Goal: Contribute content: Contribute content

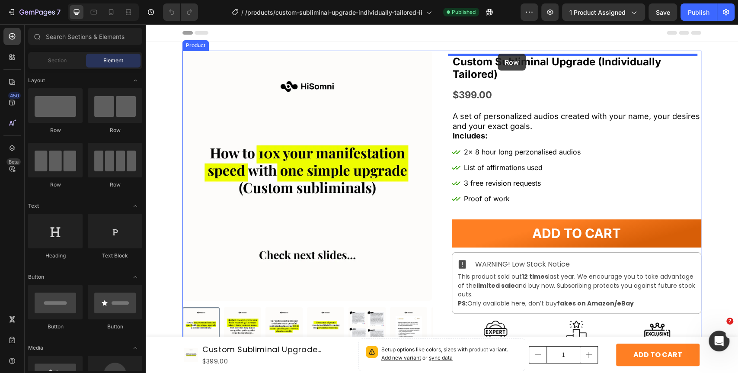
drag, startPoint x: 256, startPoint y: 136, endPoint x: 498, endPoint y: 54, distance: 254.8
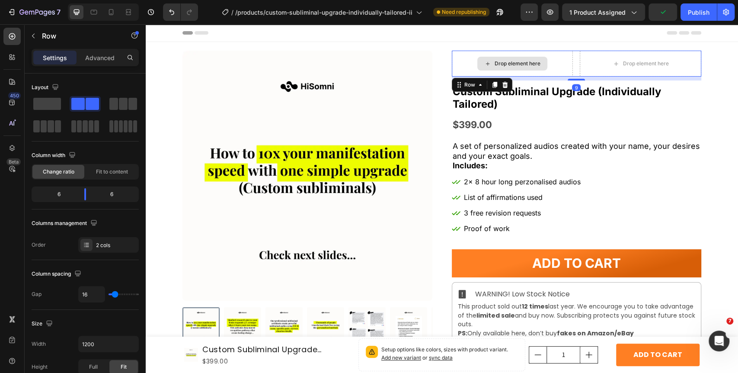
click at [482, 67] on div "Drop element here" at bounding box center [512, 64] width 70 height 14
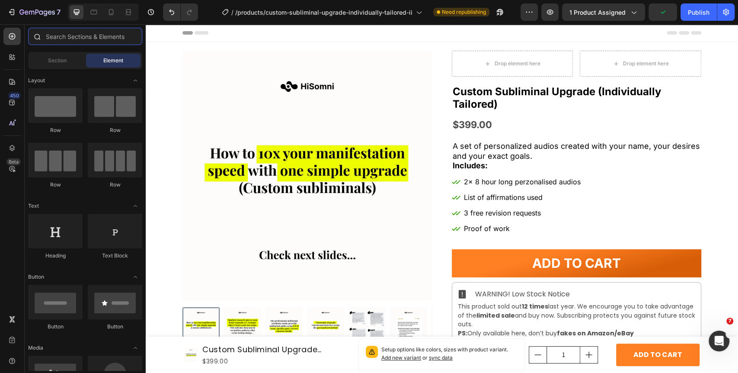
click at [94, 30] on input "text" at bounding box center [85, 36] width 114 height 17
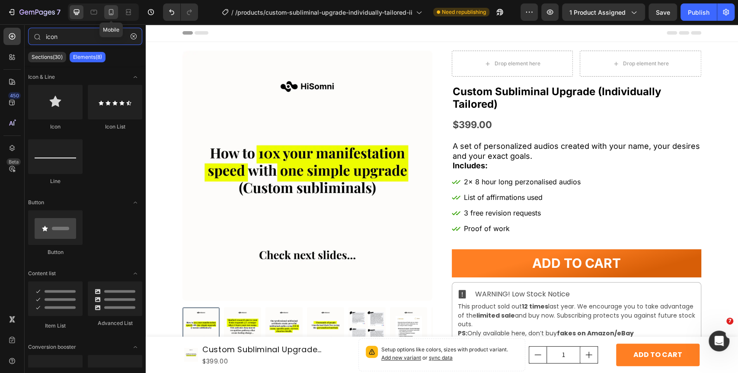
type input "icon"
click at [104, 9] on div at bounding box center [111, 12] width 14 height 14
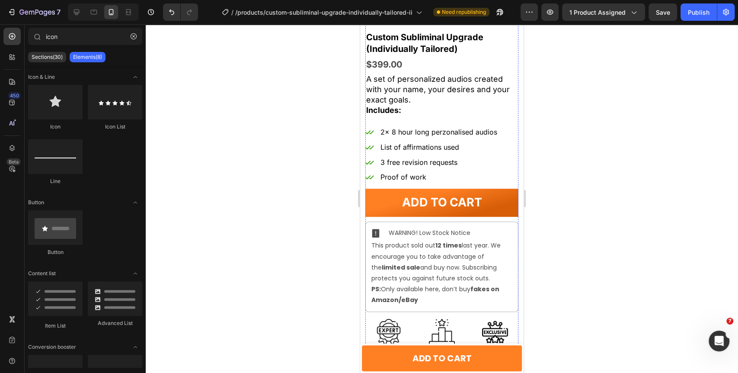
scroll to position [288, 0]
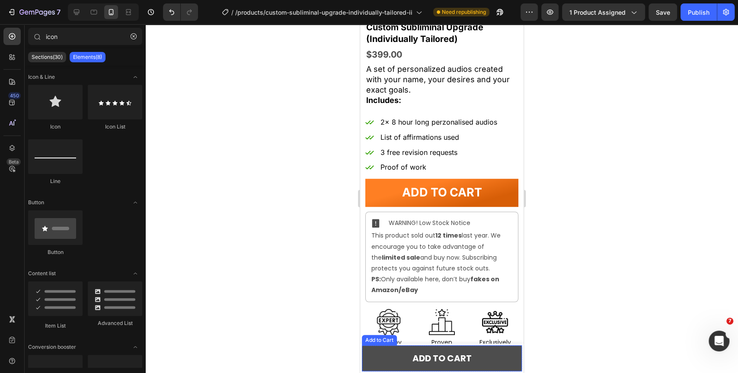
click at [377, 358] on button "ADD TO CART" at bounding box center [442, 358] width 160 height 26
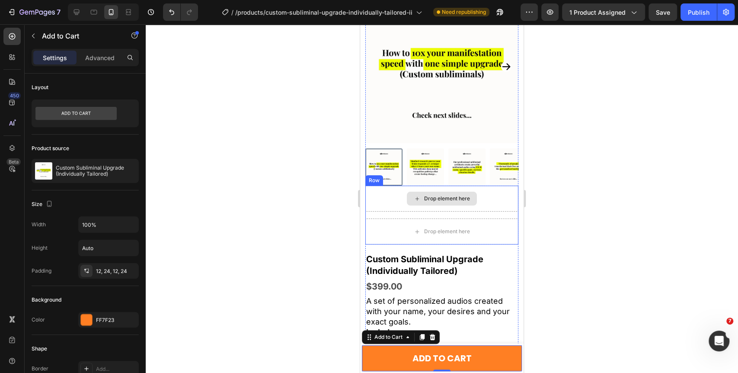
scroll to position [0, 0]
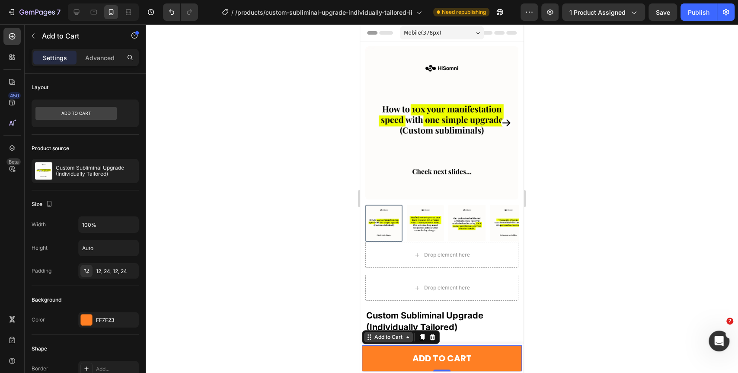
click at [399, 335] on div "Add to Cart" at bounding box center [389, 337] width 32 height 8
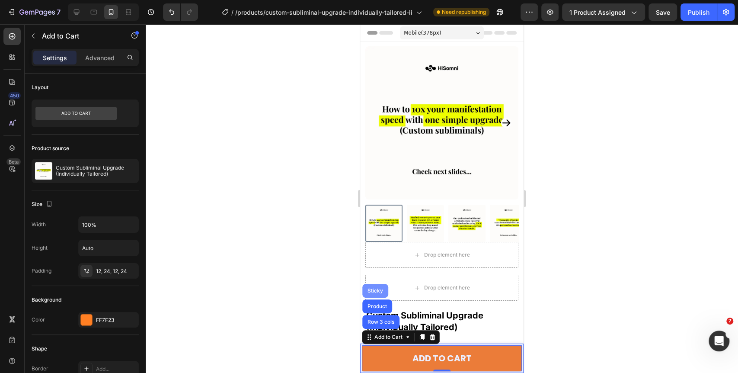
click at [374, 286] on div "Sticky" at bounding box center [375, 291] width 26 height 14
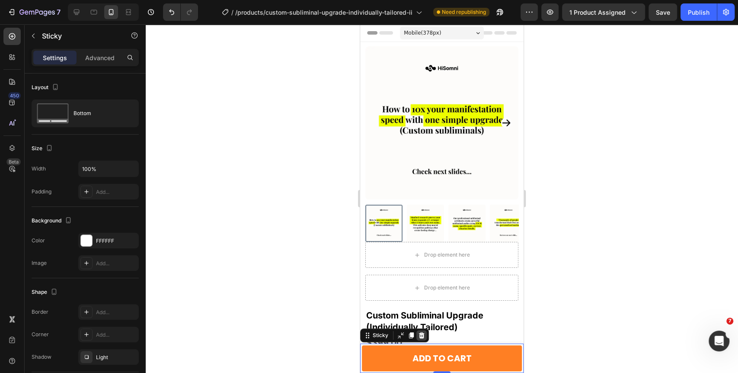
click at [424, 334] on icon at bounding box center [421, 335] width 7 height 7
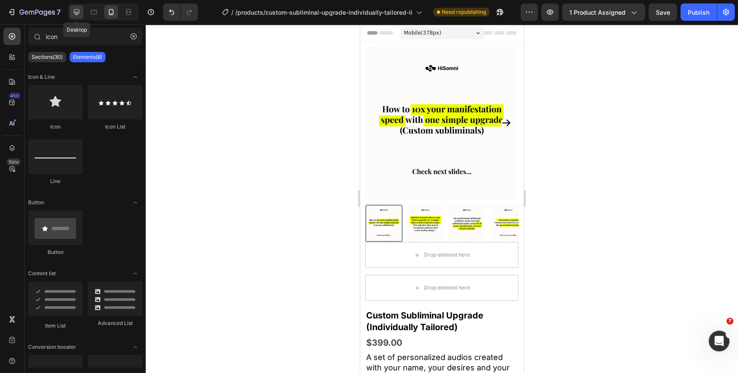
click at [73, 10] on icon at bounding box center [76, 12] width 9 height 9
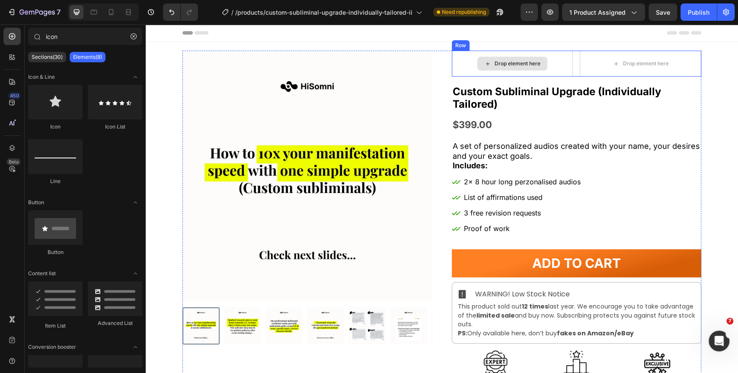
click at [495, 62] on div "Drop element here" at bounding box center [518, 63] width 46 height 7
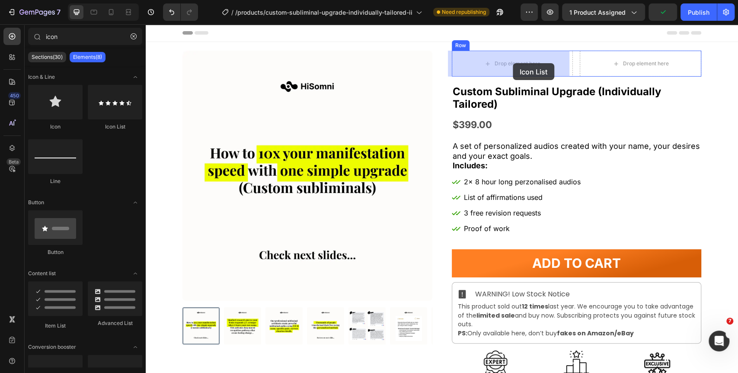
drag, startPoint x: 286, startPoint y: 131, endPoint x: 513, endPoint y: 64, distance: 236.7
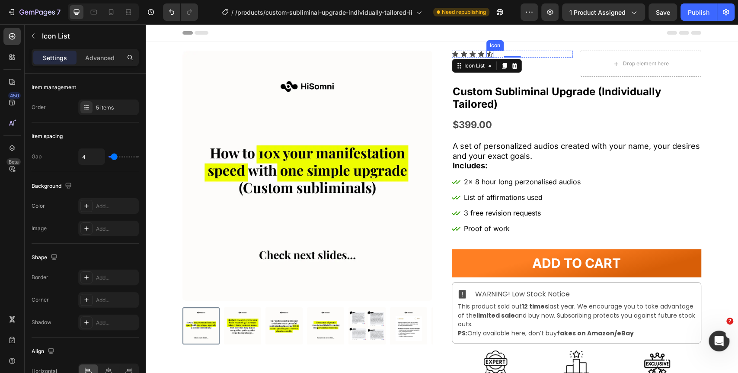
click at [487, 55] on div "Icon" at bounding box center [489, 54] width 7 height 7
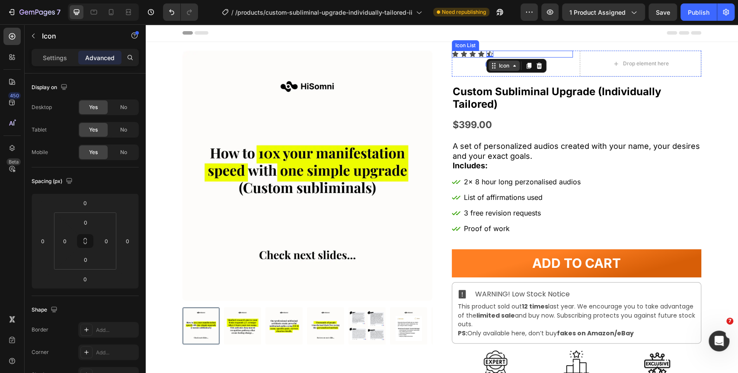
click at [497, 66] on div "Icon" at bounding box center [504, 66] width 14 height 0
click at [500, 80] on div "Icon List" at bounding box center [502, 81] width 24 height 5
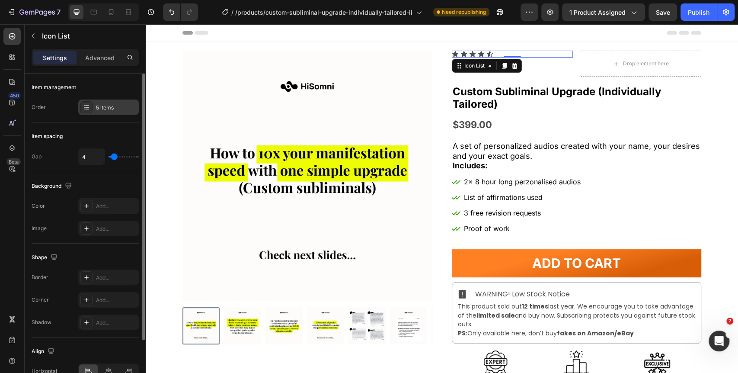
click at [91, 111] on div at bounding box center [86, 107] width 12 height 12
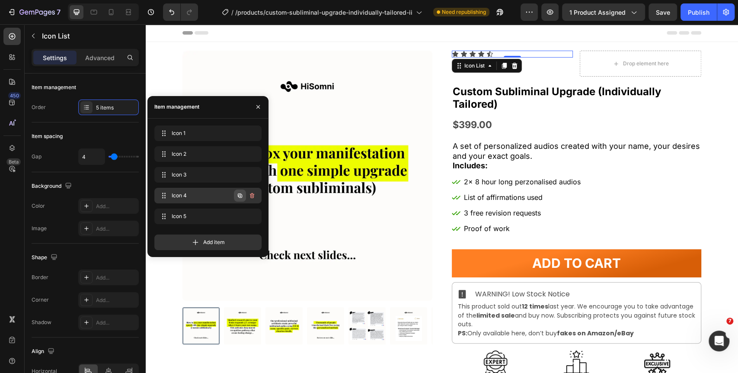
click at [236, 195] on icon "button" at bounding box center [239, 195] width 7 height 7
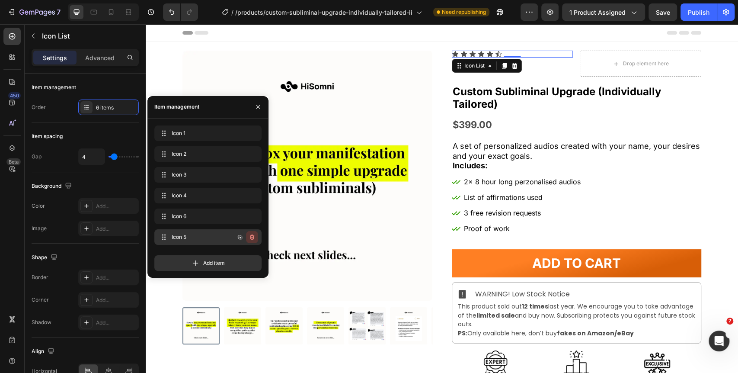
click at [249, 239] on icon "button" at bounding box center [252, 236] width 7 height 7
click at [250, 238] on div "Delete" at bounding box center [246, 237] width 16 height 8
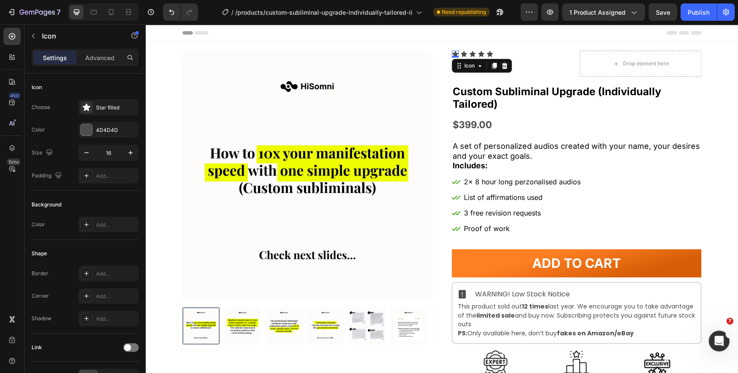
click at [452, 54] on div "Icon 0" at bounding box center [455, 54] width 7 height 7
click at [96, 131] on div "4D4D4D" at bounding box center [108, 130] width 25 height 8
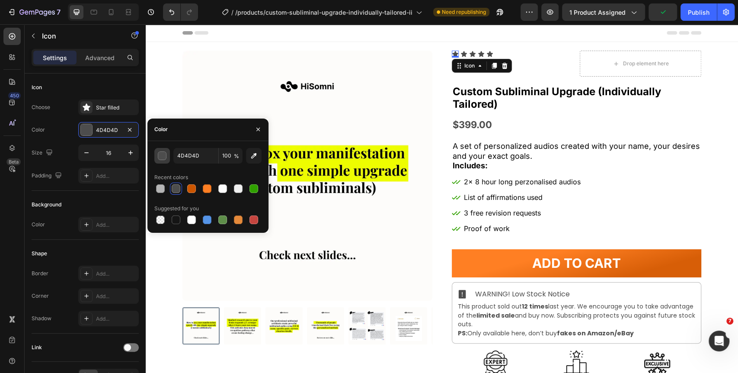
click at [164, 154] on div "button" at bounding box center [162, 156] width 9 height 9
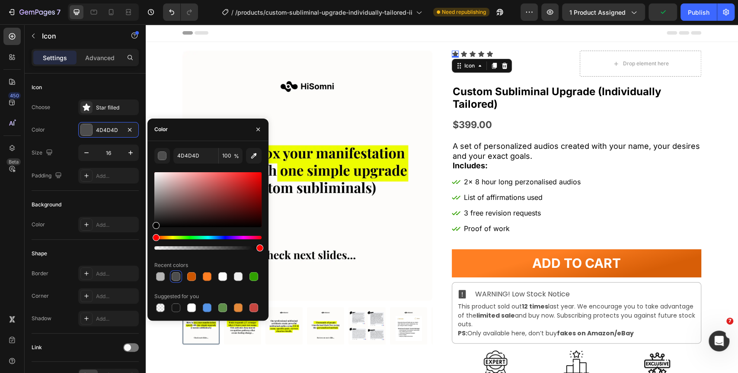
click at [168, 237] on div "Hue" at bounding box center [207, 237] width 107 height 3
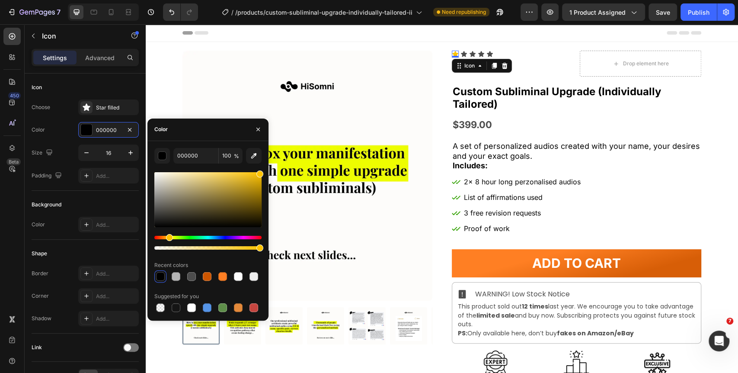
drag, startPoint x: 247, startPoint y: 179, endPoint x: 266, endPoint y: 172, distance: 19.8
click at [266, 172] on div "000000 100 % Recent colors Suggested for you" at bounding box center [207, 231] width 121 height 166
type input "FFC300"
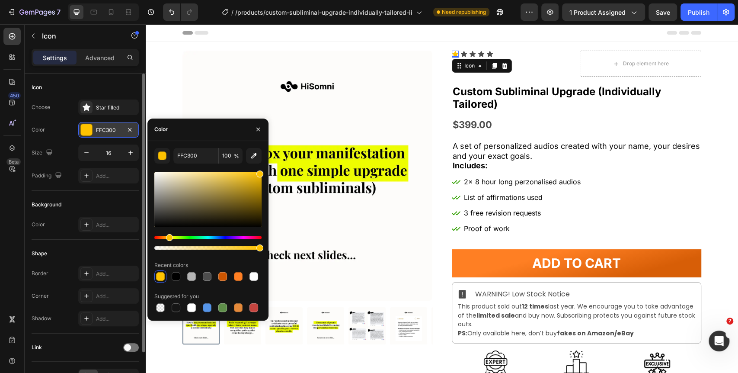
click at [115, 132] on div "FFC300" at bounding box center [108, 130] width 25 height 8
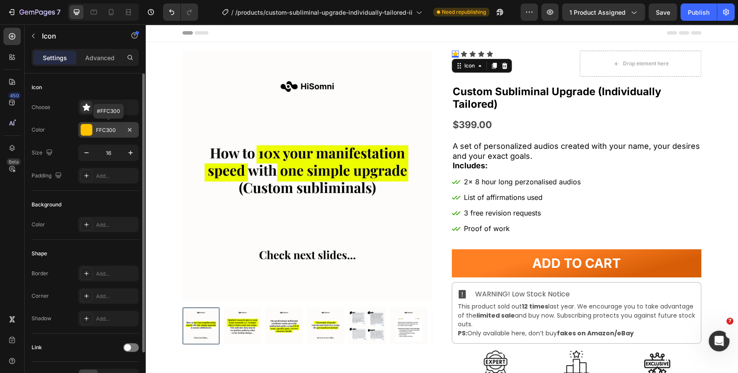
click at [117, 130] on div "FFC300" at bounding box center [108, 130] width 25 height 8
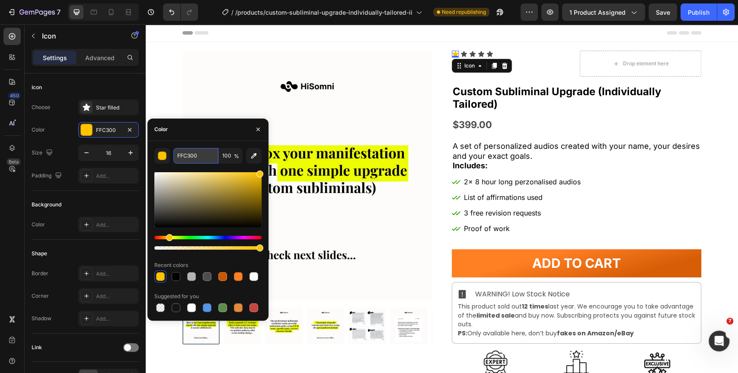
click at [202, 156] on input "FFC300" at bounding box center [195, 156] width 45 height 16
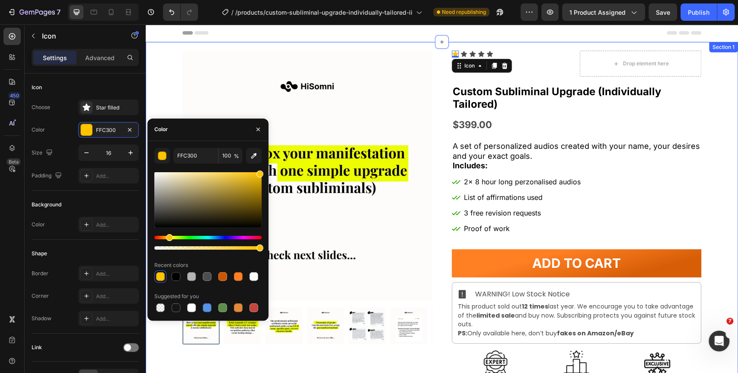
click at [720, 115] on div "Product Images Row Icon 0 Icon Icon Icon Icon Icon List Drop element here Row C…" at bounding box center [442, 228] width 592 height 354
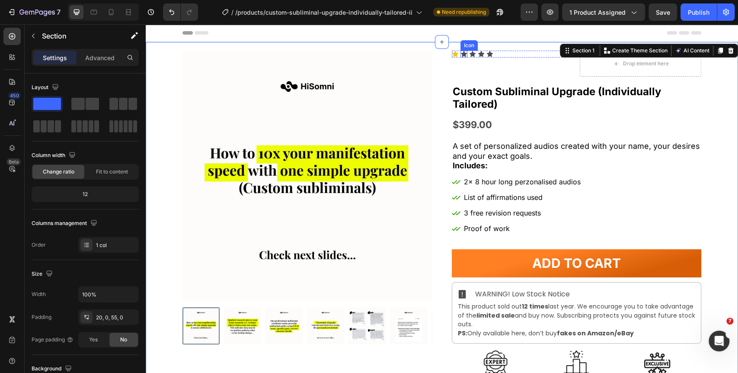
click at [460, 55] on div "Icon" at bounding box center [463, 54] width 7 height 7
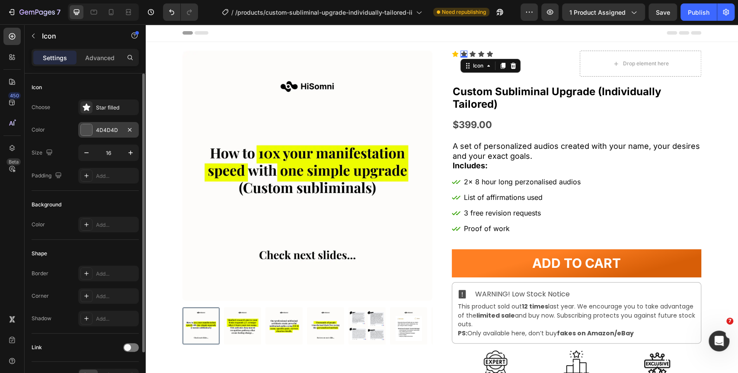
click at [104, 132] on div "4D4D4D" at bounding box center [108, 130] width 25 height 8
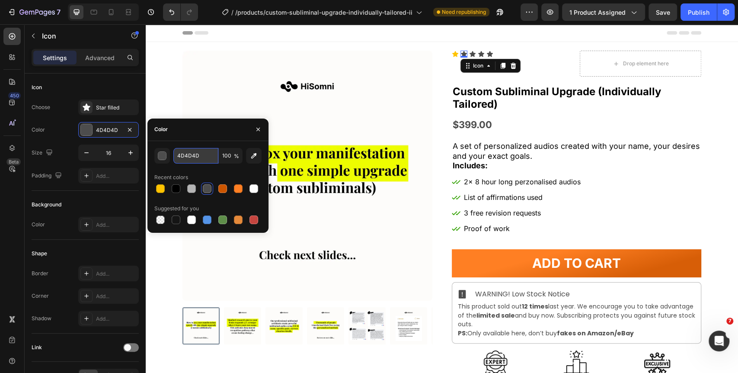
click at [192, 156] on input "4D4D4D" at bounding box center [195, 156] width 45 height 16
paste input "FFC300"
type input "FFC300"
click at [469, 54] on icon at bounding box center [472, 54] width 6 height 6
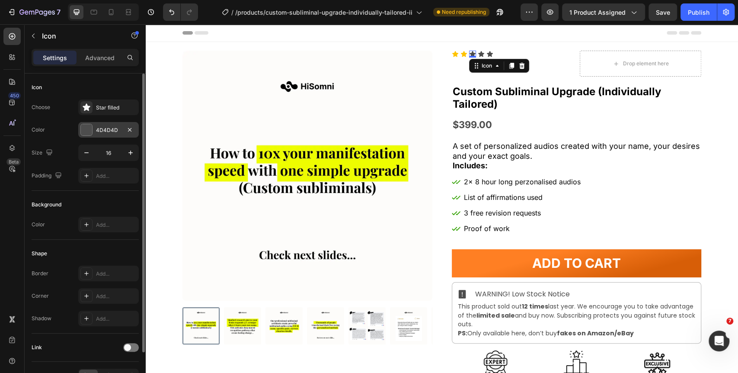
click at [101, 130] on div "4D4D4D" at bounding box center [108, 130] width 25 height 8
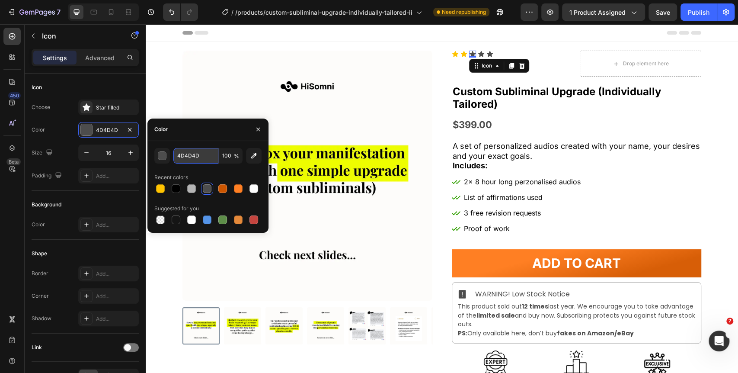
click at [198, 152] on input "4D4D4D" at bounding box center [195, 156] width 45 height 16
paste input "FFC300"
type input "FFC300"
click at [479, 56] on icon at bounding box center [481, 54] width 6 height 6
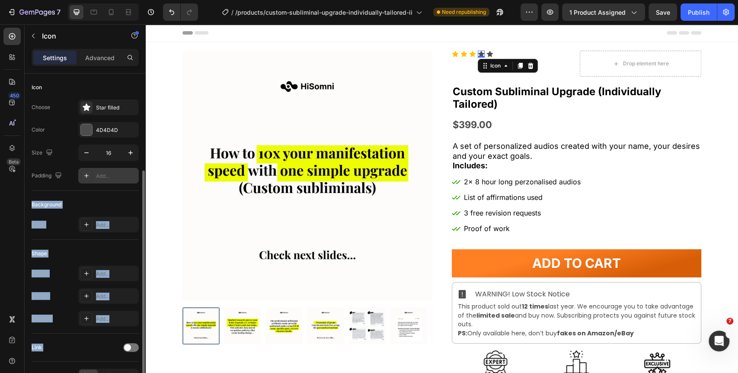
click at [138, 128] on div "Icon Choose Star filled Color 4D4D4D Size 16 Padding Add... Background Color Ad…" at bounding box center [85, 235] width 121 height 324
click at [114, 133] on div "4D4D4D" at bounding box center [108, 130] width 25 height 8
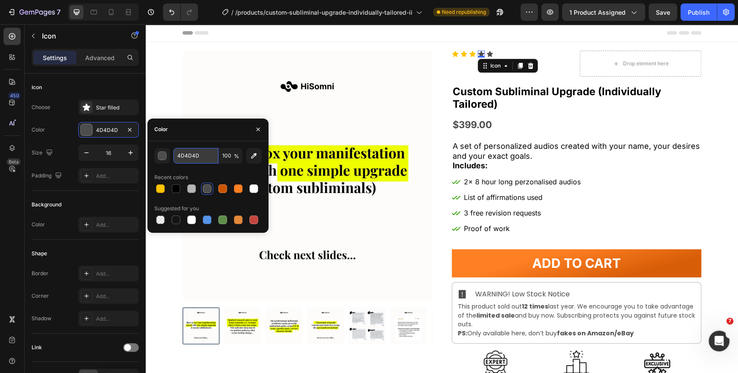
click at [197, 159] on input "4D4D4D" at bounding box center [195, 156] width 45 height 16
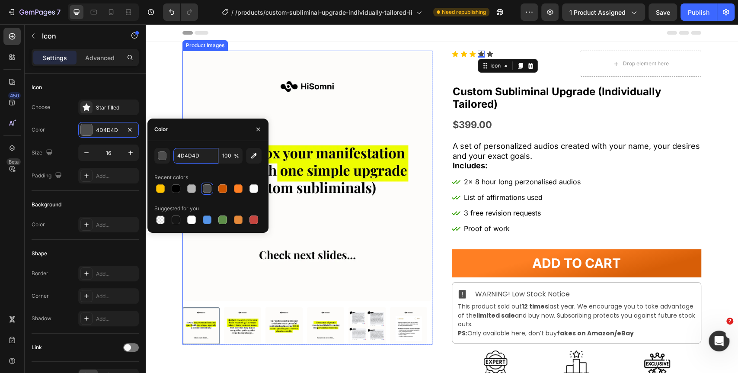
paste input "FFC300"
type input "FFC300"
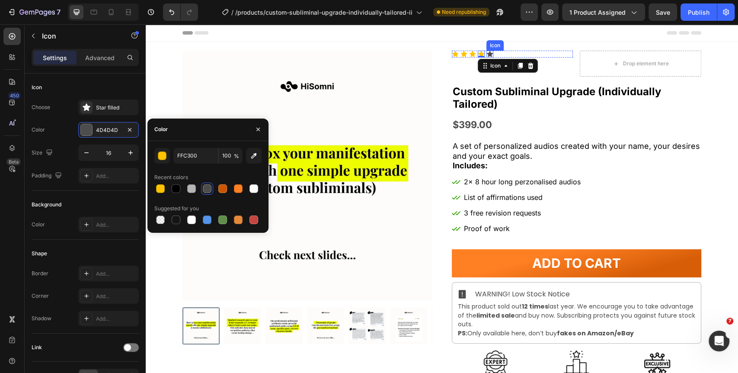
click at [486, 53] on icon at bounding box center [489, 54] width 7 height 7
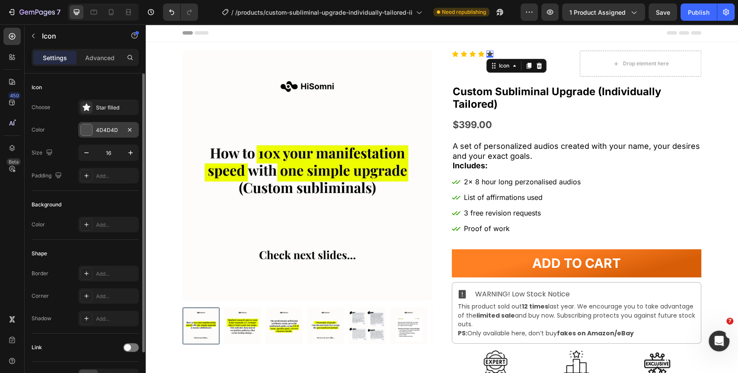
click at [106, 131] on div "4D4D4D" at bounding box center [108, 130] width 25 height 8
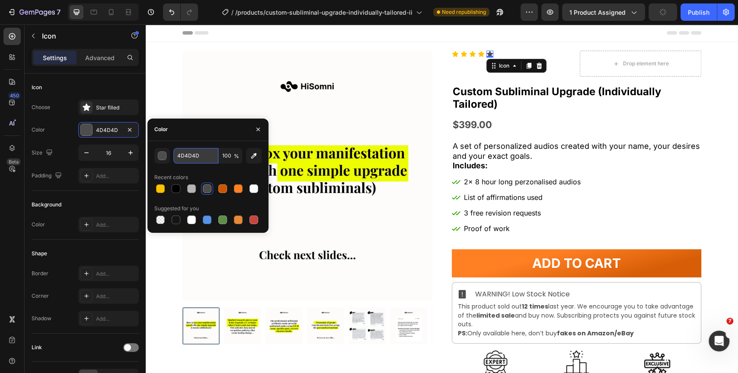
click at [188, 148] on input "4D4D4D" at bounding box center [195, 156] width 45 height 16
paste input "FFC300"
type input "FFC300"
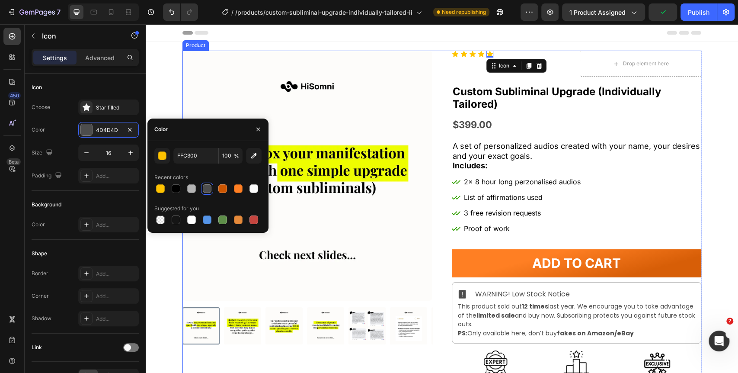
click at [654, 126] on div "$399.00" at bounding box center [577, 124] width 250 height 19
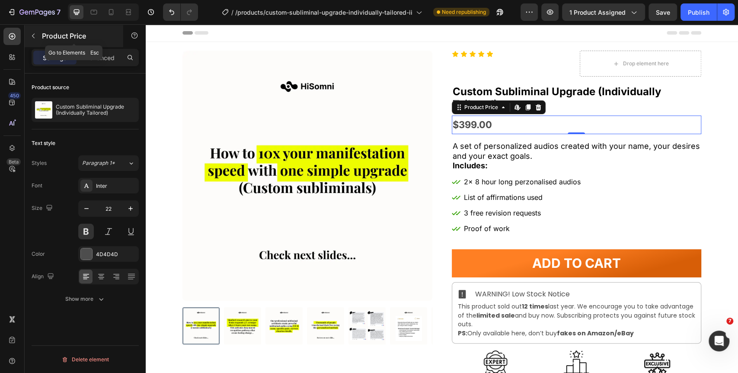
click at [33, 32] on button "button" at bounding box center [33, 36] width 14 height 14
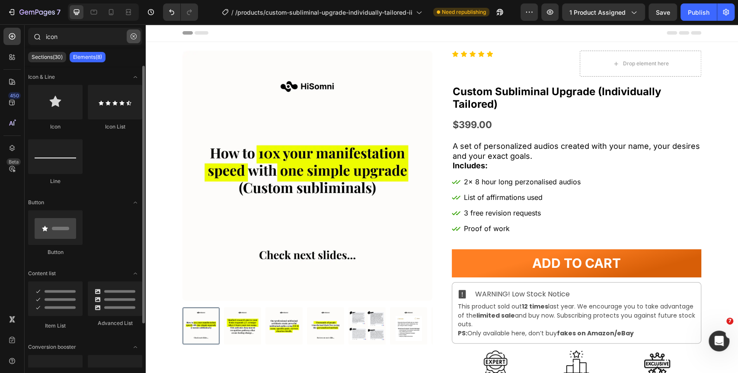
click at [134, 30] on button "button" at bounding box center [134, 36] width 14 height 14
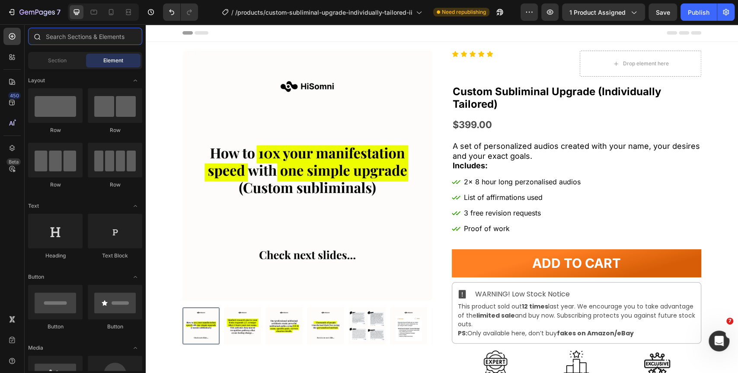
click at [102, 37] on input "text" at bounding box center [85, 36] width 114 height 17
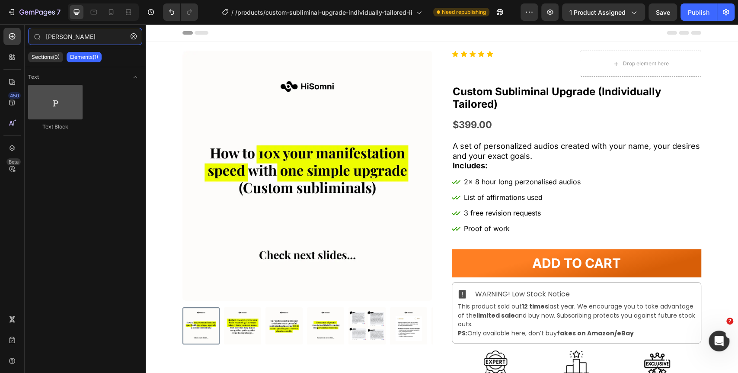
type input "[PERSON_NAME]"
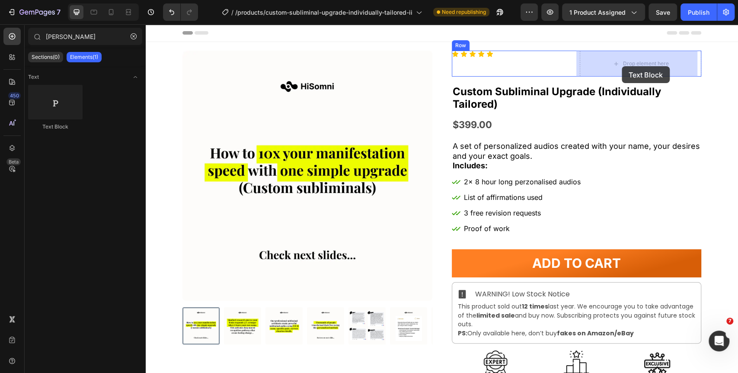
drag, startPoint x: 206, startPoint y: 122, endPoint x: 630, endPoint y: 57, distance: 428.9
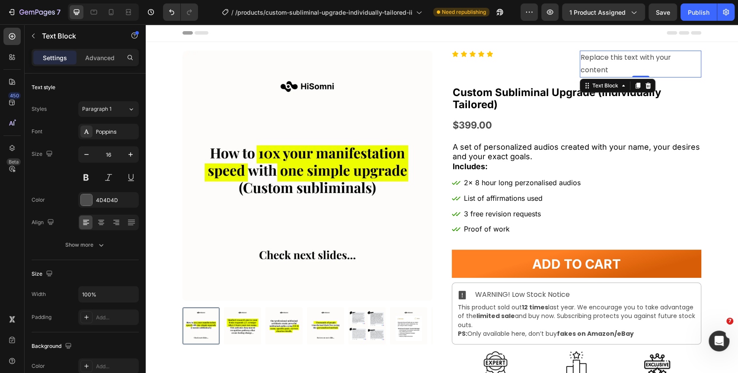
click at [636, 56] on div "Replace this text with your content" at bounding box center [640, 64] width 121 height 27
click at [636, 56] on p "Replace this text with your content" at bounding box center [641, 63] width 120 height 25
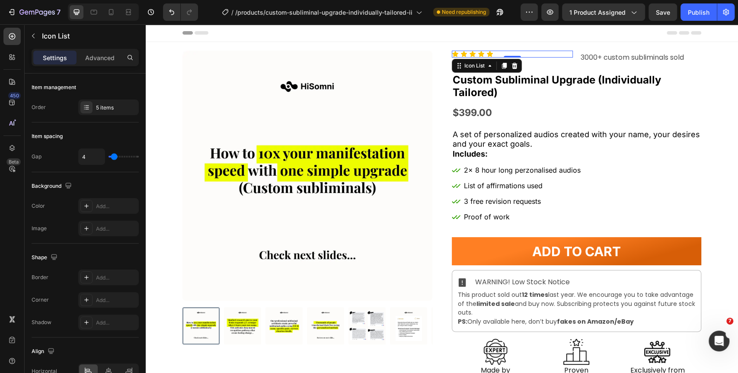
click at [561, 51] on div "Icon Icon Icon Icon Icon" at bounding box center [512, 54] width 121 height 7
click at [565, 60] on div "Icon Icon Icon Icon Icon Icon List 0" at bounding box center [512, 58] width 121 height 14
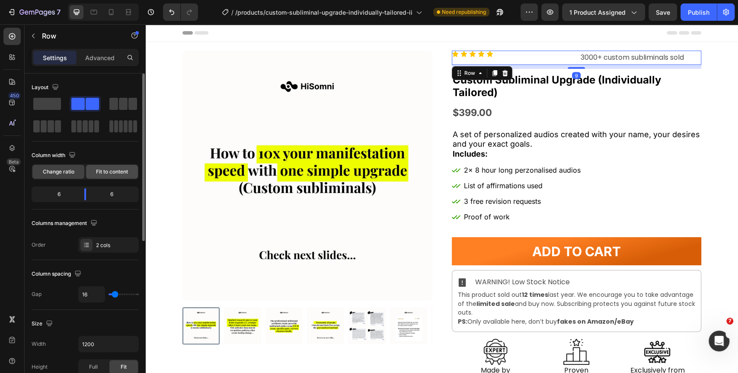
click at [109, 169] on span "Fit to content" at bounding box center [112, 172] width 32 height 8
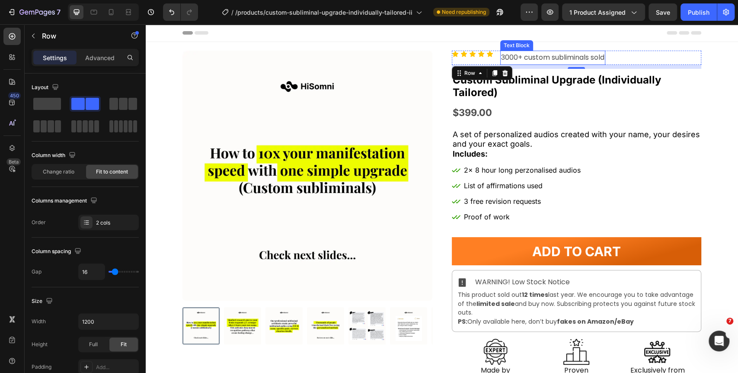
click at [504, 55] on p "3000+ custom subliminals sold" at bounding box center [552, 57] width 103 height 13
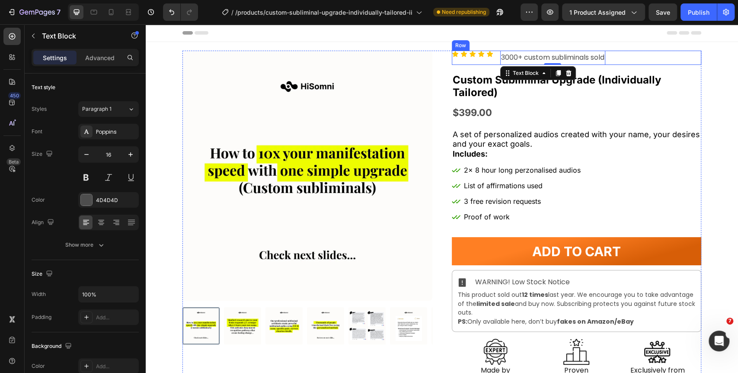
click at [480, 60] on div "Icon Icon Icon Icon Icon Icon List" at bounding box center [472, 58] width 41 height 14
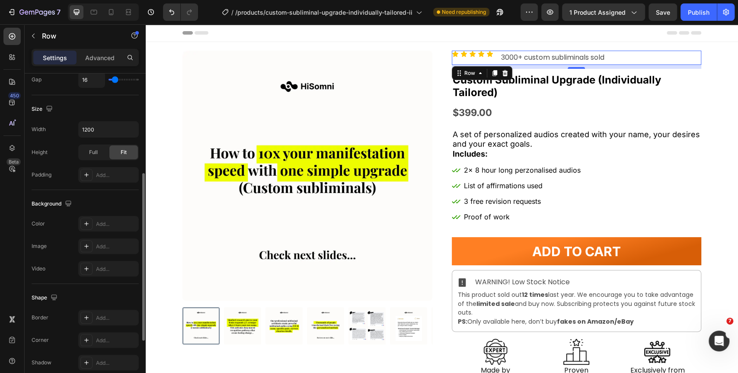
scroll to position [301, 0]
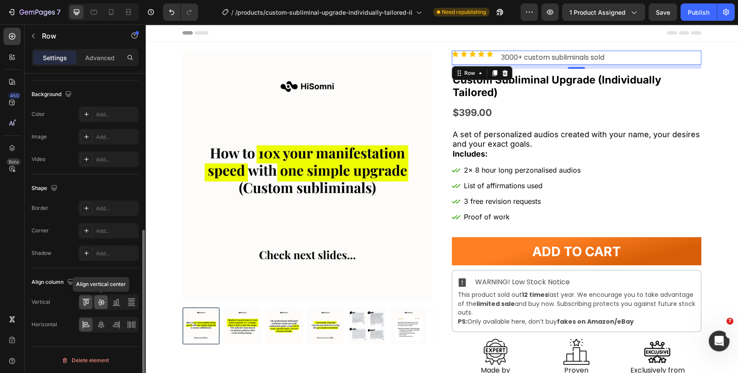
click at [99, 303] on icon at bounding box center [101, 302] width 7 height 6
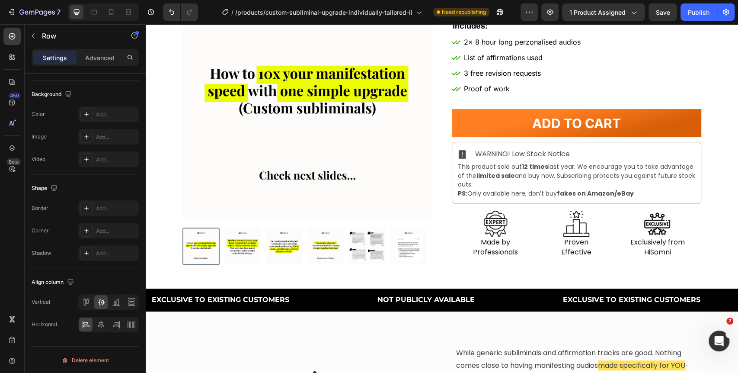
scroll to position [0, 0]
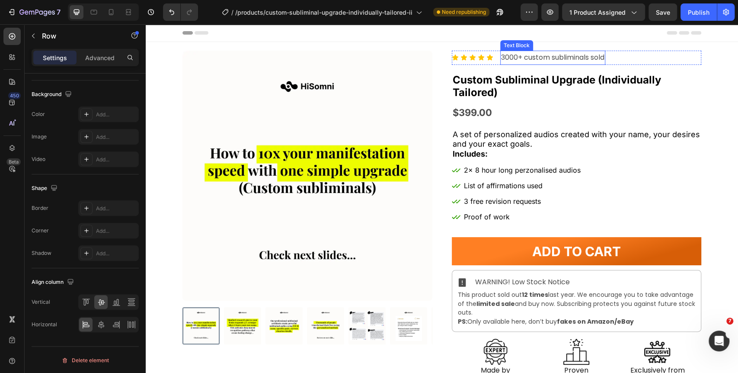
click at [536, 57] on p "3000+ custom subliminals sold" at bounding box center [552, 57] width 103 height 13
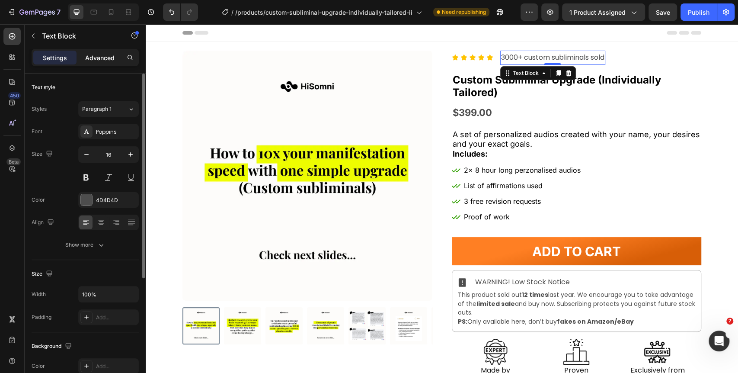
click at [116, 59] on div "Advanced" at bounding box center [99, 58] width 43 height 14
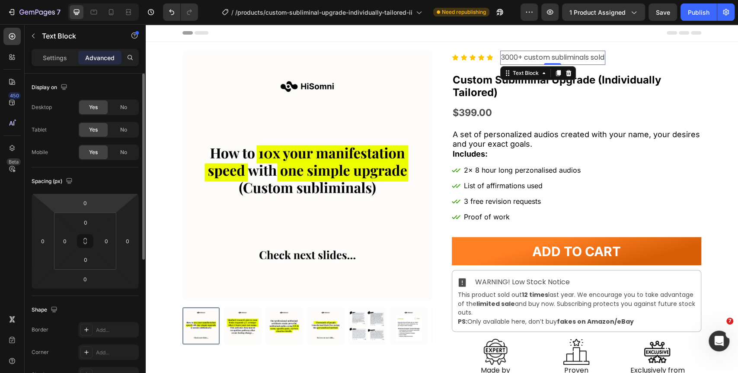
click at [87, 199] on input "0" at bounding box center [85, 202] width 17 height 13
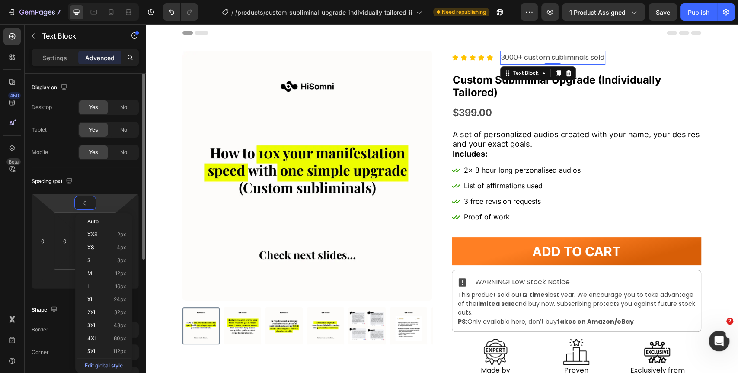
type input "2"
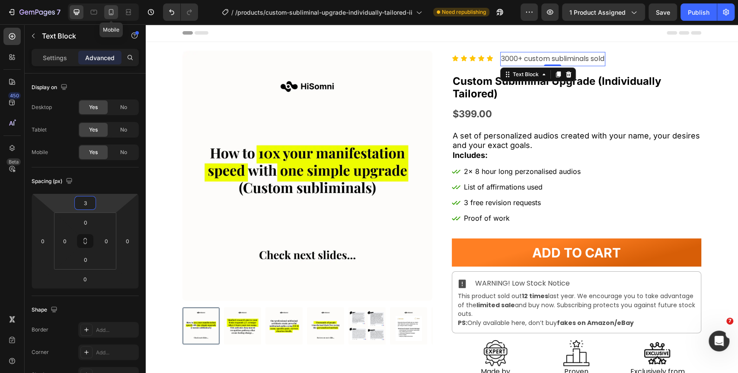
type input "3"
click at [109, 11] on icon at bounding box center [111, 12] width 9 height 9
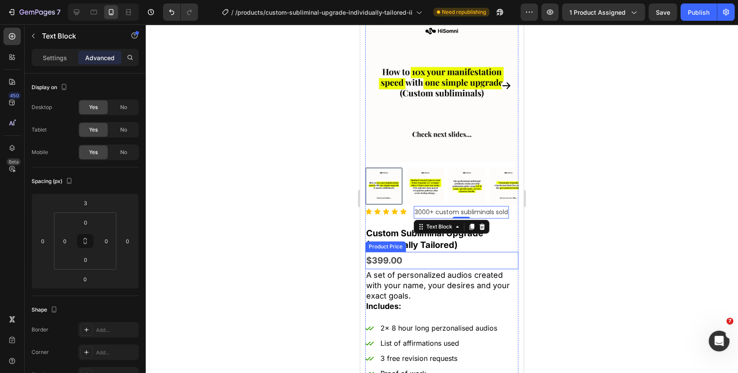
scroll to position [37, 0]
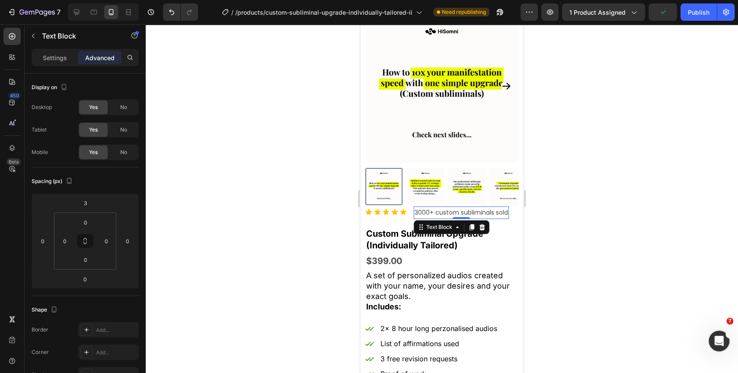
click at [637, 156] on div at bounding box center [442, 198] width 592 height 348
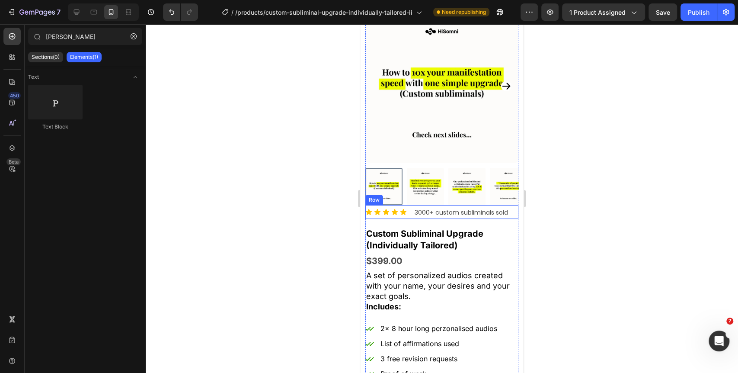
click at [395, 208] on icon at bounding box center [394, 211] width 7 height 7
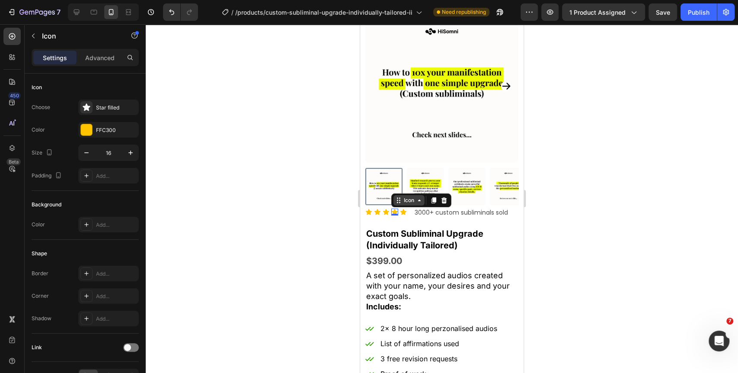
click at [408, 200] on div "Icon" at bounding box center [409, 200] width 14 height 0
click at [409, 182] on div "Icon List" at bounding box center [407, 184] width 24 height 5
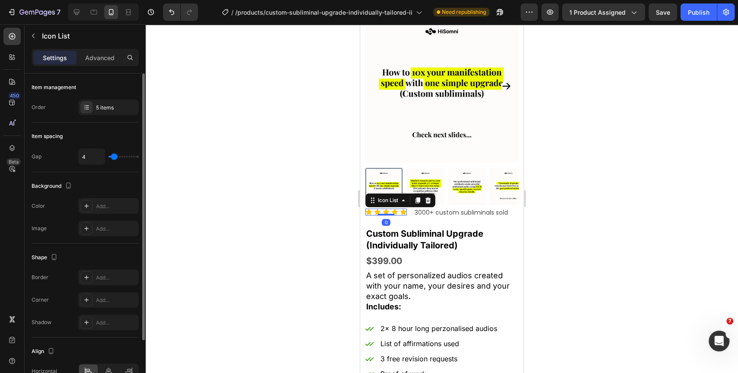
type input "1"
type input "0"
type input "2"
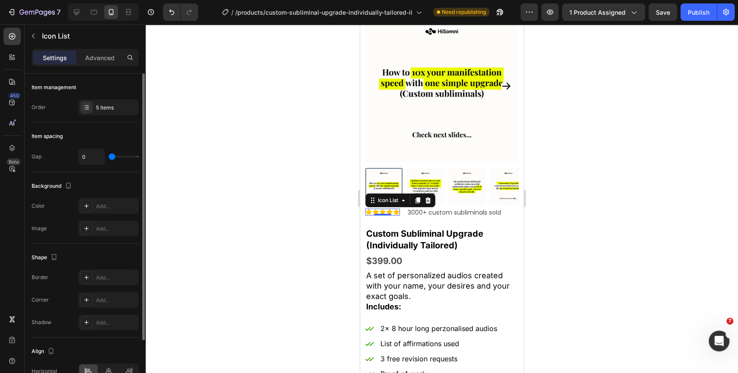
type input "2"
type input "3"
type input "4"
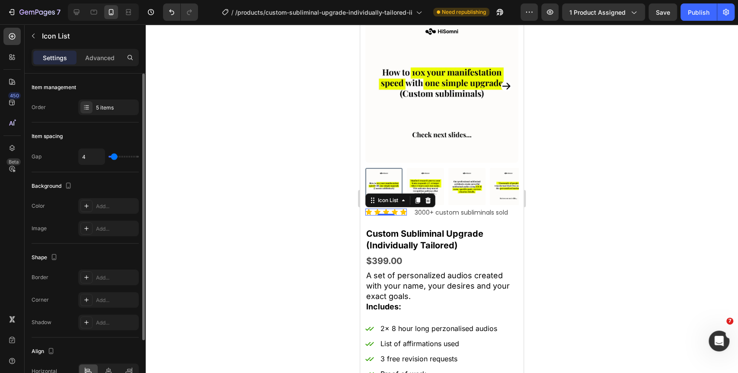
type input "2"
click at [113, 156] on input "range" at bounding box center [123, 157] width 30 height 2
click at [661, 182] on div at bounding box center [442, 198] width 592 height 348
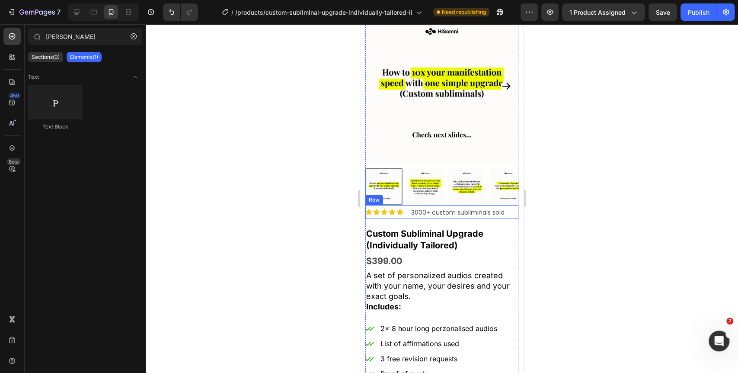
click at [408, 205] on div "Icon Icon Icon Icon Icon Icon List 3000+ custom subliminals sold Text Block Row" at bounding box center [441, 212] width 153 height 14
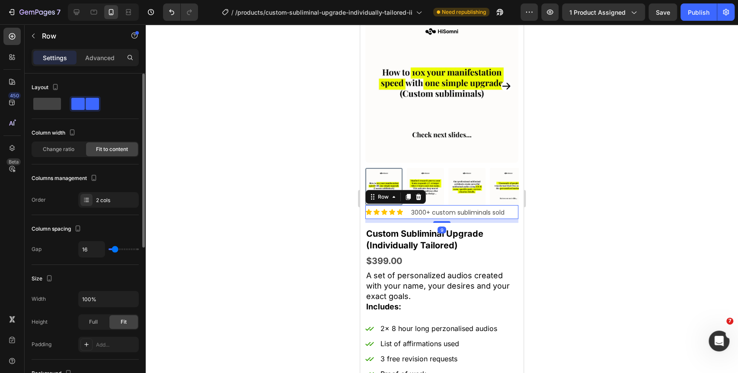
type input "17"
type input "5"
type input "3"
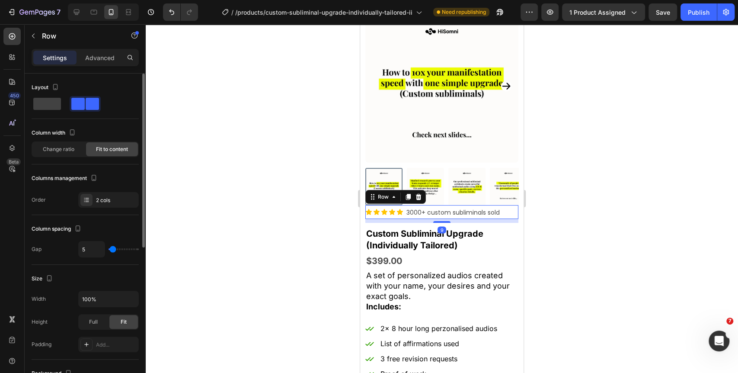
type input "3"
type input "0"
type input "1"
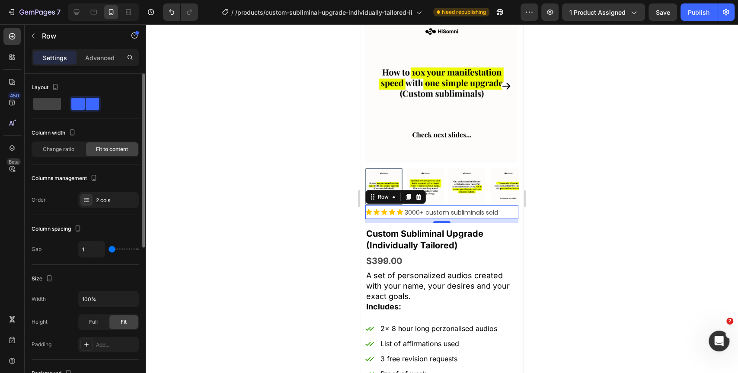
type input "3"
type input "9"
click at [114, 248] on input "range" at bounding box center [123, 249] width 30 height 2
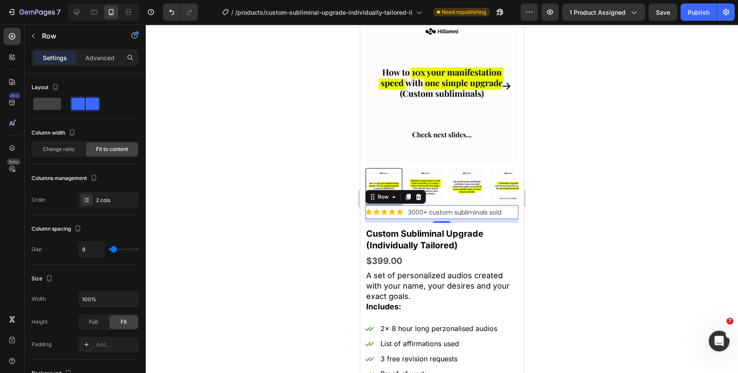
drag, startPoint x: 667, startPoint y: 84, endPoint x: 663, endPoint y: 85, distance: 4.8
click at [667, 84] on div at bounding box center [442, 198] width 592 height 348
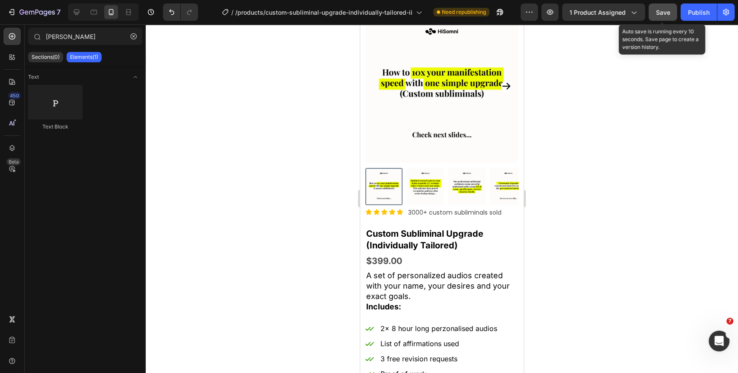
click at [661, 16] on div "Save" at bounding box center [663, 12] width 14 height 9
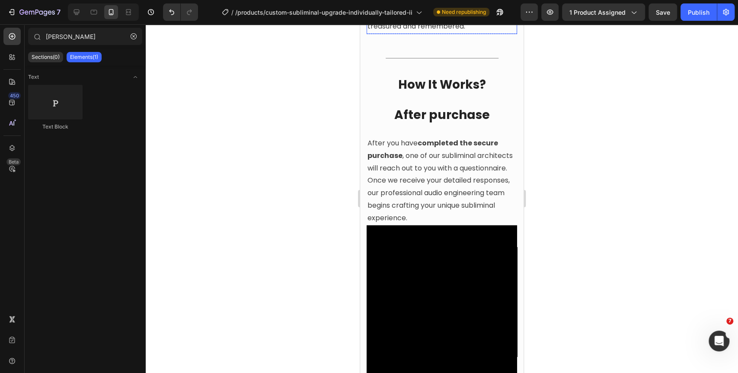
scroll to position [1152, 0]
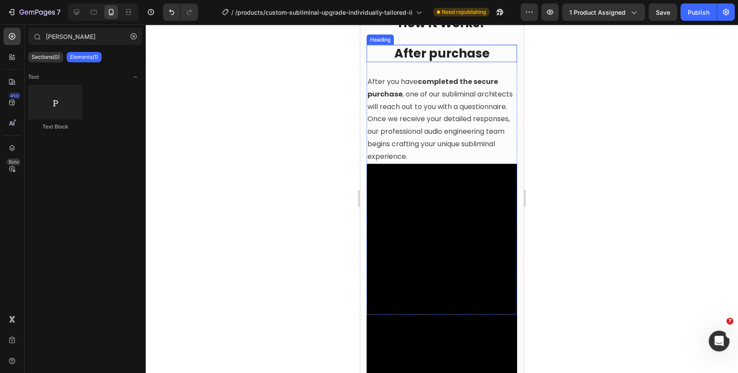
click at [441, 62] on h2 "After purchase" at bounding box center [442, 53] width 150 height 17
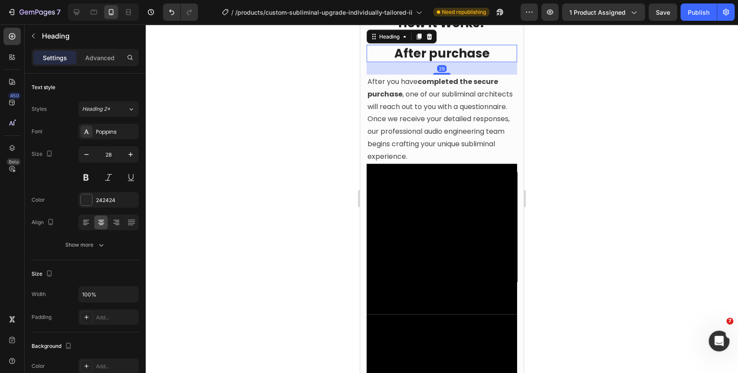
click at [441, 62] on h2 "After purchase" at bounding box center [442, 53] width 150 height 17
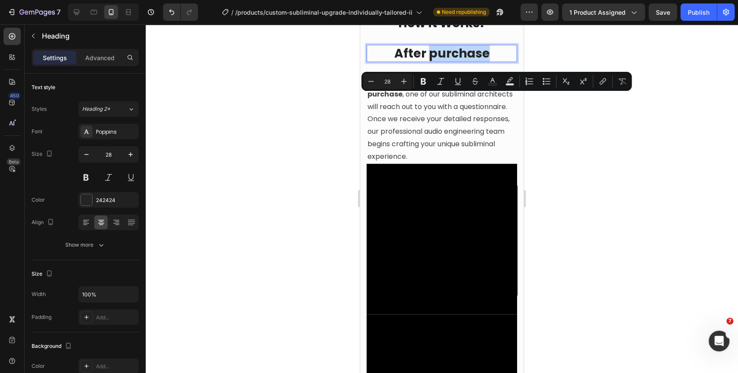
click at [441, 61] on p "After purchase" at bounding box center [441, 54] width 149 height 16
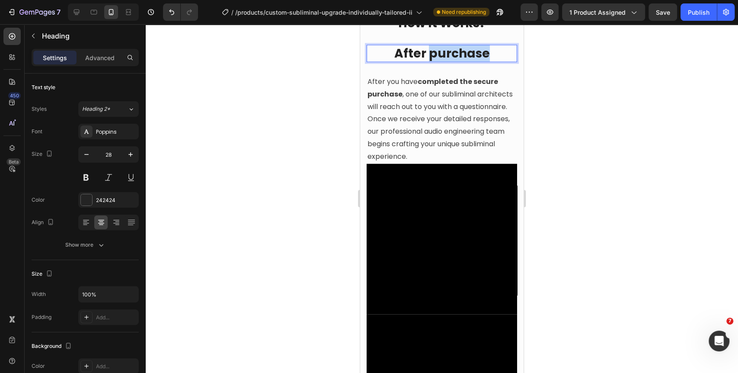
click at [441, 61] on p "After purchase" at bounding box center [441, 54] width 149 height 16
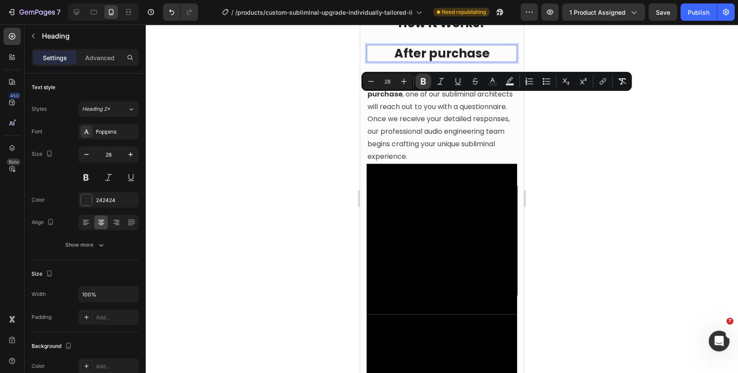
click at [420, 83] on icon "Editor contextual toolbar" at bounding box center [423, 81] width 9 height 9
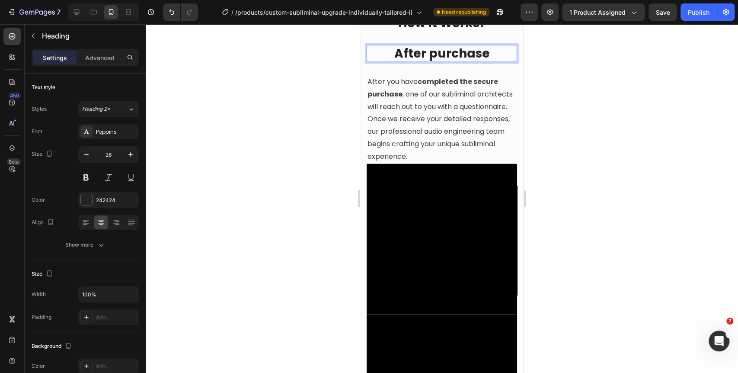
click at [438, 61] on p "After purchase" at bounding box center [441, 54] width 149 height 16
click at [447, 61] on p "After purchase" at bounding box center [441, 54] width 149 height 16
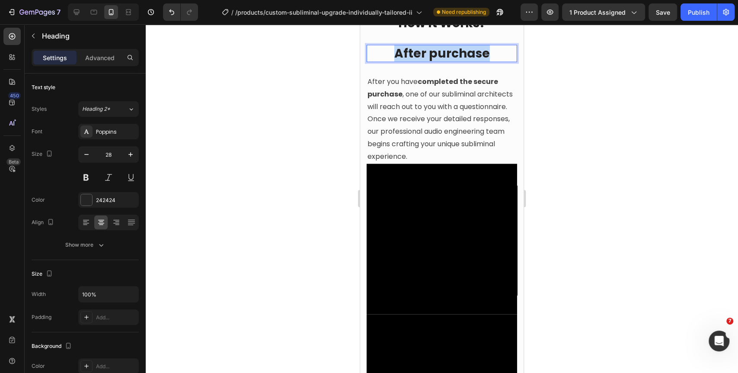
click at [447, 61] on p "After purchase" at bounding box center [441, 54] width 149 height 16
click at [607, 118] on div at bounding box center [442, 198] width 592 height 348
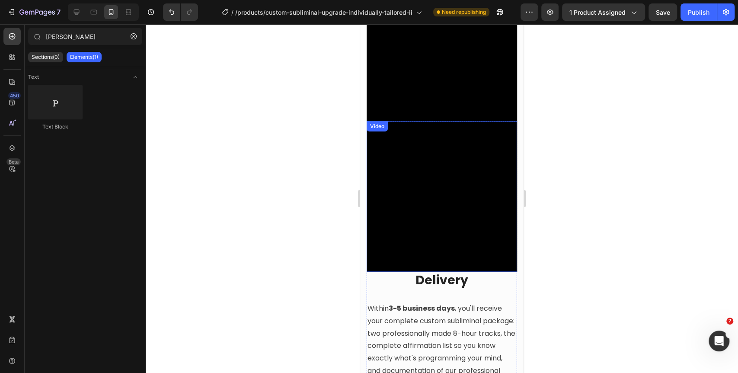
scroll to position [1367, 0]
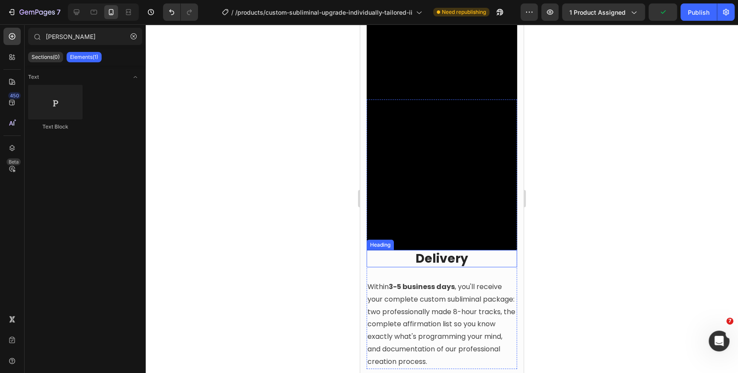
click at [381, 249] on div "Heading" at bounding box center [380, 245] width 24 height 8
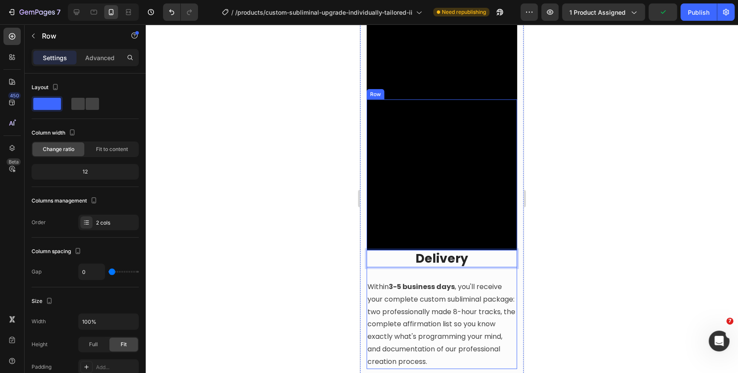
click at [370, 310] on div "Delivery Heading 29 Within 3-5 business days , you'll receive your complete cus…" at bounding box center [442, 309] width 150 height 119
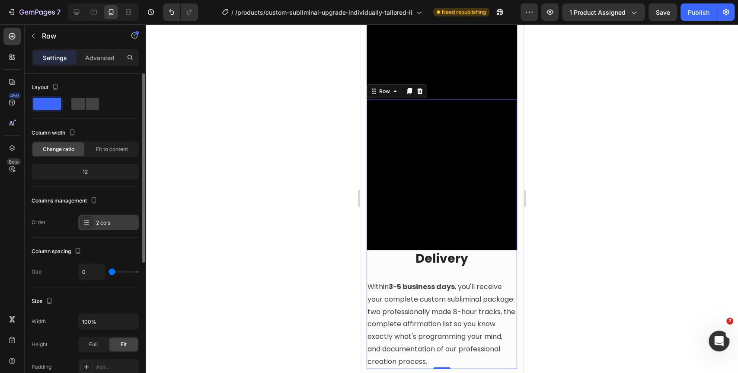
click at [89, 221] on icon at bounding box center [86, 222] width 7 height 7
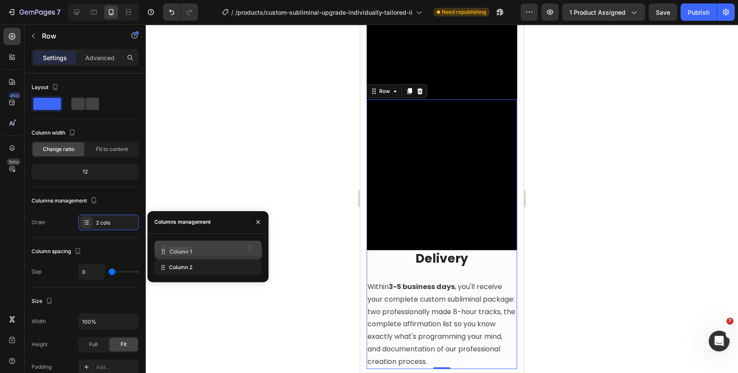
drag, startPoint x: 163, startPoint y: 267, endPoint x: 163, endPoint y: 252, distance: 15.6
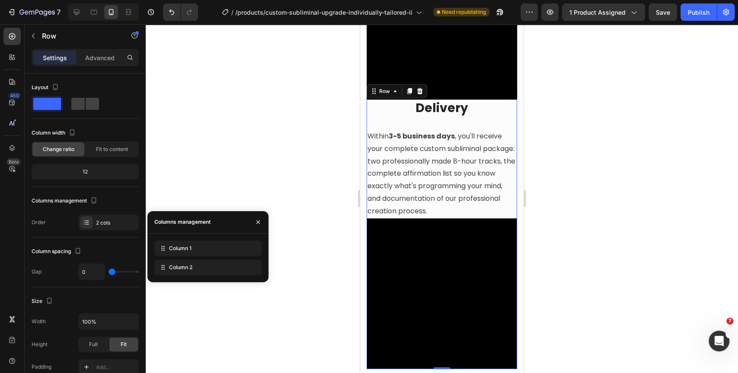
click at [591, 129] on div at bounding box center [442, 198] width 592 height 348
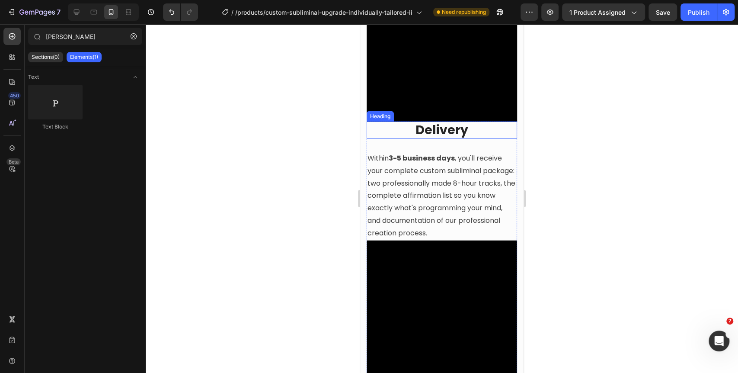
scroll to position [1344, 0]
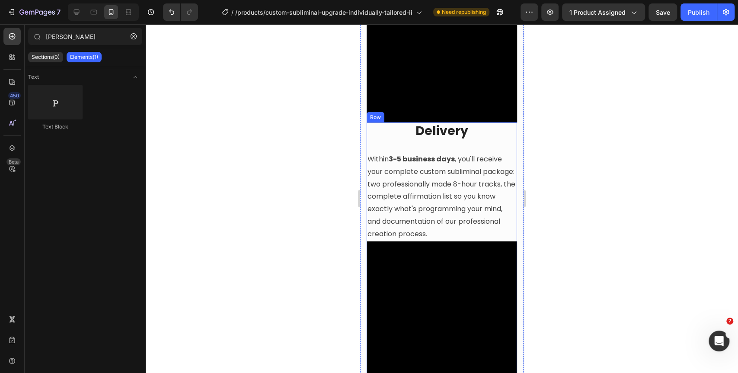
click at [368, 183] on div "Delivery Heading Within 3-5 business days , you'll receive your complete custom…" at bounding box center [442, 181] width 150 height 119
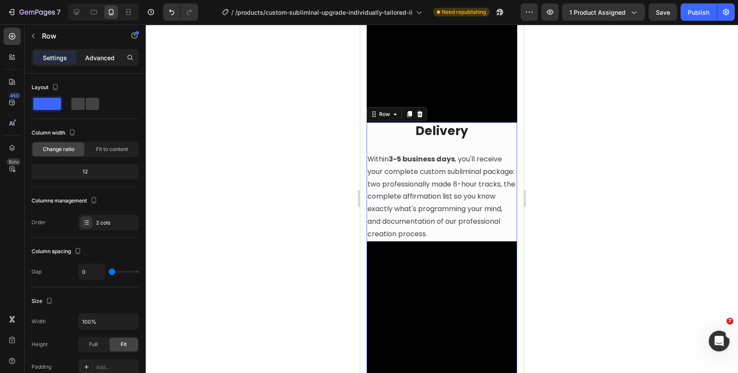
click at [97, 53] on p "Advanced" at bounding box center [99, 57] width 29 height 9
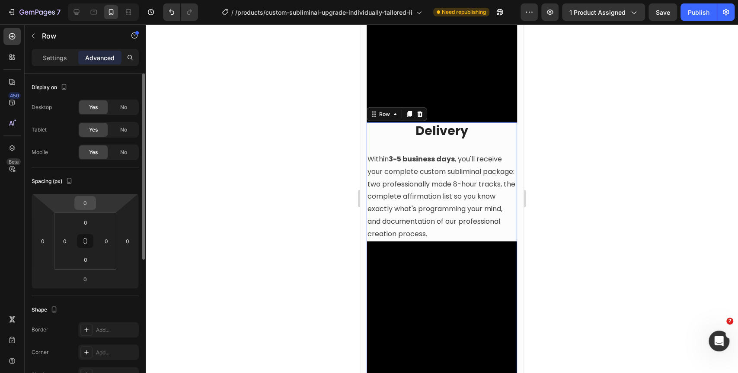
click at [87, 202] on input "0" at bounding box center [85, 202] width 17 height 13
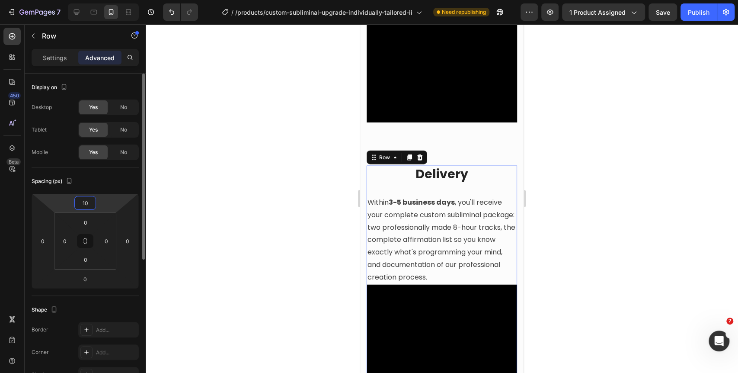
type input "1"
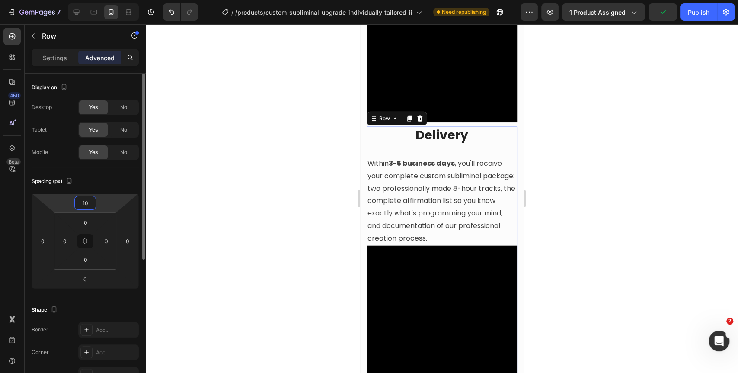
type input "1"
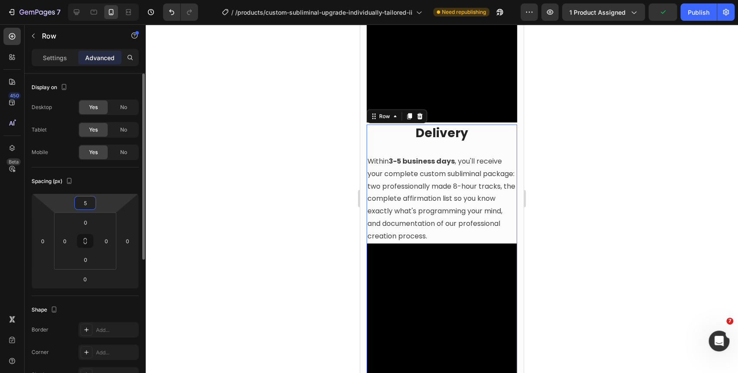
type input "50"
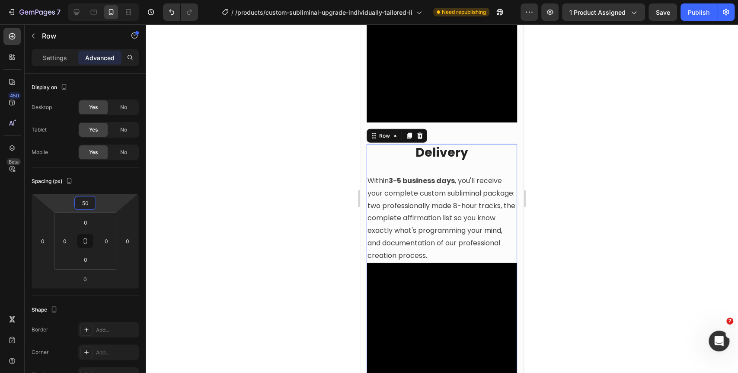
click at [632, 161] on div at bounding box center [442, 198] width 592 height 348
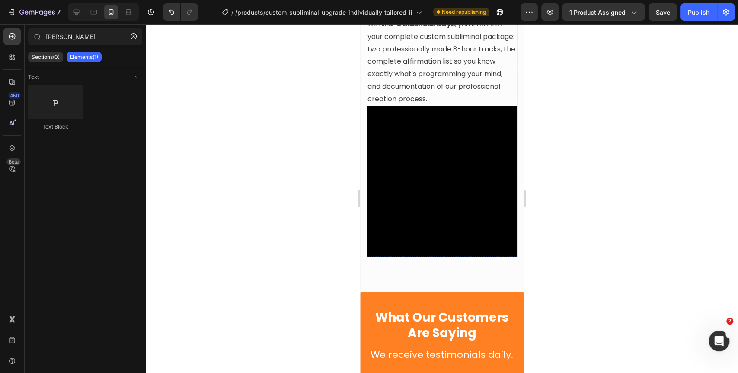
scroll to position [1500, 0]
click at [377, 181] on video at bounding box center [442, 182] width 150 height 150
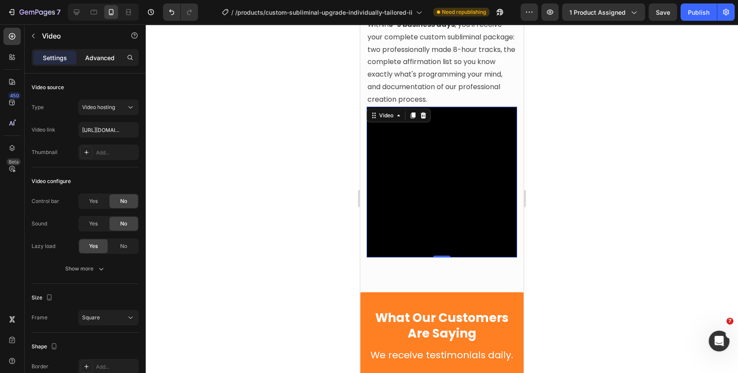
click at [106, 61] on p "Advanced" at bounding box center [99, 57] width 29 height 9
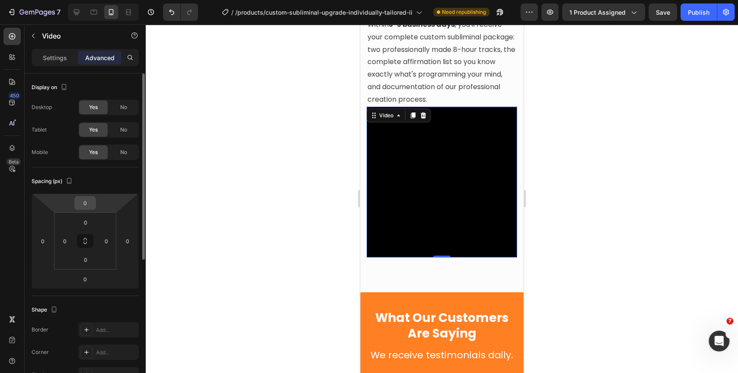
click at [89, 201] on input "0" at bounding box center [85, 202] width 17 height 13
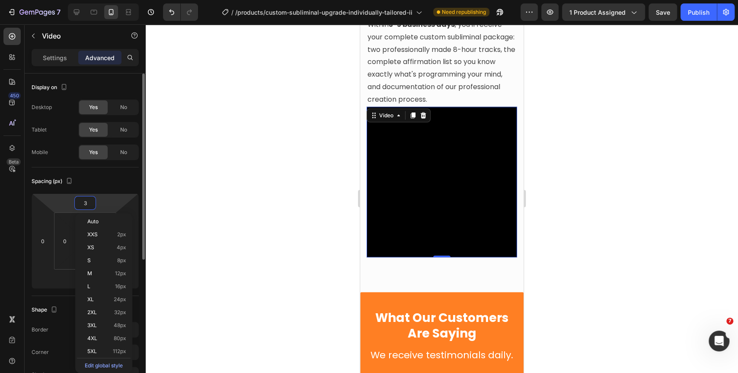
type input "30"
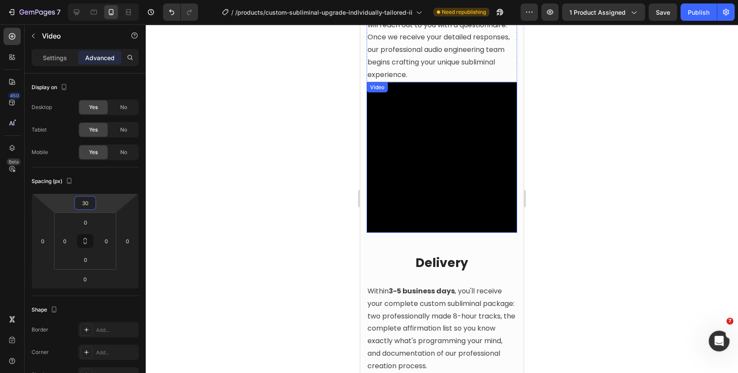
scroll to position [1212, 0]
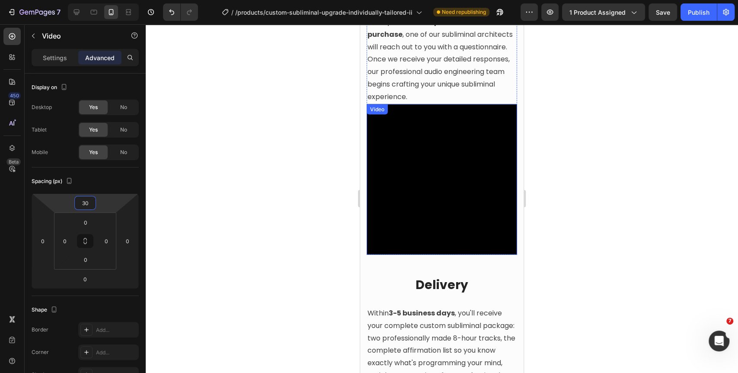
click at [385, 206] on video at bounding box center [442, 179] width 150 height 150
click at [89, 202] on input "0" at bounding box center [85, 202] width 17 height 13
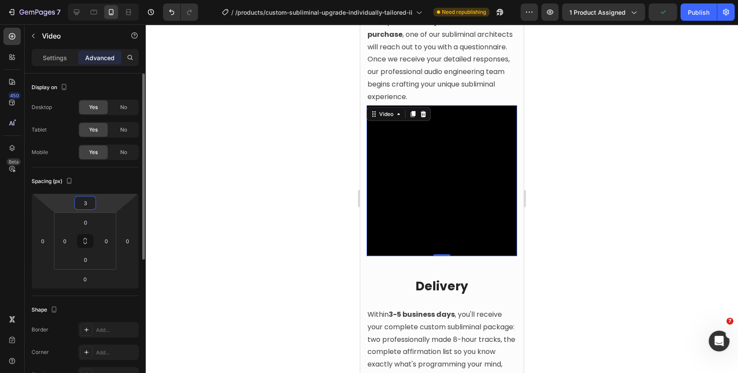
type input "30"
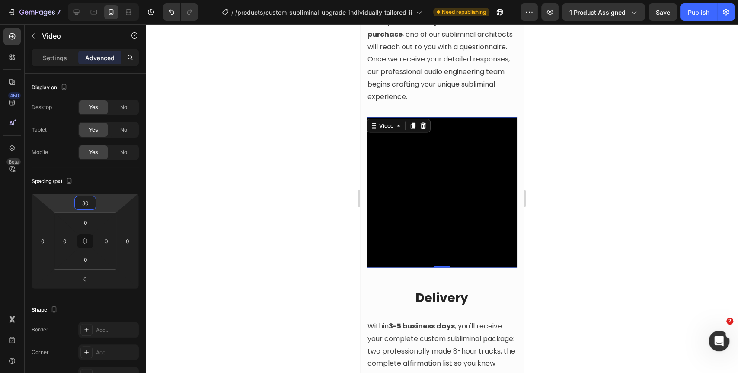
click at [634, 132] on div at bounding box center [442, 198] width 592 height 348
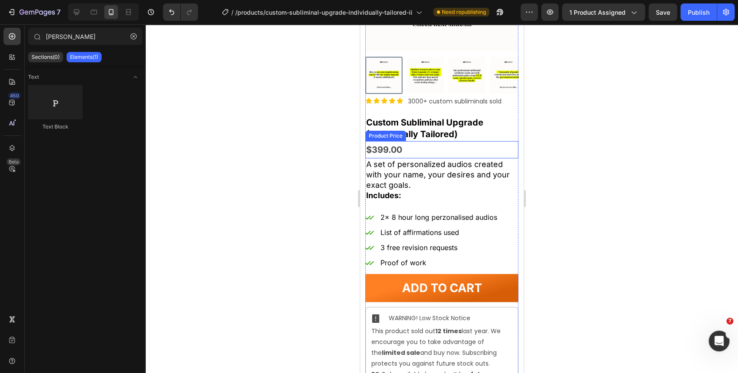
scroll to position [146, 0]
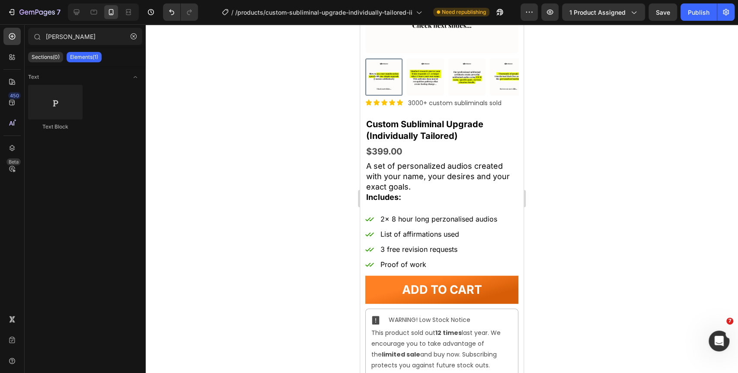
drag, startPoint x: 643, startPoint y: 105, endPoint x: 606, endPoint y: 109, distance: 37.4
click at [644, 105] on div at bounding box center [442, 198] width 592 height 348
click at [80, 4] on div "Desktop" at bounding box center [103, 11] width 71 height 17
click at [78, 7] on div at bounding box center [77, 12] width 14 height 14
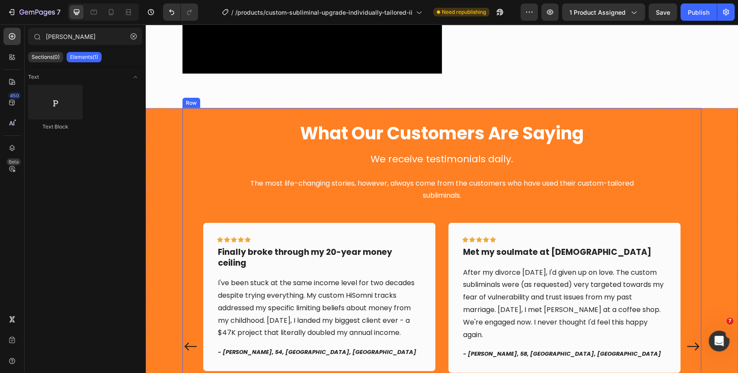
scroll to position [1312, 0]
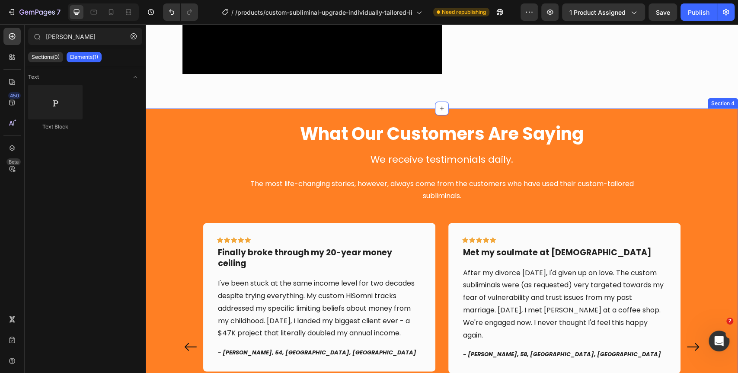
click at [146, 111] on div "What Our Customers Are Saying Heading We receive testimonials daily. The most l…" at bounding box center [442, 299] width 592 height 383
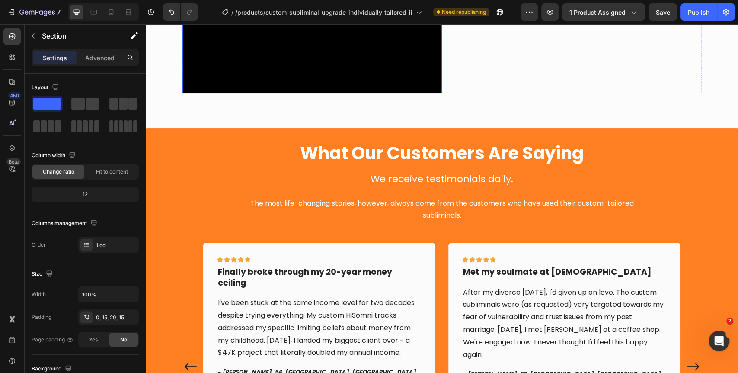
scroll to position [1293, 0]
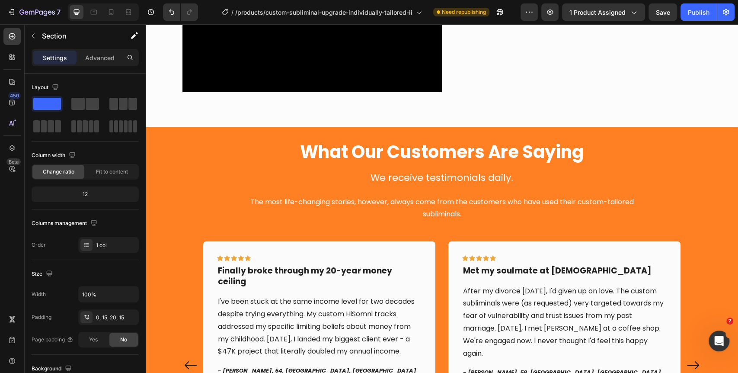
click at [160, 134] on div "What Our Customers Are Saying Heading We receive testimonials daily. The most l…" at bounding box center [441, 314] width 579 height 374
click at [160, 132] on div "What Our Customers Are Saying Heading We receive testimonials daily. The most l…" at bounding box center [441, 314] width 579 height 374
click at [153, 130] on div "What Our Customers Are Saying Heading We receive testimonials daily. The most l…" at bounding box center [441, 314] width 579 height 374
drag, startPoint x: 153, startPoint y: 128, endPoint x: 156, endPoint y: 125, distance: 4.6
click at [154, 128] on div "What Our Customers Are Saying Heading We receive testimonials daily. The most l…" at bounding box center [441, 314] width 579 height 374
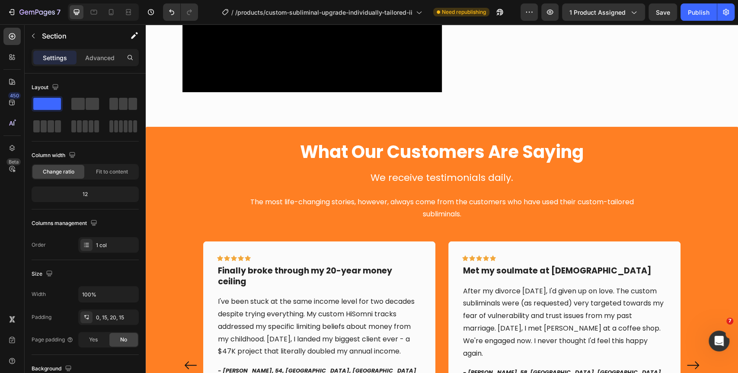
click at [154, 127] on div "What Our Customers Are Saying Heading We receive testimonials daily. The most l…" at bounding box center [441, 314] width 579 height 374
click at [153, 129] on div "What Our Customers Are Saying Heading We receive testimonials daily. The most l…" at bounding box center [441, 314] width 579 height 374
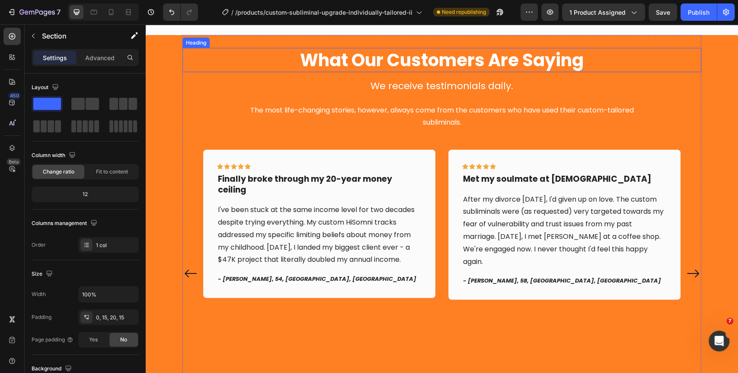
scroll to position [1243, 0]
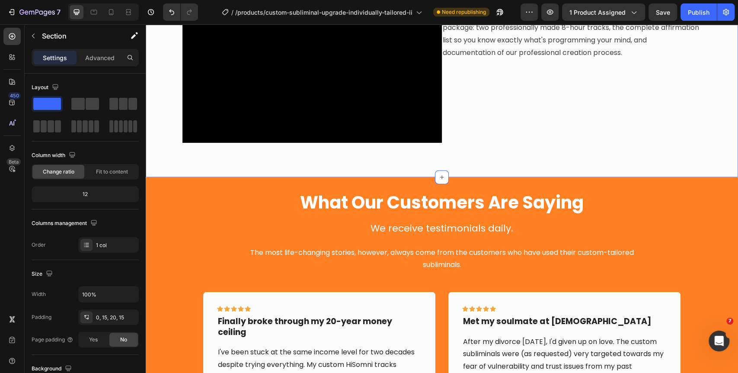
click at [155, 188] on div "What Our Customers Are Saying Heading We receive testimonials daily. The most l…" at bounding box center [441, 364] width 579 height 374
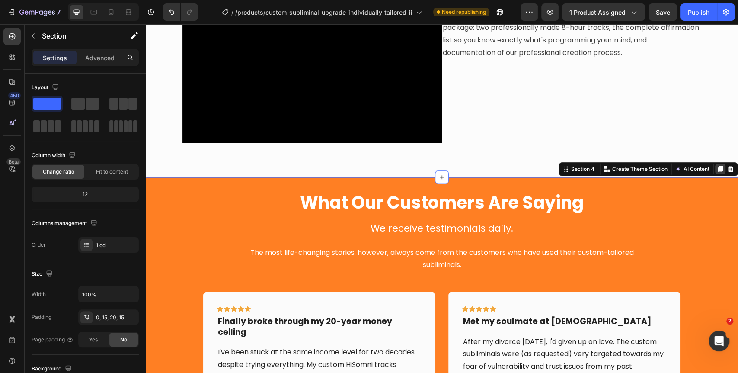
click at [718, 168] on icon at bounding box center [720, 169] width 5 height 6
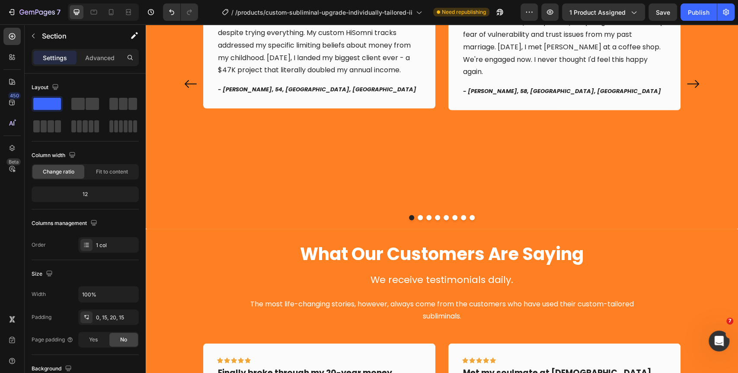
scroll to position [1575, 0]
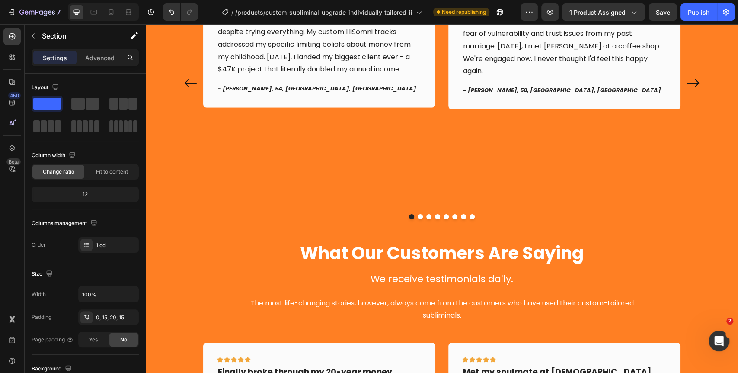
drag, startPoint x: 177, startPoint y: 256, endPoint x: 172, endPoint y: 252, distance: 6.1
click at [158, 212] on div "What Our Customers Are Saying Heading We receive testimonials daily. The most l…" at bounding box center [441, 32] width 579 height 374
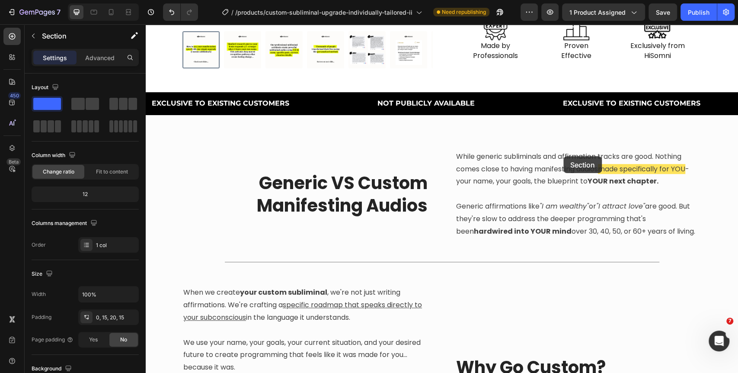
scroll to position [245, 0]
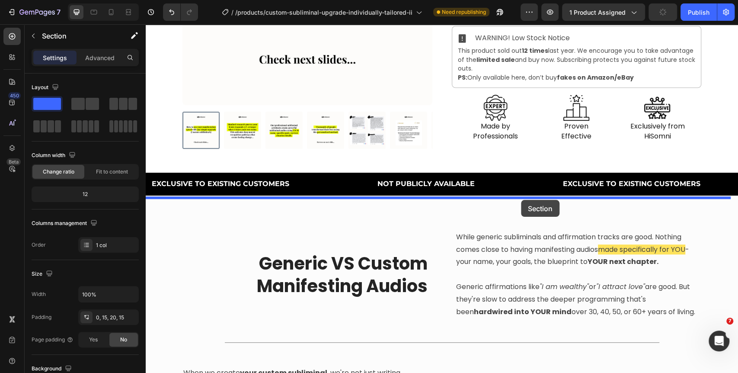
drag, startPoint x: 561, startPoint y: 220, endPoint x: 521, endPoint y: 200, distance: 44.7
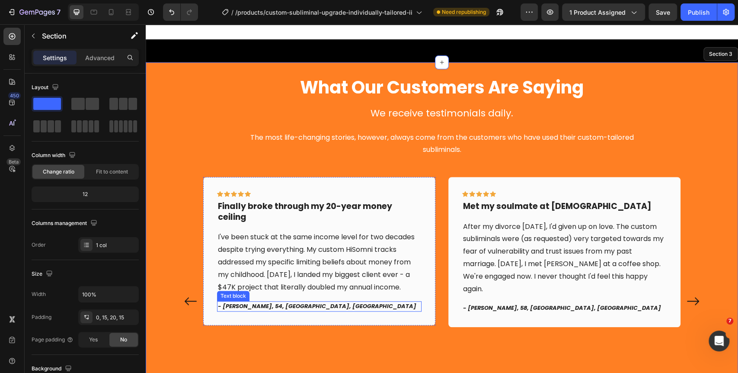
scroll to position [441, 0]
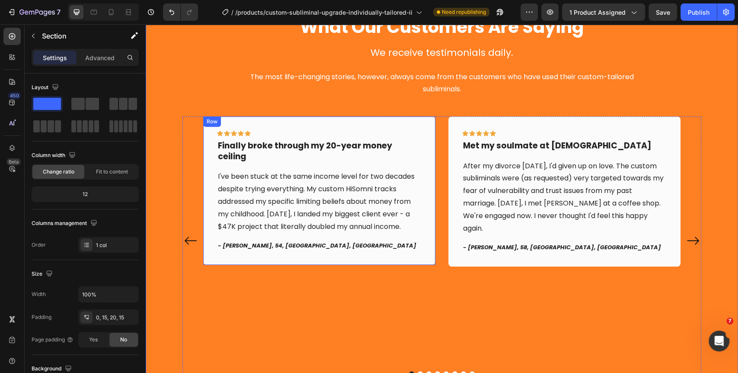
click at [241, 125] on div "Icon Icon Icon Icon Icon Row Finally broke through my 20-year money ceiling Tex…" at bounding box center [319, 190] width 232 height 148
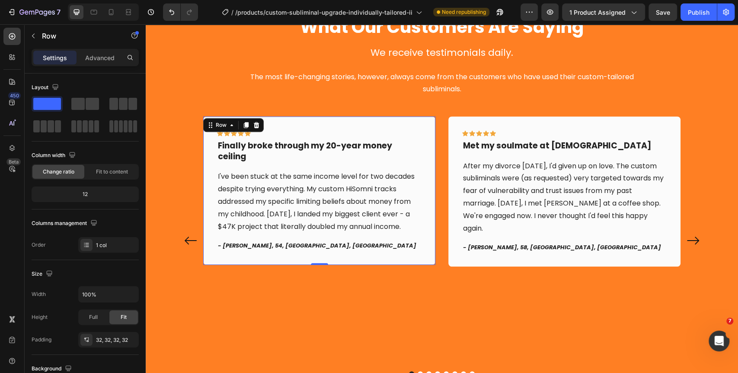
click at [263, 131] on div "Icon Icon Icon Icon Icon Row" at bounding box center [319, 135] width 204 height 10
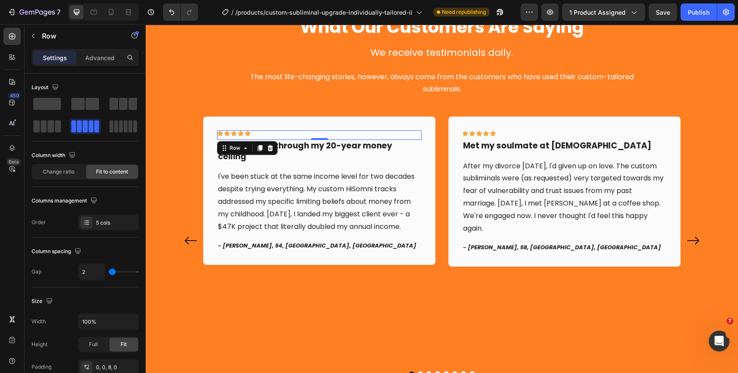
click at [255, 135] on div "Icon Icon Icon Icon Icon Row 0" at bounding box center [319, 135] width 204 height 10
click at [268, 146] on icon at bounding box center [271, 148] width 6 height 6
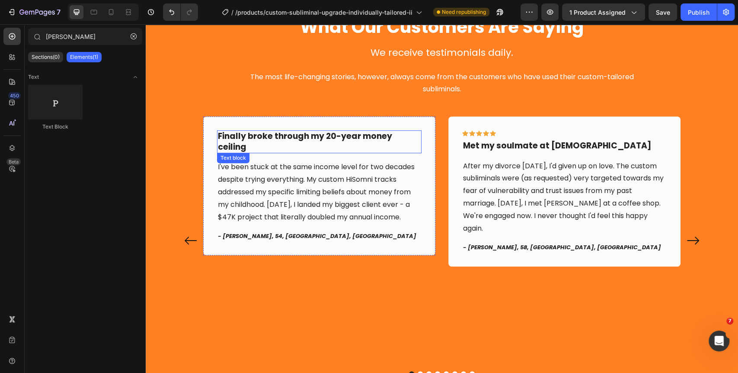
click at [268, 139] on p "Finally broke through my 20-year money ceiling" at bounding box center [319, 141] width 203 height 21
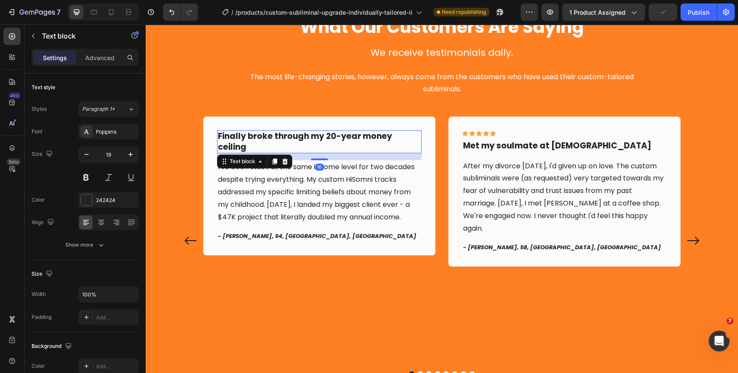
drag, startPoint x: 281, startPoint y: 159, endPoint x: 290, endPoint y: 169, distance: 13.8
click at [282, 159] on icon at bounding box center [285, 161] width 6 height 6
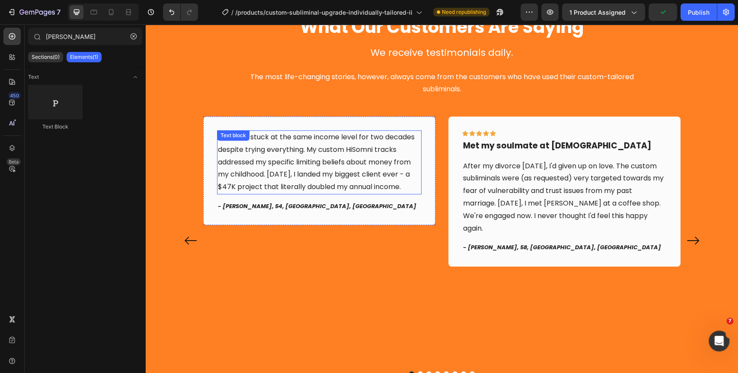
click at [291, 170] on p "I've been stuck at the same income level for two decades despite trying everyth…" at bounding box center [319, 162] width 203 height 62
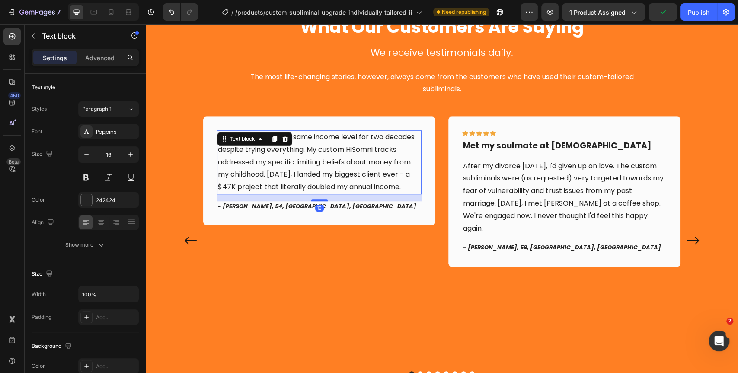
drag, startPoint x: 284, startPoint y: 137, endPoint x: 286, endPoint y: 147, distance: 10.2
click at [284, 138] on icon at bounding box center [284, 138] width 7 height 7
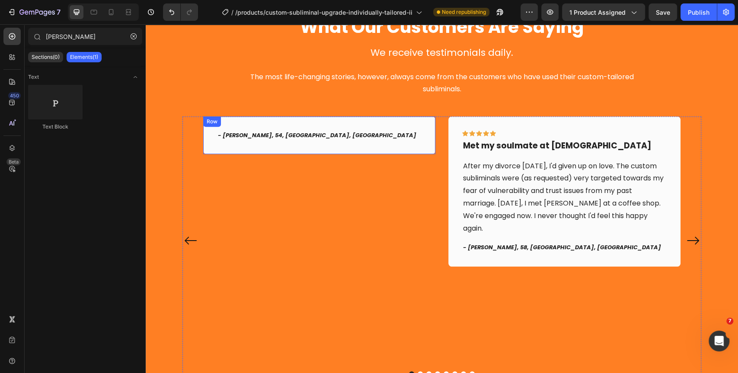
click at [305, 137] on p "- [PERSON_NAME], 54, [GEOGRAPHIC_DATA], [GEOGRAPHIC_DATA]" at bounding box center [319, 135] width 203 height 9
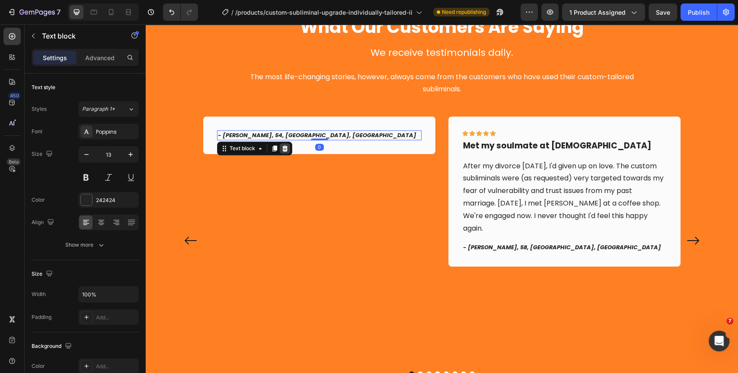
click at [284, 147] on div at bounding box center [285, 148] width 10 height 10
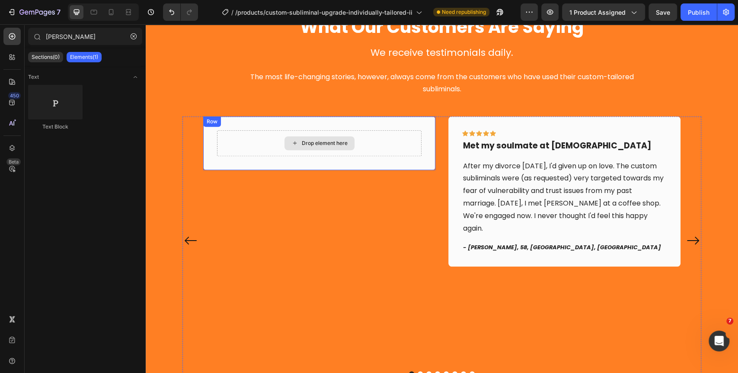
click at [302, 143] on div "Drop element here" at bounding box center [325, 143] width 46 height 7
drag, startPoint x: 132, startPoint y: 35, endPoint x: 119, endPoint y: 51, distance: 20.6
click at [133, 35] on icon "button" at bounding box center [134, 36] width 6 height 6
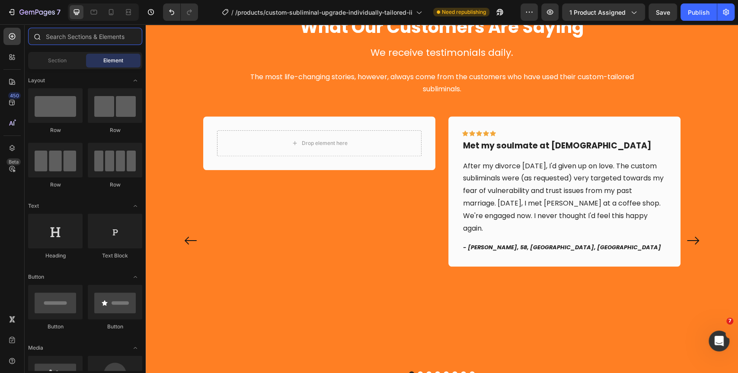
click at [80, 39] on input "text" at bounding box center [85, 36] width 114 height 17
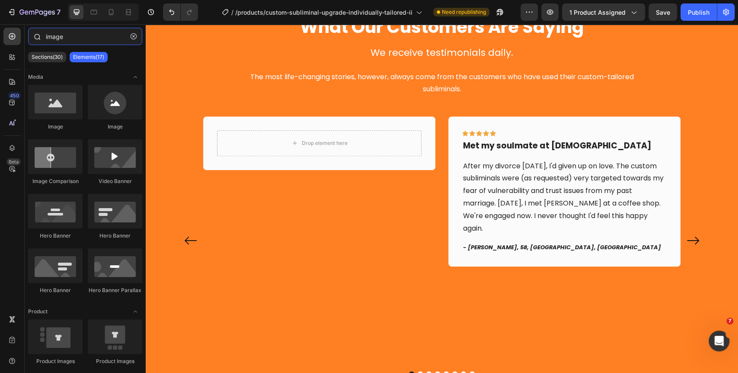
type input "image"
click at [526, 131] on div "Icon Icon Icon Icon Icon Row" at bounding box center [564, 135] width 204 height 10
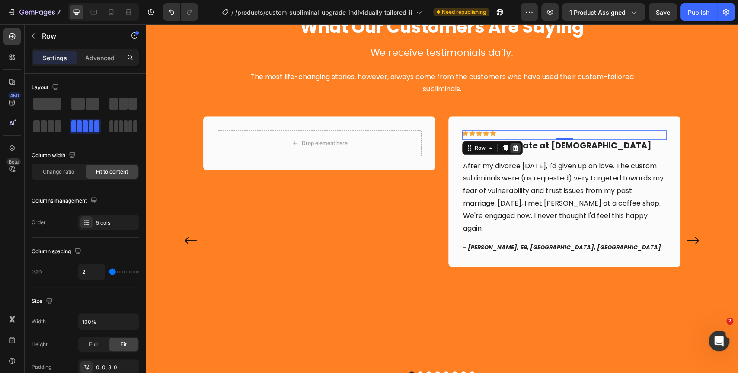
click at [512, 150] on icon at bounding box center [515, 147] width 7 height 7
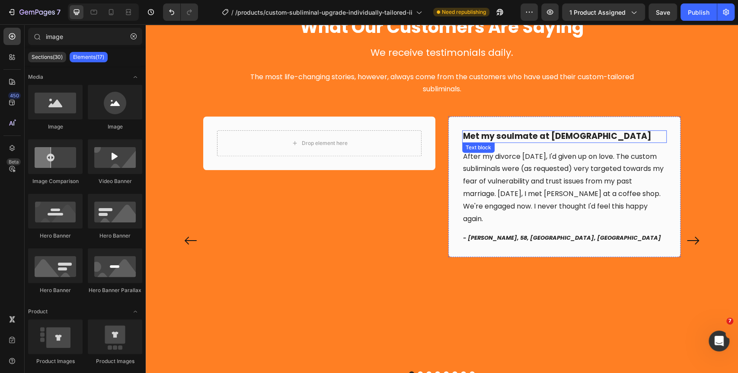
click at [535, 136] on p "Met my soulmate at [DEMOGRAPHIC_DATA]" at bounding box center [564, 136] width 203 height 11
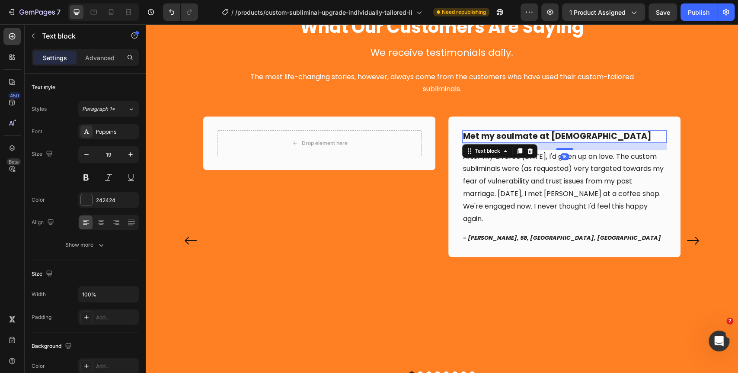
drag, startPoint x: 526, startPoint y: 150, endPoint x: 535, endPoint y: 166, distance: 18.0
click at [527, 152] on icon at bounding box center [530, 150] width 7 height 7
click at [536, 165] on p "After my divorce [DATE], I'd given up on love. The custom subliminals were (as …" at bounding box center [564, 187] width 203 height 75
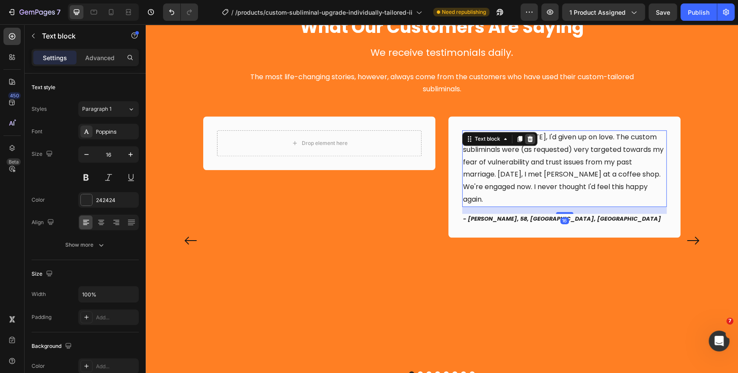
click at [527, 139] on icon at bounding box center [530, 138] width 7 height 7
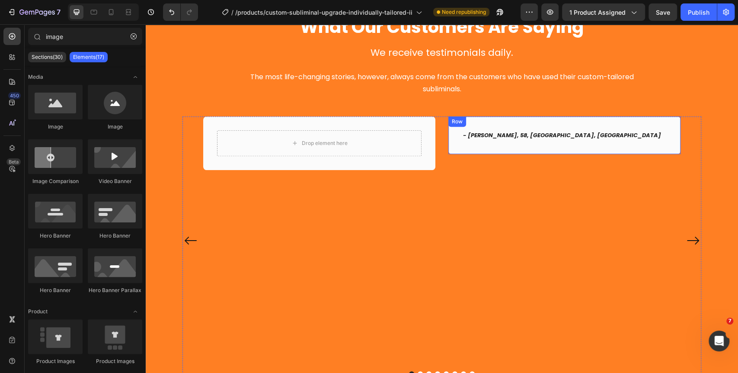
click at [533, 132] on p "- [PERSON_NAME], 58, [GEOGRAPHIC_DATA], [GEOGRAPHIC_DATA]" at bounding box center [564, 135] width 203 height 9
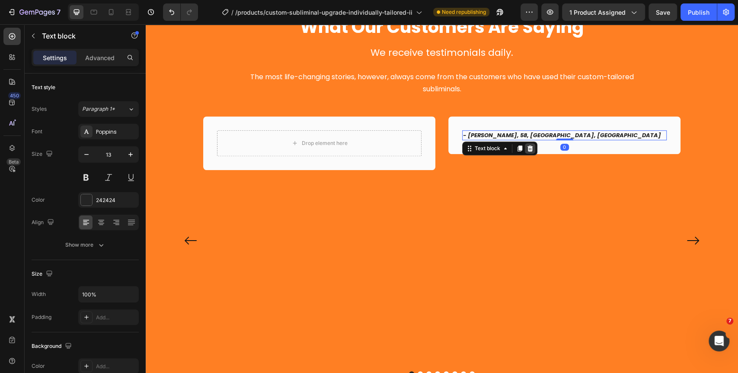
click at [527, 147] on icon at bounding box center [530, 148] width 6 height 6
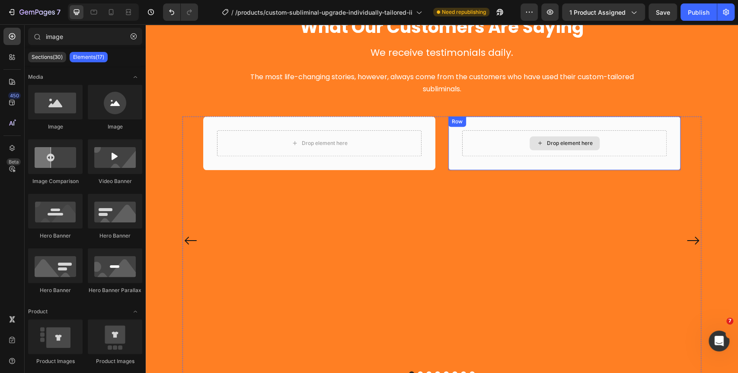
click at [545, 147] on div "Drop element here" at bounding box center [565, 143] width 70 height 14
click at [693, 239] on icon "Carousel Next Arrow" at bounding box center [693, 240] width 12 height 8
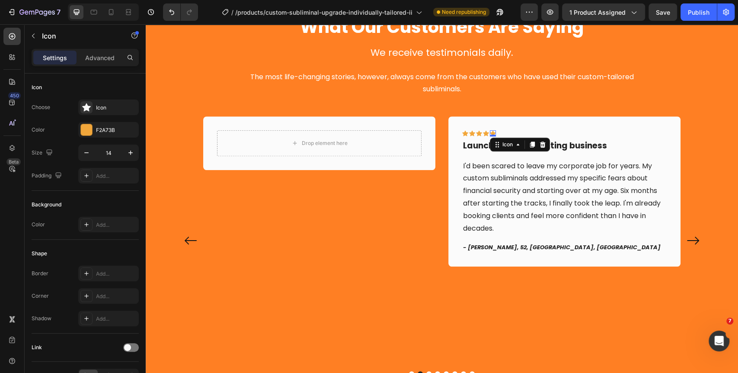
click at [491, 134] on div "Icon 0" at bounding box center [493, 133] width 6 height 6
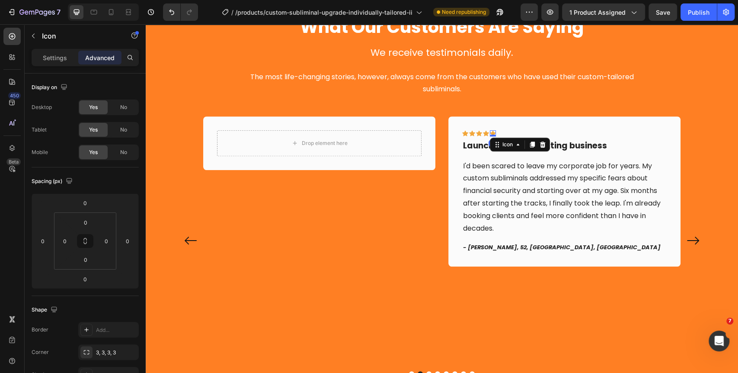
click at [511, 137] on div "Icon" at bounding box center [520, 144] width 60 height 14
click at [509, 132] on div "Icon Icon Icon Icon Icon 0 Row" at bounding box center [564, 135] width 204 height 10
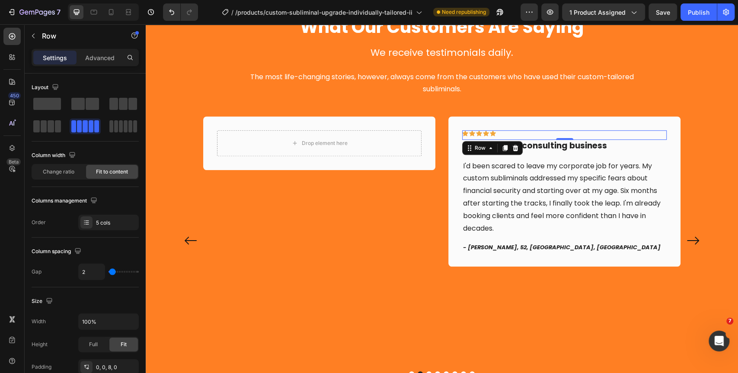
click at [514, 148] on icon at bounding box center [515, 147] width 7 height 7
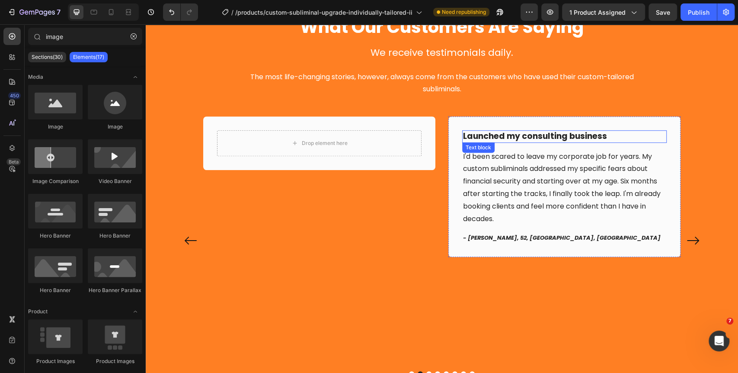
click at [527, 137] on p "Launched my consulting business" at bounding box center [564, 136] width 203 height 11
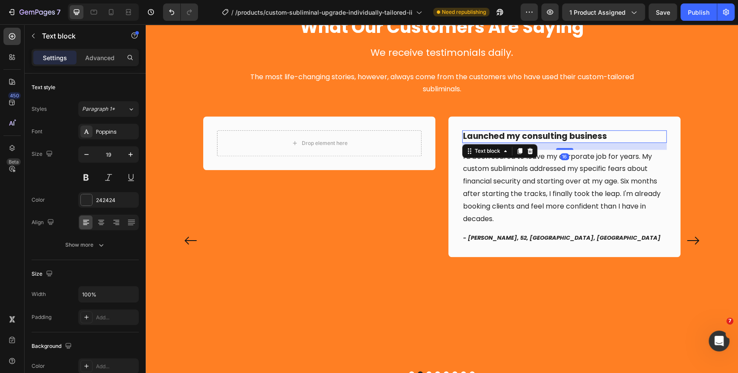
drag, startPoint x: 528, startPoint y: 150, endPoint x: 520, endPoint y: 153, distance: 7.9
click at [527, 150] on icon at bounding box center [530, 150] width 7 height 7
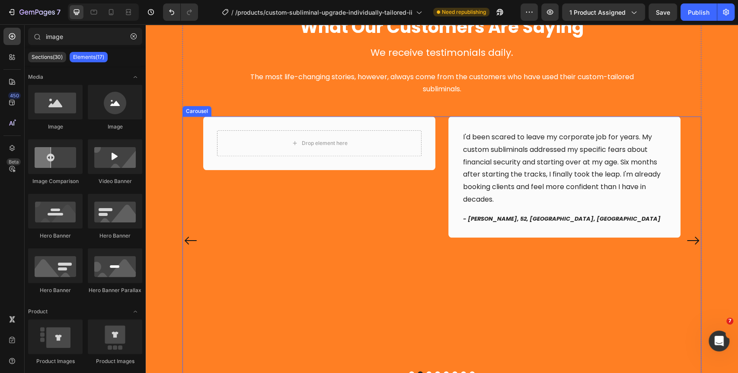
click at [351, 189] on div "Drop element here Row Drop element here Row I'd been scared to leave my corpora…" at bounding box center [441, 240] width 477 height 248
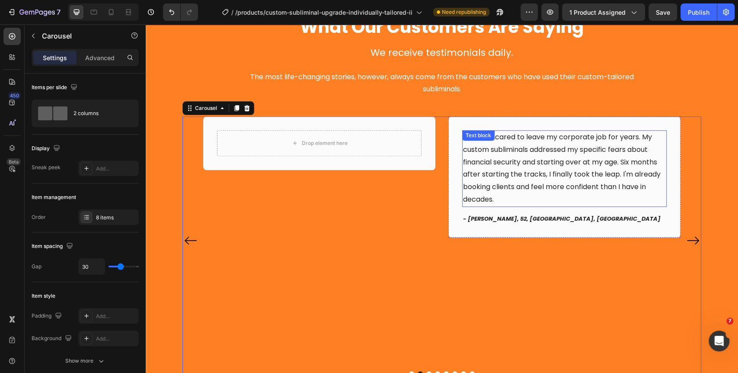
click at [536, 154] on p "I'd been scared to leave my corporate job for years. My custom subliminals addr…" at bounding box center [564, 168] width 203 height 75
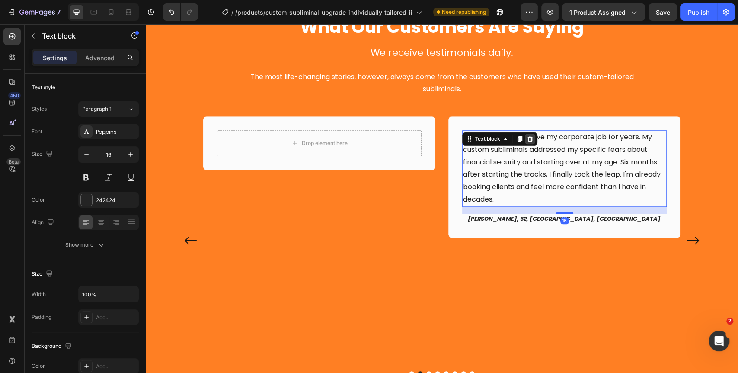
click at [527, 137] on icon at bounding box center [530, 138] width 7 height 7
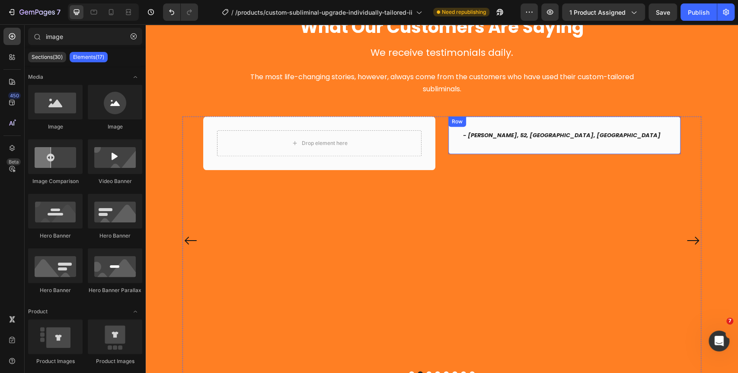
click at [519, 136] on icon "- [PERSON_NAME], 52, [GEOGRAPHIC_DATA], [GEOGRAPHIC_DATA]" at bounding box center [562, 135] width 198 height 8
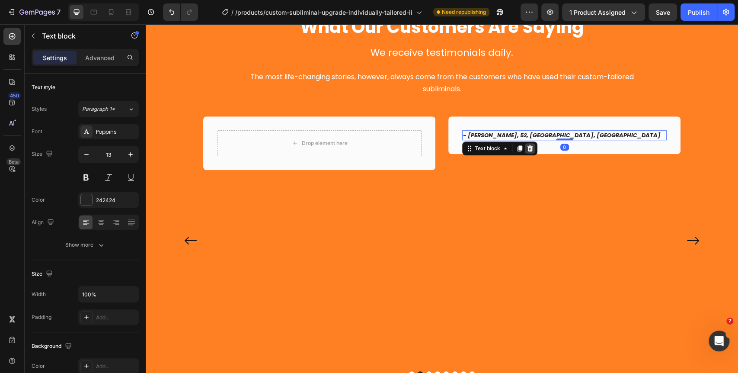
click at [527, 145] on icon at bounding box center [530, 148] width 6 height 6
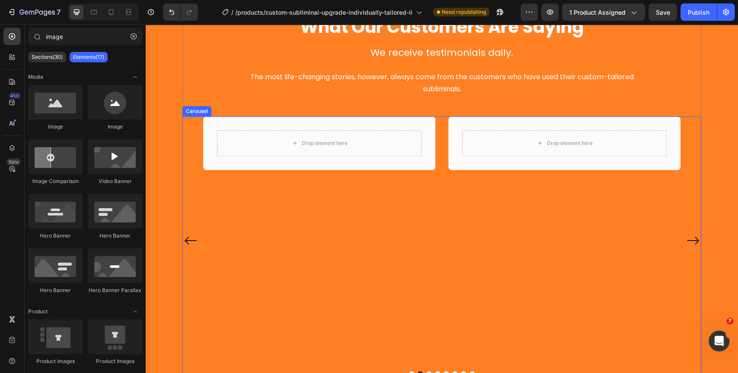
click at [408, 181] on div "Drop element here Row Drop element here Row Drop element here Row Icon Icon Ico…" at bounding box center [441, 240] width 477 height 248
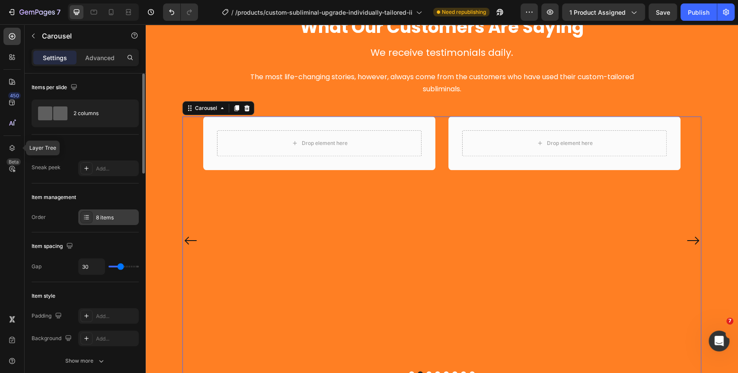
click at [95, 220] on div "8 items" at bounding box center [108, 217] width 61 height 16
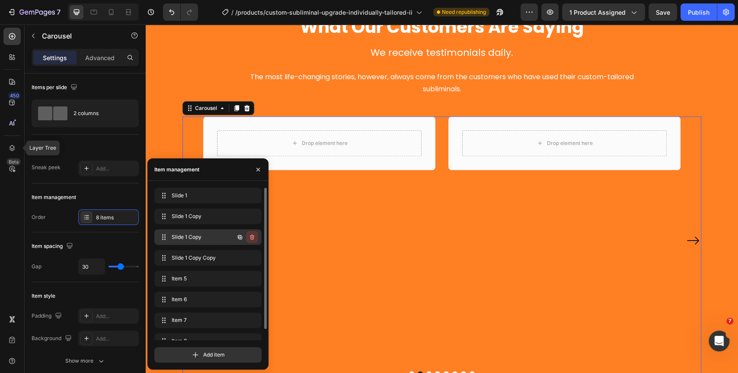
click at [252, 235] on icon "button" at bounding box center [252, 236] width 4 height 5
click at [252, 236] on div "Delete" at bounding box center [246, 237] width 16 height 8
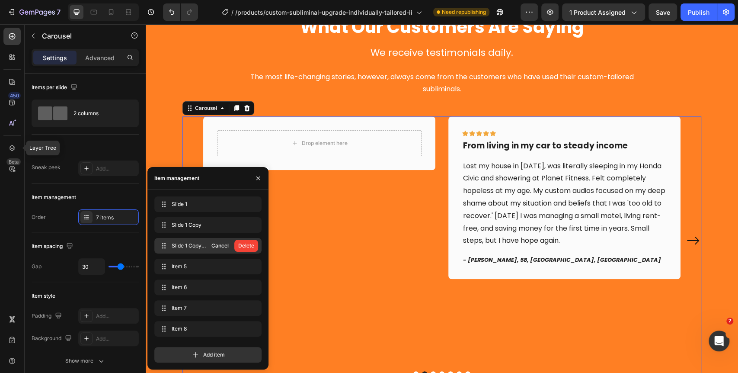
click at [251, 243] on div "Delete" at bounding box center [246, 246] width 16 height 8
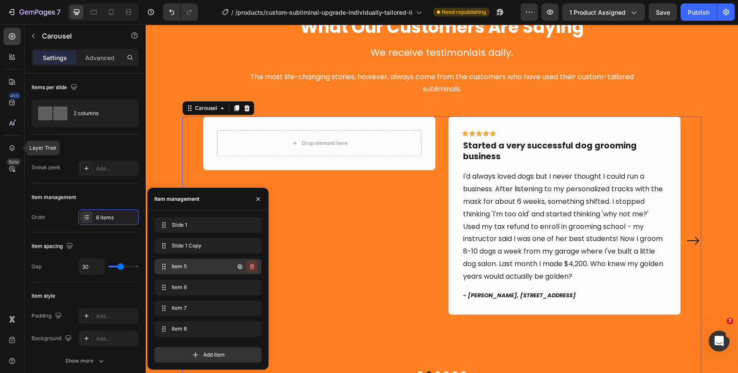
click at [251, 267] on icon "button" at bounding box center [251, 267] width 0 height 2
click at [252, 265] on div "Delete" at bounding box center [246, 266] width 16 height 8
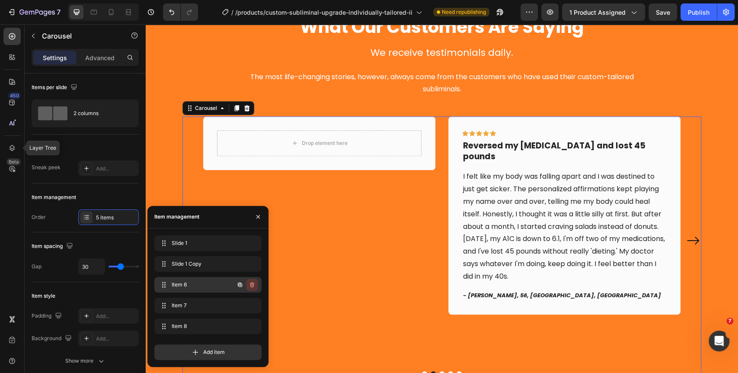
click at [252, 284] on icon "button" at bounding box center [252, 284] width 7 height 7
click at [252, 287] on div "Delete" at bounding box center [246, 285] width 16 height 8
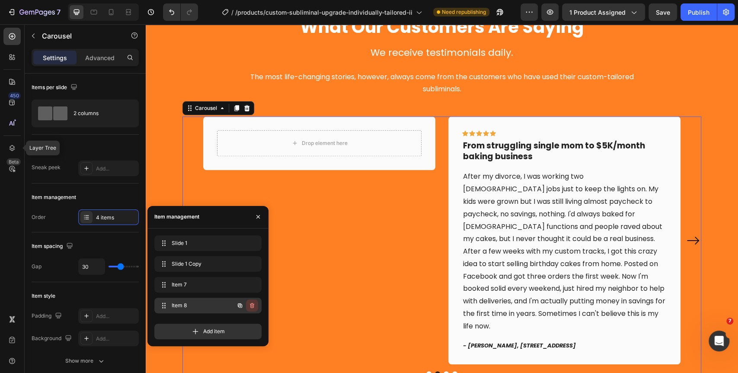
click at [252, 305] on icon "button" at bounding box center [252, 305] width 7 height 7
click at [252, 306] on div "Delete" at bounding box center [246, 305] width 16 height 8
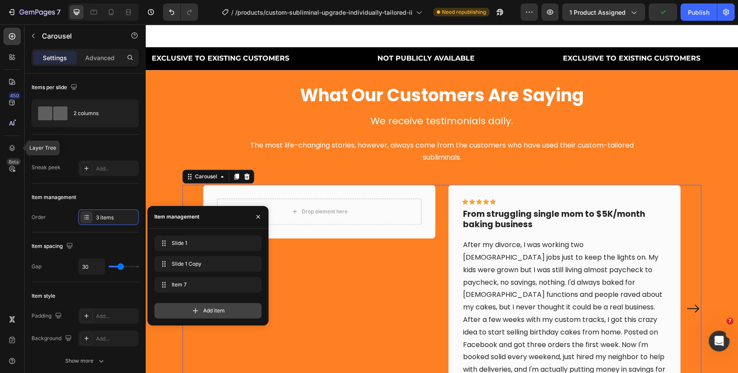
scroll to position [383, 0]
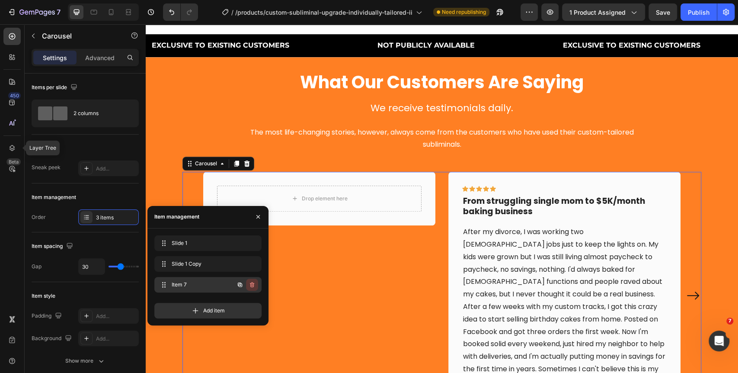
click at [255, 287] on icon "button" at bounding box center [252, 284] width 7 height 7
click at [253, 287] on div "Delete" at bounding box center [246, 285] width 16 height 8
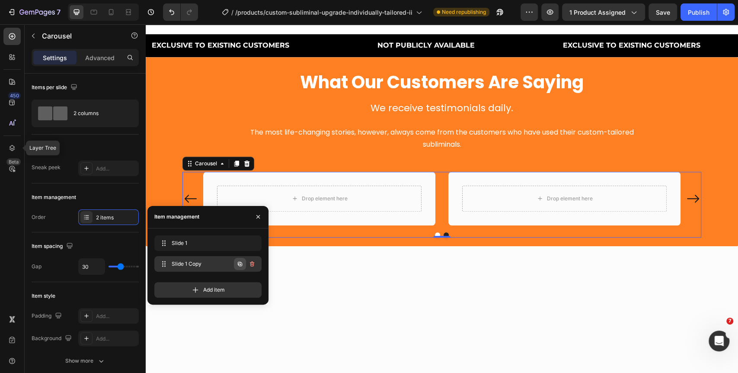
click at [241, 266] on icon "button" at bounding box center [239, 263] width 7 height 7
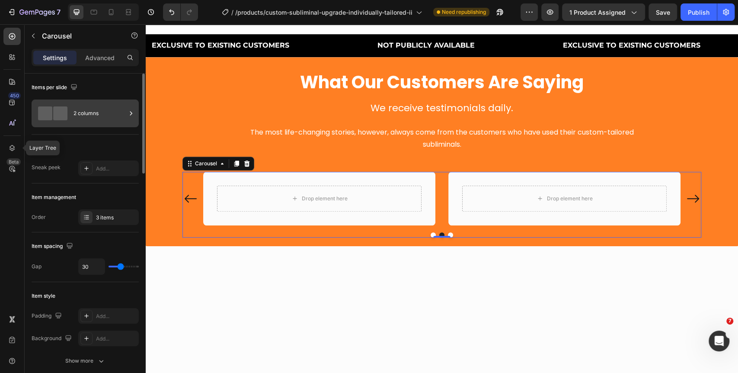
click at [82, 111] on div "2 columns" at bounding box center [99, 113] width 53 height 20
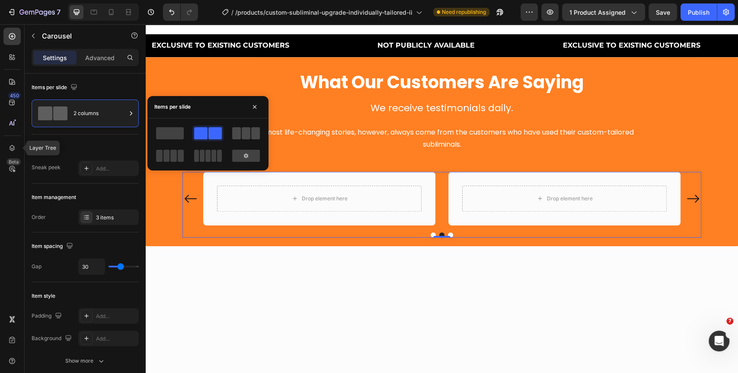
drag, startPoint x: 259, startPoint y: 285, endPoint x: 255, endPoint y: 136, distance: 149.2
click at [255, 136] on span at bounding box center [255, 133] width 9 height 12
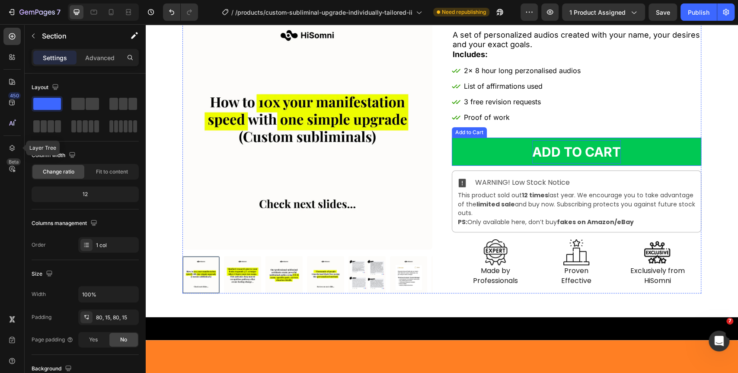
scroll to position [11, 0]
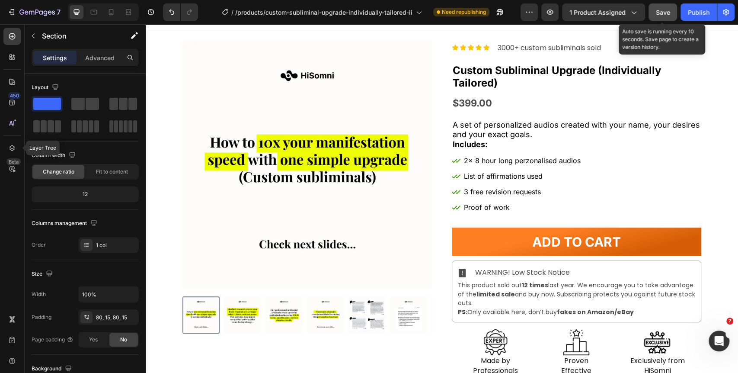
click at [672, 17] on button "Save" at bounding box center [662, 11] width 29 height 17
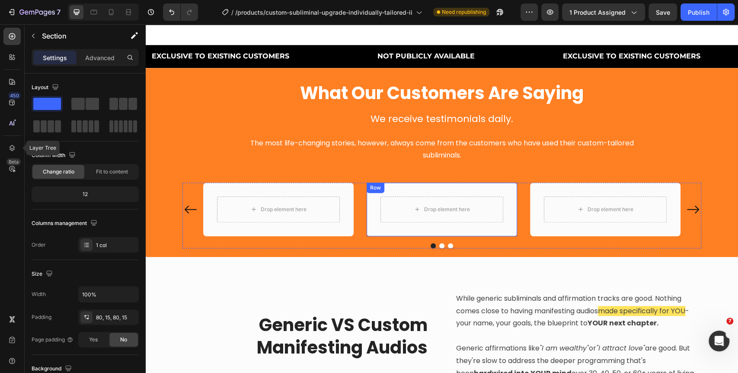
scroll to position [373, 0]
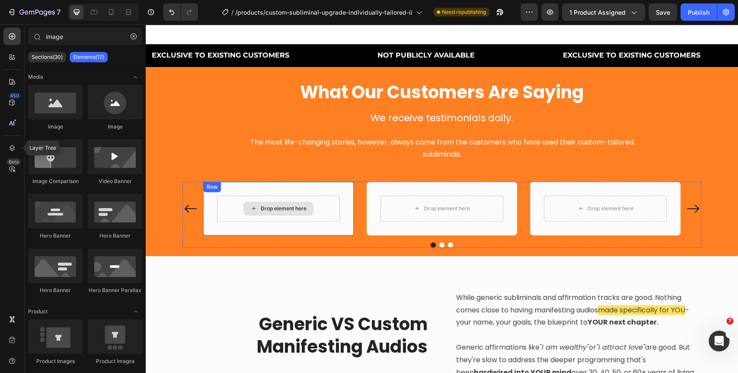
click at [298, 207] on div "Drop element here" at bounding box center [284, 208] width 46 height 7
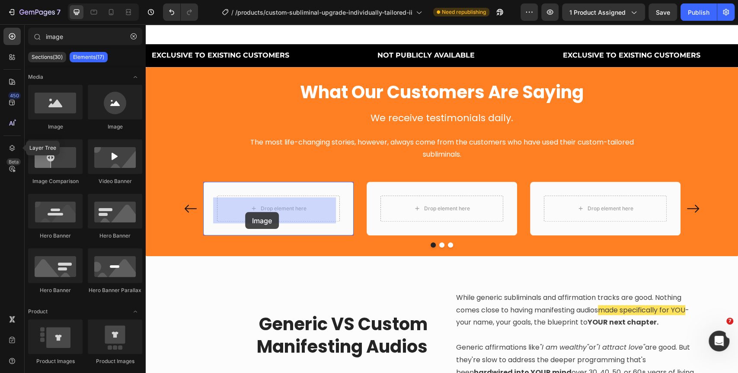
drag, startPoint x: 211, startPoint y: 140, endPoint x: 252, endPoint y: 219, distance: 88.0
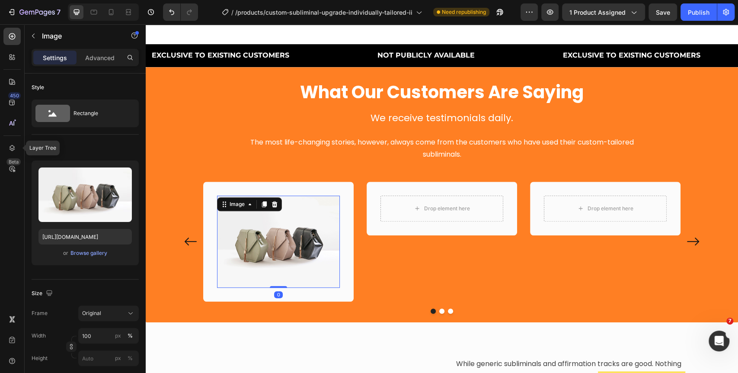
click at [260, 238] on img at bounding box center [278, 241] width 123 height 92
click at [86, 257] on button "Browse gallery" at bounding box center [89, 253] width 38 height 9
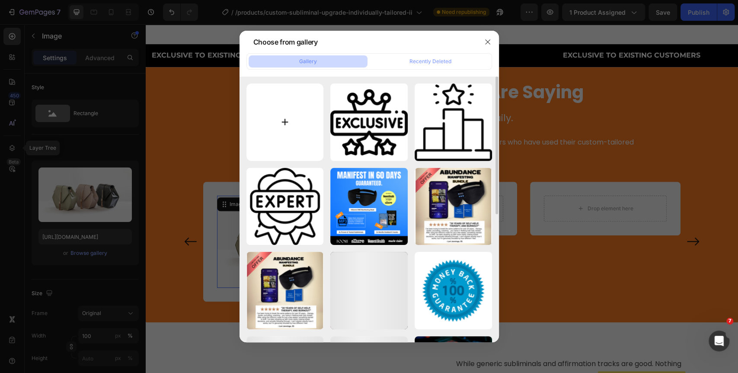
click at [293, 115] on input "file" at bounding box center [284, 121] width 77 height 77
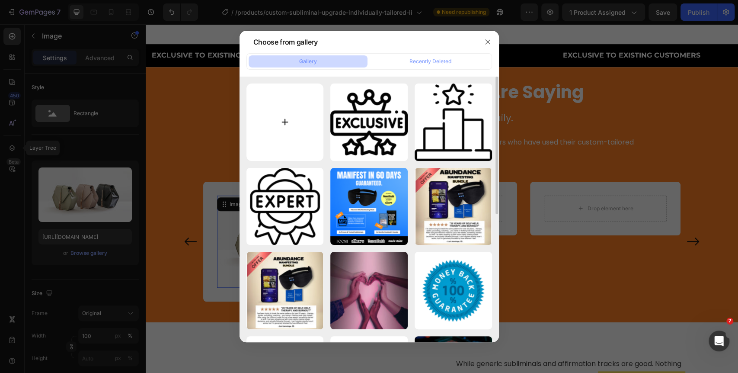
type input "C:\fakepath\Screenshot [DATE] 21.32.47 1.png"
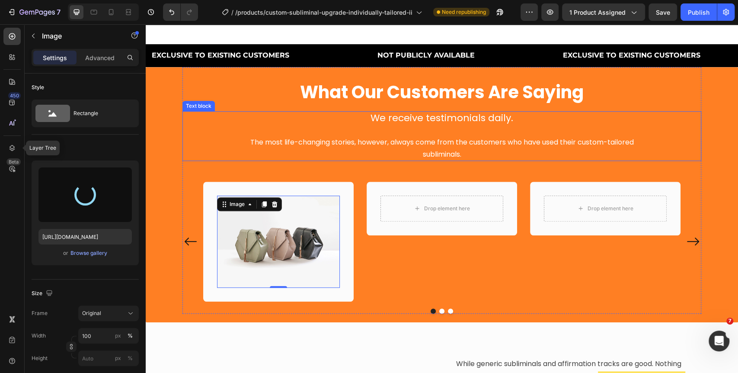
type input "[URL][DOMAIN_NAME]"
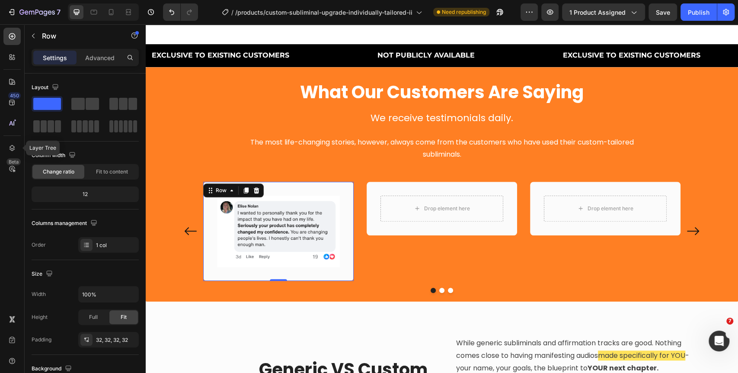
click at [204, 214] on div "Image Row 0" at bounding box center [278, 231] width 150 height 99
click at [110, 56] on p "Advanced" at bounding box center [99, 57] width 29 height 9
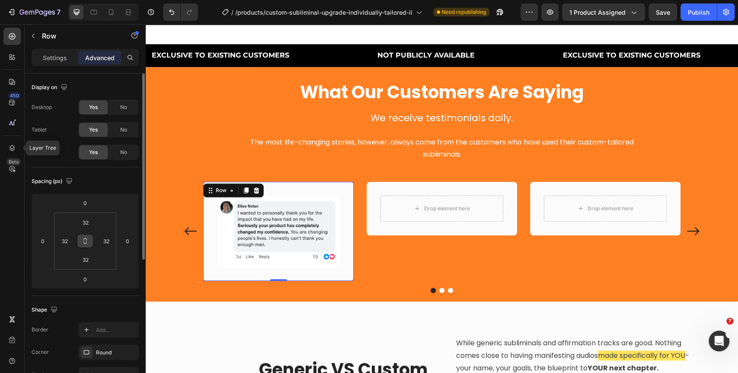
click at [84, 241] on icon at bounding box center [85, 240] width 7 height 7
click at [88, 219] on input "32" at bounding box center [85, 222] width 17 height 13
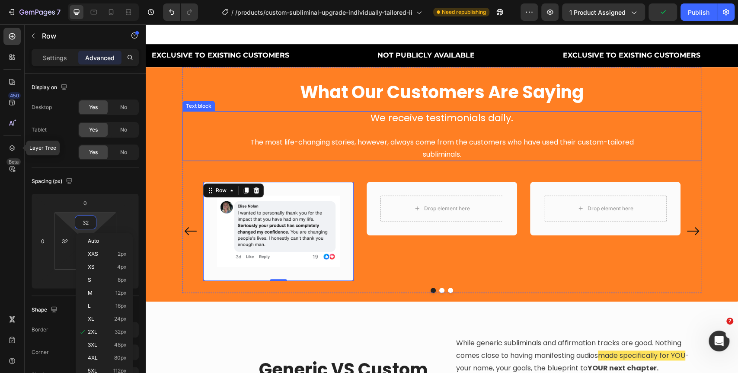
type input "5"
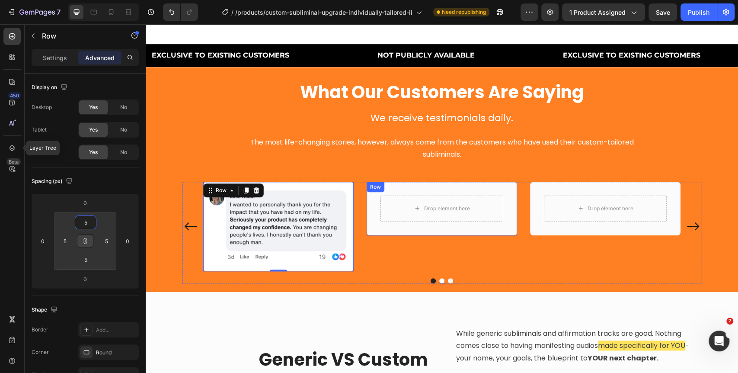
click at [368, 205] on div "Drop element here Row" at bounding box center [442, 209] width 150 height 54
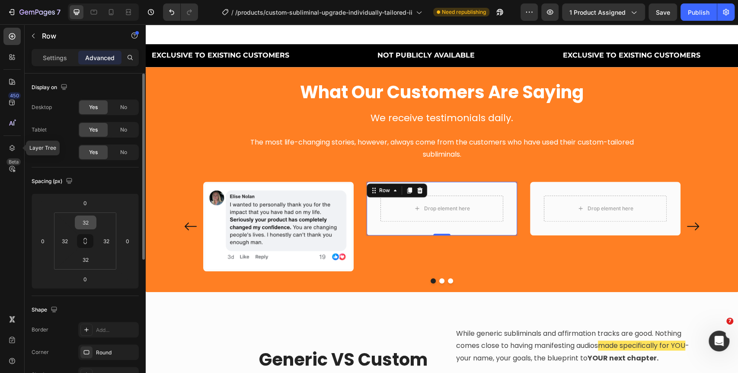
drag, startPoint x: 86, startPoint y: 243, endPoint x: 89, endPoint y: 225, distance: 18.0
click at [86, 242] on icon at bounding box center [85, 240] width 7 height 7
click at [89, 221] on input "32" at bounding box center [85, 222] width 17 height 13
type input "5"
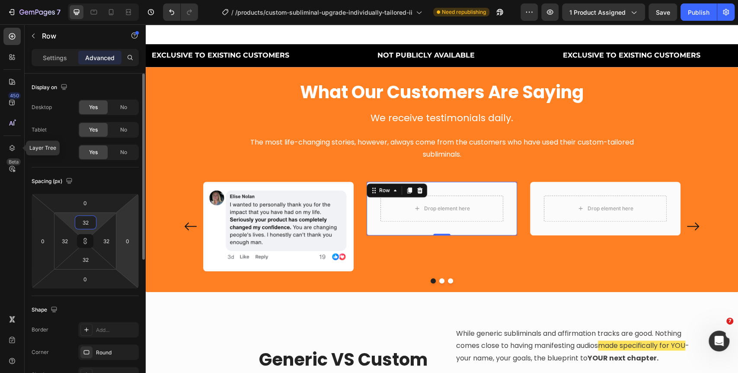
type input "5"
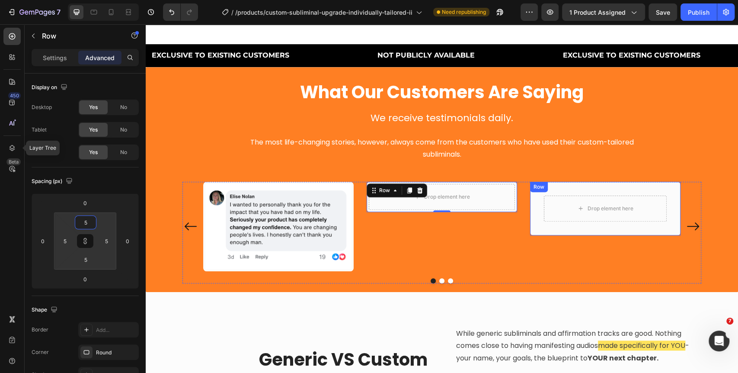
click at [536, 206] on div "Drop element here Row" at bounding box center [605, 209] width 150 height 54
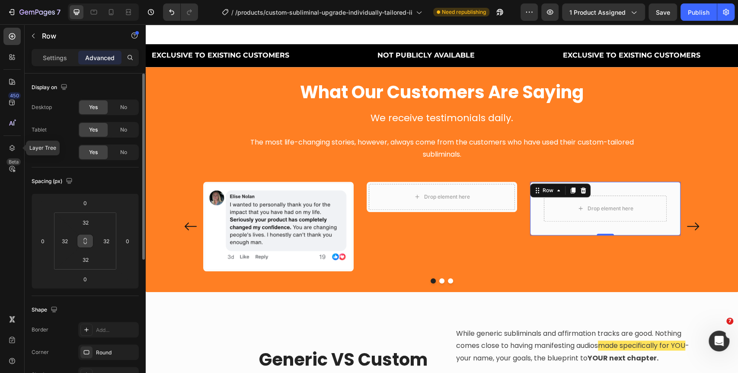
click at [86, 247] on button at bounding box center [85, 241] width 16 height 14
click at [90, 216] on input "32" at bounding box center [85, 222] width 17 height 13
type input "5"
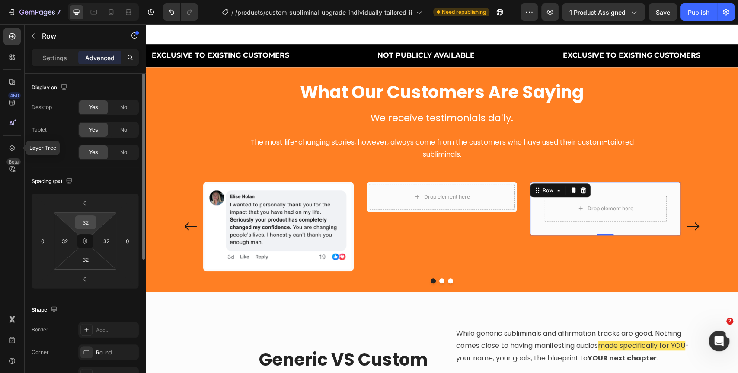
type input "5"
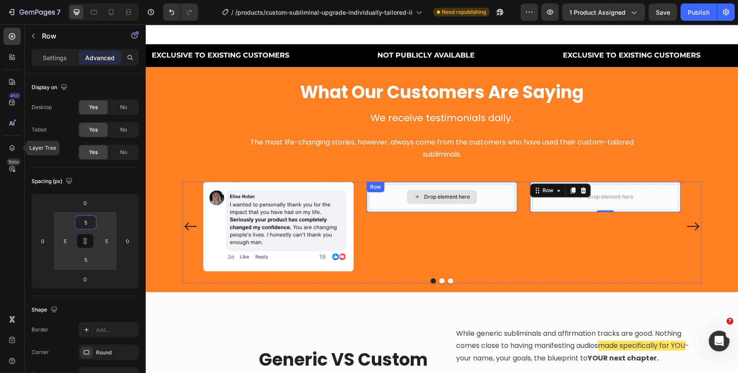
click at [466, 198] on div "Drop element here" at bounding box center [447, 196] width 46 height 7
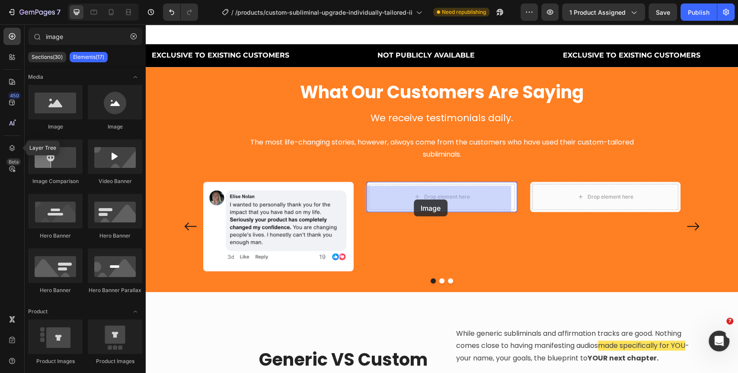
drag, startPoint x: 221, startPoint y: 134, endPoint x: 414, endPoint y: 199, distance: 203.5
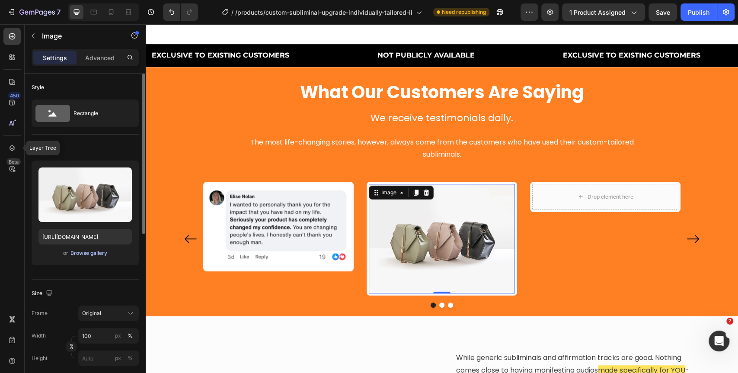
click at [80, 254] on div "Browse gallery" at bounding box center [88, 253] width 37 height 8
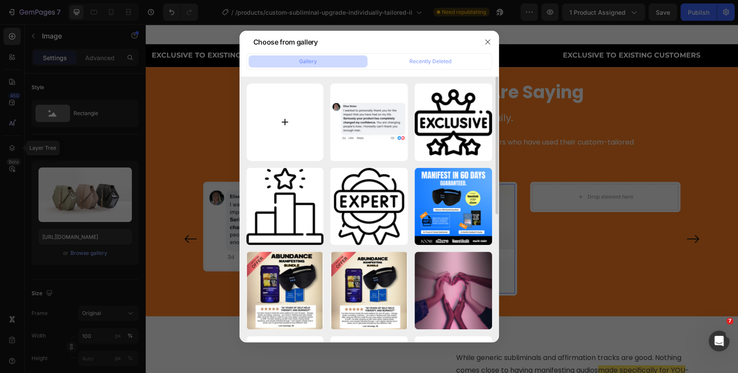
click at [261, 136] on input "file" at bounding box center [284, 121] width 77 height 77
type input "C:\fakepath\Screenshot [DATE] 20.27.00 1.png"
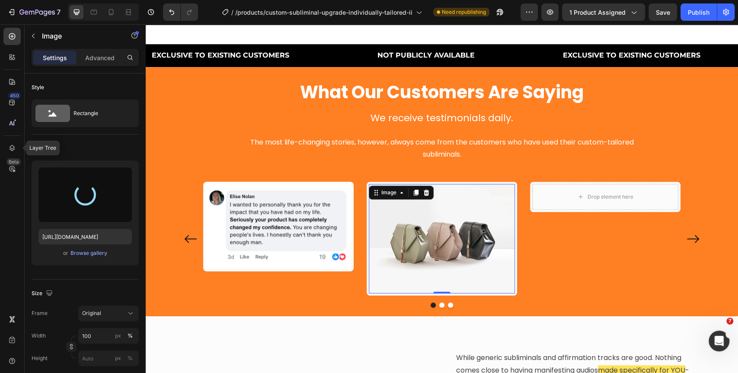
type input "[URL][DOMAIN_NAME]"
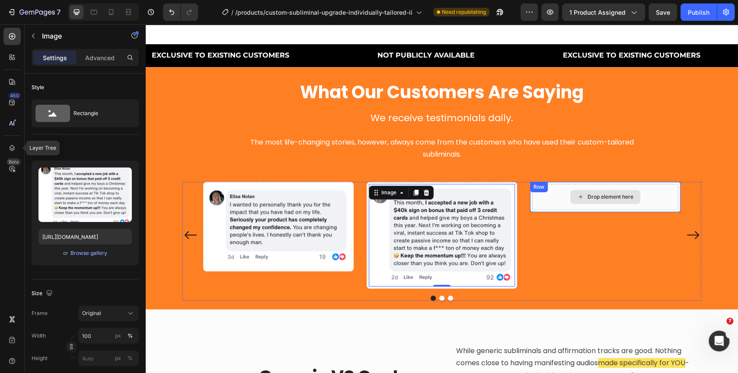
click at [601, 197] on div "Drop element here" at bounding box center [610, 196] width 46 height 7
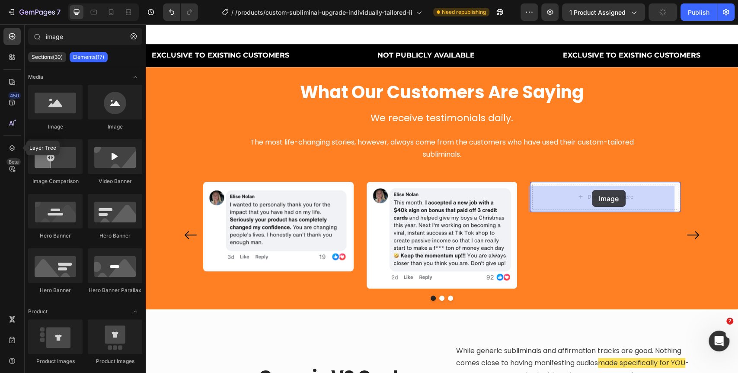
drag, startPoint x: 222, startPoint y: 141, endPoint x: 592, endPoint y: 190, distance: 372.7
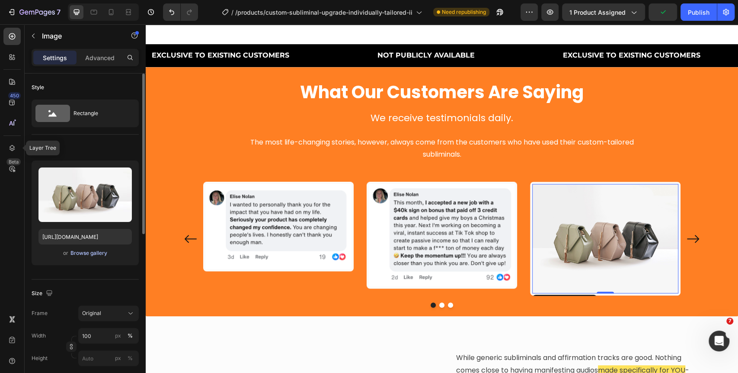
click at [95, 250] on div "Browse gallery" at bounding box center [88, 253] width 37 height 8
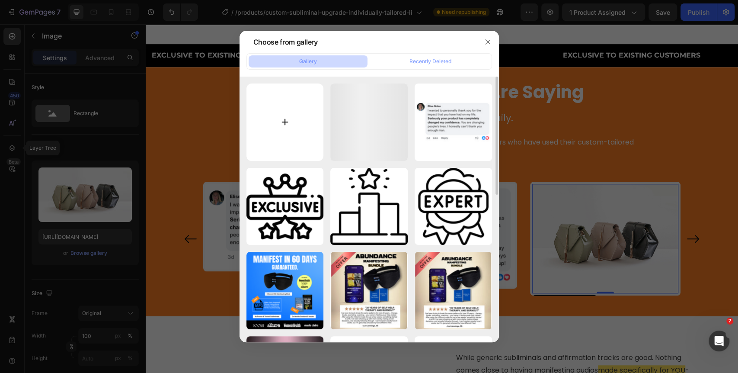
click at [307, 117] on input "file" at bounding box center [284, 121] width 77 height 77
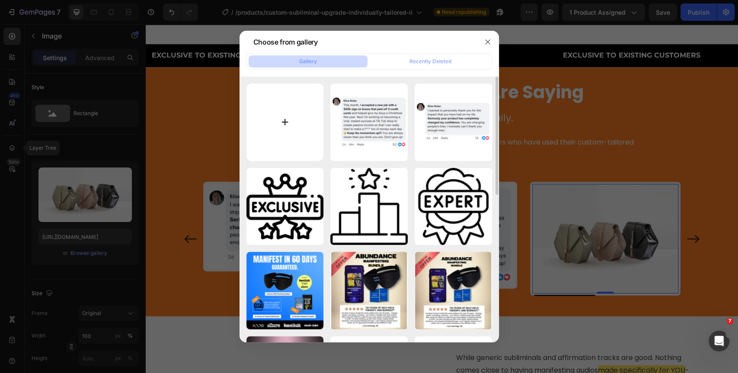
type input "C:\fakepath\Screenshot [DATE] 21.00.50 1.png"
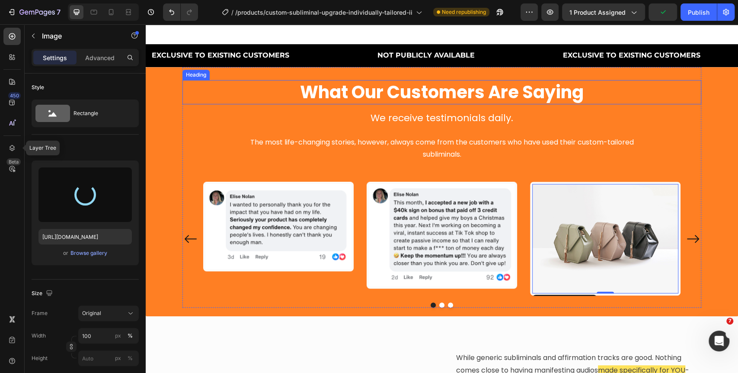
type input "[URL][DOMAIN_NAME]"
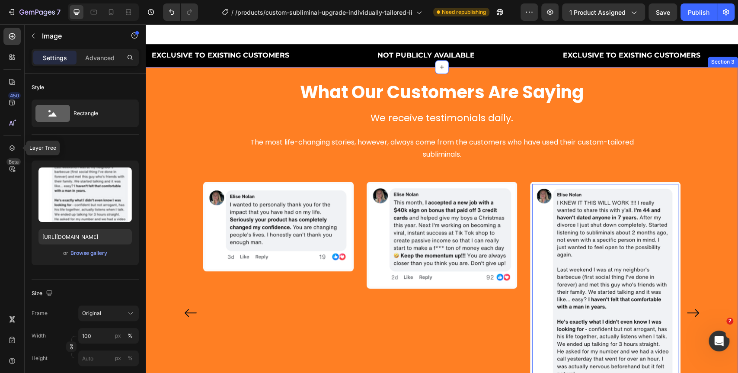
click at [163, 197] on div "What Our Customers Are Saying Heading We receive testimonials daily. The most l…" at bounding box center [441, 261] width 579 height 389
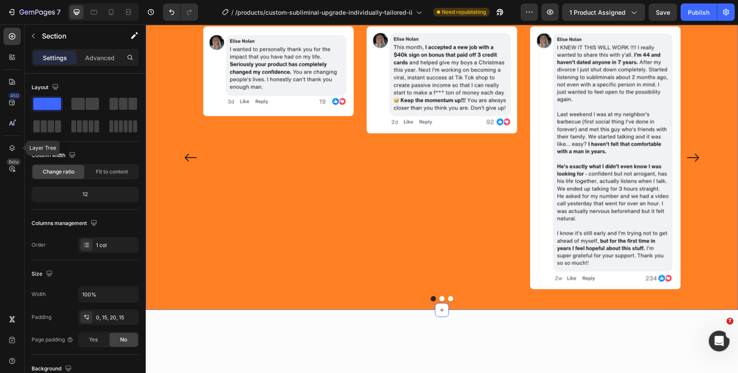
scroll to position [422, 0]
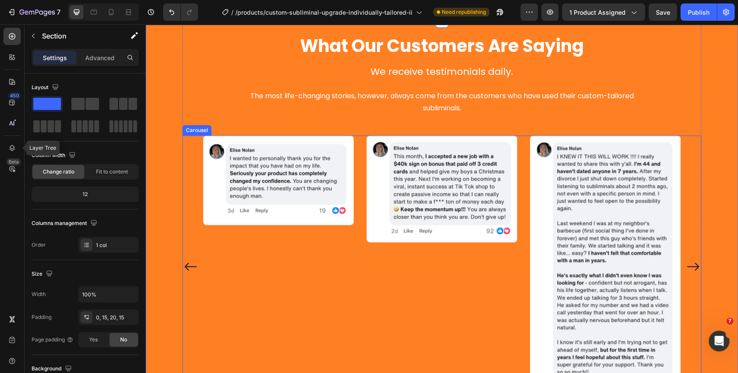
click at [190, 140] on div "Image Row Image Row Image Row" at bounding box center [441, 266] width 519 height 262
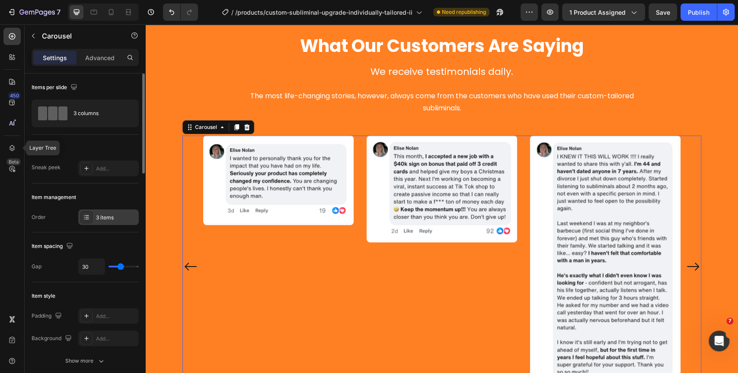
click at [85, 216] on icon at bounding box center [86, 217] width 7 height 7
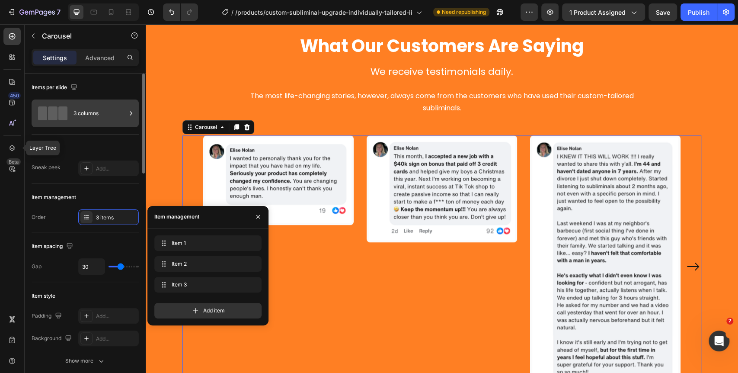
click at [84, 116] on div "3 columns" at bounding box center [99, 113] width 53 height 20
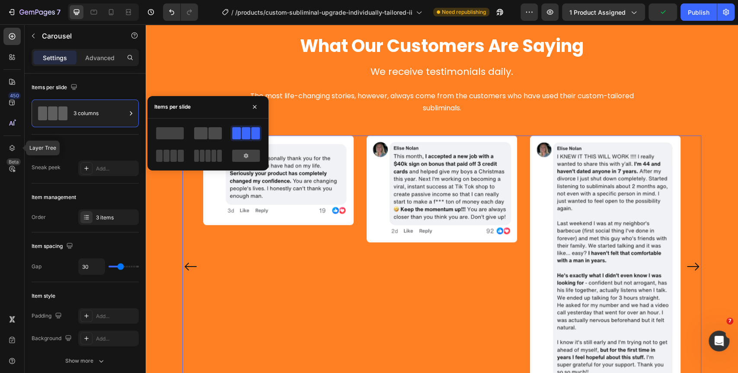
click at [205, 136] on span at bounding box center [200, 133] width 13 height 12
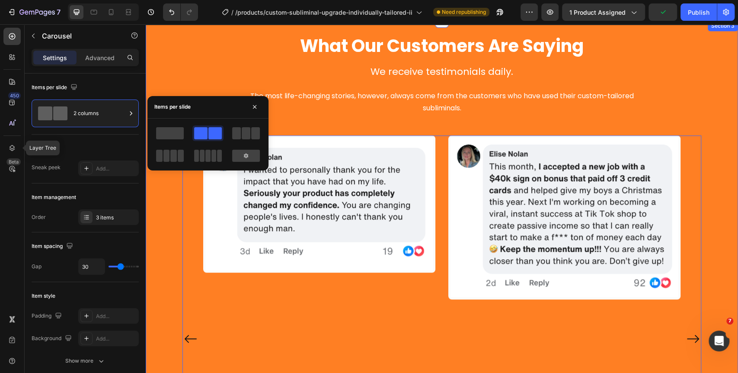
click at [165, 218] on div "What Our Customers Are Saying Heading We receive testimonials daily. The most l…" at bounding box center [441, 287] width 579 height 533
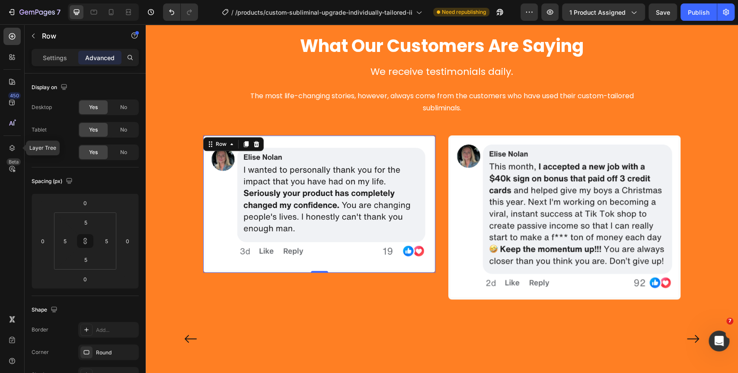
click at [412, 135] on div "Image Row 0" at bounding box center [319, 203] width 232 height 137
click at [295, 173] on img at bounding box center [319, 203] width 228 height 133
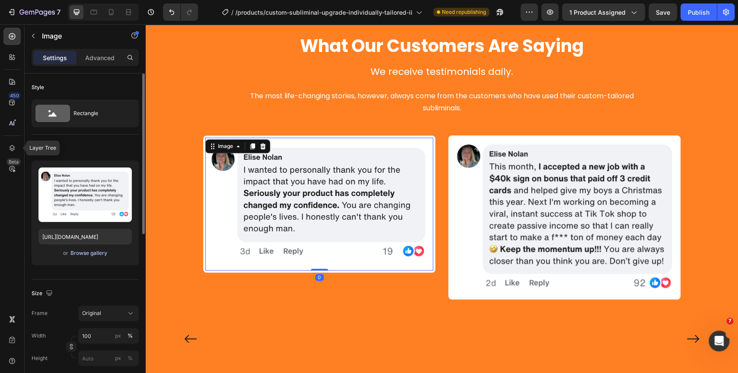
click at [95, 254] on div "Browse gallery" at bounding box center [88, 253] width 37 height 8
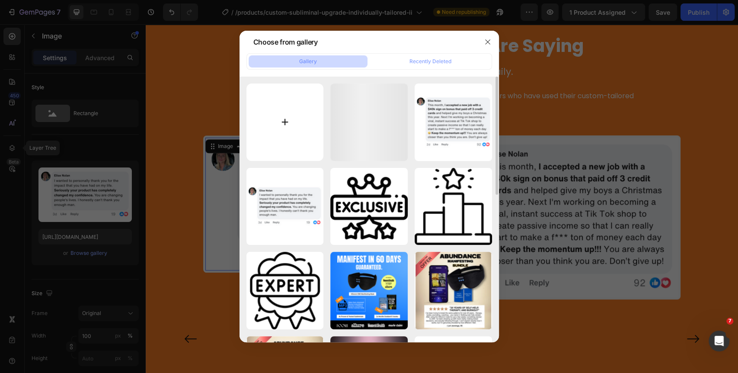
click at [273, 121] on input "file" at bounding box center [284, 121] width 77 height 77
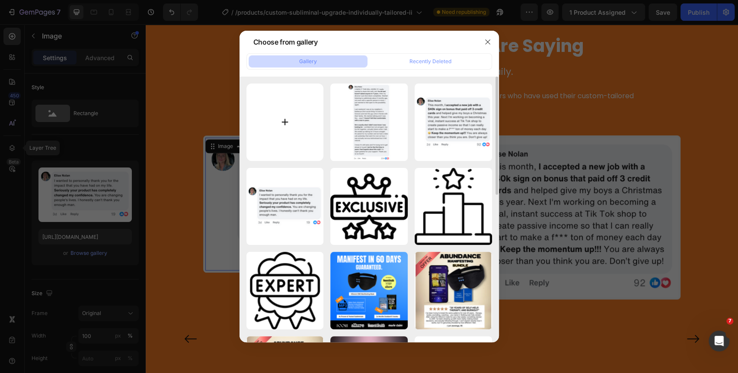
type input "C:\fakepath\Group 1000011058.png"
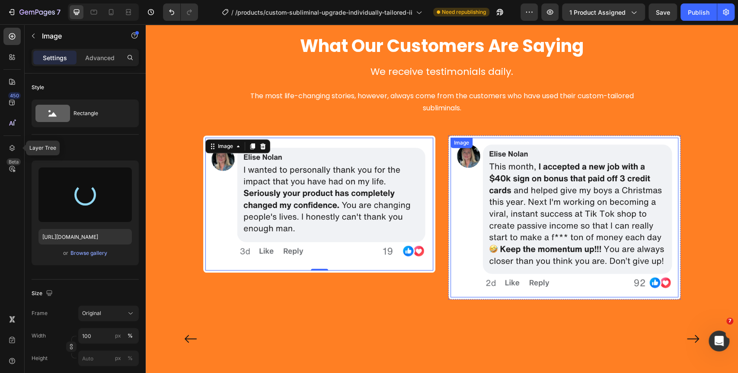
type input "[URL][DOMAIN_NAME]"
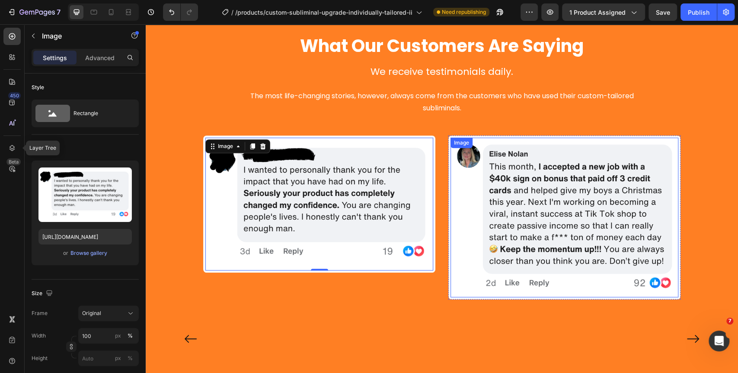
click at [530, 198] on img at bounding box center [564, 217] width 228 height 160
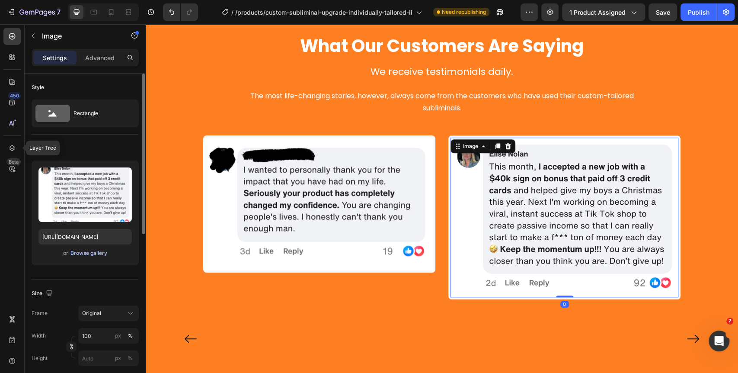
click at [95, 253] on div "Browse gallery" at bounding box center [88, 253] width 37 height 8
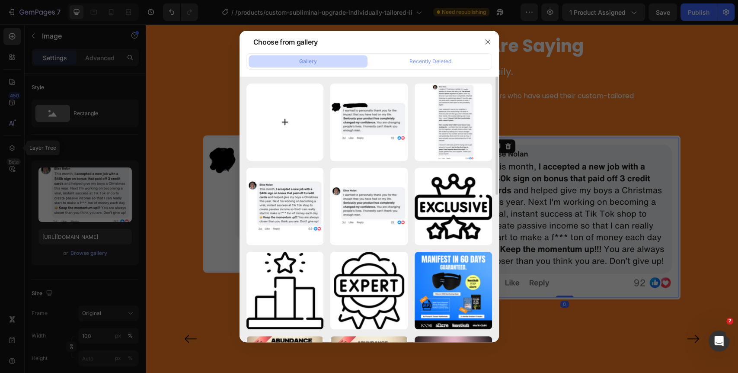
click at [274, 117] on input "file" at bounding box center [284, 121] width 77 height 77
type input "C:\fakepath\Group 1000011059.png"
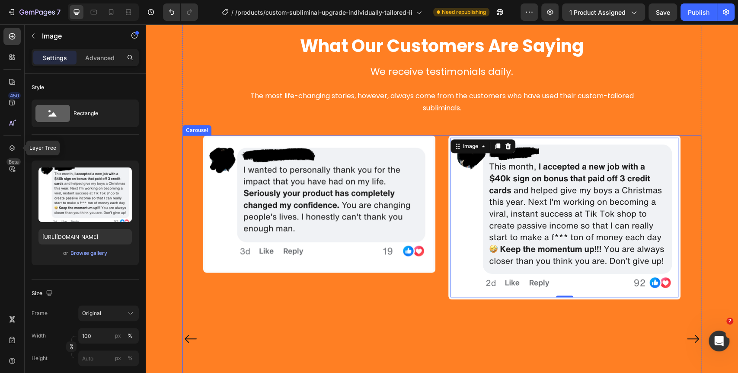
type input "[URL][DOMAIN_NAME]"
click at [438, 243] on div "Image Row Image 0 Row Image Row" at bounding box center [441, 338] width 477 height 407
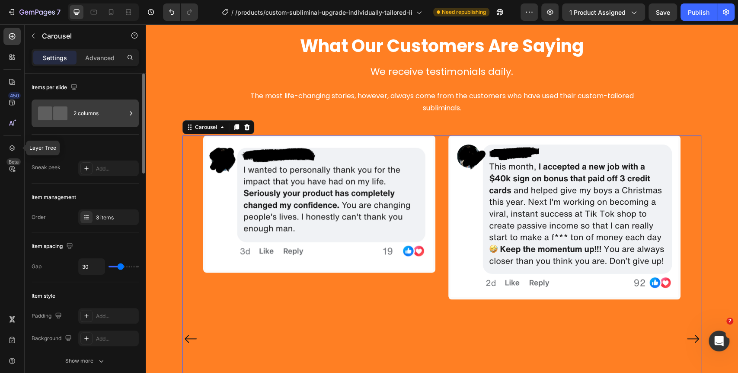
click at [83, 118] on div "2 columns" at bounding box center [99, 113] width 53 height 20
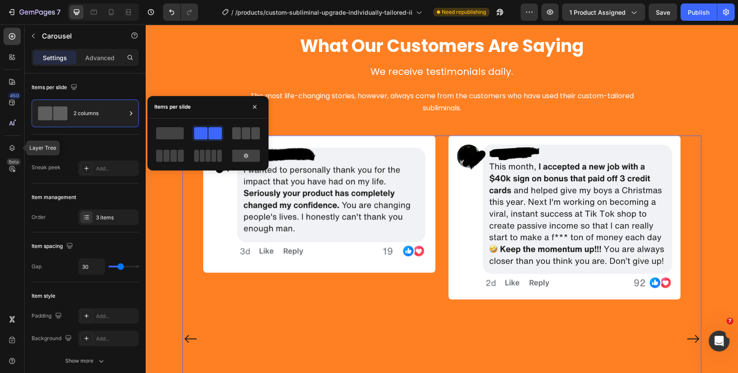
click at [249, 130] on span at bounding box center [246, 133] width 9 height 12
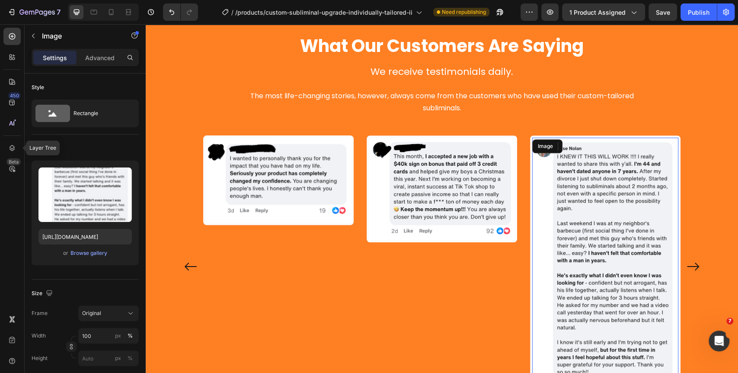
drag, startPoint x: 602, startPoint y: 210, endPoint x: 557, endPoint y: 212, distance: 44.6
click at [601, 210] on img at bounding box center [605, 266] width 146 height 258
click at [74, 257] on button "Browse gallery" at bounding box center [89, 253] width 38 height 9
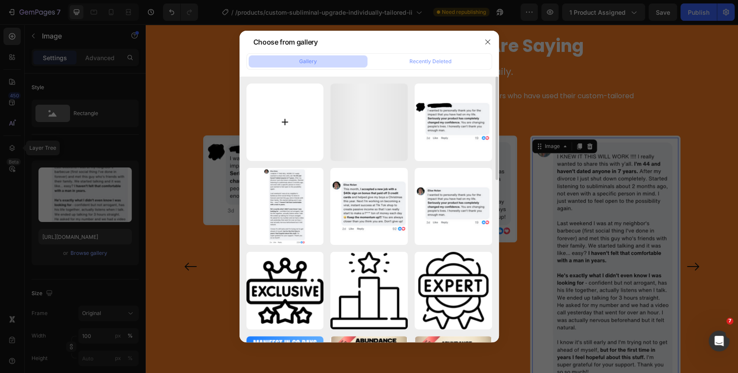
click at [266, 118] on input "file" at bounding box center [284, 121] width 77 height 77
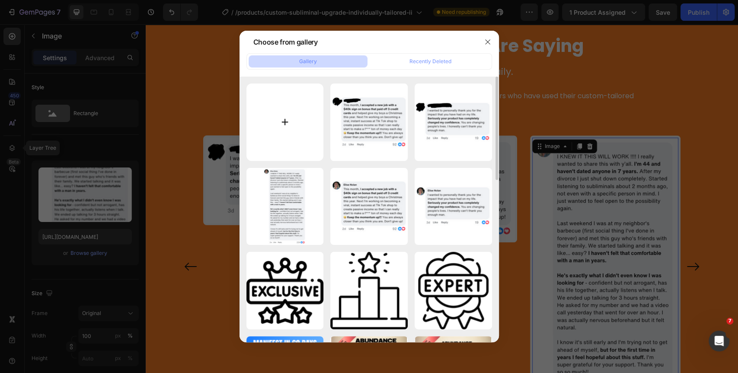
type input "C:\fakepath\Group 1000011058.png"
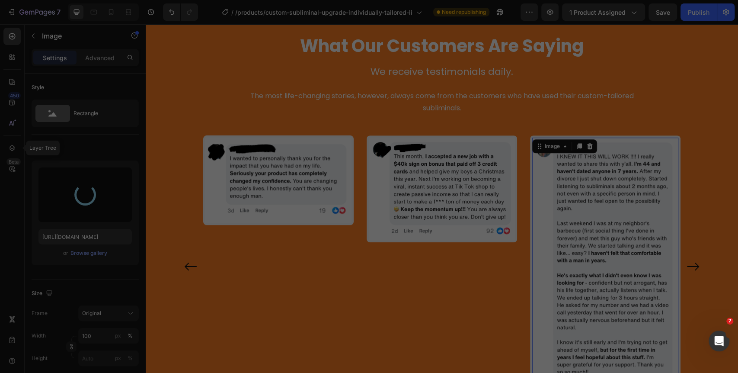
type input "[URL][DOMAIN_NAME]"
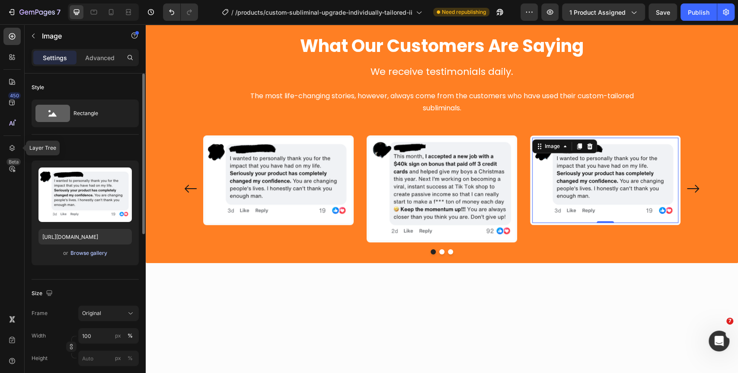
click at [92, 253] on div "Browse gallery" at bounding box center [88, 253] width 37 height 8
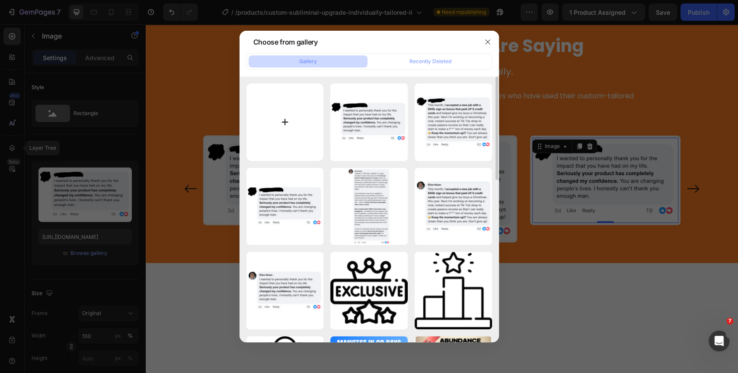
click at [250, 125] on input "file" at bounding box center [284, 121] width 77 height 77
type input "C:\fakepath\Group 1000011060.png"
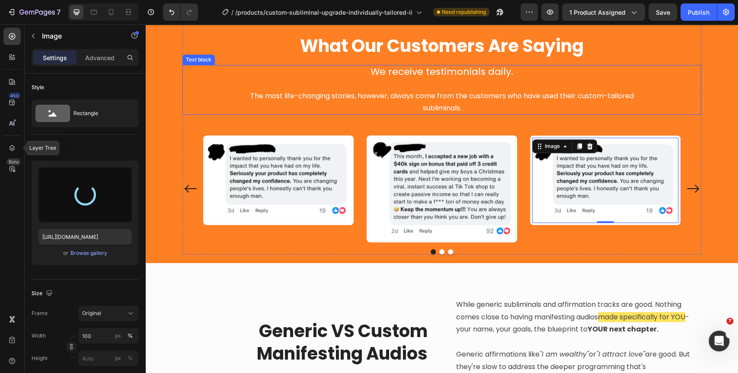
scroll to position [325, 0]
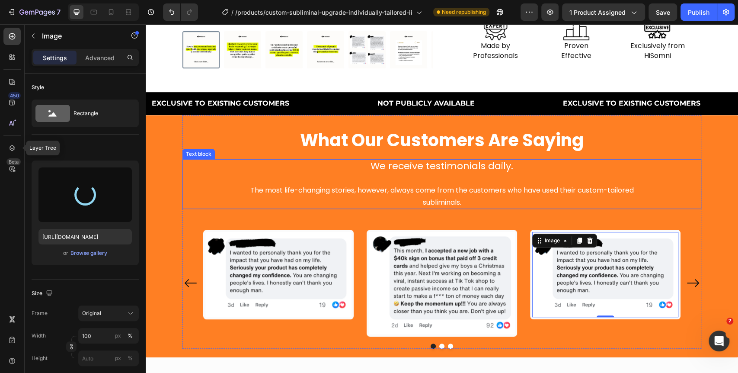
type input "[URL][DOMAIN_NAME]"
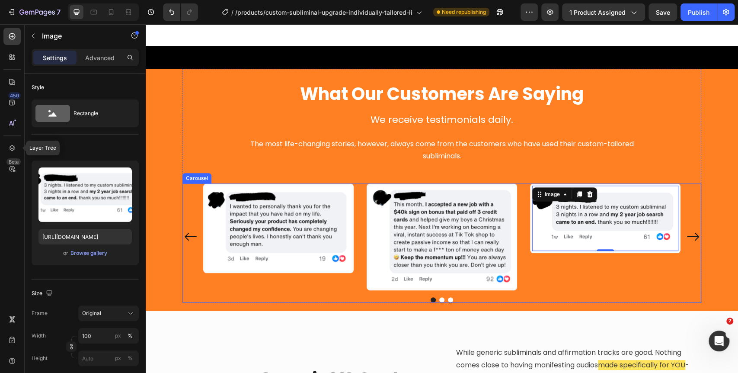
scroll to position [422, 0]
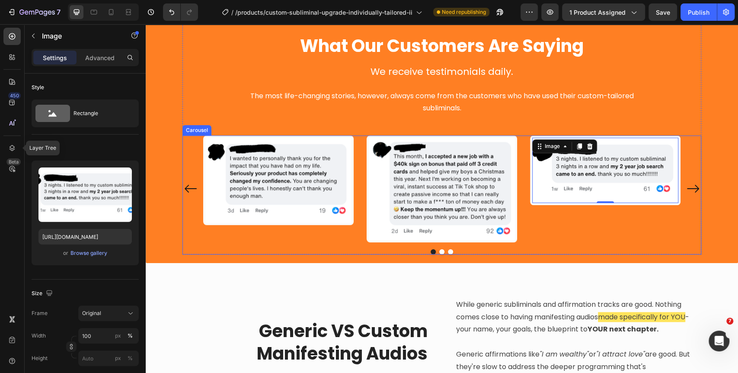
click at [687, 188] on icon "Carousel Next Arrow" at bounding box center [693, 189] width 12 height 8
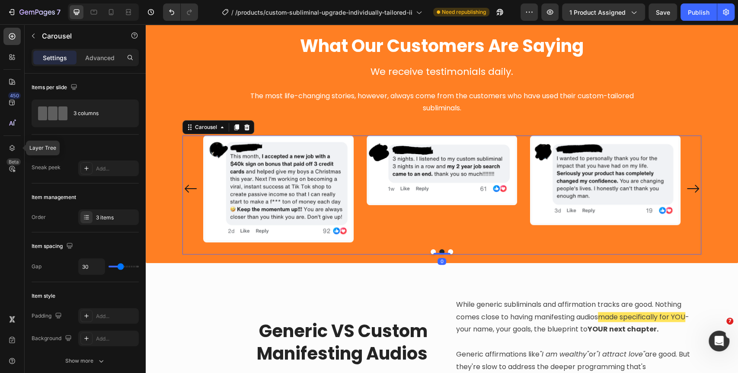
click at [188, 191] on icon "Carousel Back Arrow" at bounding box center [191, 188] width 14 height 43
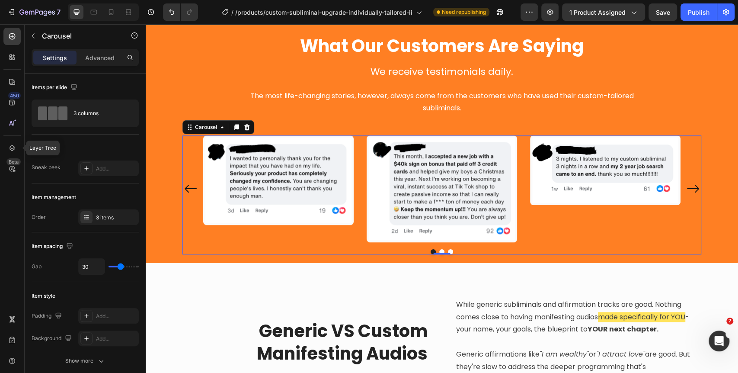
click at [564, 232] on div "Image Row Image Row Image Row" at bounding box center [441, 188] width 477 height 107
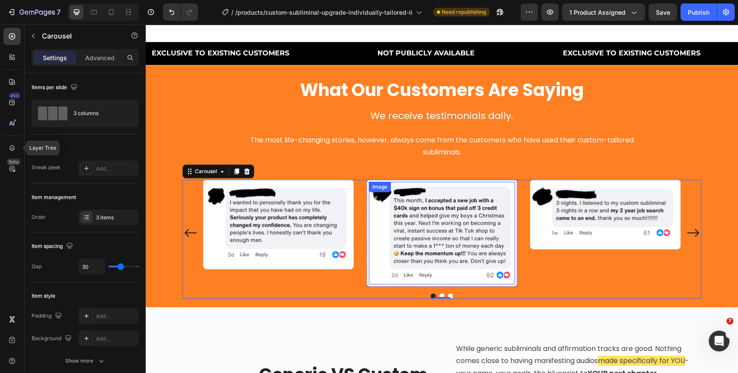
scroll to position [325, 0]
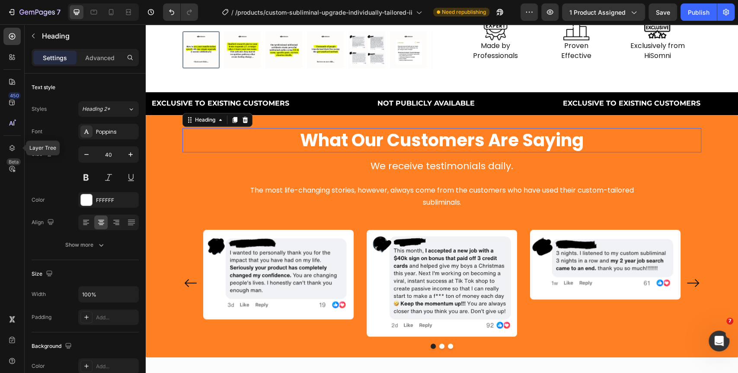
click at [425, 140] on p "What Our Customers Are Saying" at bounding box center [441, 140] width 517 height 22
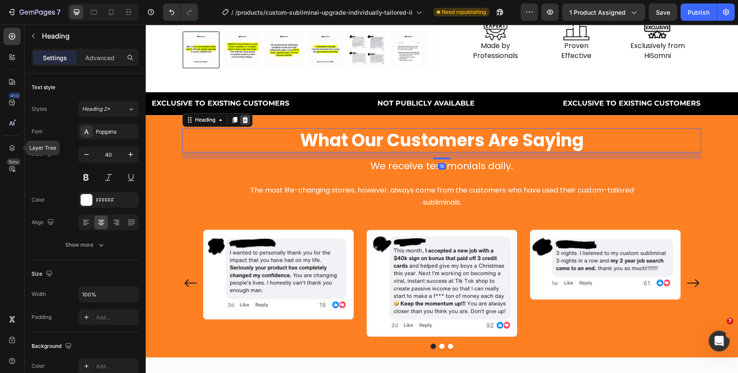
click at [243, 123] on icon at bounding box center [246, 120] width 6 height 6
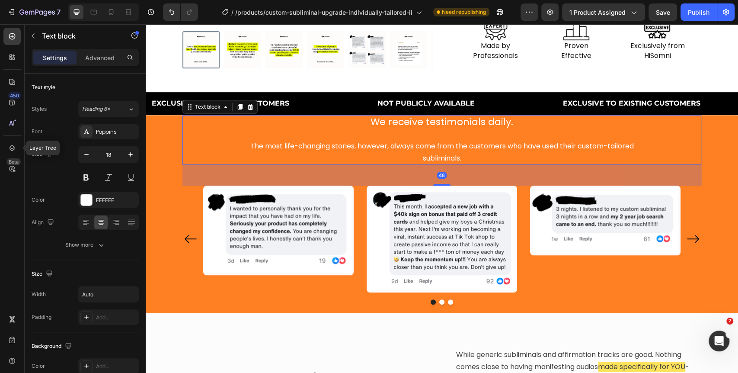
click at [420, 124] on span "We receive testimonials daily." at bounding box center [441, 121] width 143 height 13
click at [248, 110] on icon at bounding box center [251, 107] width 6 height 6
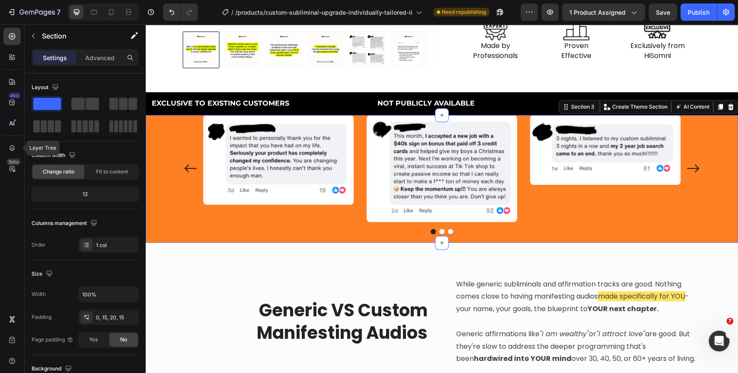
click at [175, 135] on div "Image Row Image Row Image Row Carousel Row" at bounding box center [441, 174] width 579 height 119
click at [95, 60] on p "Advanced" at bounding box center [99, 57] width 29 height 9
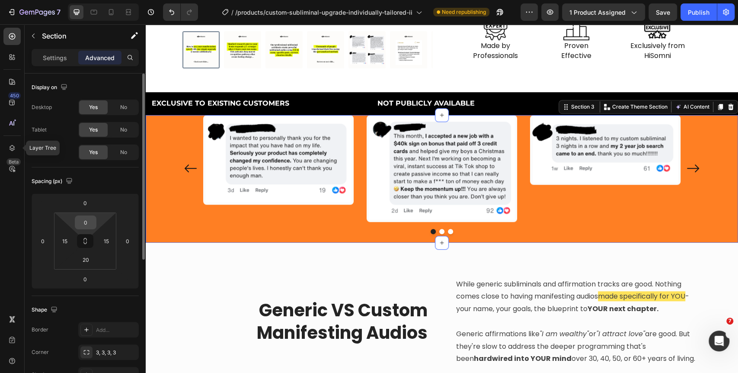
click at [89, 219] on input "0" at bounding box center [85, 222] width 17 height 13
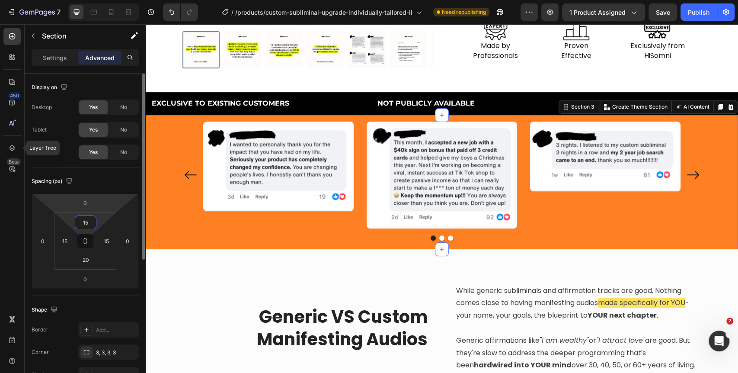
type input "1"
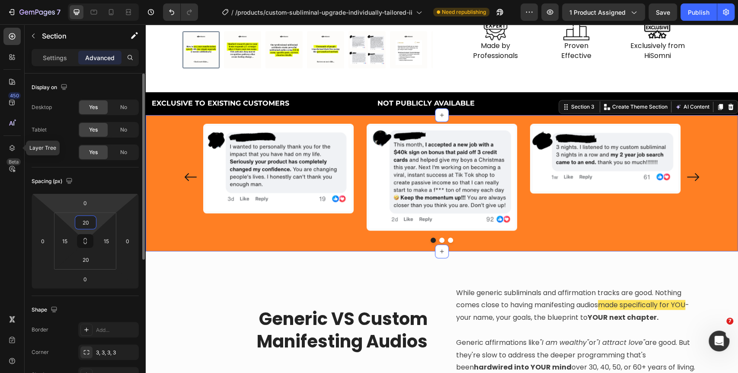
type input "2"
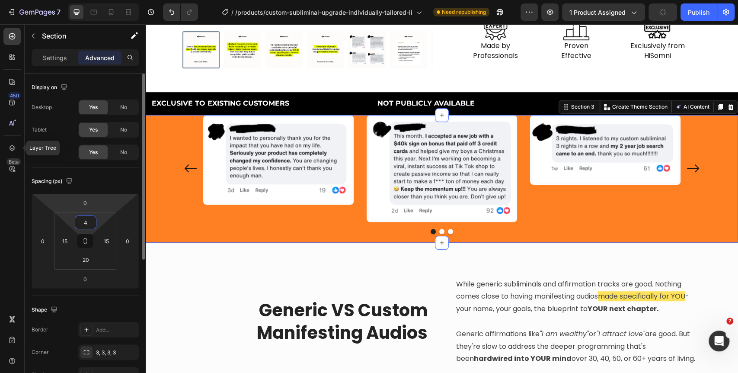
type input "40"
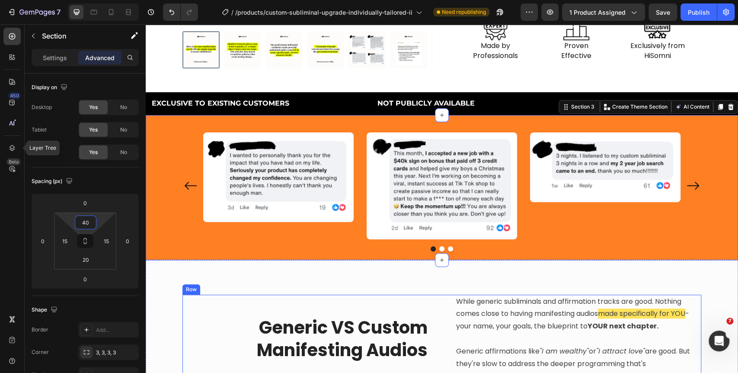
click at [213, 300] on div "Generic VS Custom Manifesting Audios Heading" at bounding box center [305, 338] width 246 height 89
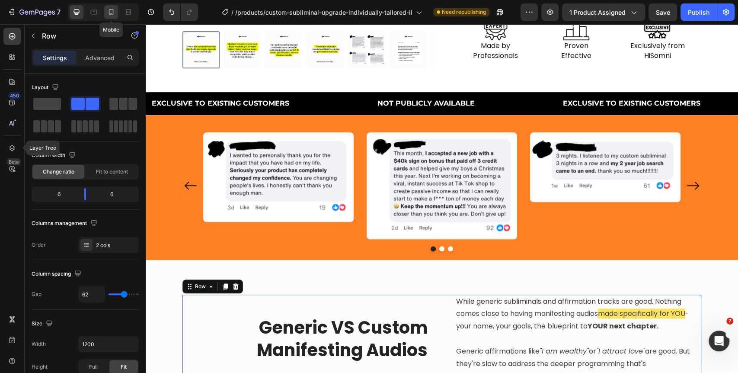
click at [112, 8] on icon at bounding box center [111, 12] width 9 height 9
type input "0"
type input "100%"
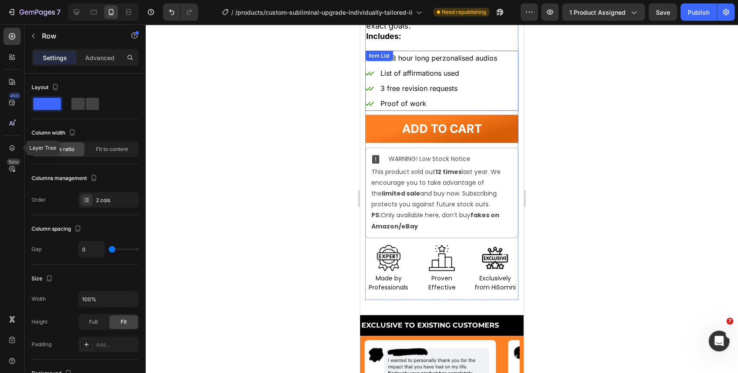
scroll to position [462, 0]
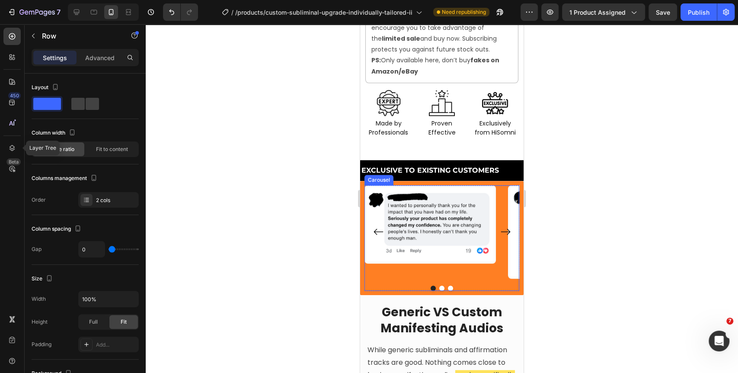
click at [500, 226] on icon "Carousel Next Arrow" at bounding box center [505, 231] width 11 height 11
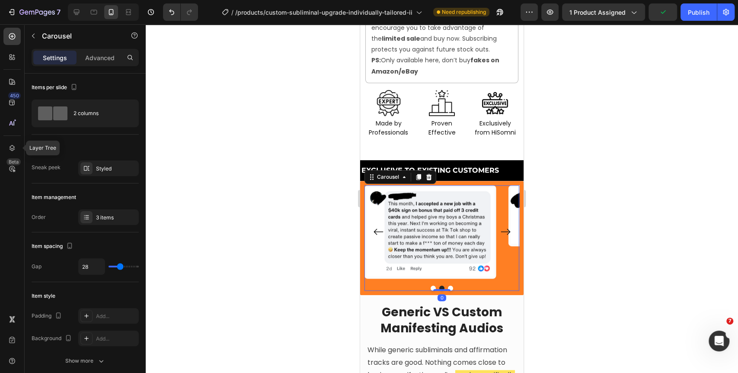
click at [500, 226] on icon "Carousel Next Arrow" at bounding box center [505, 231] width 11 height 11
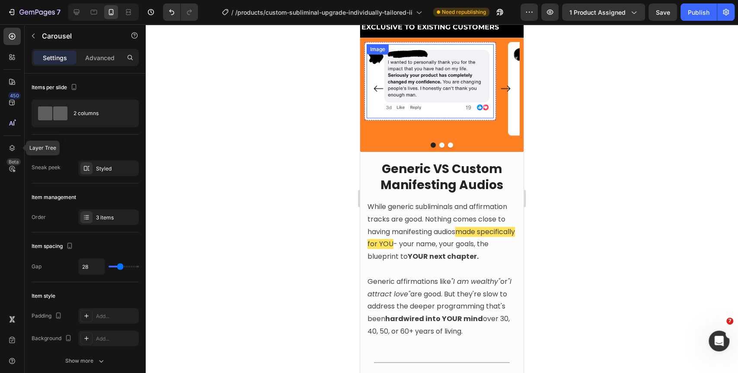
scroll to position [557, 0]
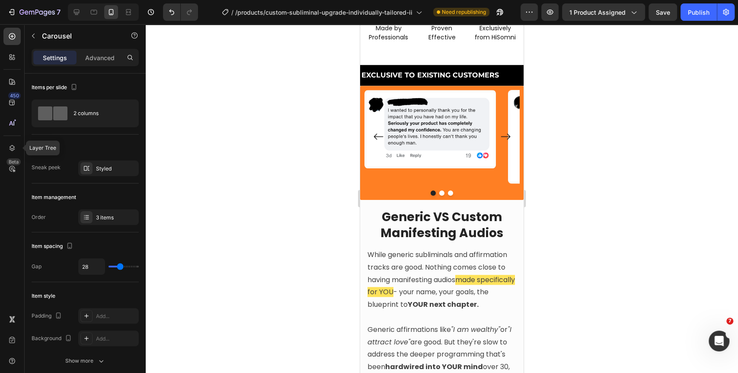
click at [500, 132] on icon "Carousel Next Arrow" at bounding box center [505, 136] width 11 height 11
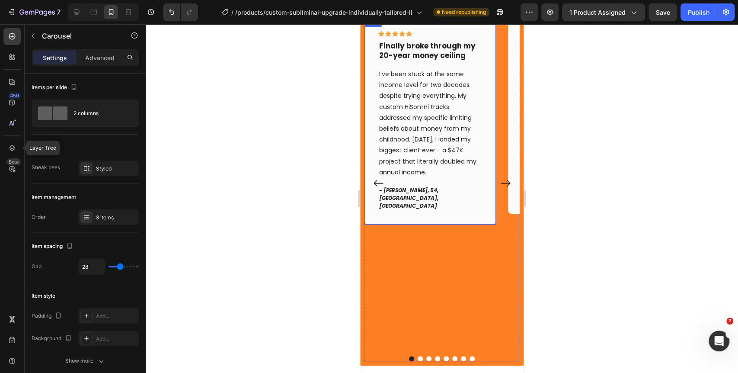
scroll to position [2080, 0]
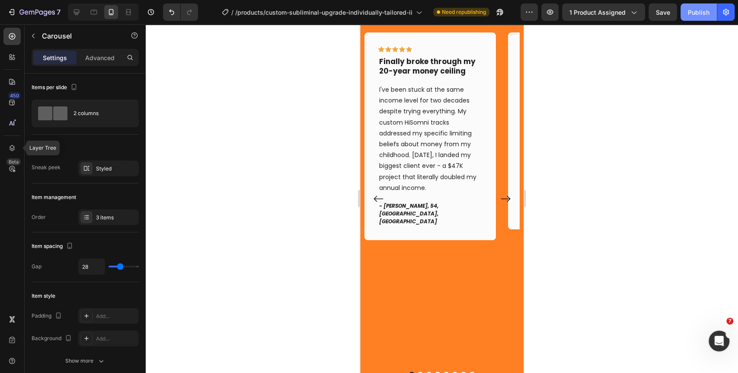
click at [702, 15] on div "Publish" at bounding box center [699, 12] width 22 height 9
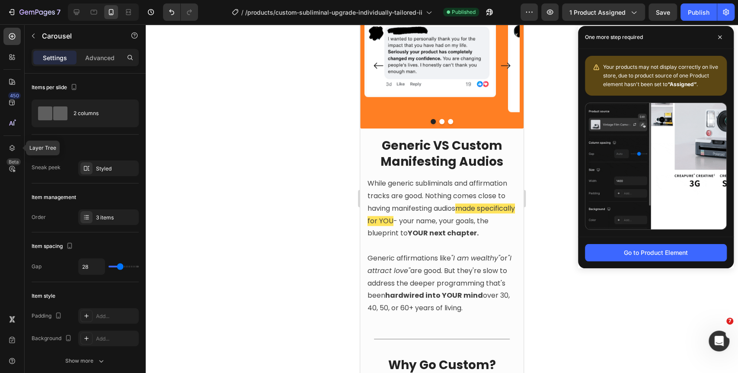
scroll to position [622, 0]
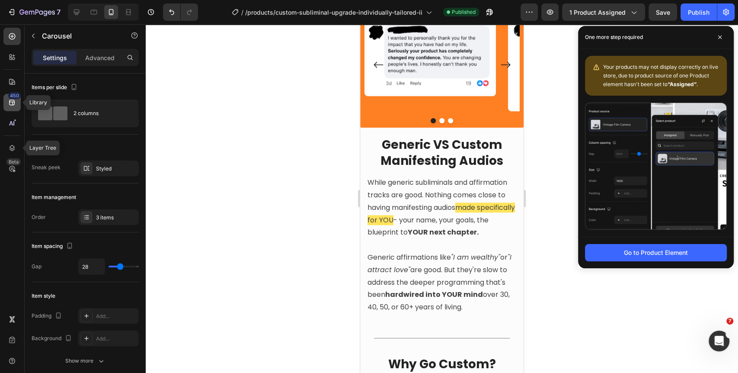
click at [11, 103] on icon at bounding box center [12, 102] width 9 height 9
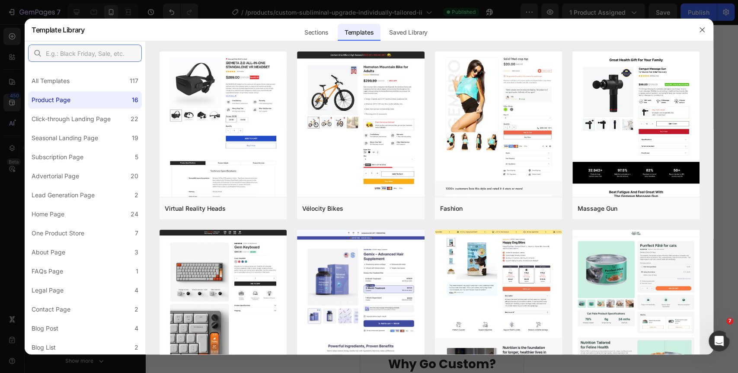
click at [83, 53] on input "text" at bounding box center [85, 53] width 114 height 17
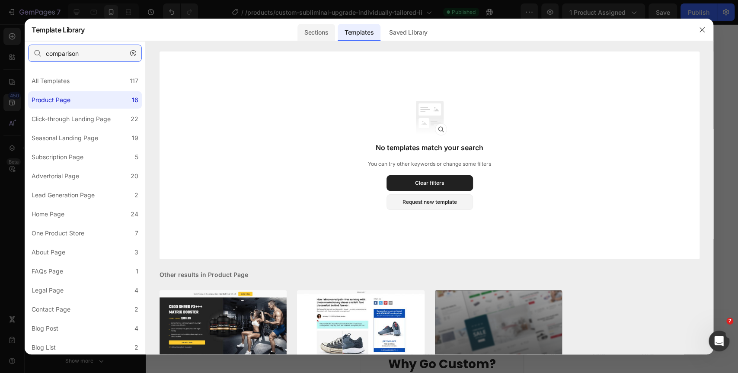
type input "comparison"
click at [314, 31] on div "Sections" at bounding box center [316, 32] width 38 height 17
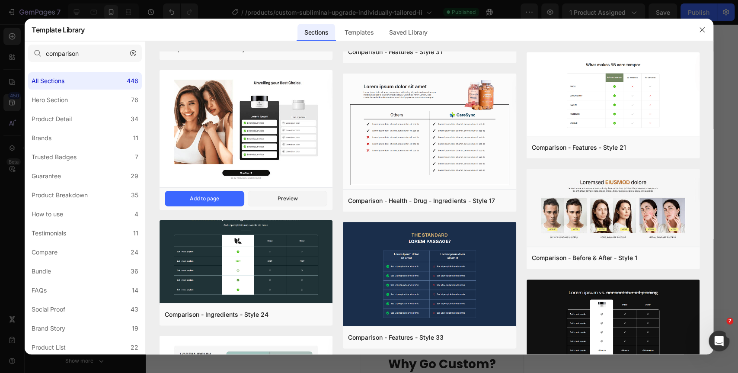
scroll to position [836, 0]
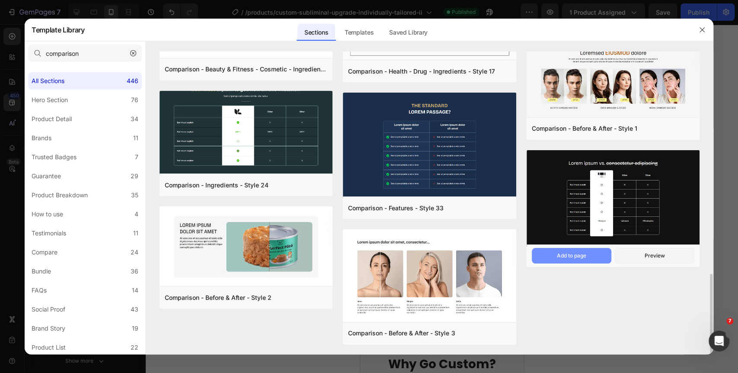
click at [0, 0] on button "Add to page" at bounding box center [0, 0] width 0 height 0
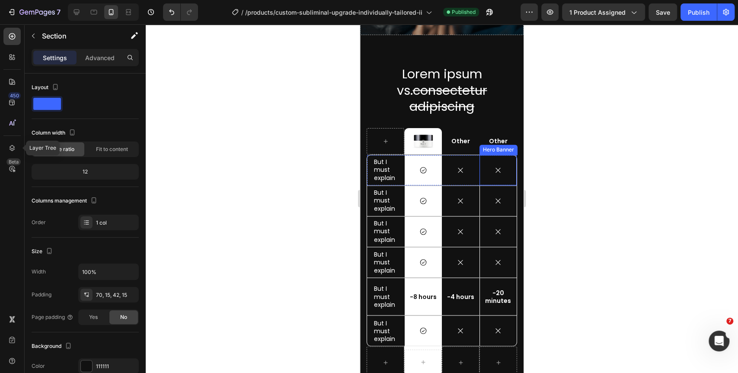
scroll to position [3112, 0]
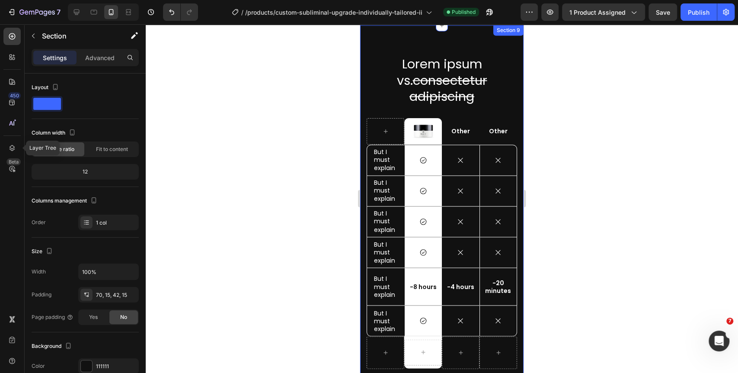
click at [365, 99] on div "Lorem ipsum vs. consectetur adipiscing Heading Image Row Other Text Block Other…" at bounding box center [441, 208] width 163 height 367
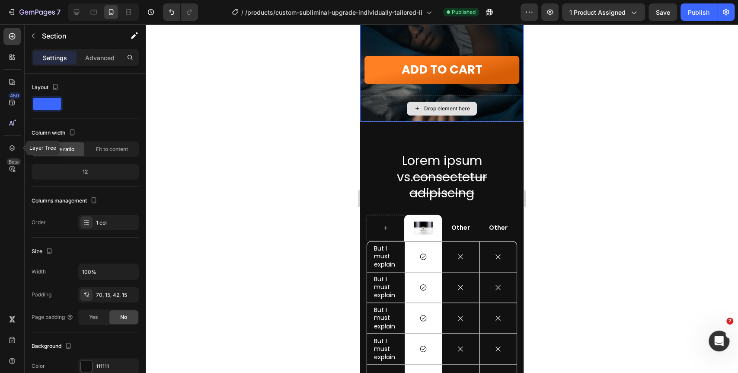
scroll to position [3013, 0]
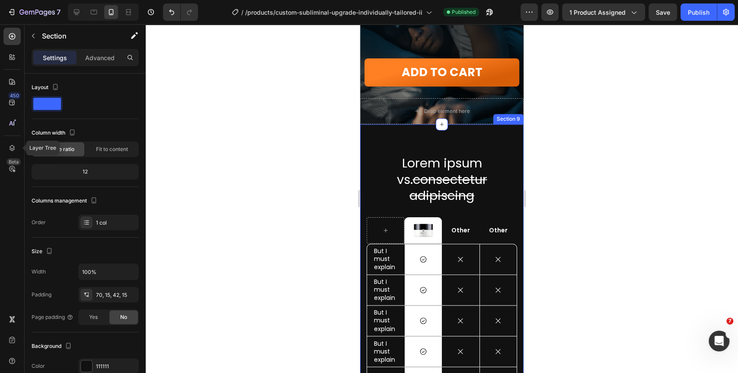
click at [383, 133] on div "Lorem ipsum vs. consectetur adipiscing Heading Image Row Other Text Block Other…" at bounding box center [441, 307] width 163 height 367
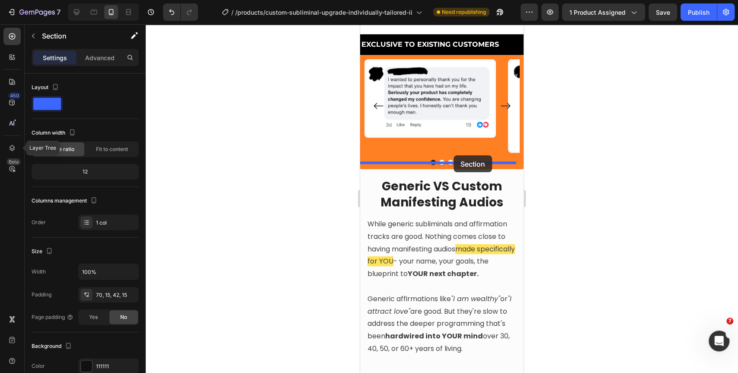
scroll to position [582, 0]
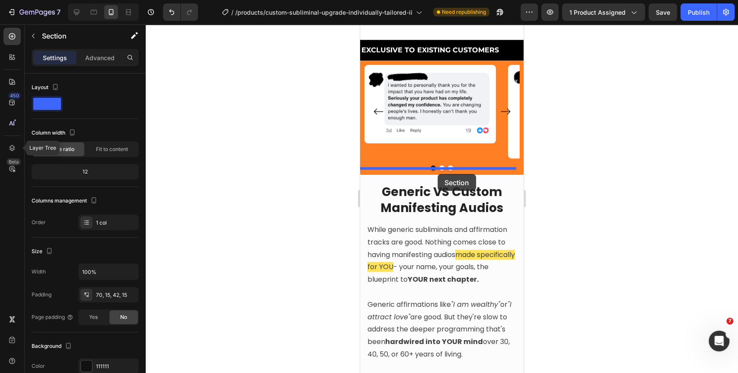
drag, startPoint x: 491, startPoint y: 118, endPoint x: 437, endPoint y: 174, distance: 77.7
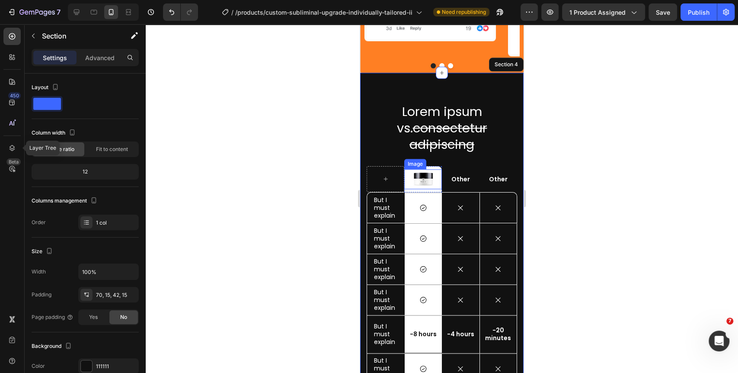
scroll to position [722, 0]
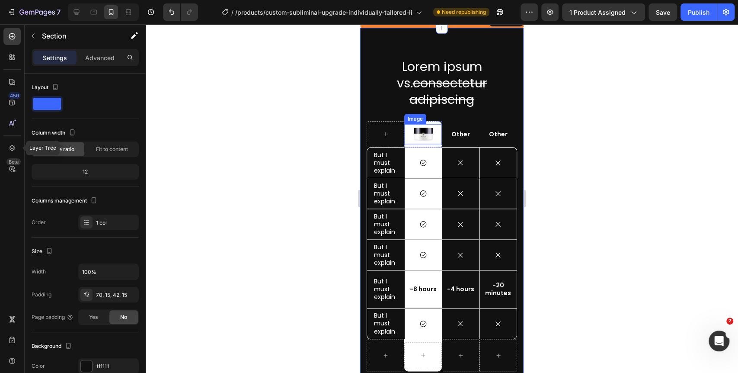
click at [418, 131] on img at bounding box center [423, 134] width 22 height 20
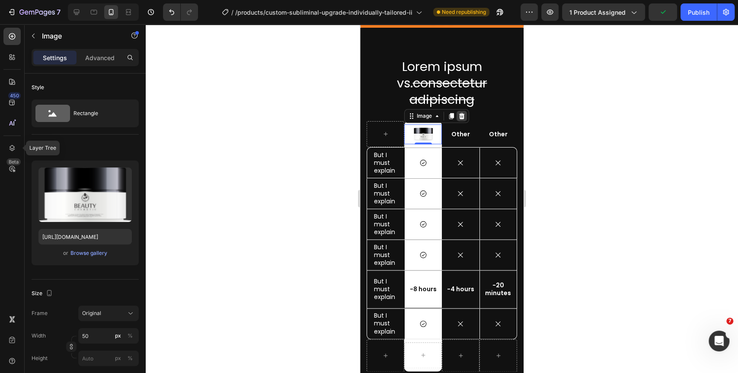
click at [460, 118] on icon at bounding box center [462, 115] width 6 height 6
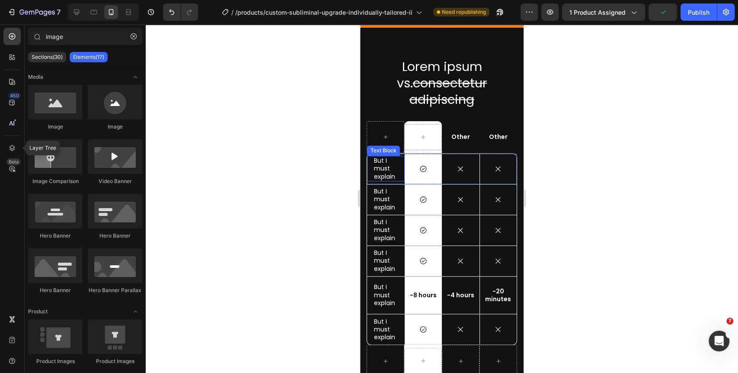
click at [390, 150] on div "Text Block" at bounding box center [383, 150] width 33 height 10
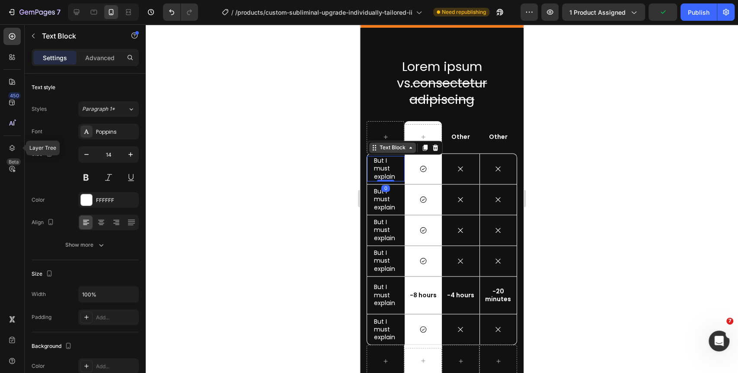
click at [395, 149] on div "Text Block" at bounding box center [392, 147] width 47 height 10
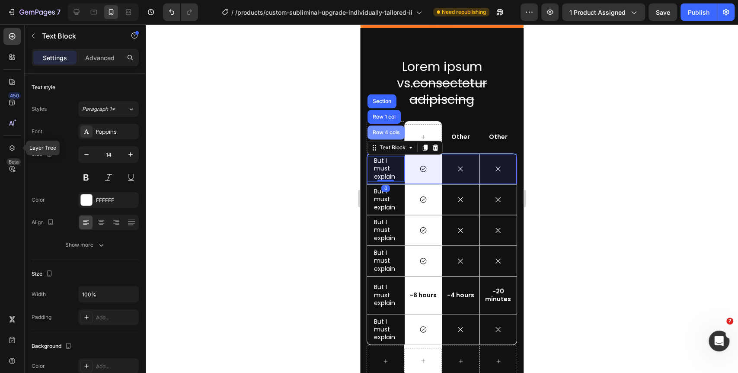
click at [392, 130] on div "Row 4 cols" at bounding box center [386, 132] width 30 height 5
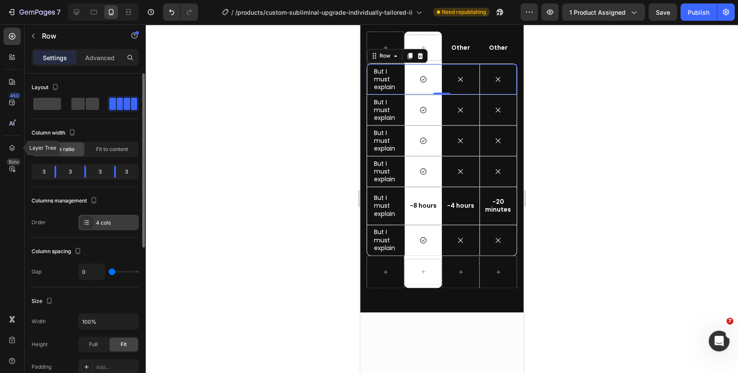
drag, startPoint x: 84, startPoint y: 219, endPoint x: 89, endPoint y: 219, distance: 4.8
click at [84, 219] on icon at bounding box center [86, 222] width 7 height 7
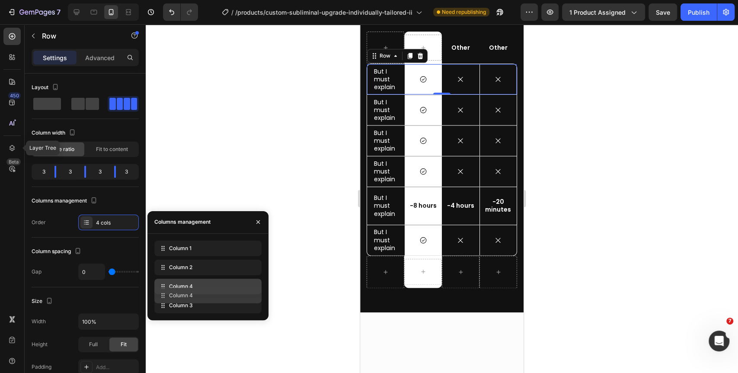
click at [252, 296] on div "Column 1 Column 2 Column 4 Column 3" at bounding box center [207, 276] width 107 height 73
click at [223, 284] on div "Column 4" at bounding box center [207, 286] width 107 height 16
click at [644, 167] on div at bounding box center [442, 198] width 592 height 348
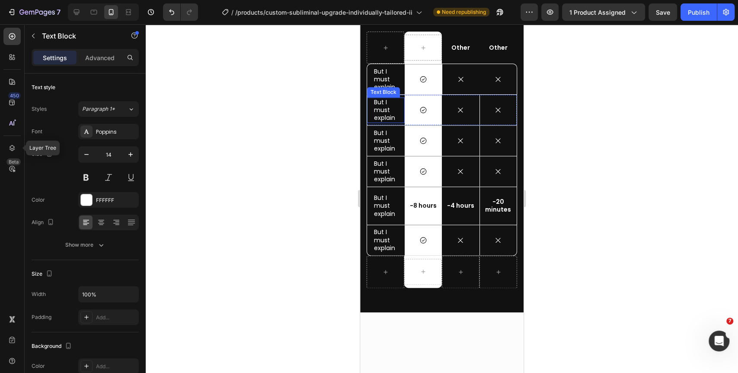
click at [391, 97] on div "Text Block" at bounding box center [383, 92] width 33 height 10
click at [400, 93] on div "Text Block" at bounding box center [392, 89] width 29 height 8
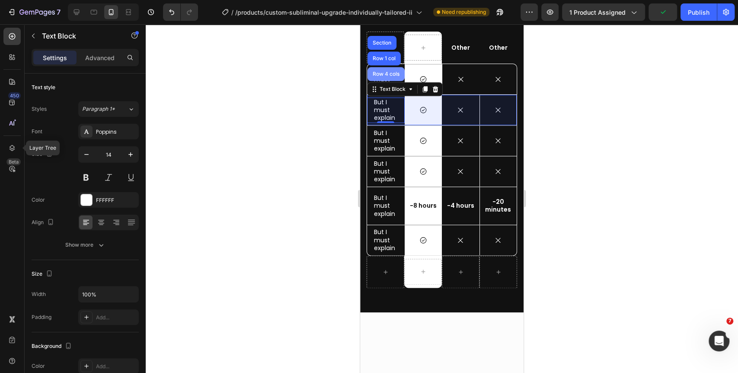
click at [386, 77] on div "Row 4 cols" at bounding box center [386, 73] width 30 height 5
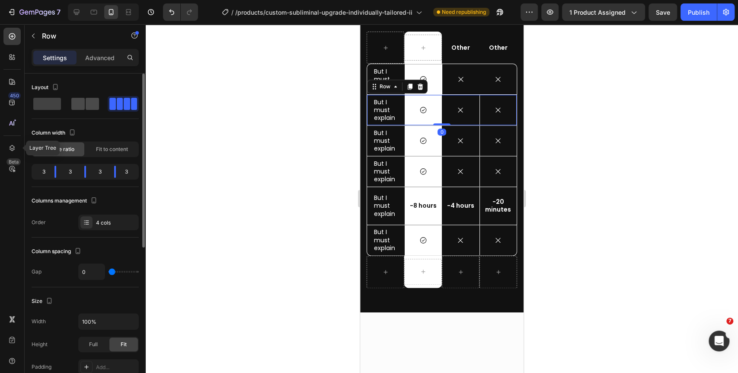
click at [91, 102] on span at bounding box center [92, 104] width 13 height 12
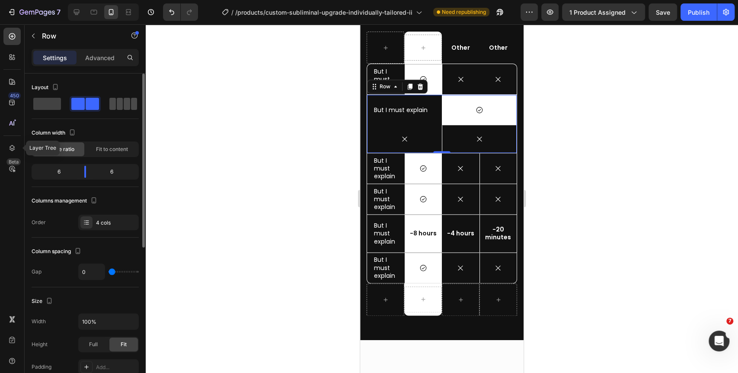
click at [124, 101] on span at bounding box center [127, 104] width 6 height 12
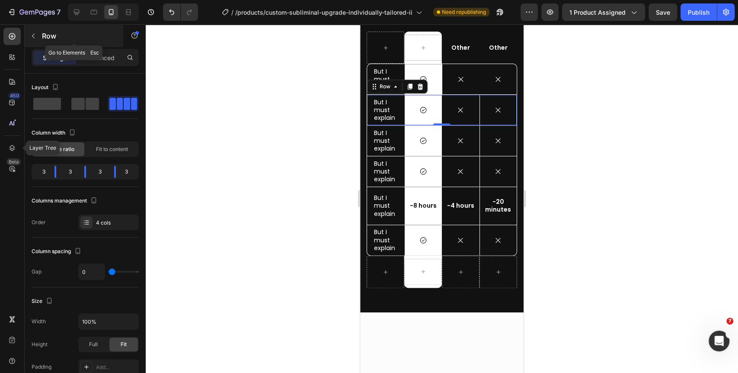
click at [34, 39] on button "button" at bounding box center [33, 36] width 14 height 14
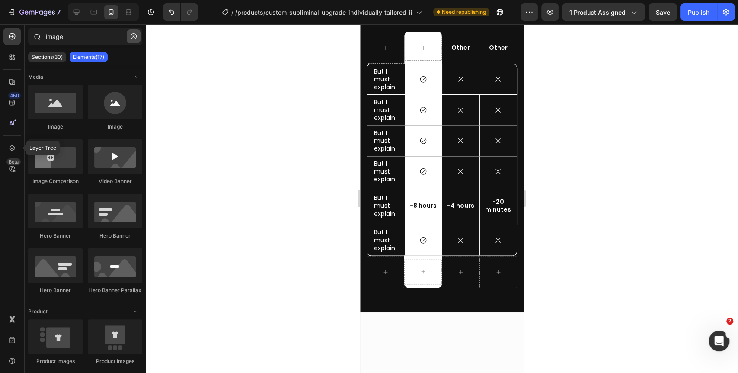
click at [131, 33] on icon "button" at bounding box center [134, 36] width 6 height 6
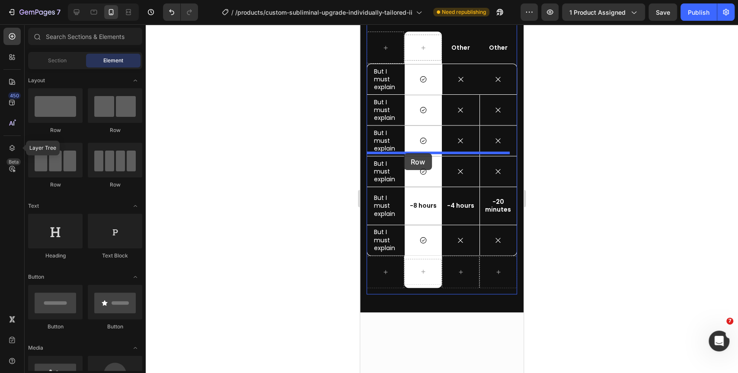
drag, startPoint x: 428, startPoint y: 187, endPoint x: 404, endPoint y: 153, distance: 41.5
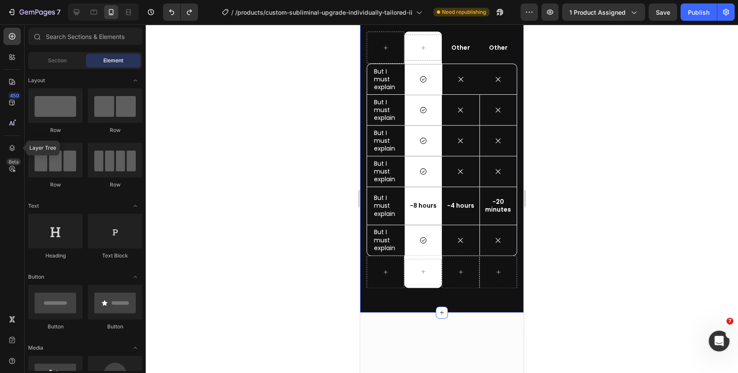
click at [367, 42] on div "Lorem ipsum vs. consectetur adipiscing Heading Row Other Text Block Other Text …" at bounding box center [441, 125] width 163 height 373
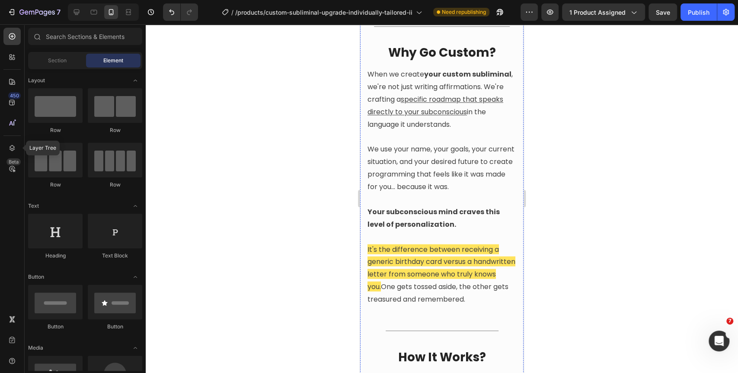
scroll to position [935, 0]
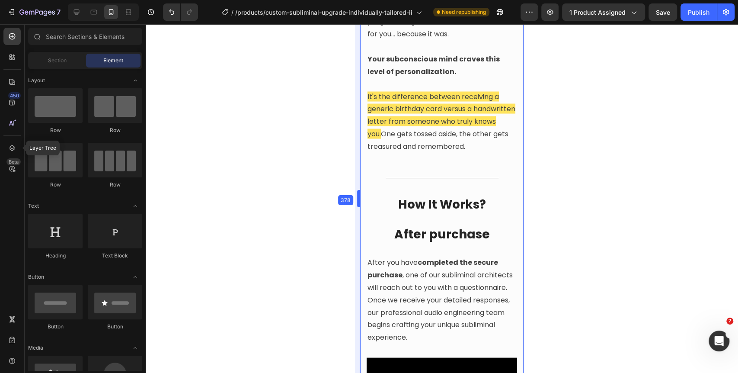
drag, startPoint x: 357, startPoint y: 226, endPoint x: 363, endPoint y: 225, distance: 6.1
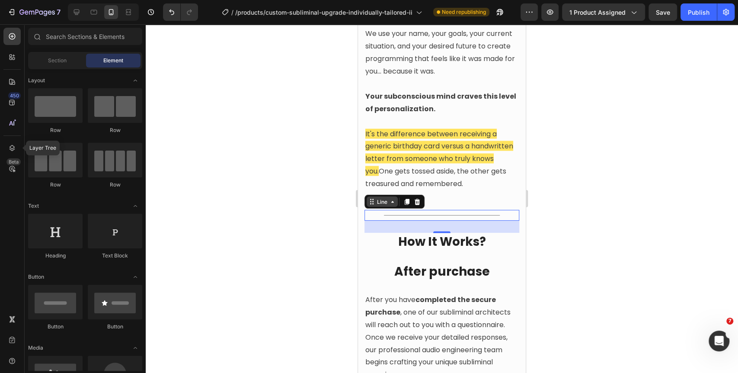
click at [374, 207] on div "Line" at bounding box center [382, 201] width 31 height 10
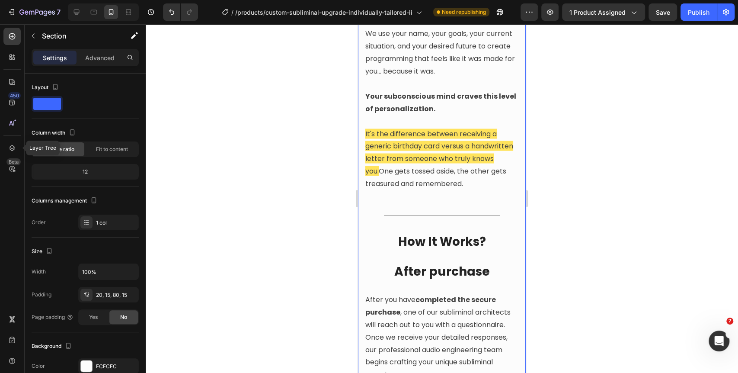
click at [363, 217] on div "Generic VS Custom Manifesting Audios Heading While generic subliminals and affi…" at bounding box center [442, 296] width 168 height 1191
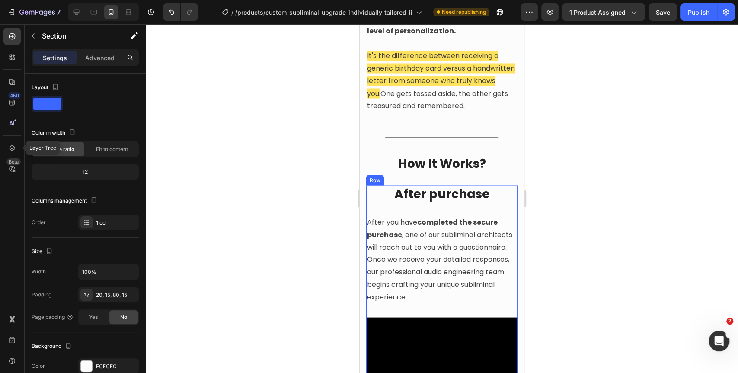
scroll to position [1121, 0]
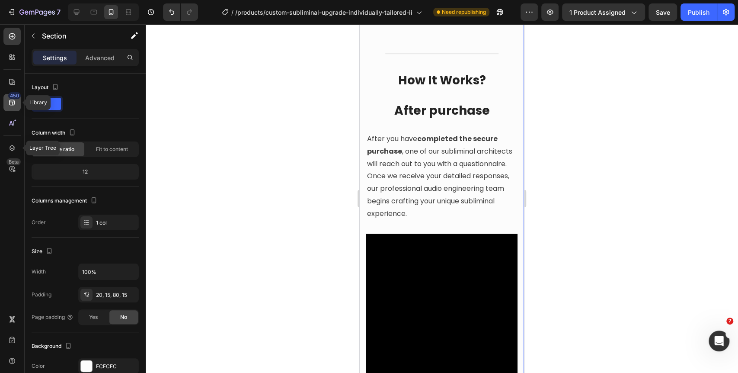
click at [13, 102] on icon at bounding box center [12, 103] width 6 height 6
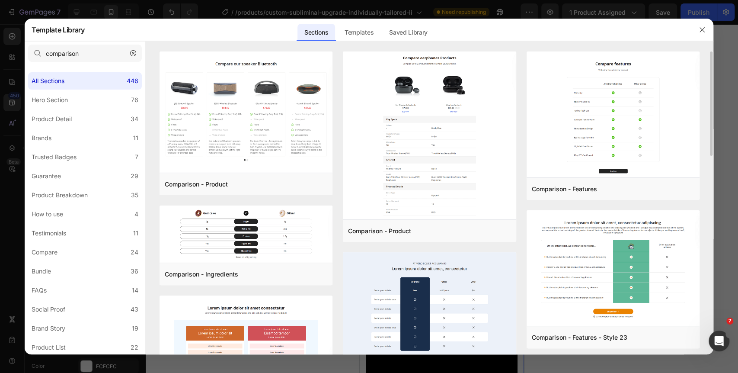
scroll to position [240, 0]
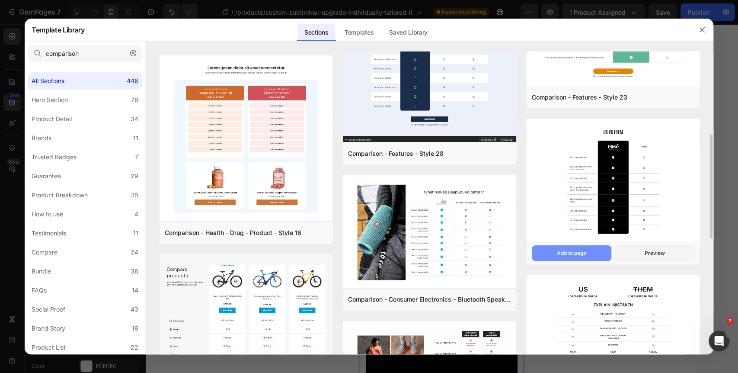
click at [0, 0] on div "Add to page" at bounding box center [0, 0] width 0 height 0
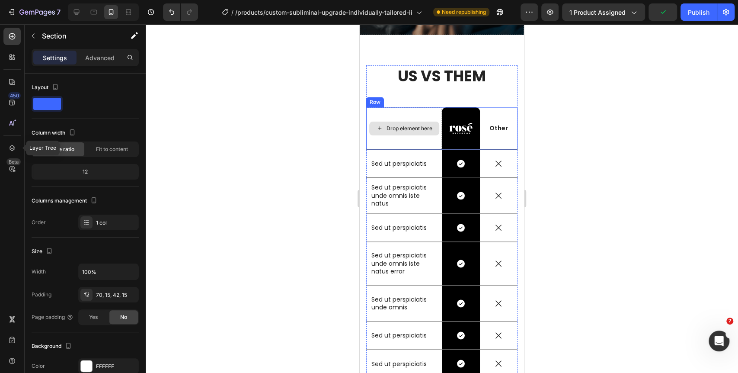
scroll to position [2997, 0]
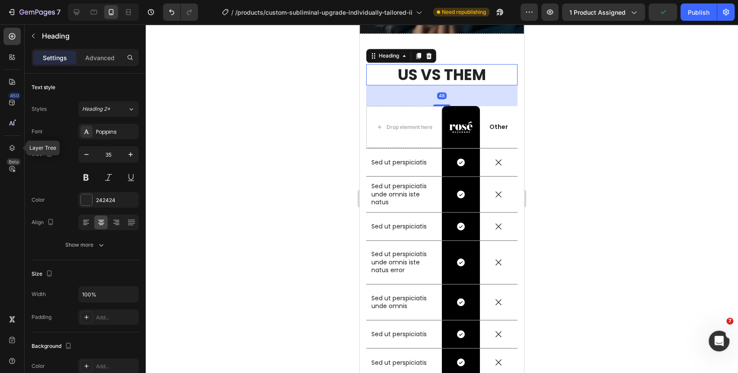
click at [432, 77] on h2 "US VS THEM" at bounding box center [441, 75] width 151 height 22
click at [492, 125] on p "Other" at bounding box center [499, 127] width 36 height 8
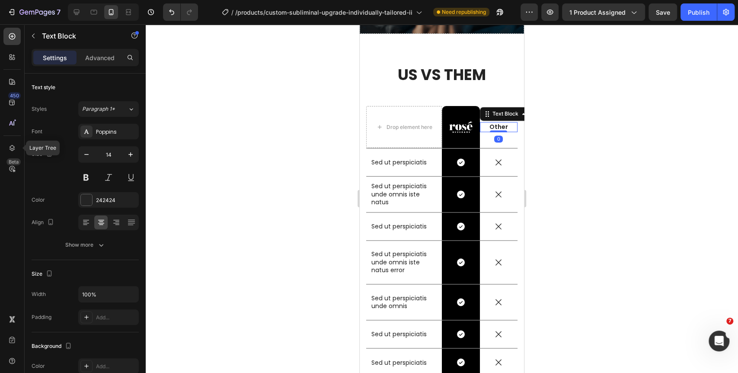
click at [492, 125] on p "Other" at bounding box center [499, 127] width 36 height 8
click at [456, 130] on img at bounding box center [460, 126] width 23 height 11
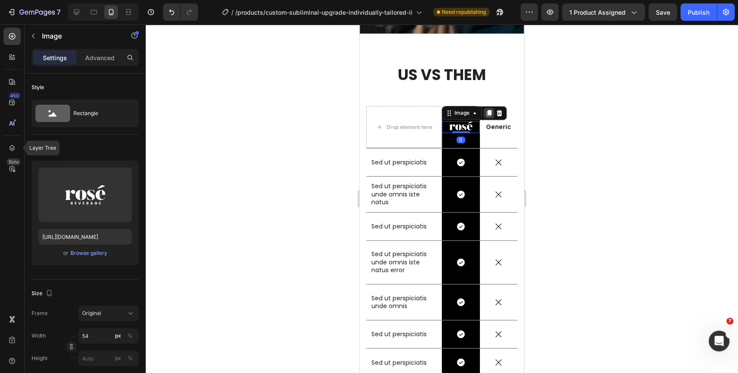
click at [486, 116] on div at bounding box center [489, 113] width 10 height 10
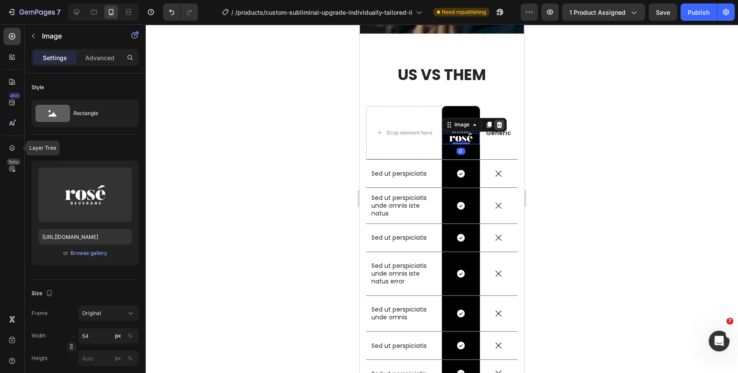
click at [496, 123] on icon at bounding box center [499, 124] width 7 height 7
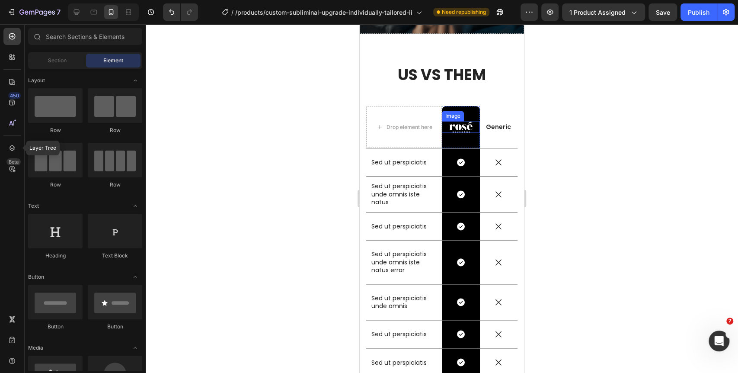
click at [467, 126] on img at bounding box center [460, 126] width 23 height 11
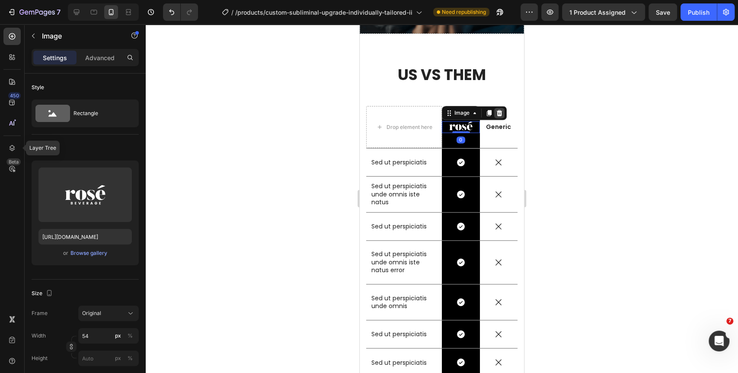
click at [497, 112] on icon at bounding box center [500, 113] width 6 height 6
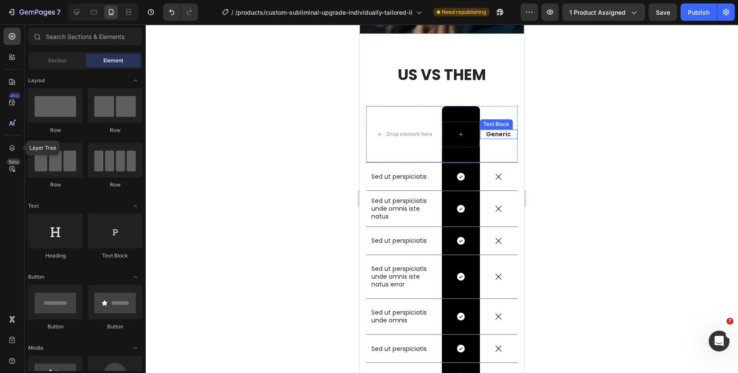
drag, startPoint x: 495, startPoint y: 133, endPoint x: 499, endPoint y: 130, distance: 5.3
click at [495, 133] on p "Generic" at bounding box center [499, 134] width 36 height 8
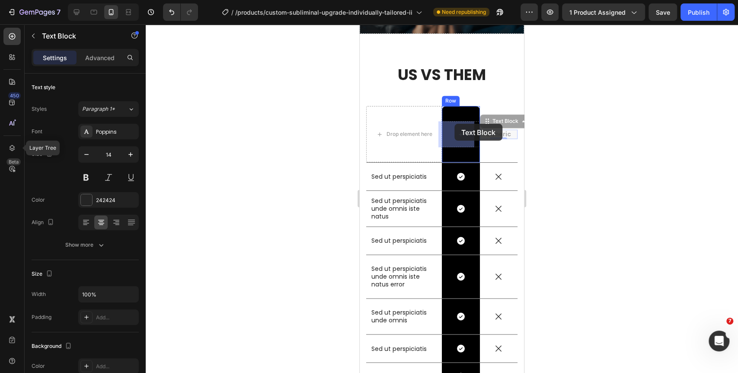
drag, startPoint x: 487, startPoint y: 122, endPoint x: 455, endPoint y: 124, distance: 31.6
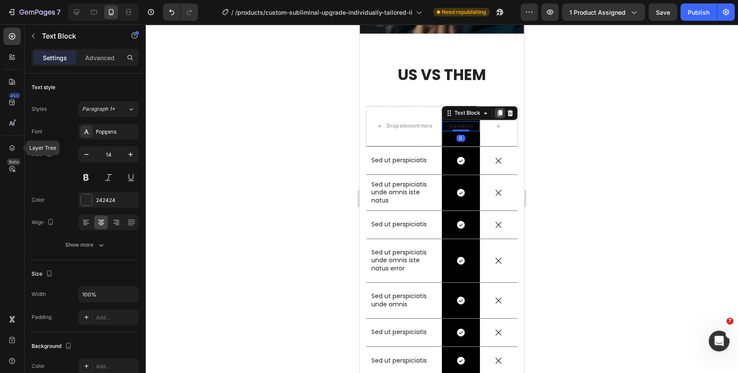
click at [498, 113] on icon at bounding box center [500, 113] width 5 height 6
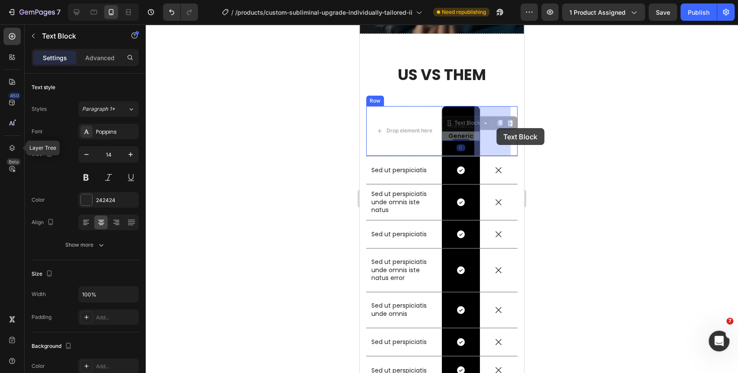
drag, startPoint x: 447, startPoint y: 122, endPoint x: 496, endPoint y: 128, distance: 49.2
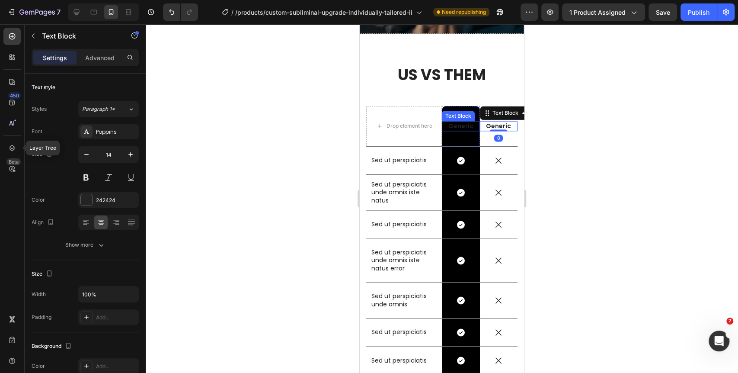
click at [455, 123] on p "Generic" at bounding box center [461, 126] width 36 height 8
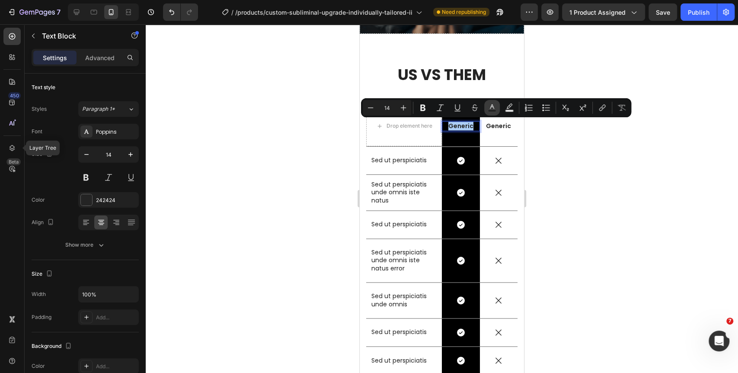
click at [492, 106] on icon "Editor contextual toolbar" at bounding box center [492, 107] width 9 height 9
type input "242424"
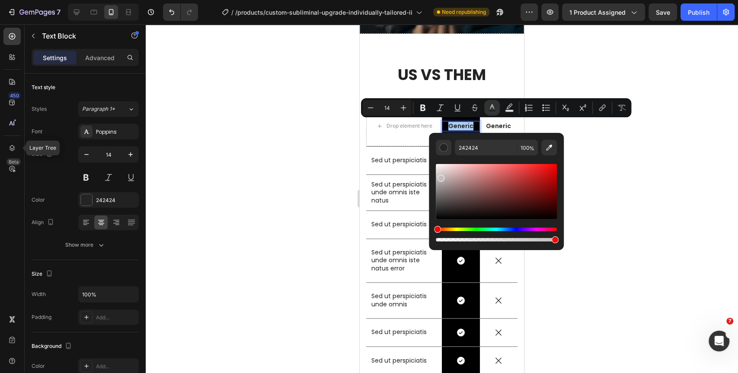
drag, startPoint x: 799, startPoint y: 201, endPoint x: 421, endPoint y: 149, distance: 382.2
type input "FFFFFF"
click at [453, 123] on span "Generic" at bounding box center [460, 125] width 25 height 9
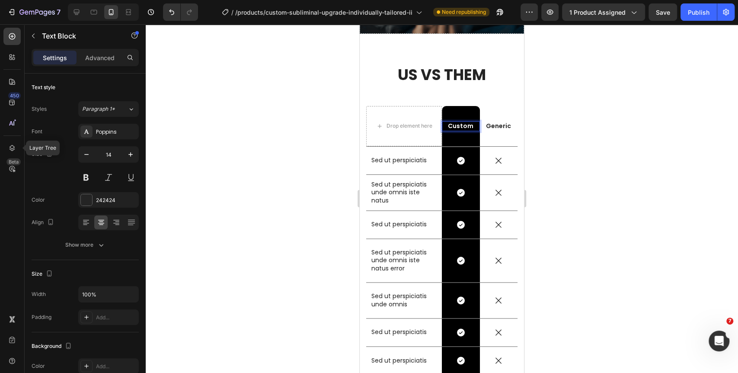
click at [617, 136] on div at bounding box center [442, 198] width 592 height 348
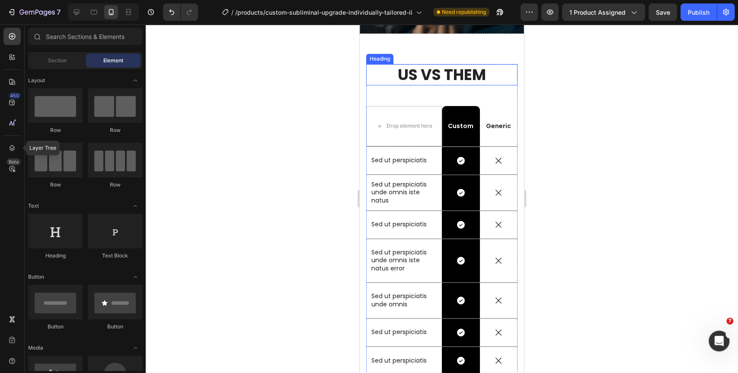
click at [441, 77] on h2 "US VS THEM" at bounding box center [441, 75] width 151 height 22
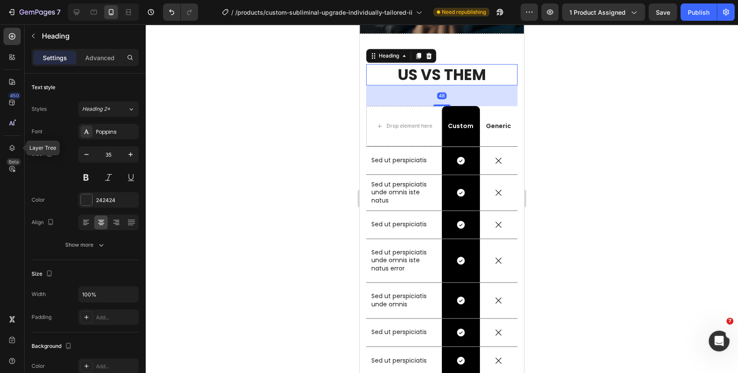
click at [441, 77] on h2 "US VS THEM" at bounding box center [441, 75] width 151 height 22
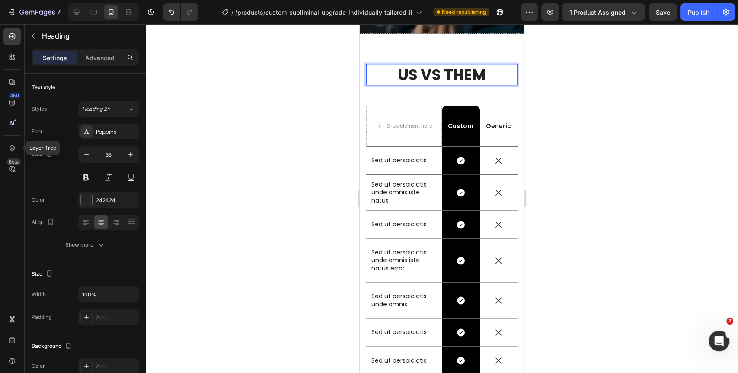
click at [441, 77] on p "US VS THEM" at bounding box center [442, 75] width 150 height 20
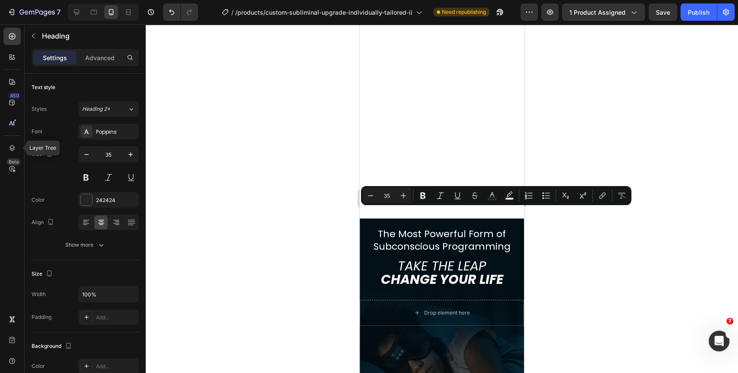
type input "16"
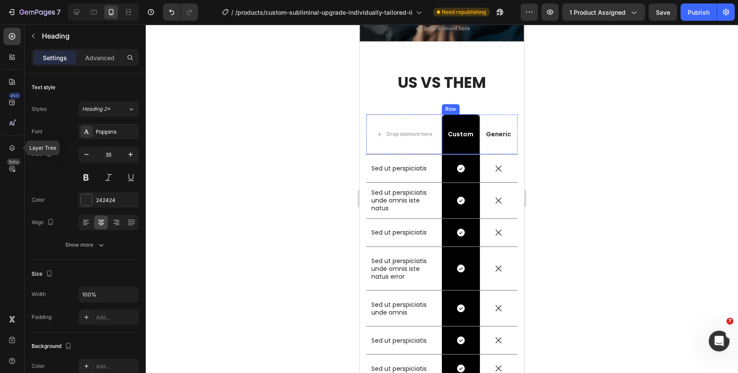
scroll to position [3093, 0]
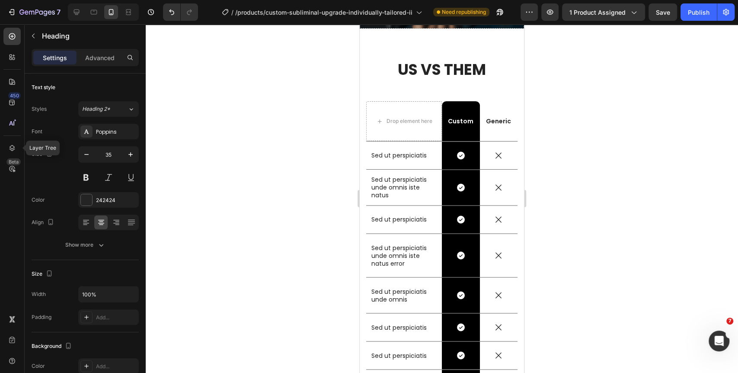
click at [451, 70] on h2 "US VS THEM" at bounding box center [441, 70] width 151 height 22
click at [368, 69] on p "US VS THEM" at bounding box center [442, 70] width 150 height 20
click at [304, 55] on div at bounding box center [442, 198] width 592 height 348
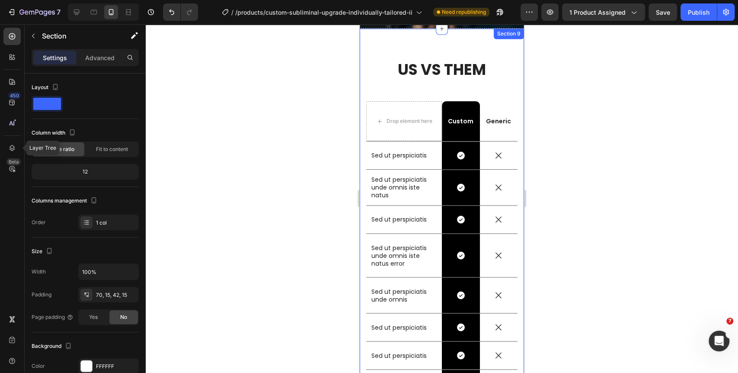
click at [450, 54] on div "US VS THEM Heading Drop element here Custom Text Block Row Generic Text Block R…" at bounding box center [442, 228] width 164 height 399
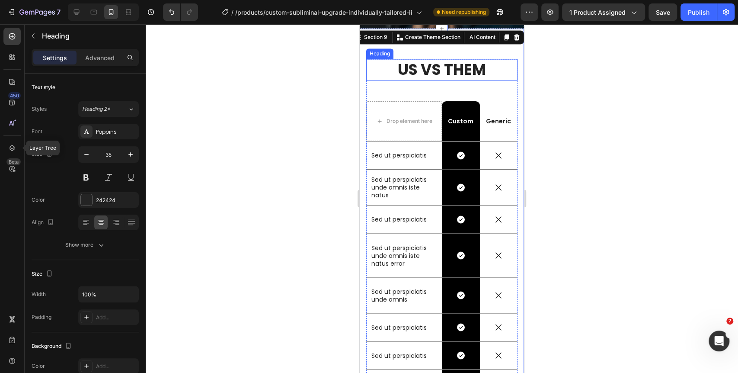
click at [447, 69] on p "US VS THEM" at bounding box center [442, 70] width 150 height 20
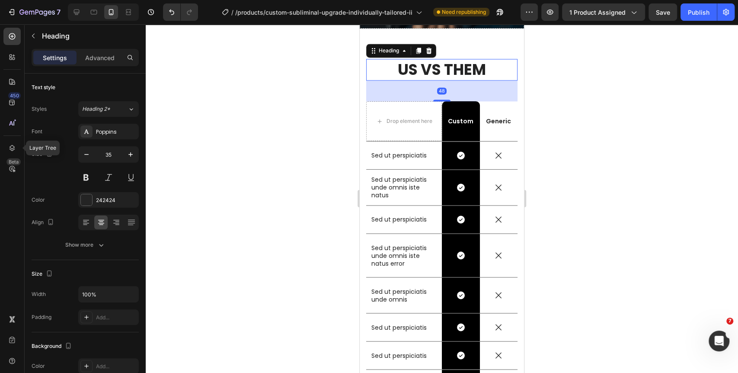
drag, startPoint x: 428, startPoint y: 48, endPoint x: 459, endPoint y: 66, distance: 35.2
click at [429, 48] on icon at bounding box center [429, 51] width 6 height 6
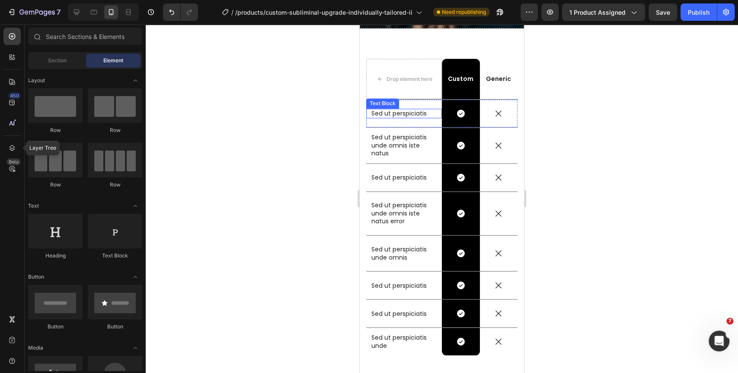
click at [395, 111] on p "Sed ut perspiciatis" at bounding box center [403, 113] width 65 height 8
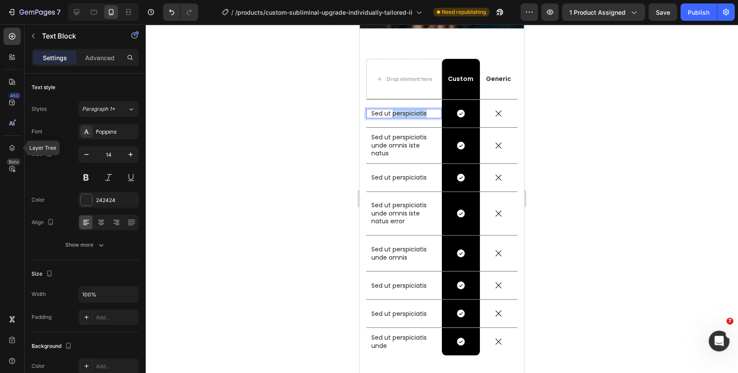
click at [395, 111] on p "Sed ut perspiciatis" at bounding box center [403, 113] width 65 height 8
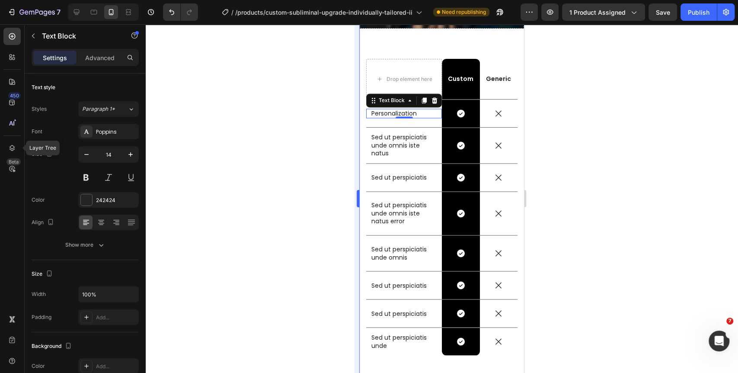
drag, startPoint x: 321, startPoint y: 237, endPoint x: 359, endPoint y: 177, distance: 71.1
click at [322, 236] on div at bounding box center [442, 198] width 592 height 348
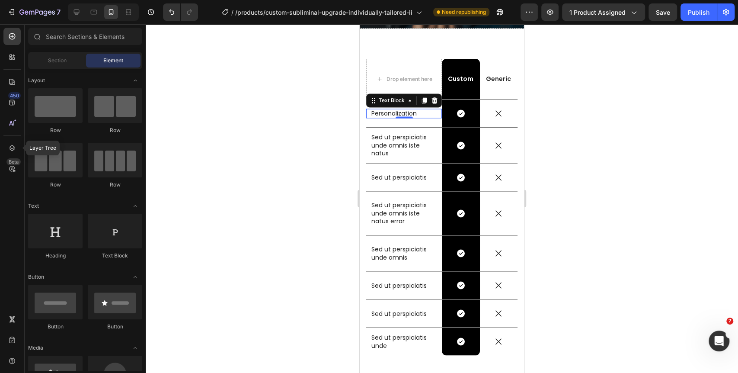
click at [408, 113] on p "Personalization" at bounding box center [403, 113] width 65 height 8
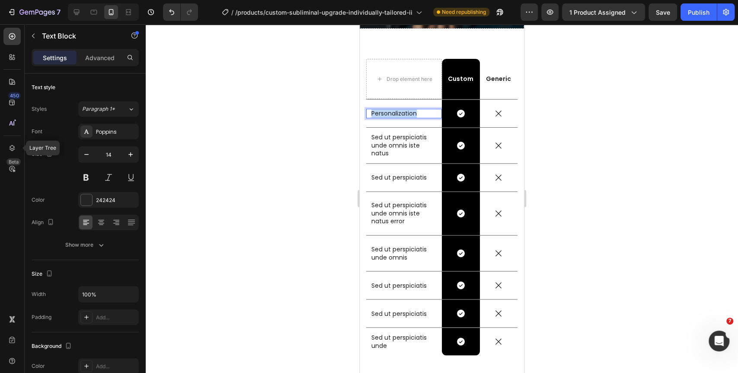
click at [408, 112] on p "Personalization" at bounding box center [403, 113] width 65 height 8
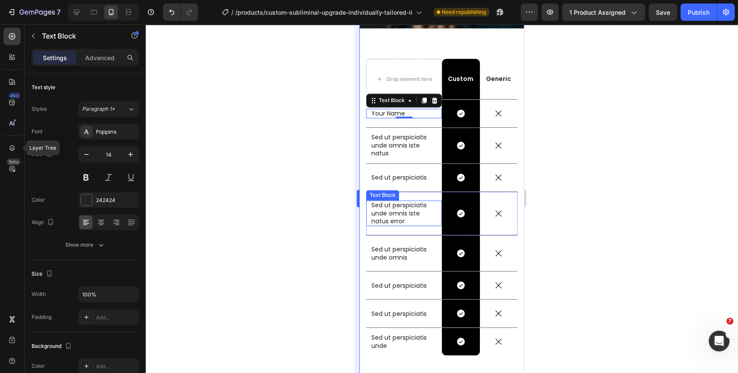
drag, startPoint x: 315, startPoint y: 232, endPoint x: 356, endPoint y: 195, distance: 56.0
click at [316, 229] on div at bounding box center [442, 198] width 592 height 348
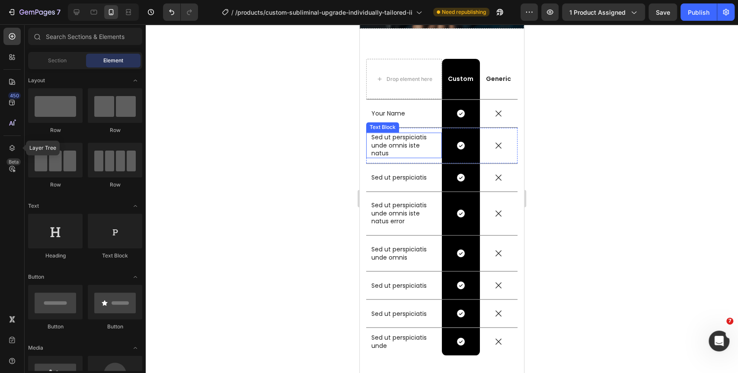
click at [394, 150] on p "Sed ut perspiciatis unde omnis iste natus" at bounding box center [403, 145] width 65 height 24
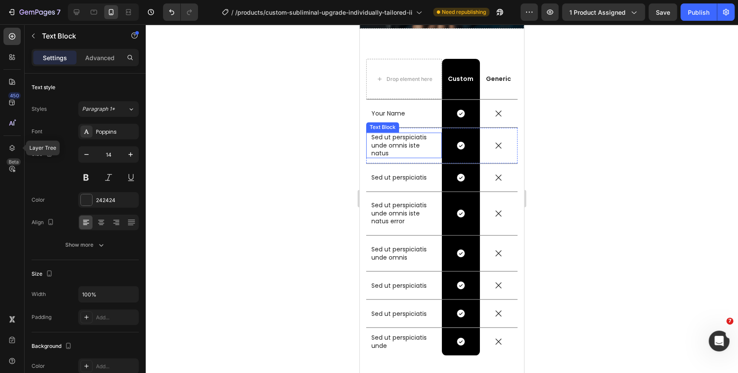
click at [394, 150] on p "Sed ut perspiciatis unde omnis iste natus" at bounding box center [403, 145] width 65 height 24
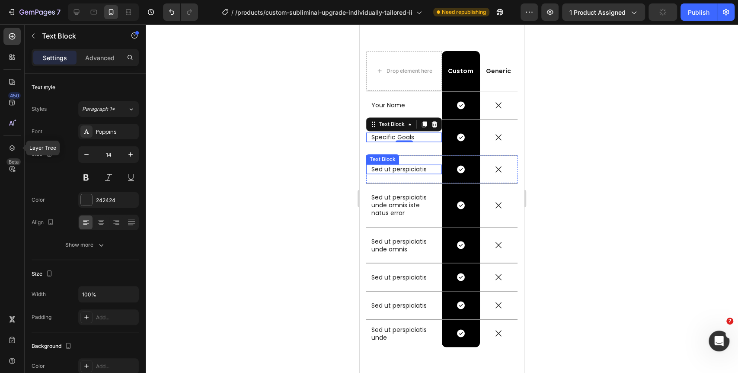
click at [402, 170] on p "Sed ut perspiciatis" at bounding box center [403, 169] width 65 height 8
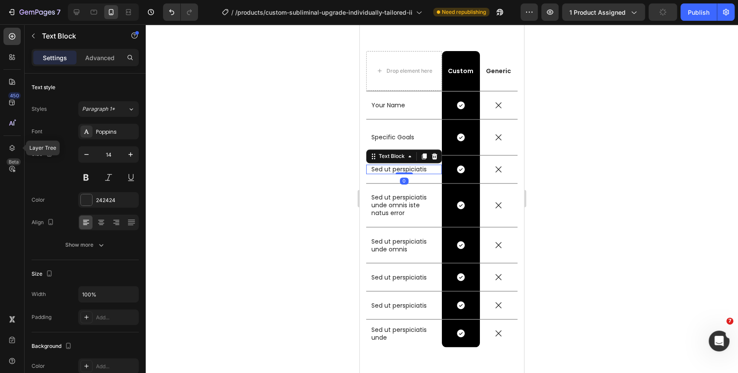
click at [402, 170] on p "Sed ut perspiciatis" at bounding box center [403, 169] width 65 height 8
click at [408, 195] on p "Sed ut perspiciatis unde omnis iste natus error" at bounding box center [403, 205] width 65 height 24
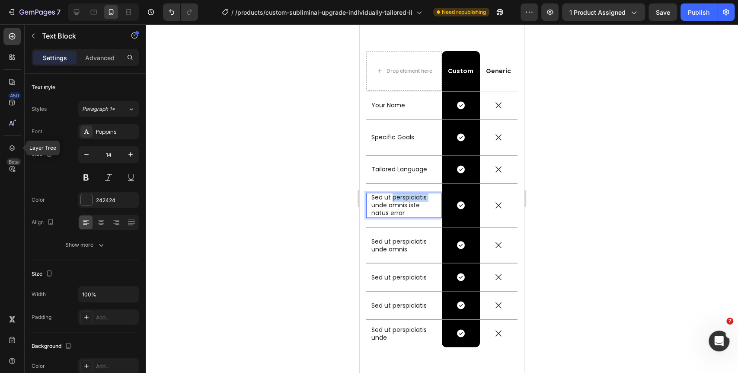
click at [408, 195] on p "Sed ut perspiciatis unde omnis iste natus error" at bounding box center [403, 205] width 65 height 24
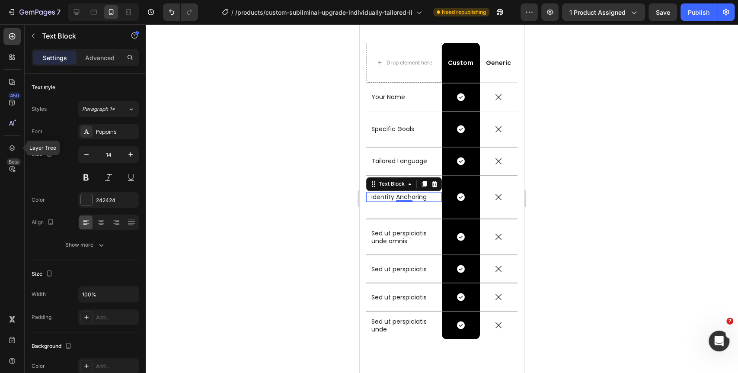
click at [340, 245] on div at bounding box center [442, 198] width 592 height 348
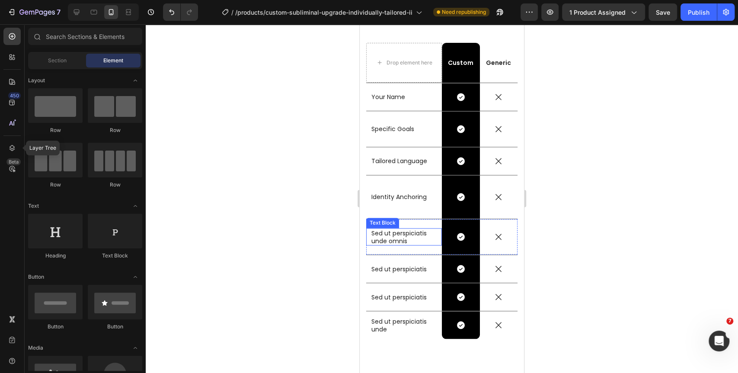
click at [413, 236] on p "Sed ut perspiciatis unde omnis" at bounding box center [403, 237] width 65 height 16
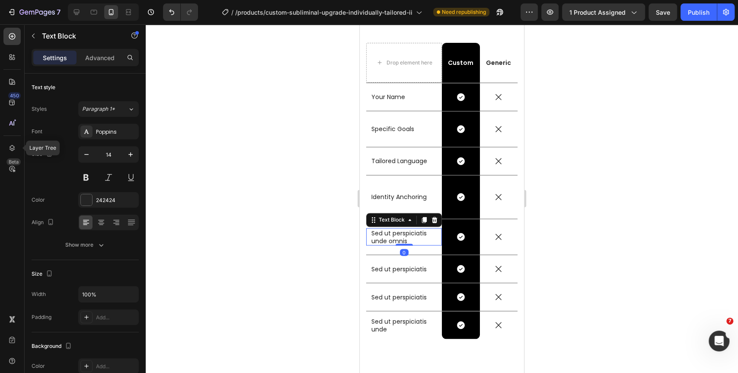
click at [413, 236] on p "Sed ut perspiciatis unde omnis" at bounding box center [403, 237] width 65 height 16
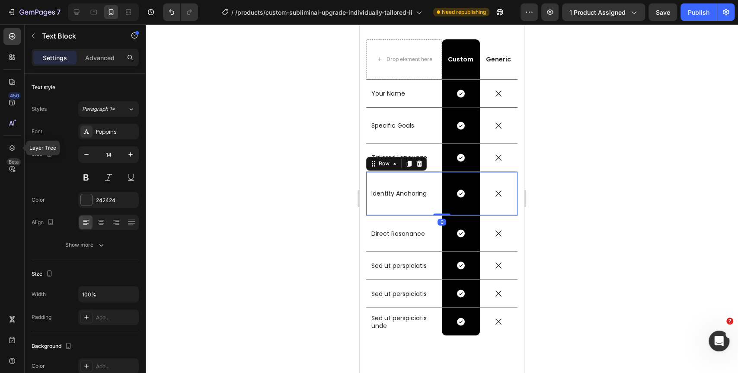
click at [415, 184] on div "Identity Anchoring Text Block" at bounding box center [404, 193] width 76 height 43
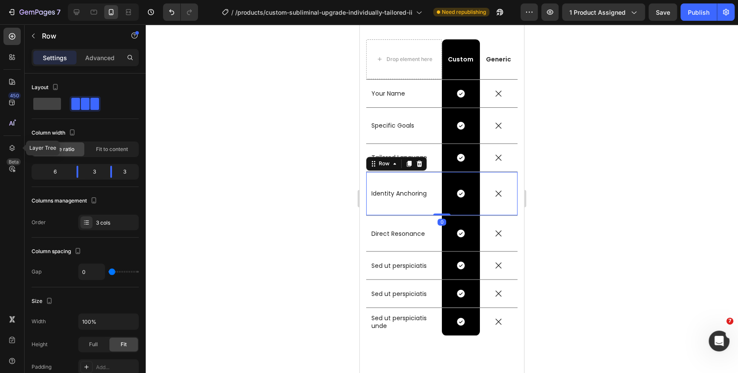
click at [574, 173] on div at bounding box center [442, 198] width 592 height 348
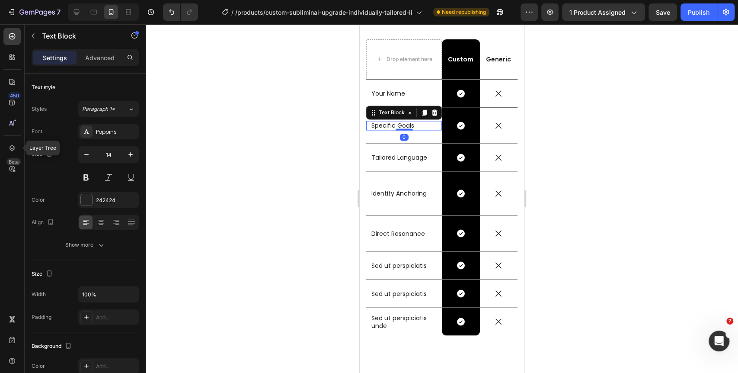
click at [418, 127] on p "Specific Goals" at bounding box center [403, 125] width 65 height 8
click at [258, 140] on div at bounding box center [442, 198] width 592 height 348
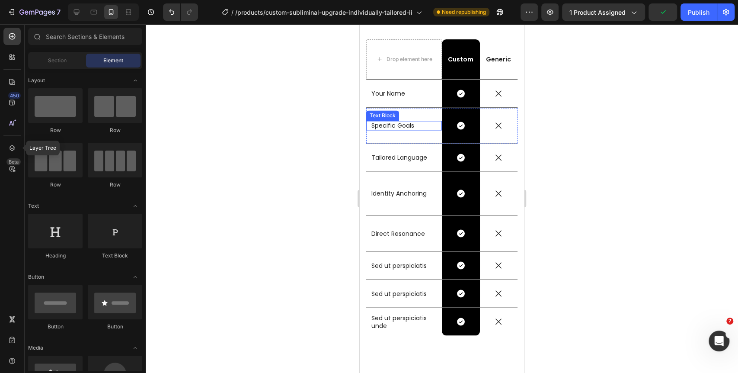
click at [405, 126] on p "Specific Goals" at bounding box center [403, 125] width 65 height 8
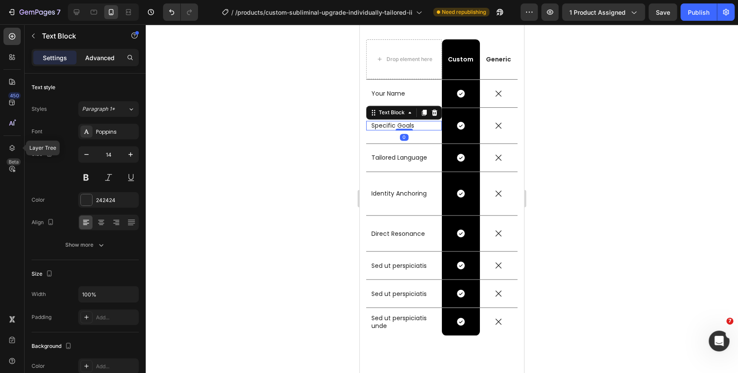
click at [104, 57] on p "Advanced" at bounding box center [99, 57] width 29 height 9
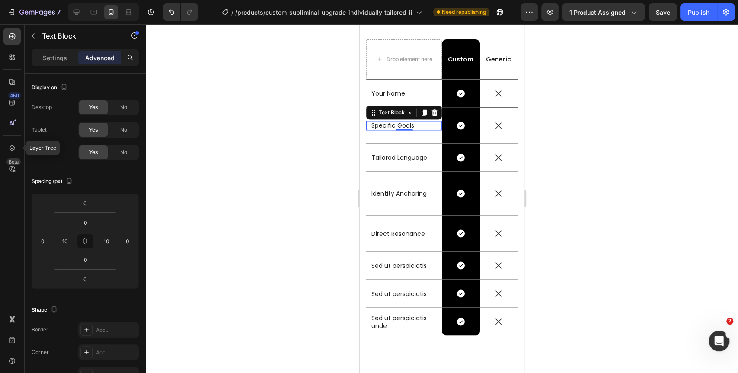
drag, startPoint x: 290, startPoint y: 144, endPoint x: 295, endPoint y: 146, distance: 5.3
click at [290, 144] on div at bounding box center [442, 198] width 592 height 348
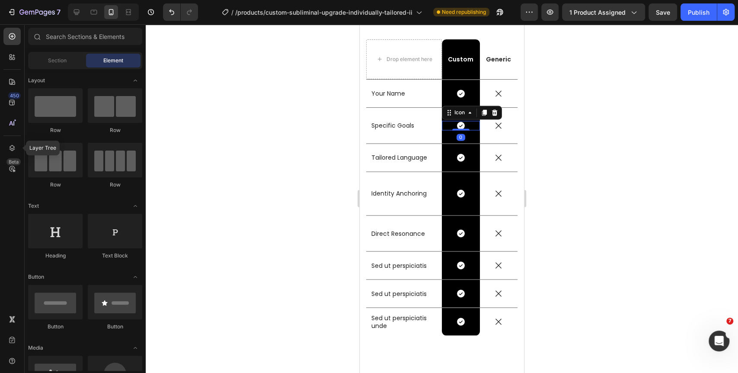
click at [461, 125] on div "Icon 0" at bounding box center [461, 126] width 38 height 10
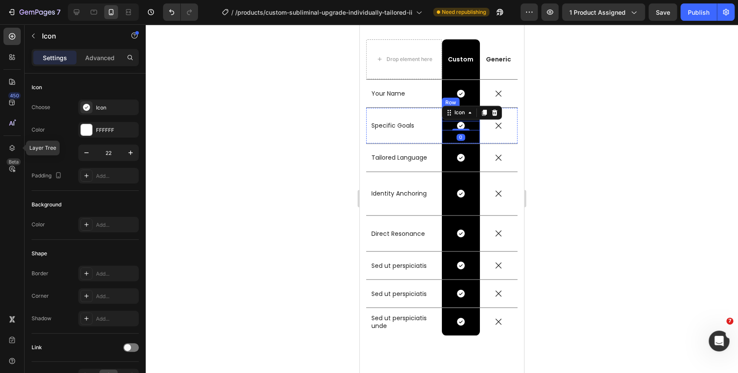
click at [449, 136] on div "Icon 0 Row" at bounding box center [461, 125] width 38 height 35
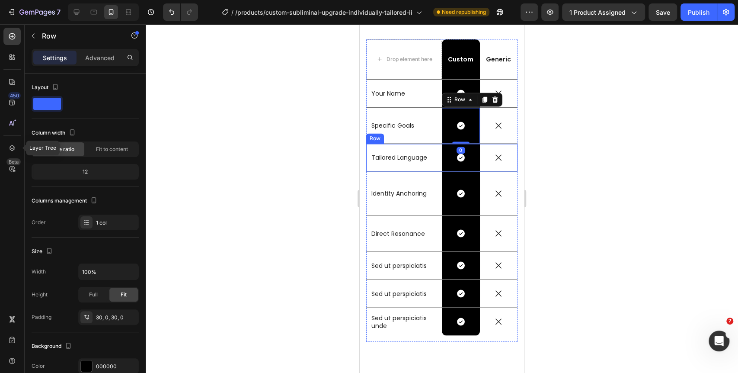
click at [415, 144] on div "Tailored Language Text Block" at bounding box center [404, 158] width 76 height 28
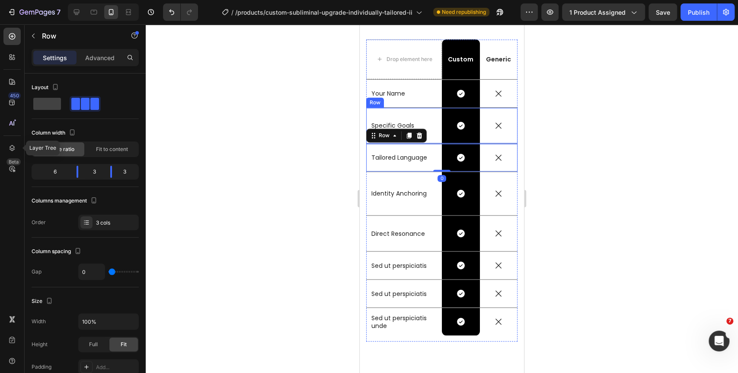
click at [432, 133] on div "Specific Goals Text Block" at bounding box center [404, 125] width 76 height 35
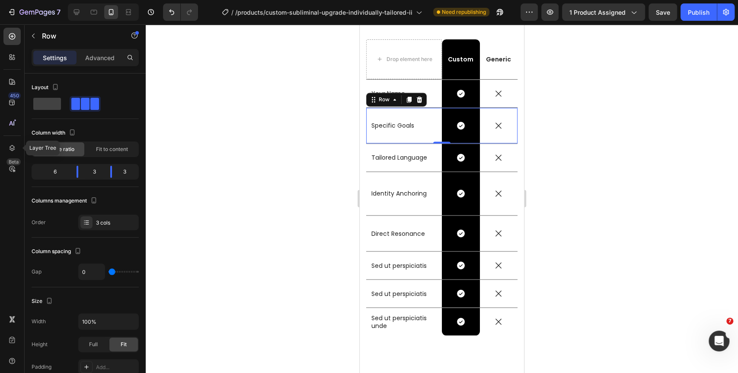
click at [296, 118] on div at bounding box center [442, 198] width 592 height 348
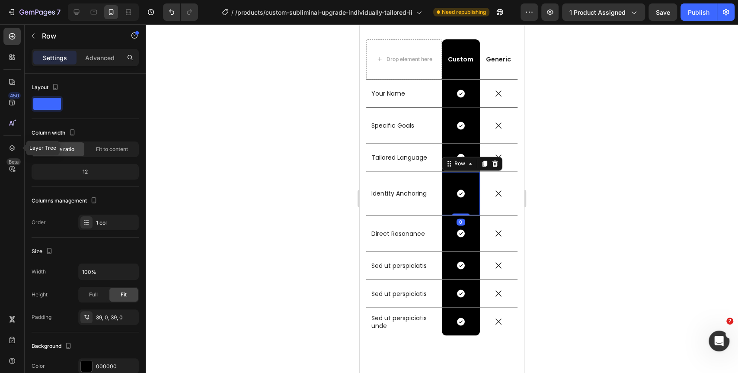
click at [460, 179] on div "Icon Row 0" at bounding box center [461, 193] width 38 height 43
click at [293, 212] on div at bounding box center [442, 198] width 592 height 348
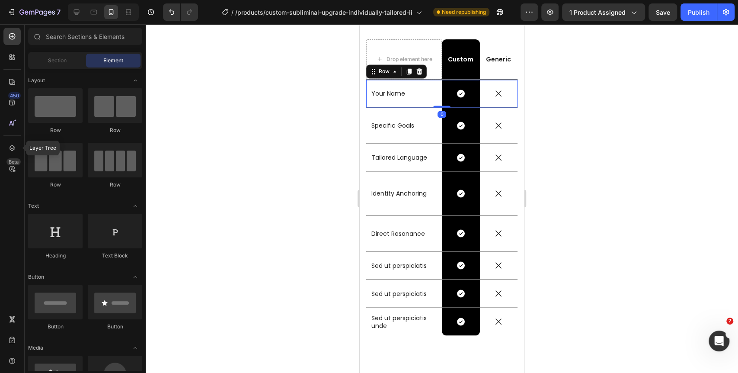
click at [418, 83] on div "Your Name Text Block" at bounding box center [404, 94] width 76 height 28
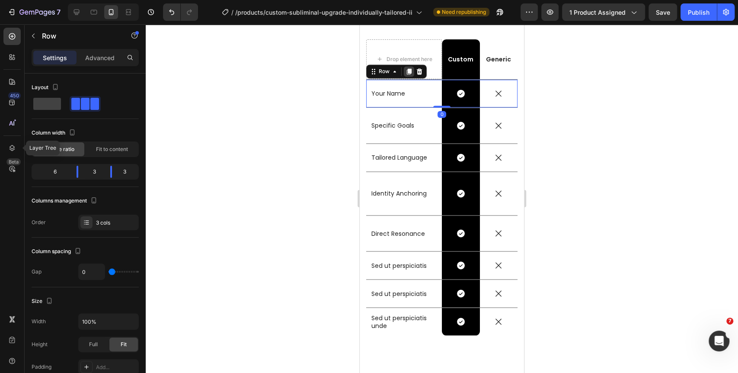
click at [408, 73] on icon at bounding box center [408, 71] width 7 height 7
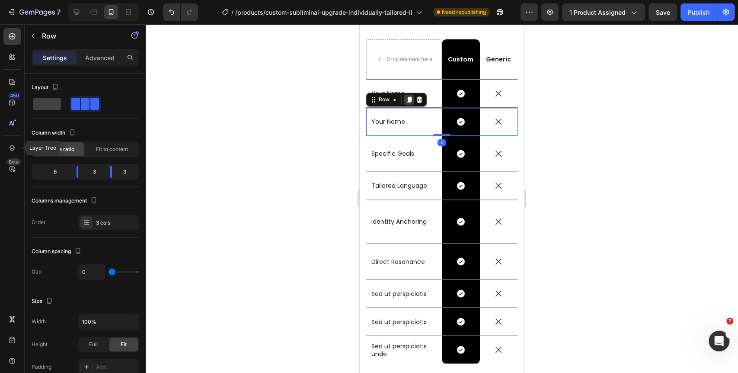
click at [408, 98] on icon at bounding box center [409, 99] width 5 height 6
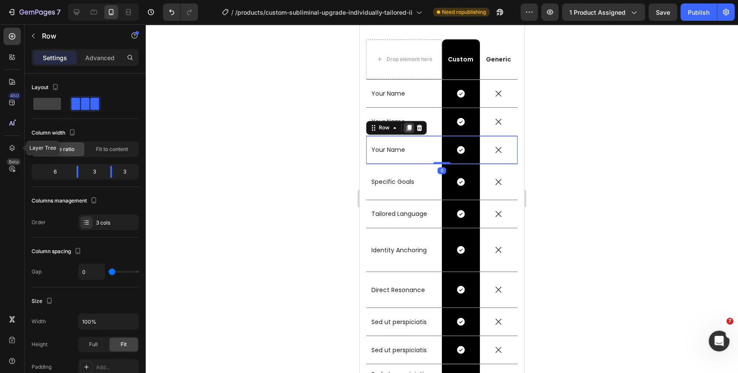
click at [410, 128] on icon at bounding box center [409, 127] width 5 height 6
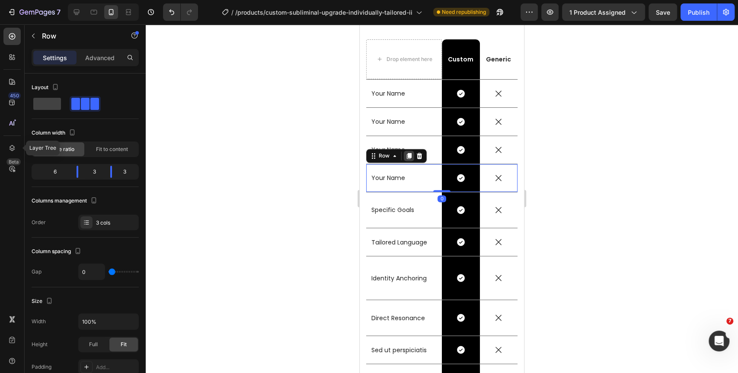
click at [407, 155] on icon at bounding box center [408, 155] width 7 height 7
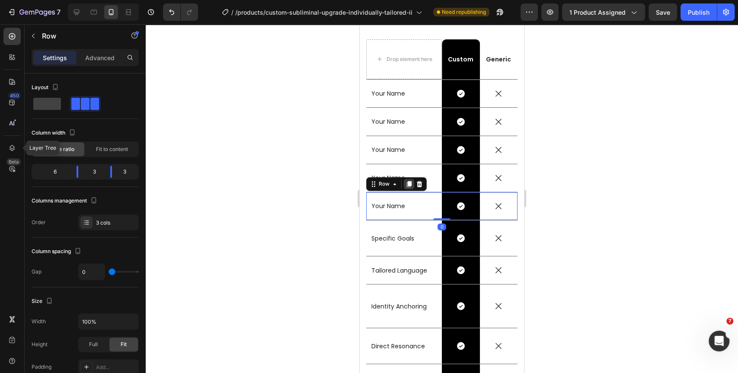
click at [410, 184] on icon at bounding box center [409, 184] width 5 height 6
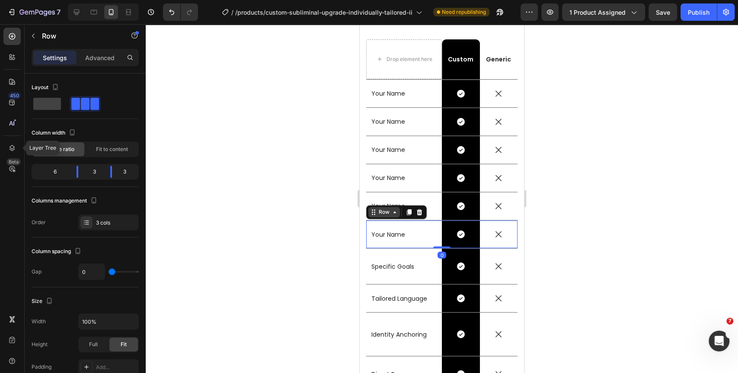
click at [390, 213] on div "Row" at bounding box center [384, 212] width 14 height 8
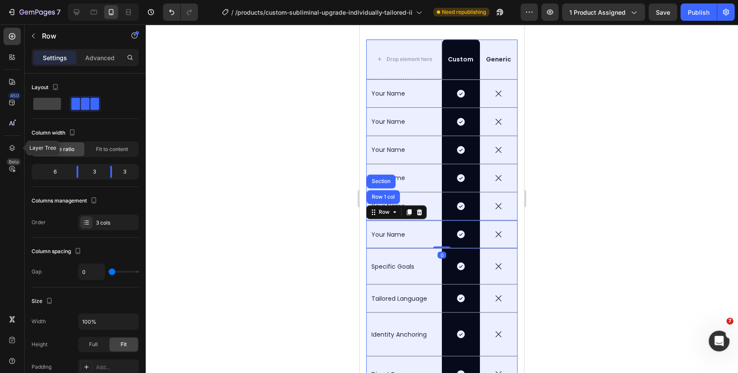
drag, startPoint x: 386, startPoint y: 195, endPoint x: 381, endPoint y: 195, distance: 5.3
click at [386, 195] on div "Row 1 col" at bounding box center [383, 196] width 26 height 5
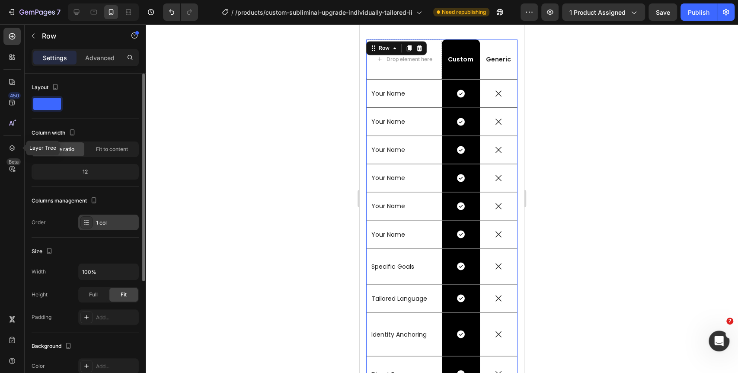
click at [88, 221] on icon at bounding box center [86, 222] width 7 height 7
click at [268, 183] on div at bounding box center [442, 198] width 592 height 348
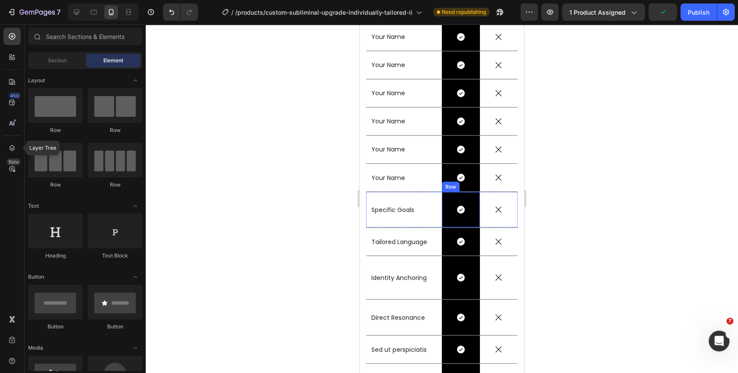
scroll to position [3172, 0]
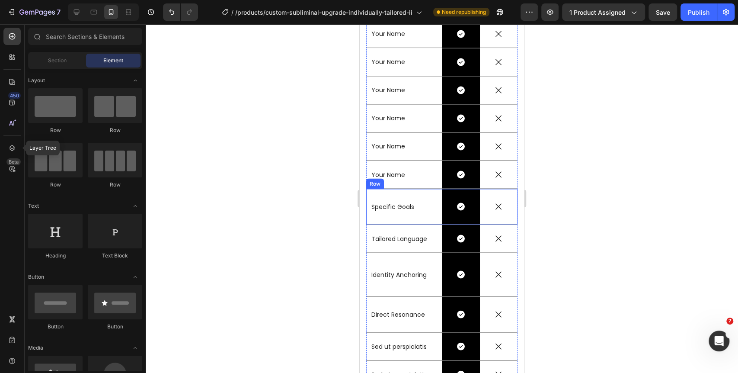
click at [407, 190] on div "Specific Goals Text Block" at bounding box center [404, 205] width 76 height 35
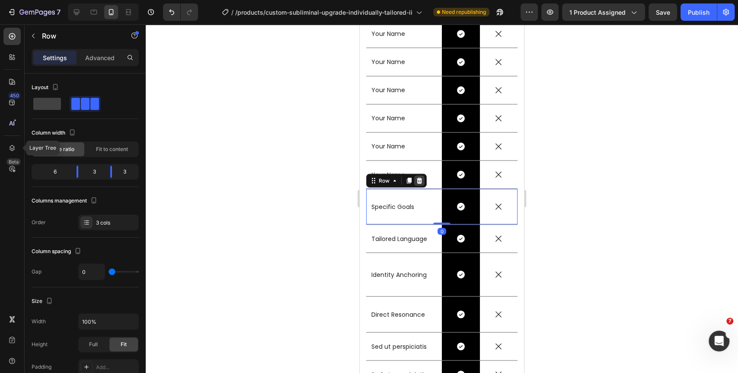
click at [418, 177] on icon at bounding box center [419, 180] width 7 height 7
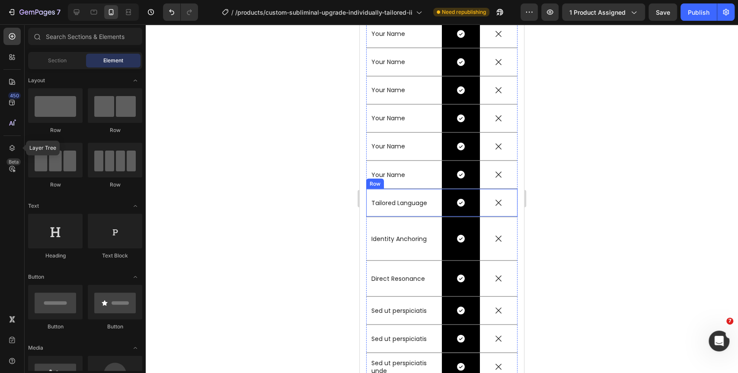
click at [414, 190] on div "Tailored Language Text Block" at bounding box center [404, 202] width 76 height 28
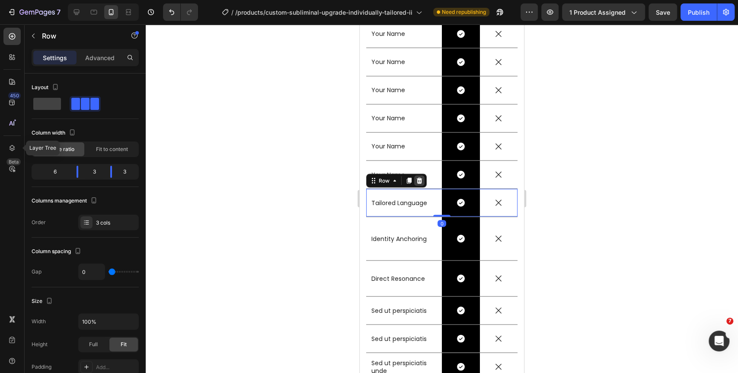
click at [421, 180] on icon at bounding box center [419, 180] width 7 height 7
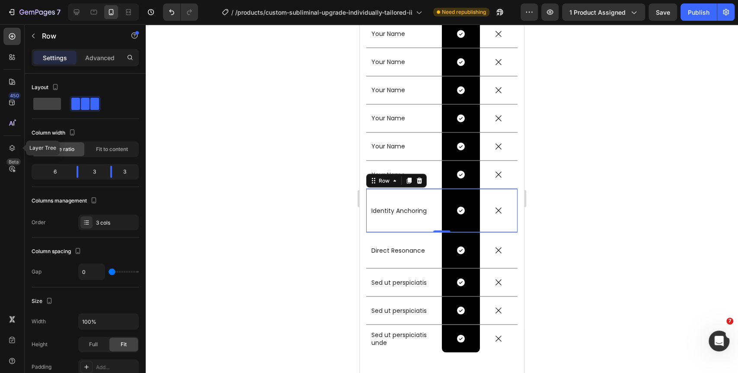
click at [415, 191] on div "Identity Anchoring Text Block" at bounding box center [404, 209] width 76 height 43
drag, startPoint x: 420, startPoint y: 180, endPoint x: 417, endPoint y: 186, distance: 6.4
click at [420, 181] on icon at bounding box center [420, 180] width 6 height 6
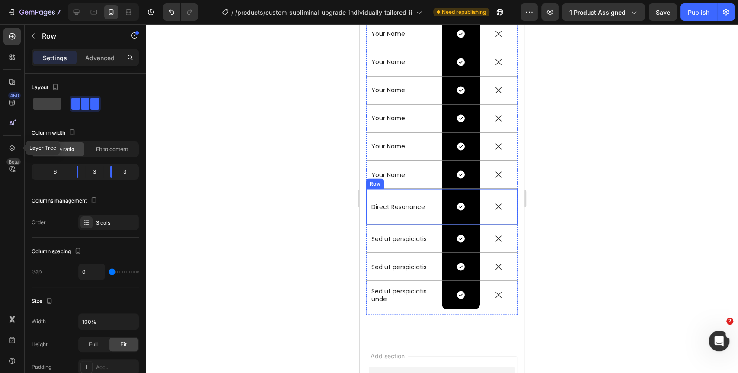
click at [415, 194] on div "Direct Resonance Text Block" at bounding box center [404, 205] width 76 height 35
drag, startPoint x: 421, startPoint y: 180, endPoint x: 418, endPoint y: 188, distance: 8.3
click at [421, 180] on icon at bounding box center [420, 180] width 6 height 6
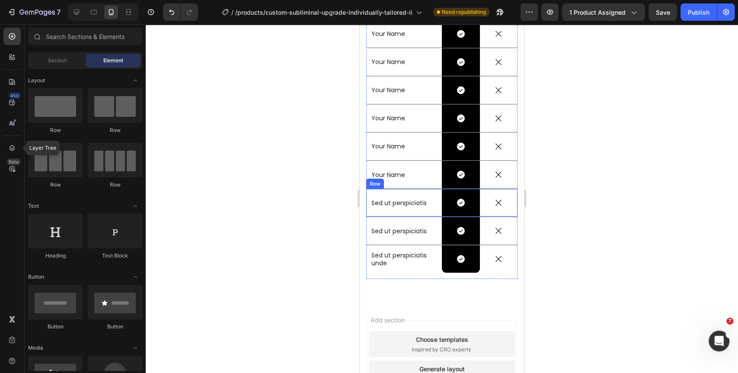
click at [418, 189] on div "Sed ut perspiciatis Text Block" at bounding box center [404, 202] width 76 height 28
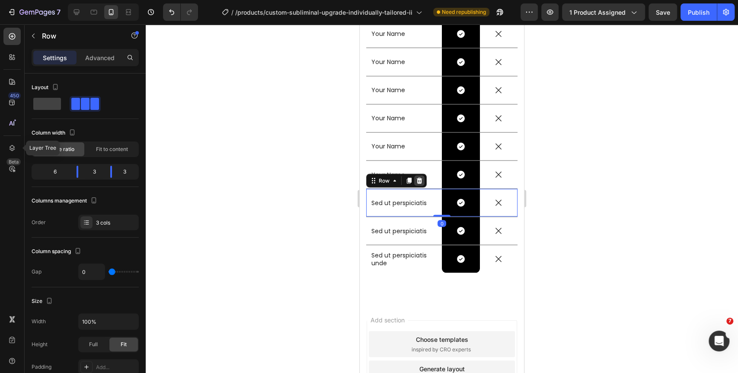
click at [419, 181] on icon at bounding box center [420, 180] width 6 height 6
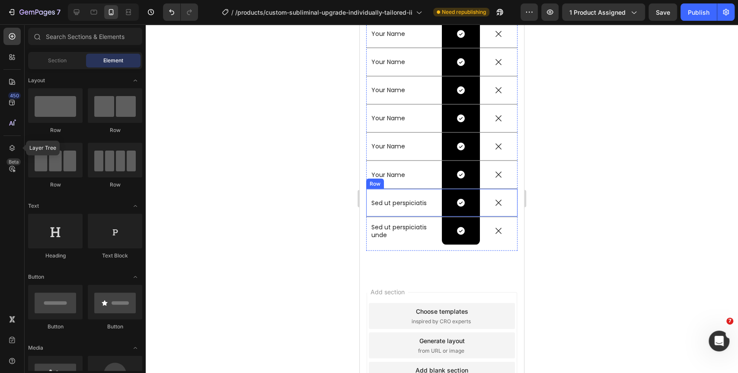
click at [418, 191] on div "Sed ut perspiciatis Text Block" at bounding box center [404, 202] width 76 height 28
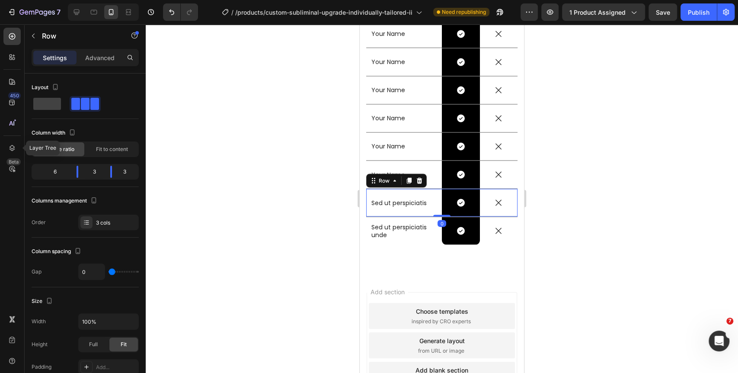
click at [419, 183] on icon at bounding box center [419, 180] width 7 height 7
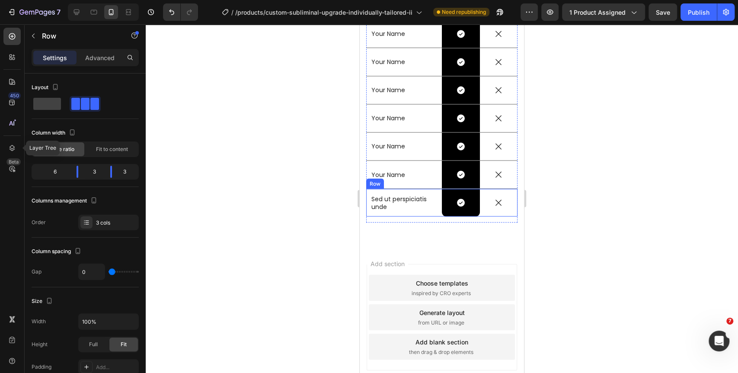
click at [419, 190] on div "Sed ut perspiciatis unde Text Block" at bounding box center [404, 202] width 76 height 28
click at [419, 180] on icon at bounding box center [420, 180] width 6 height 6
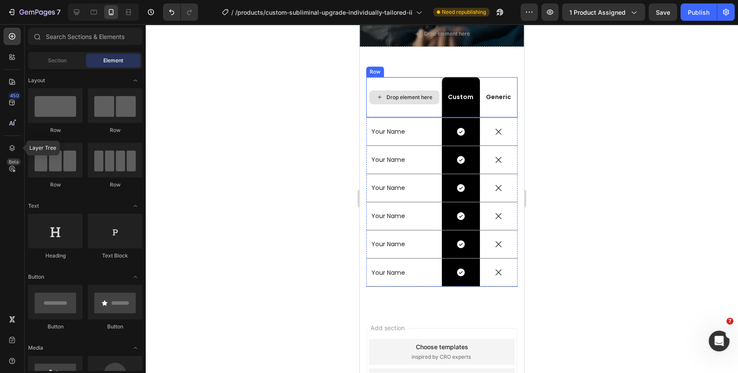
scroll to position [3076, 0]
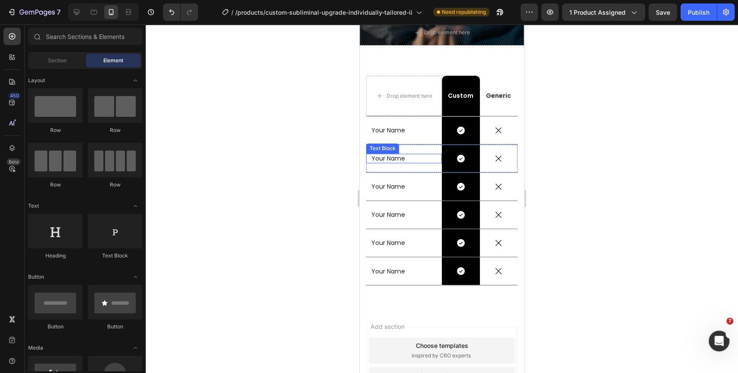
click at [392, 156] on p "Your Name" at bounding box center [403, 158] width 65 height 8
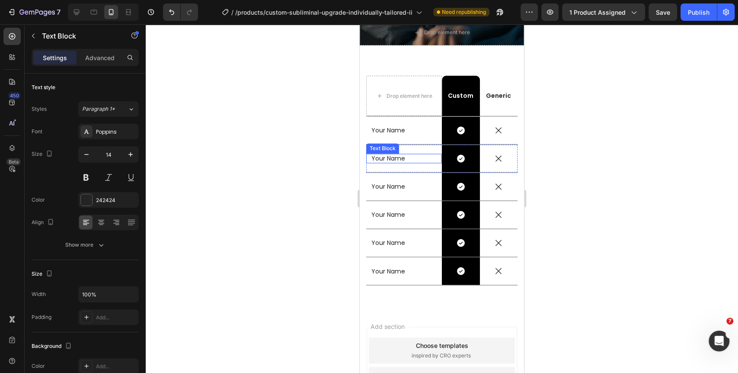
click at [392, 156] on p "Your Name" at bounding box center [403, 158] width 65 height 8
click at [397, 186] on p "Your Name" at bounding box center [403, 186] width 65 height 8
click at [397, 185] on p "Your Name" at bounding box center [403, 186] width 65 height 8
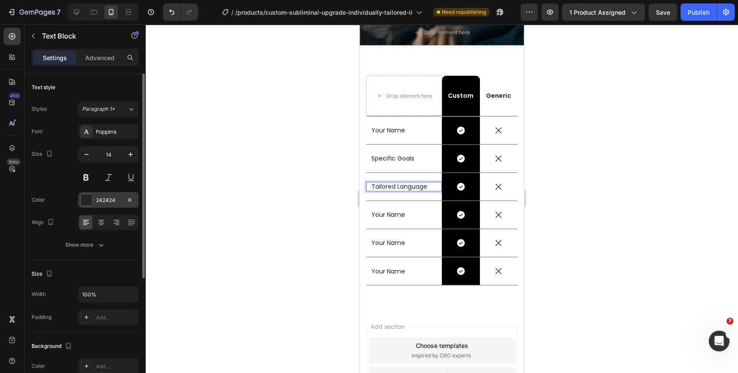
click at [123, 193] on div "242424" at bounding box center [108, 200] width 61 height 16
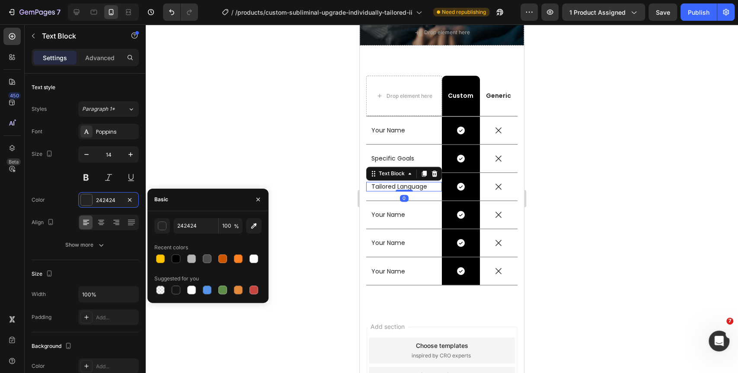
click at [277, 118] on div at bounding box center [442, 198] width 592 height 348
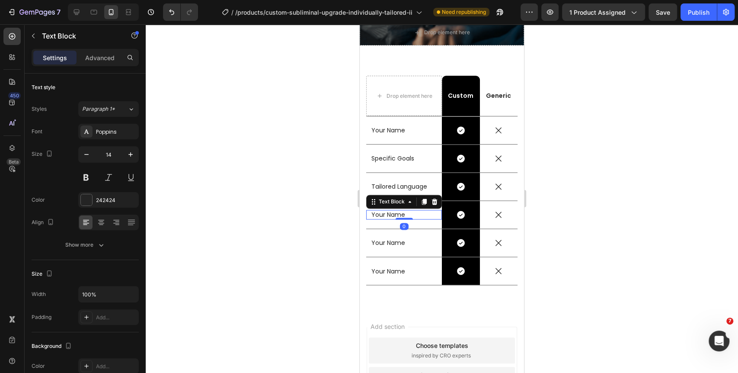
click at [388, 214] on p "Your Name" at bounding box center [403, 215] width 65 height 8
click at [388, 239] on p "Your Name" at bounding box center [403, 243] width 65 height 8
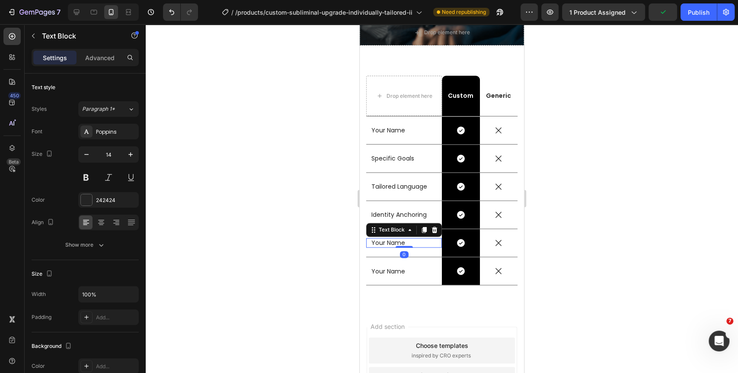
click at [388, 239] on p "Your Name" at bounding box center [403, 243] width 65 height 8
click at [395, 271] on p "Your Name" at bounding box center [403, 271] width 65 height 8
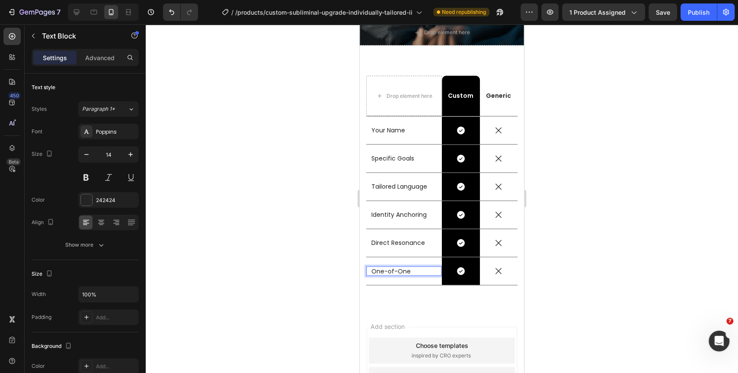
click at [392, 268] on p "One-of-One" at bounding box center [403, 271] width 65 height 8
click at [621, 224] on div at bounding box center [442, 198] width 592 height 348
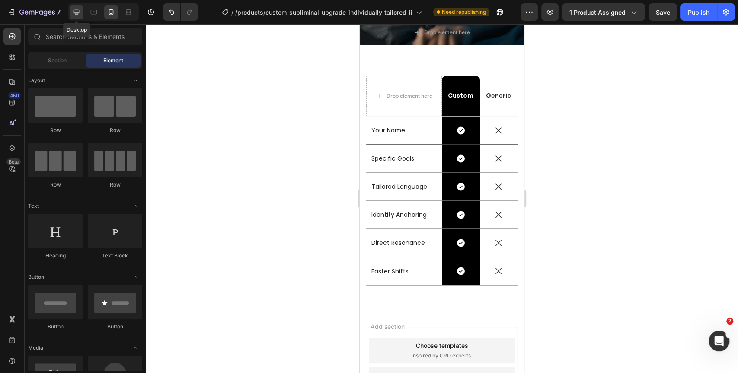
click at [75, 8] on icon at bounding box center [76, 12] width 9 height 9
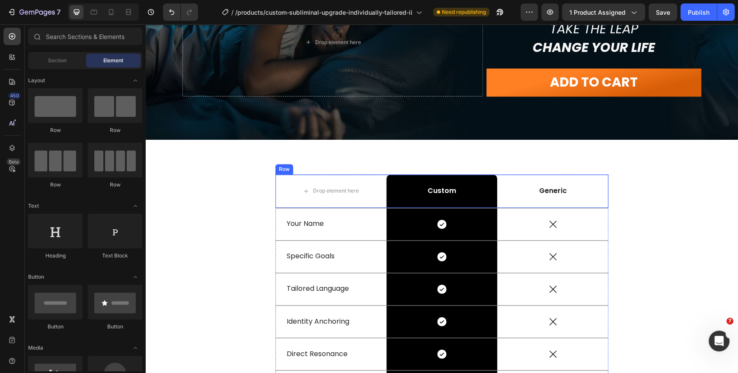
scroll to position [3029, 0]
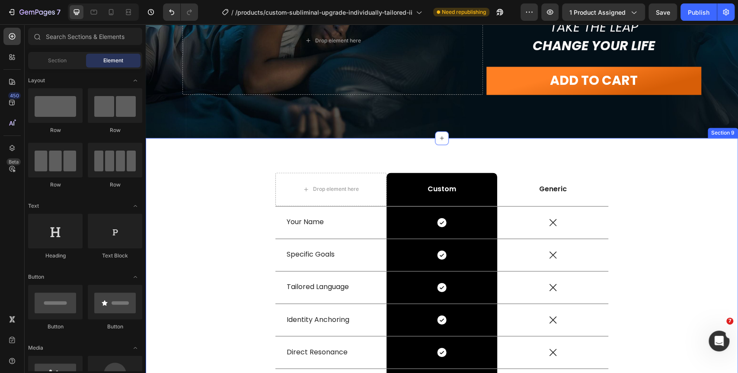
click at [166, 165] on div "Drop element here Custom Text Block Row Generic Text Block Row Your Name Text B…" at bounding box center [442, 283] width 592 height 290
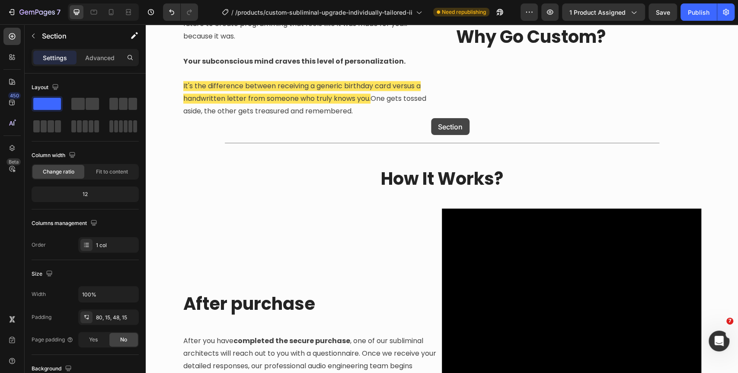
scroll to position [997, 0]
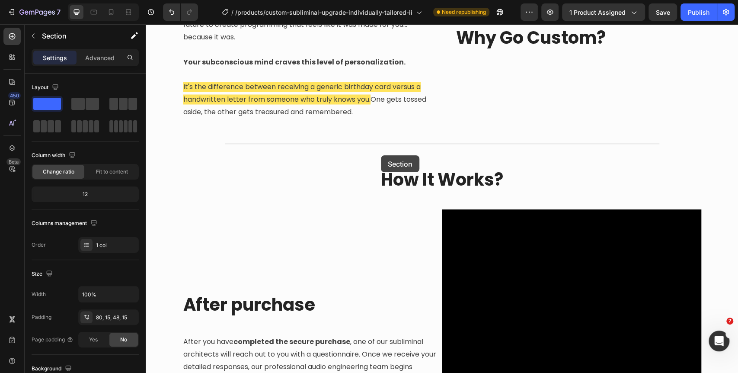
drag, startPoint x: 560, startPoint y: 132, endPoint x: 381, endPoint y: 155, distance: 180.4
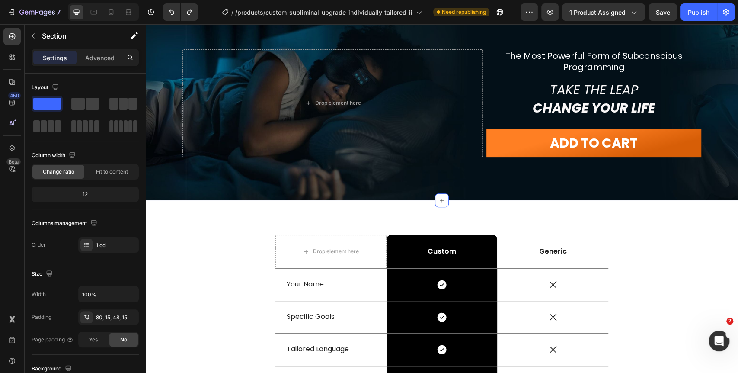
scroll to position [2419, 0]
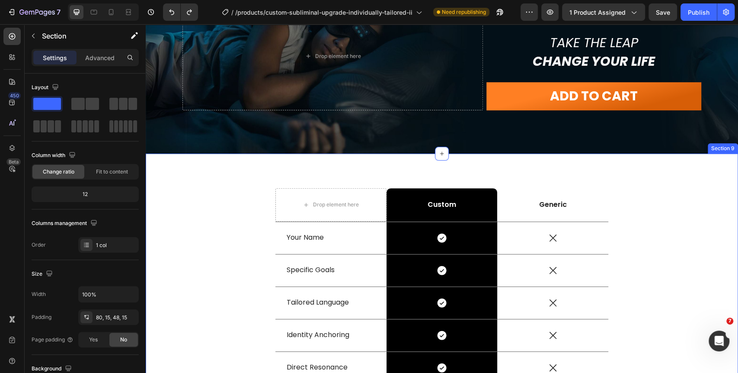
click at [239, 173] on div "Drop element here Custom Text Block Row Generic Text Block Row Your Name Text B…" at bounding box center [442, 298] width 592 height 290
click at [245, 215] on div "Drop element here Custom Text Block Row Generic Text Block Row Your Name Text B…" at bounding box center [441, 305] width 579 height 235
click at [340, 183] on div "Drop element here Custom Text Block Row Generic Text Block Row Your Name Text B…" at bounding box center [442, 298] width 592 height 290
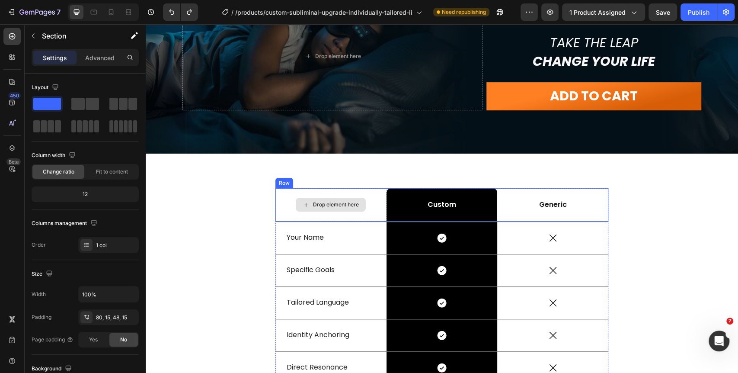
click at [339, 191] on div "Drop element here" at bounding box center [330, 204] width 111 height 33
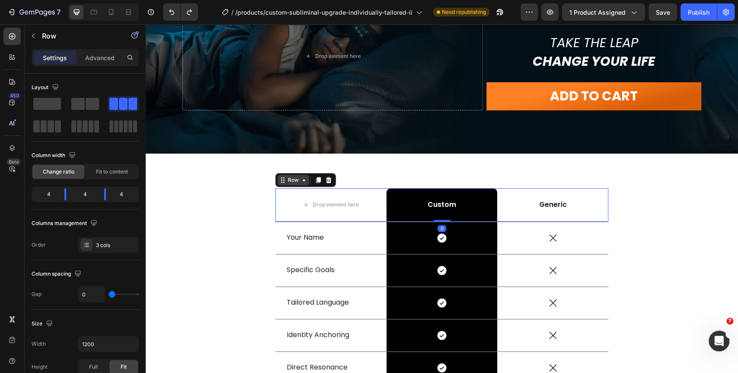
click at [300, 182] on icon at bounding box center [303, 179] width 7 height 7
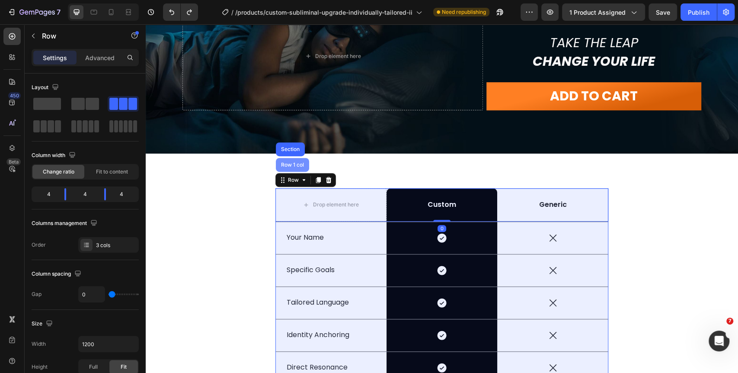
click at [295, 162] on div "Row 1 col" at bounding box center [292, 164] width 26 height 5
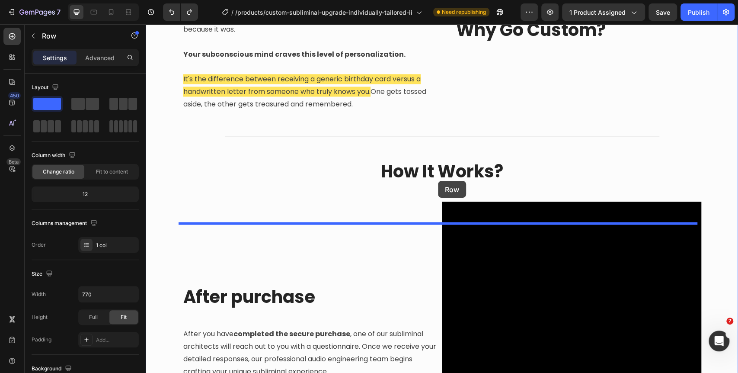
scroll to position [914, 0]
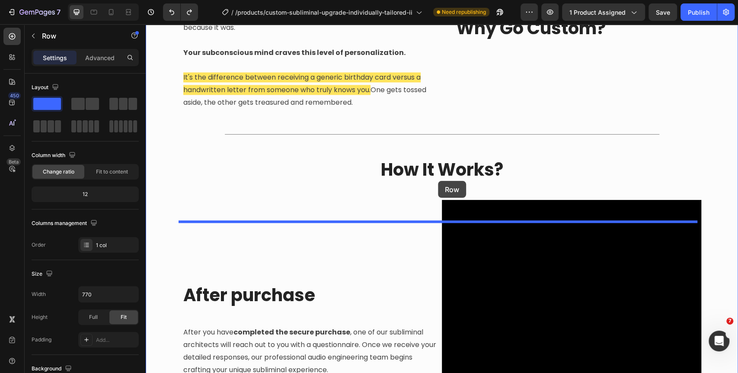
drag, startPoint x: 281, startPoint y: 180, endPoint x: 438, endPoint y: 181, distance: 157.3
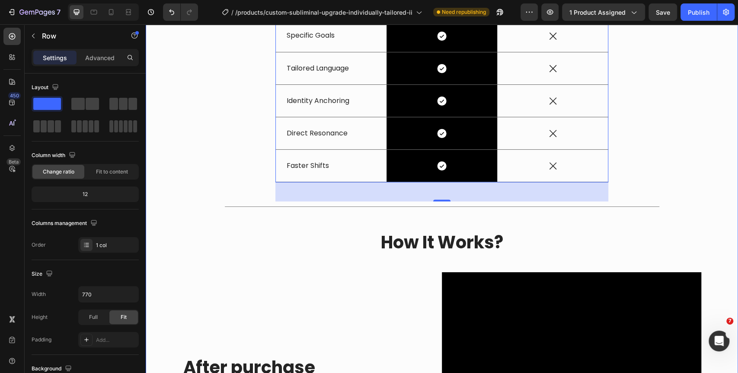
scroll to position [1089, 0]
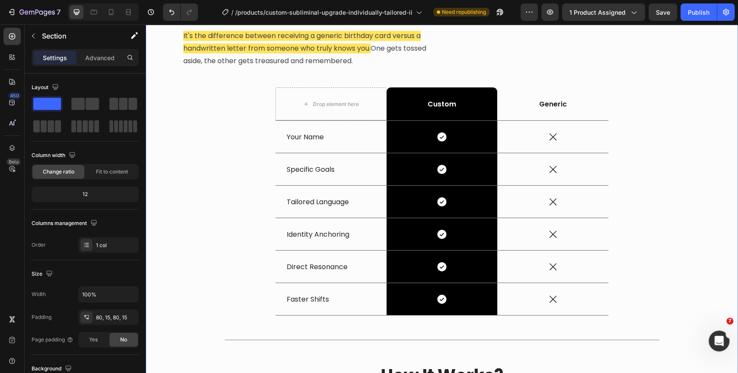
scroll to position [1065, 0]
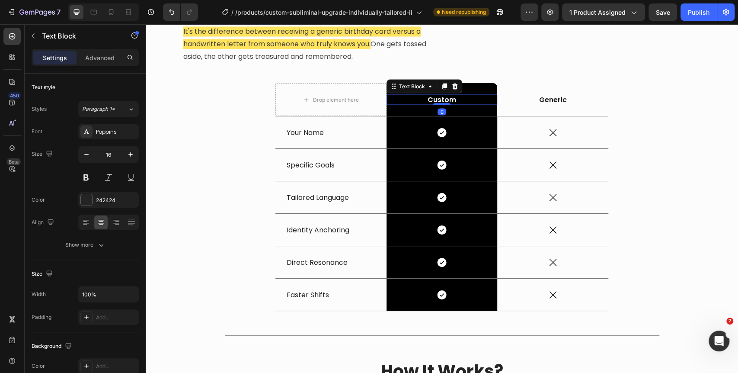
click at [441, 102] on div "Custom Text Block 0" at bounding box center [441, 99] width 111 height 11
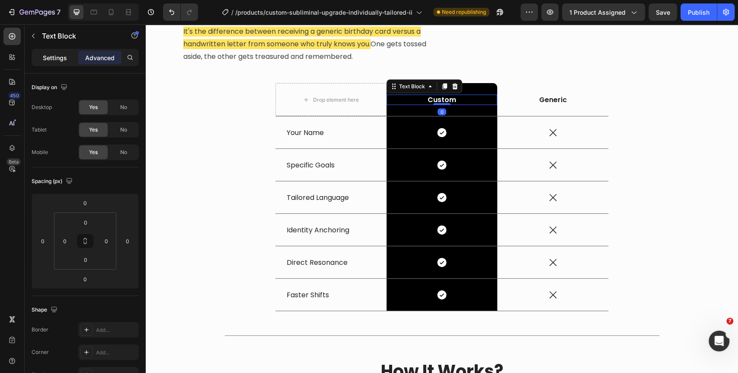
click at [43, 59] on p "Settings" at bounding box center [55, 57] width 24 height 9
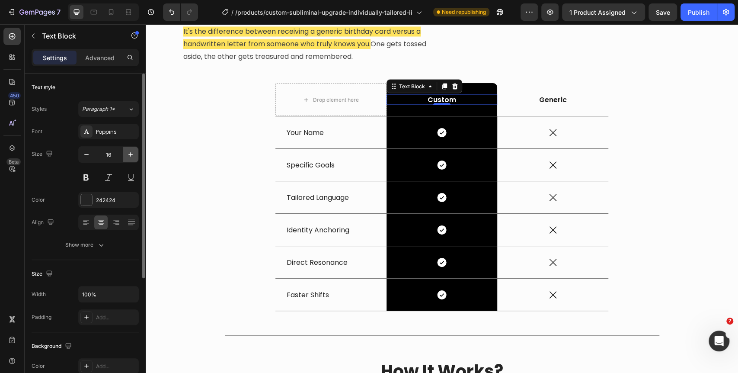
click at [129, 158] on button "button" at bounding box center [131, 155] width 16 height 16
click at [129, 158] on icon "button" at bounding box center [130, 154] width 9 height 9
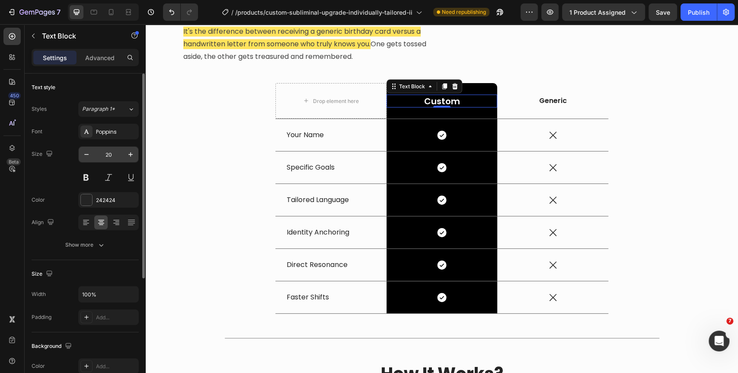
click at [111, 150] on input "20" at bounding box center [108, 155] width 29 height 16
click at [111, 149] on input "20" at bounding box center [108, 155] width 29 height 16
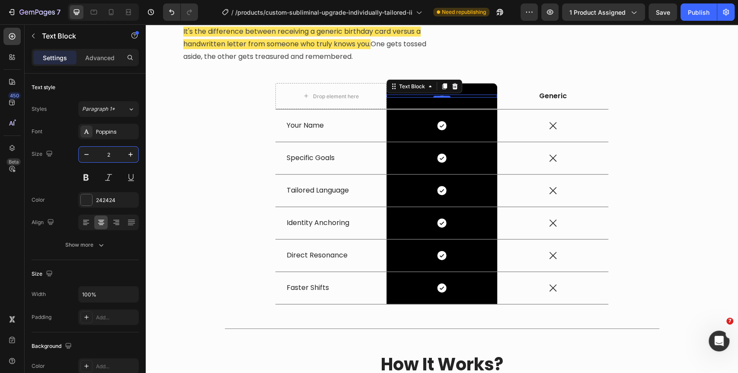
type input "26"
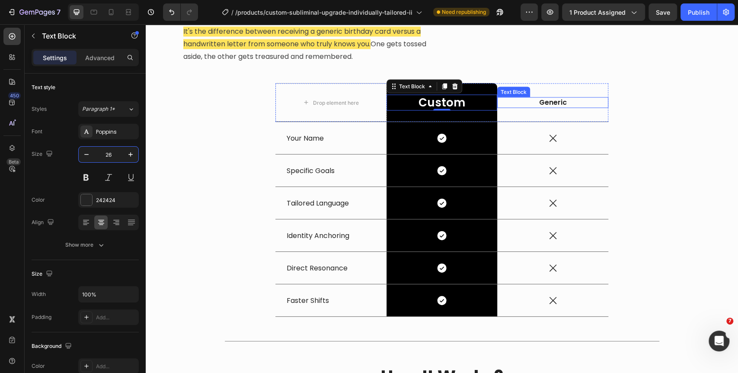
click at [560, 99] on p "Generic" at bounding box center [552, 102] width 109 height 9
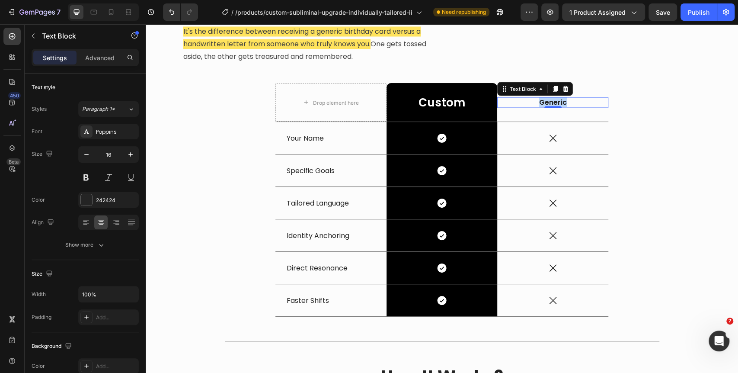
click at [560, 99] on p "Generic" at bounding box center [552, 102] width 109 height 9
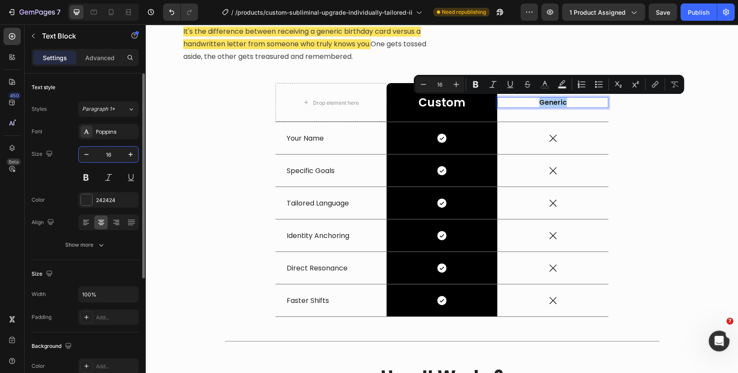
click at [106, 156] on input "16" at bounding box center [108, 155] width 29 height 16
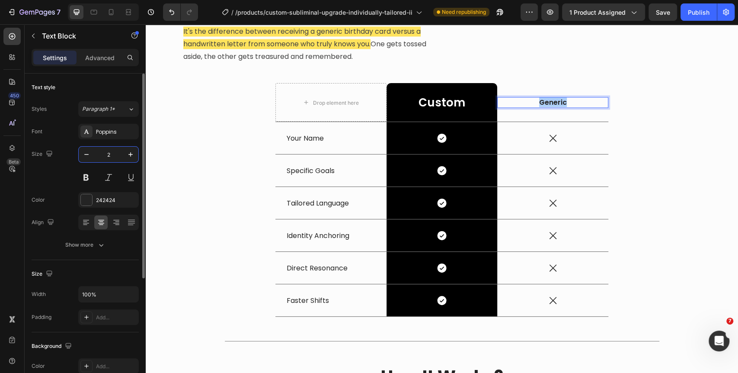
type input "25"
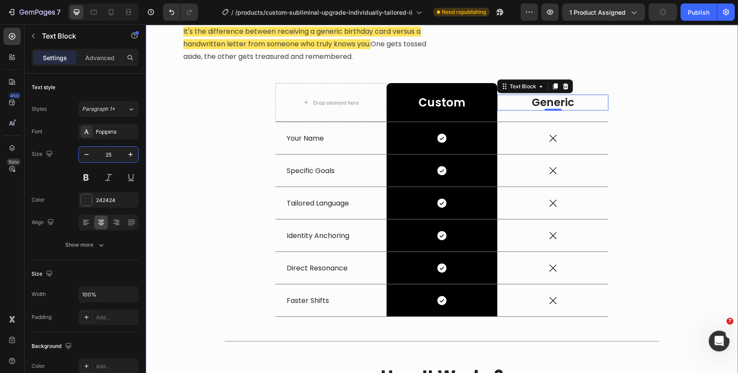
click at [686, 155] on div "Generic VS Custom Manifesting Audios Heading While generic subliminals and affi…" at bounding box center [441, 344] width 579 height 1161
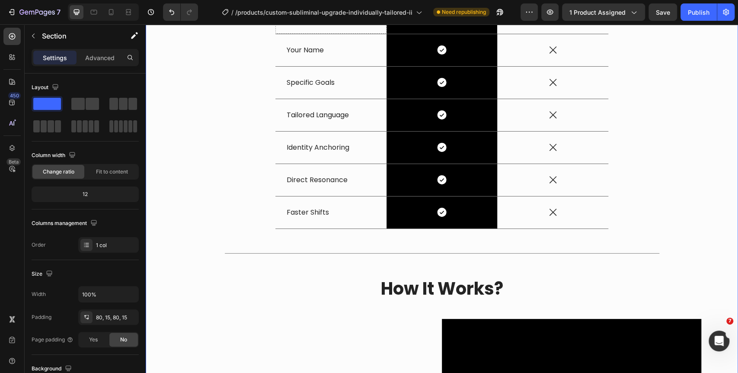
scroll to position [1209, 0]
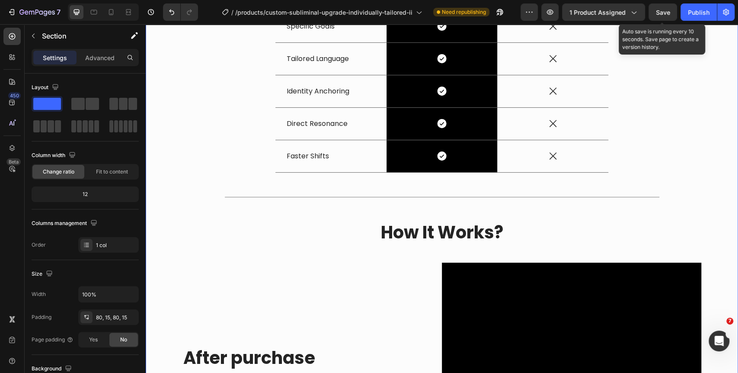
drag, startPoint x: 659, startPoint y: 13, endPoint x: 648, endPoint y: 16, distance: 11.6
click at [660, 13] on span "Save" at bounding box center [663, 12] width 14 height 7
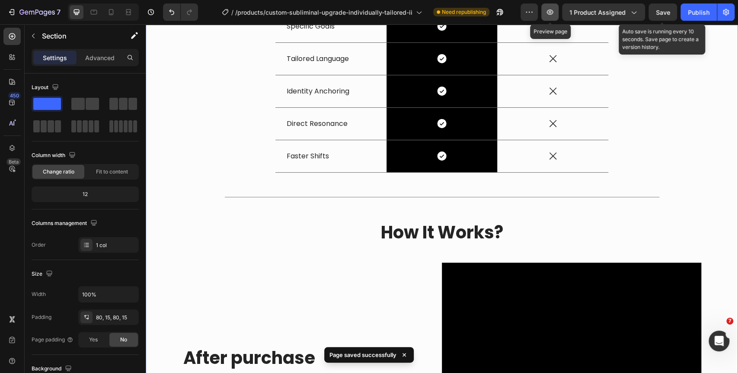
click at [550, 16] on icon "button" at bounding box center [550, 12] width 9 height 9
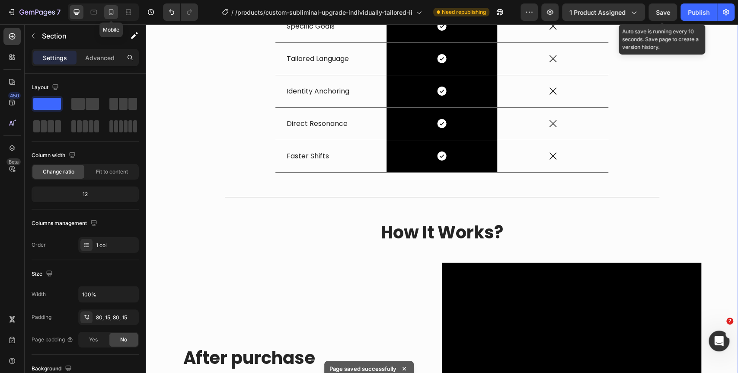
click at [107, 11] on icon at bounding box center [111, 12] width 9 height 9
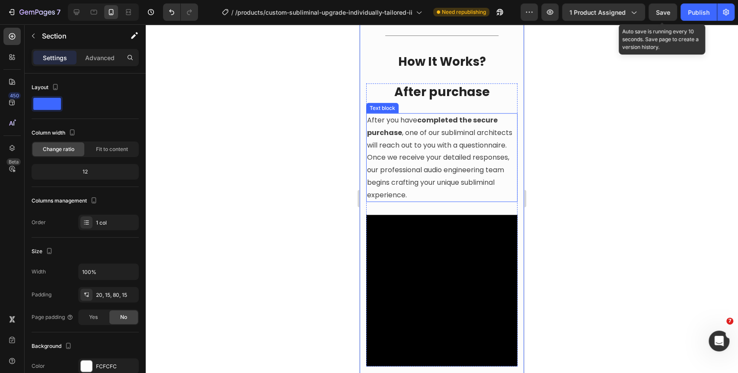
scroll to position [1286, 0]
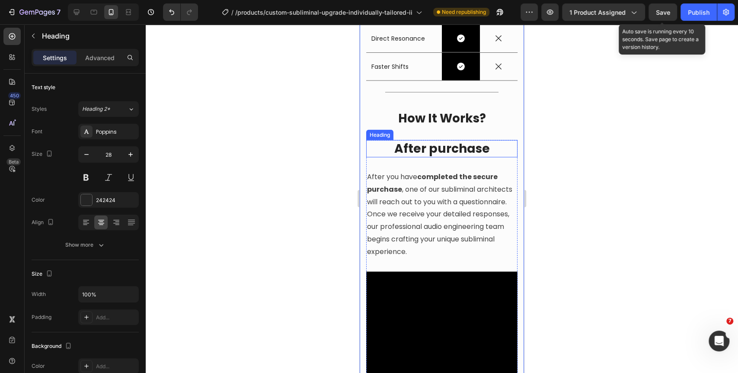
click at [465, 157] on strong "After purchase" at bounding box center [442, 148] width 96 height 17
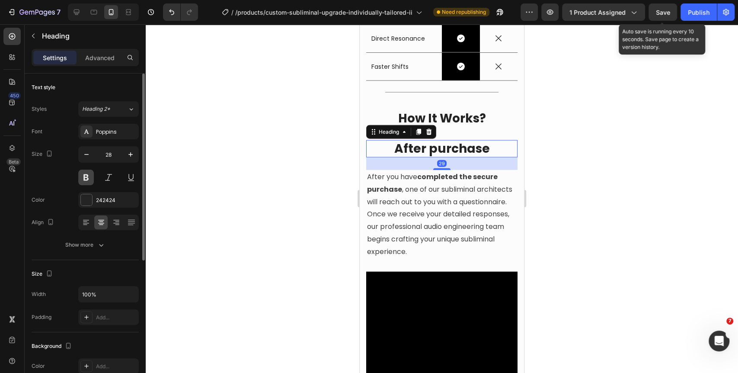
click at [87, 177] on button at bounding box center [86, 177] width 16 height 16
click at [626, 221] on div at bounding box center [442, 198] width 592 height 348
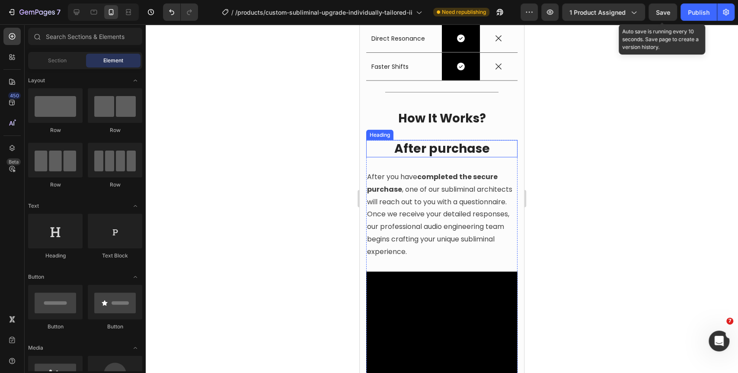
click at [437, 157] on strong "After purchase" at bounding box center [442, 148] width 96 height 17
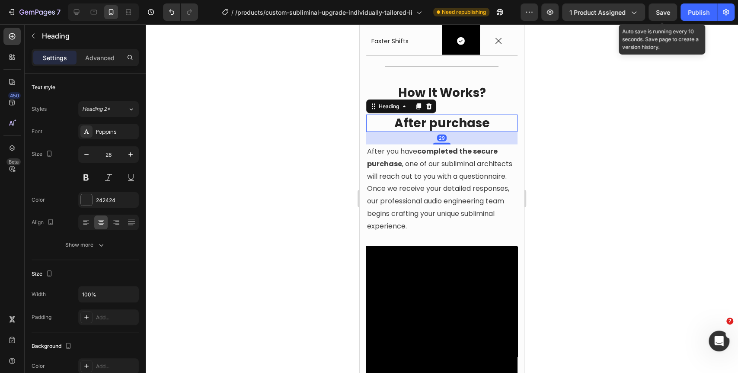
scroll to position [1238, 0]
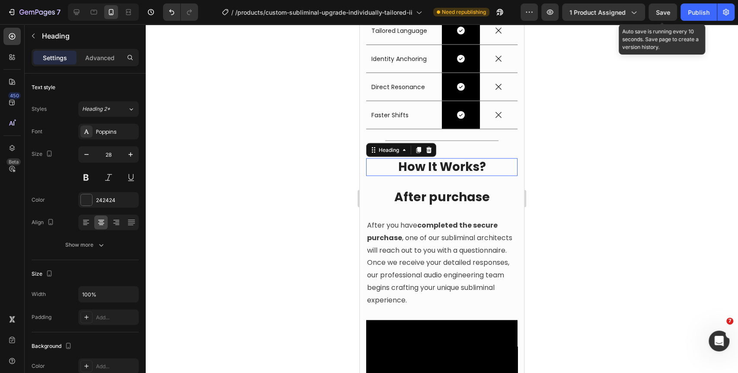
click at [445, 176] on h2 "How It Works?" at bounding box center [441, 166] width 151 height 17
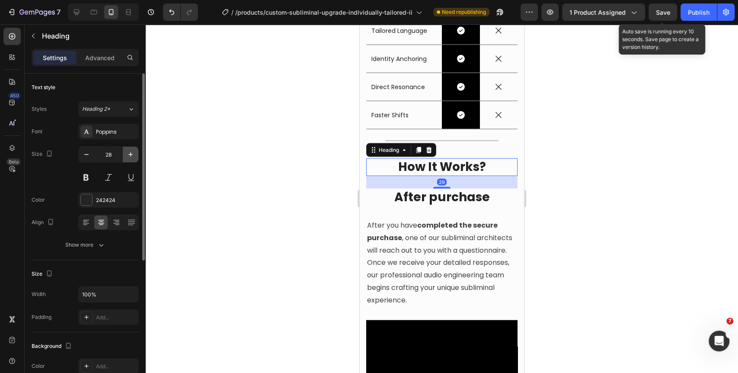
click at [130, 153] on icon "button" at bounding box center [130, 154] width 9 height 9
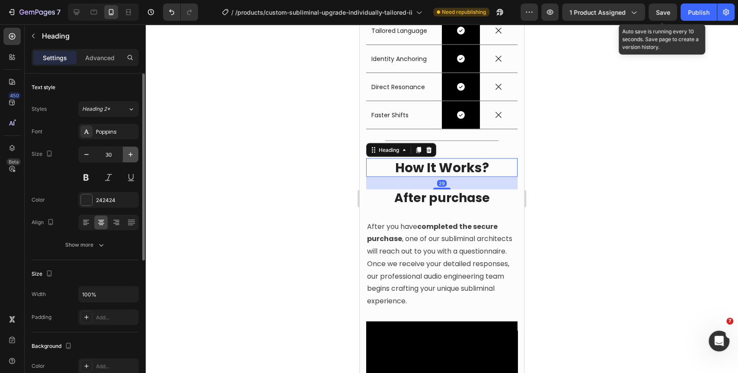
click at [130, 153] on icon "button" at bounding box center [130, 154] width 9 height 9
type input "33"
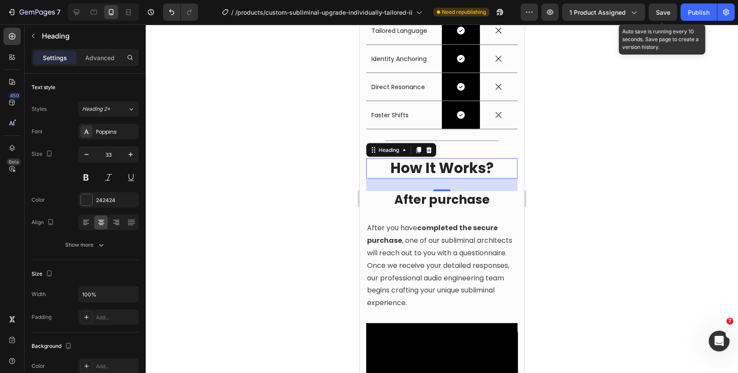
click at [598, 183] on div at bounding box center [442, 198] width 592 height 348
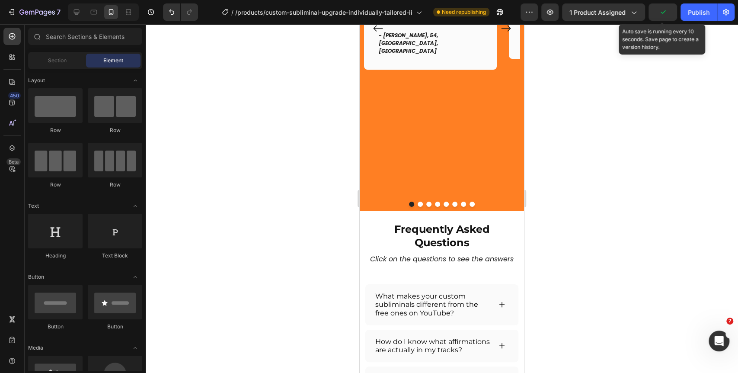
scroll to position [2371, 0]
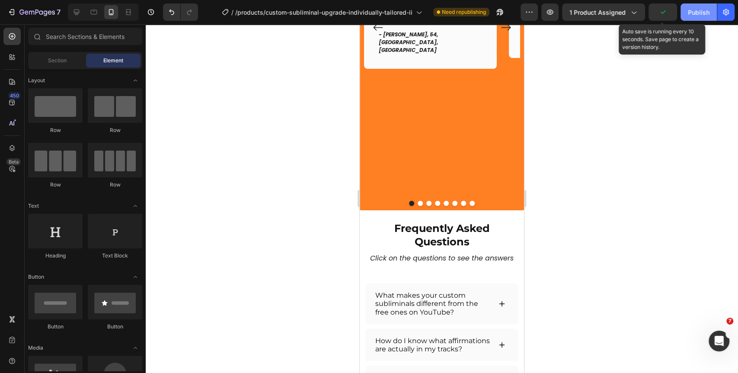
click at [703, 16] on div "Publish" at bounding box center [699, 12] width 22 height 9
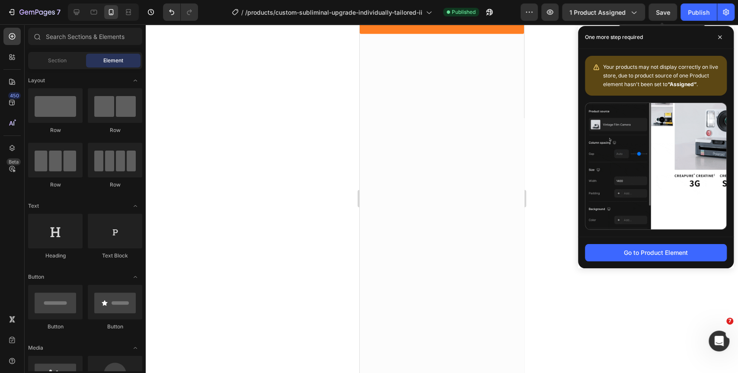
scroll to position [0, 0]
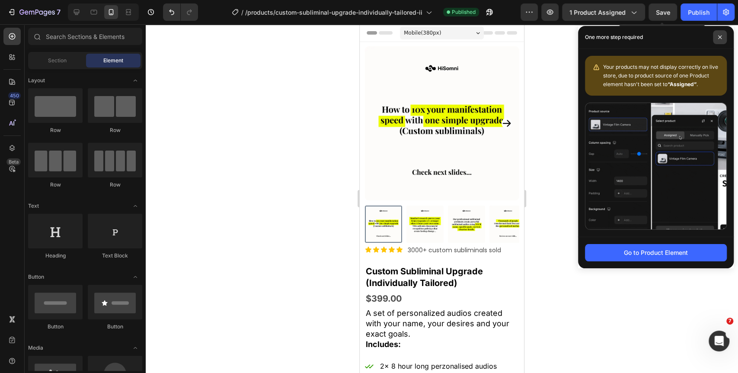
click at [722, 37] on span at bounding box center [720, 37] width 14 height 14
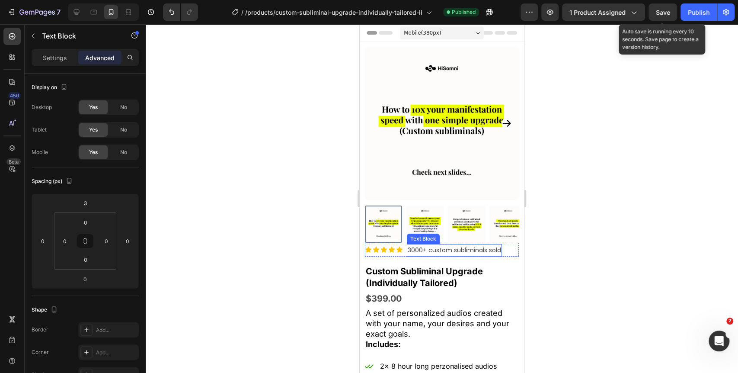
click at [436, 245] on p "3000+ custom subliminals sold" at bounding box center [454, 250] width 93 height 11
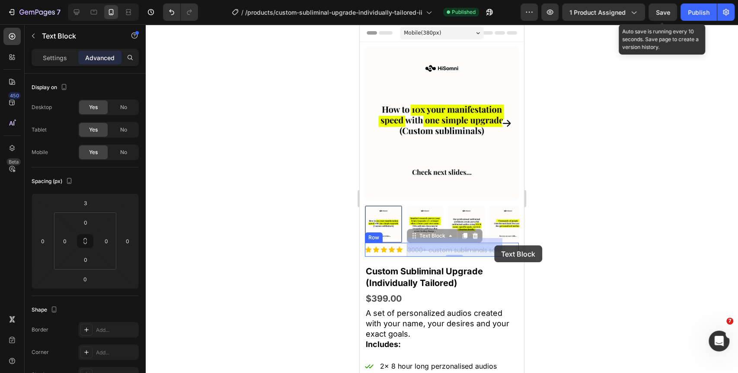
drag, startPoint x: 428, startPoint y: 242, endPoint x: 495, endPoint y: 245, distance: 66.2
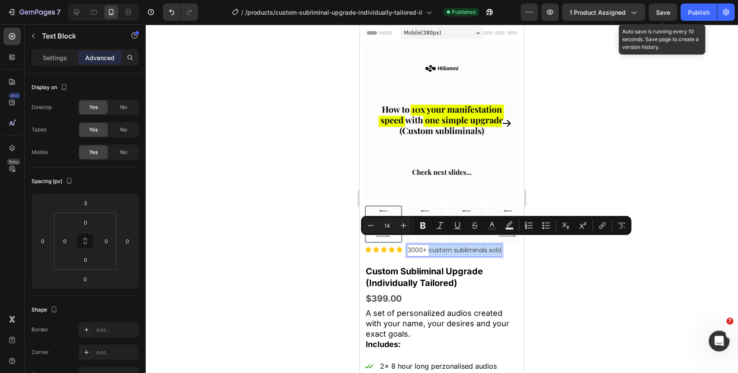
drag, startPoint x: 429, startPoint y: 243, endPoint x: 502, endPoint y: 244, distance: 72.6
click at [502, 244] on div "3000+ custom subliminals sold" at bounding box center [454, 250] width 95 height 13
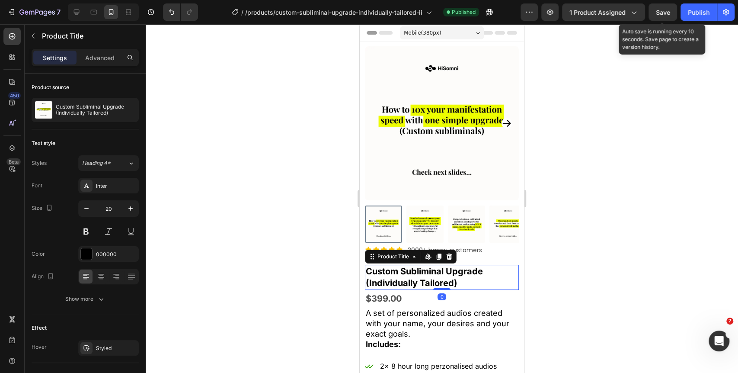
click at [434, 265] on h1 "Custom Subliminal Upgrade (Individually Tailored)" at bounding box center [442, 277] width 154 height 25
click at [90, 57] on p "Advanced" at bounding box center [99, 57] width 29 height 9
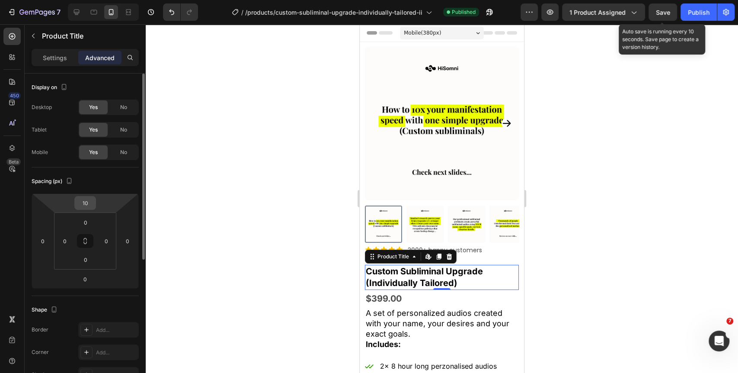
click at [90, 199] on input "10" at bounding box center [85, 202] width 17 height 13
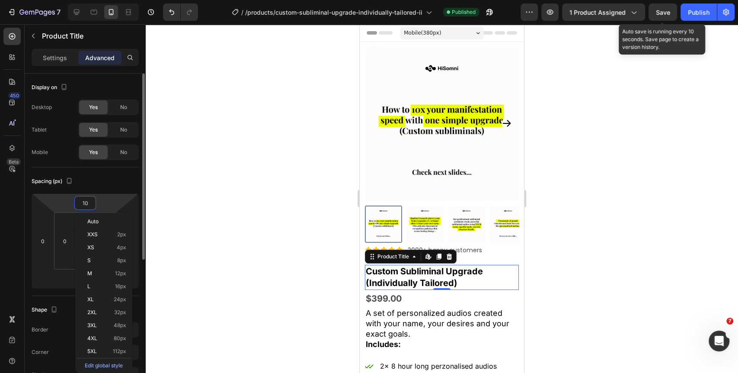
type input "0"
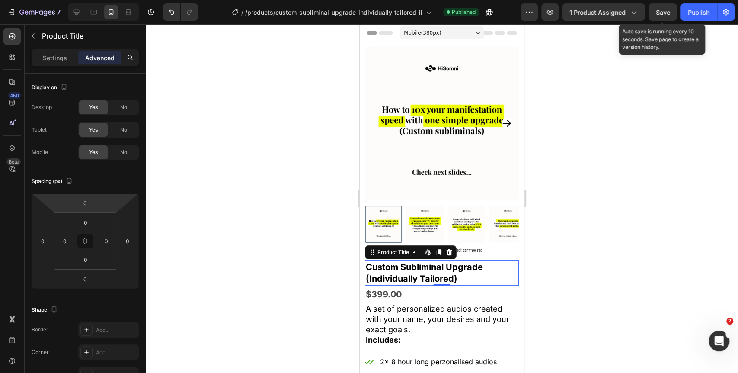
click at [669, 253] on div at bounding box center [442, 198] width 592 height 348
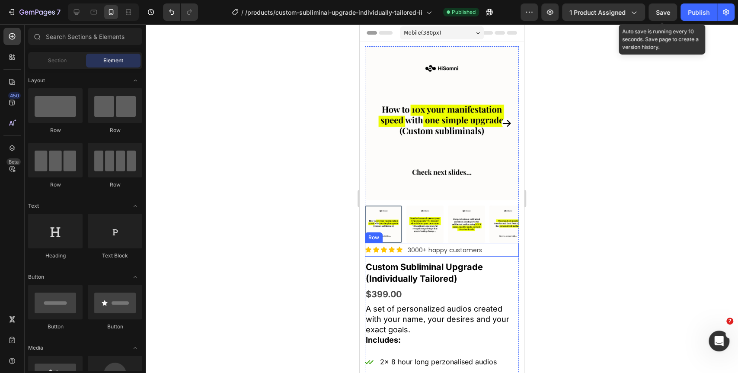
click at [502, 243] on div "Icon Icon Icon Icon Icon Icon List 3000+ happy customers Text Block Row" at bounding box center [442, 250] width 154 height 14
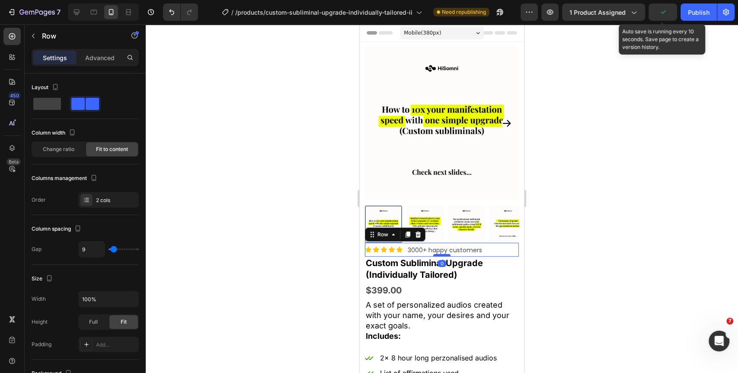
drag, startPoint x: 444, startPoint y: 252, endPoint x: 446, endPoint y: 246, distance: 6.0
click at [446, 254] on div at bounding box center [441, 255] width 17 height 3
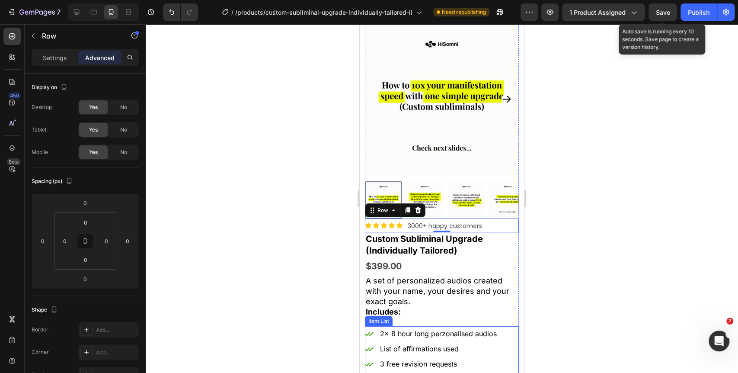
scroll to position [48, 0]
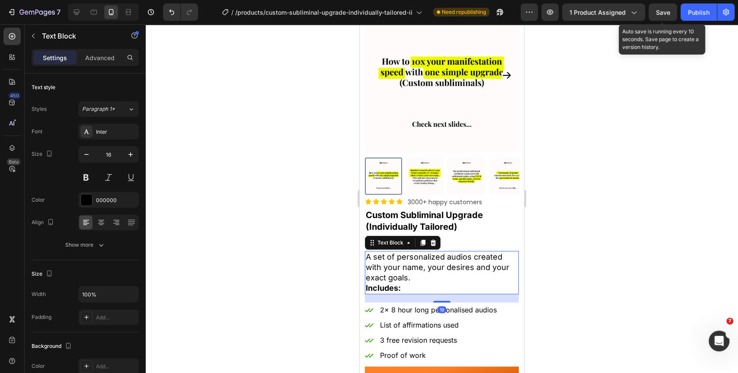
click at [405, 283] on p "Includes:" at bounding box center [442, 288] width 152 height 10
click at [408, 283] on p "Includes:" at bounding box center [442, 288] width 152 height 10
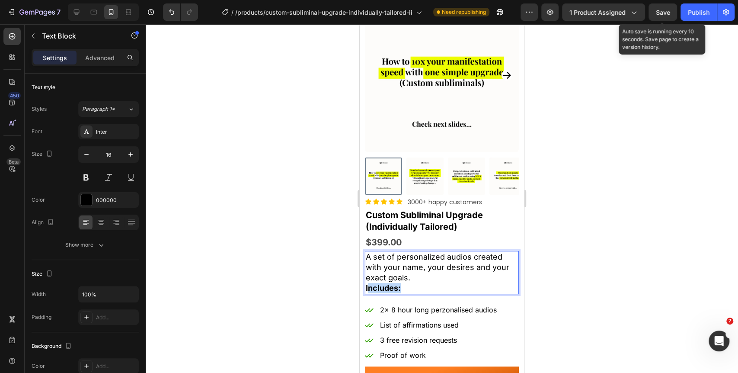
drag, startPoint x: 411, startPoint y: 281, endPoint x: 376, endPoint y: 283, distance: 35.1
click at [367, 284] on p "Includes:" at bounding box center [442, 288] width 152 height 10
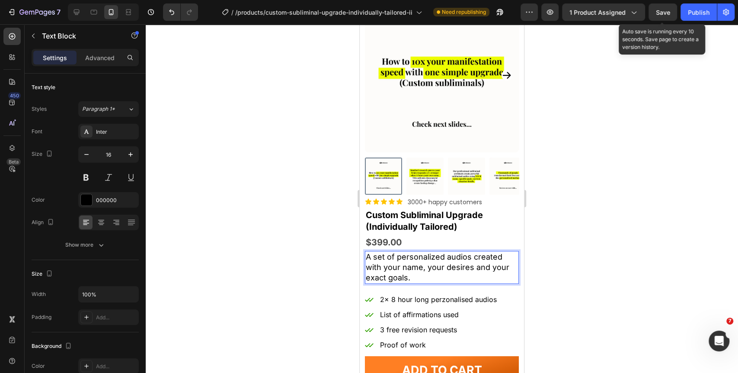
click at [612, 259] on div at bounding box center [442, 198] width 592 height 348
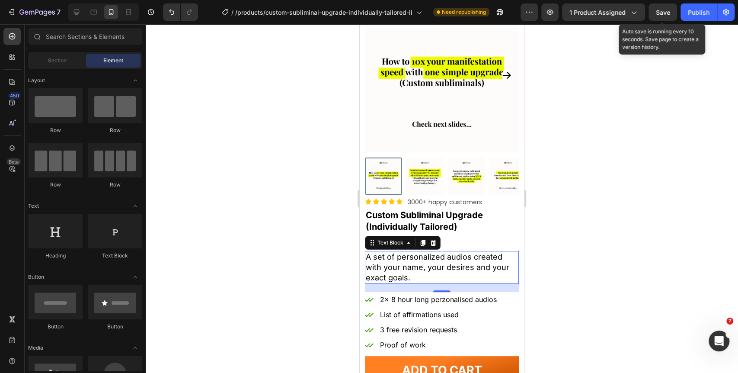
click at [479, 272] on p "A set of personalized audios created with your name, your desires and your exac…" at bounding box center [442, 267] width 152 height 31
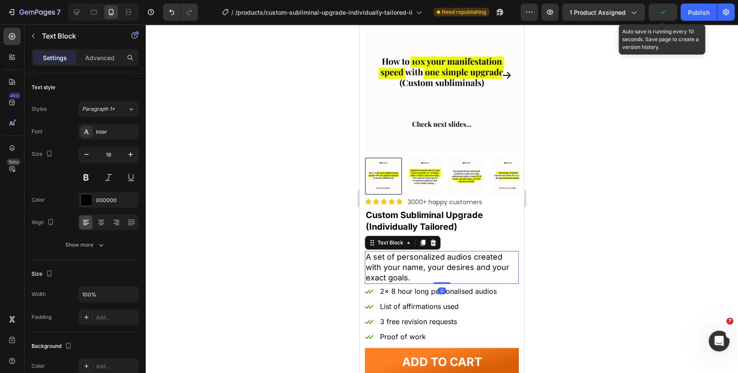
drag, startPoint x: 441, startPoint y: 284, endPoint x: 926, endPoint y: 268, distance: 485.2
click at [450, 274] on div "A set of personalized audios created with your name, your desires and your exac…" at bounding box center [442, 267] width 154 height 33
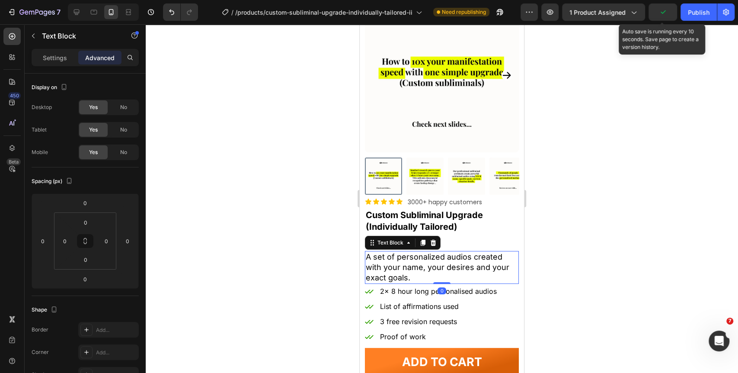
drag, startPoint x: 598, startPoint y: 243, endPoint x: 572, endPoint y: 248, distance: 26.4
click at [598, 243] on div at bounding box center [442, 198] width 592 height 348
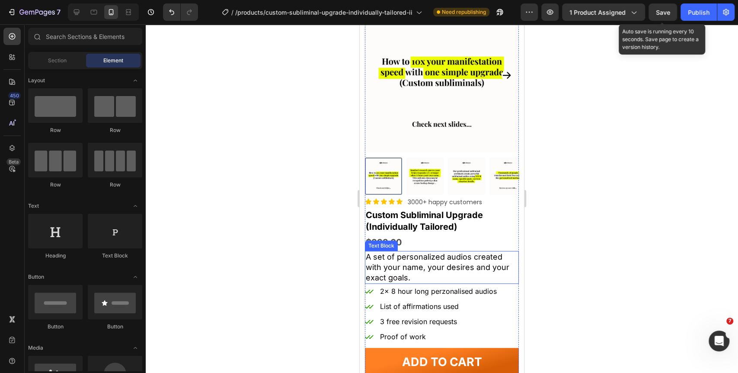
click at [454, 267] on p "A set of personalized audios created with your name, your desires and your exac…" at bounding box center [442, 267] width 152 height 31
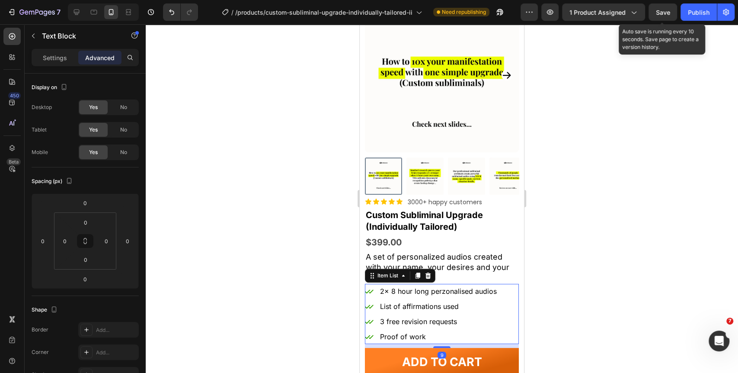
click at [444, 284] on div "2x 8 hour long perzonalised audios" at bounding box center [438, 291] width 119 height 15
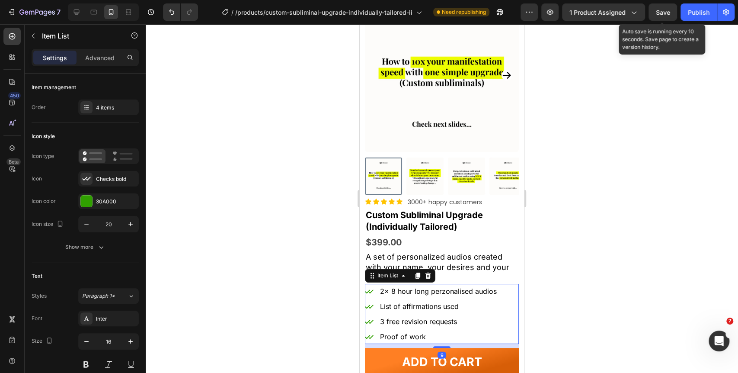
click at [613, 255] on div at bounding box center [442, 198] width 592 height 348
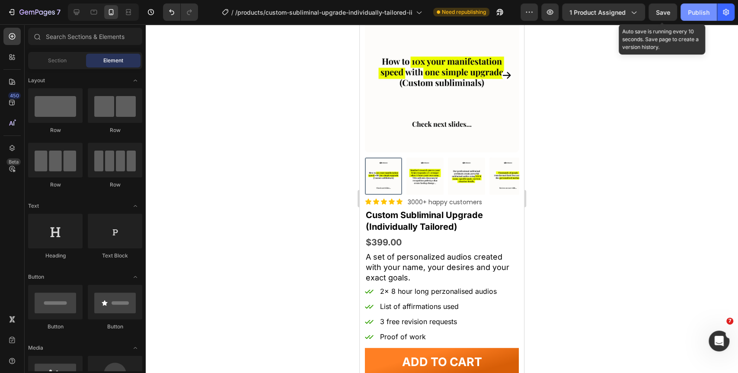
click at [709, 11] on div "Publish" at bounding box center [699, 12] width 22 height 9
click at [76, 14] on icon at bounding box center [76, 12] width 9 height 9
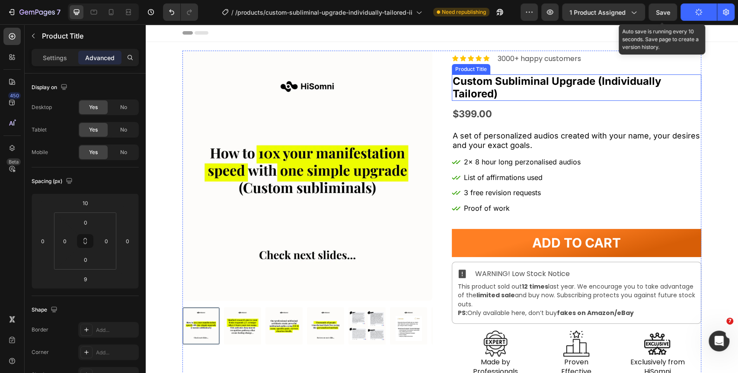
click at [527, 86] on h1 "Custom Subliminal Upgrade (Individually Tailored)" at bounding box center [577, 87] width 250 height 27
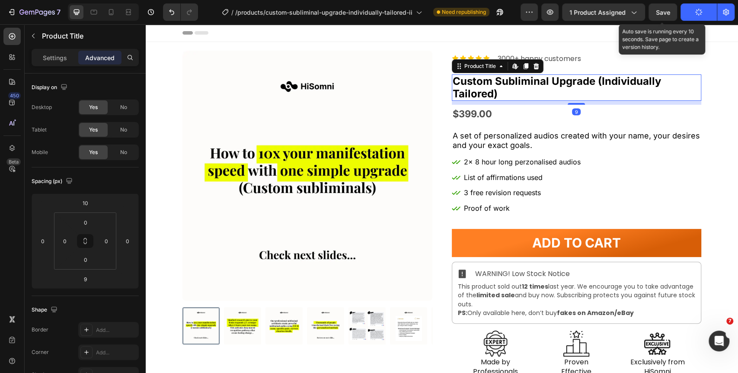
drag, startPoint x: 578, startPoint y: 105, endPoint x: 580, endPoint y: 91, distance: 14.1
click at [580, 91] on div "Custom Subliminal Upgrade (Individually Tailored) Product Title Edit content in…" at bounding box center [577, 87] width 250 height 27
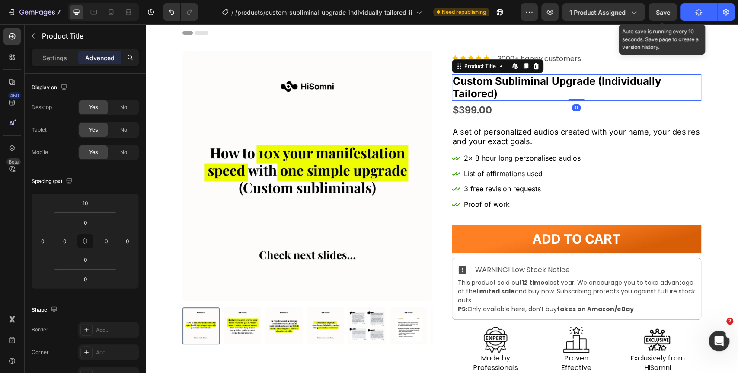
click at [575, 98] on h1 "Custom Subliminal Upgrade (Individually Tailored)" at bounding box center [577, 87] width 250 height 27
type input "0"
click at [590, 58] on div "Icon Icon Icon Icon Icon Icon List 3000+ happy customers Text Block Row" at bounding box center [577, 59] width 250 height 16
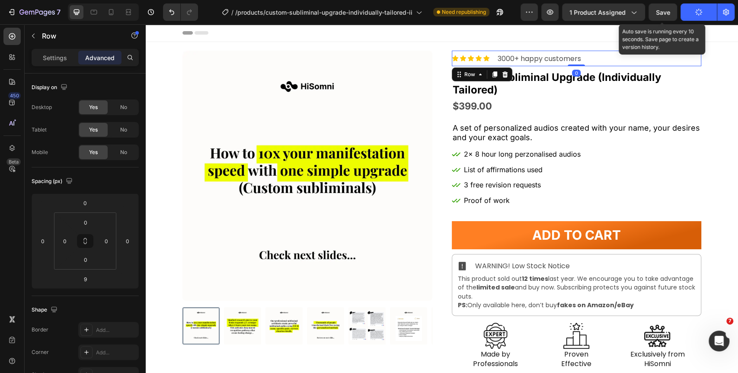
drag, startPoint x: 574, startPoint y: 68, endPoint x: 576, endPoint y: 57, distance: 11.3
click at [576, 57] on div "Icon Icon Icon Icon Icon Icon List 3000+ happy customers Text Block Row 0" at bounding box center [577, 59] width 250 height 16
type input "0"
click at [515, 104] on div "$399.00" at bounding box center [577, 106] width 250 height 19
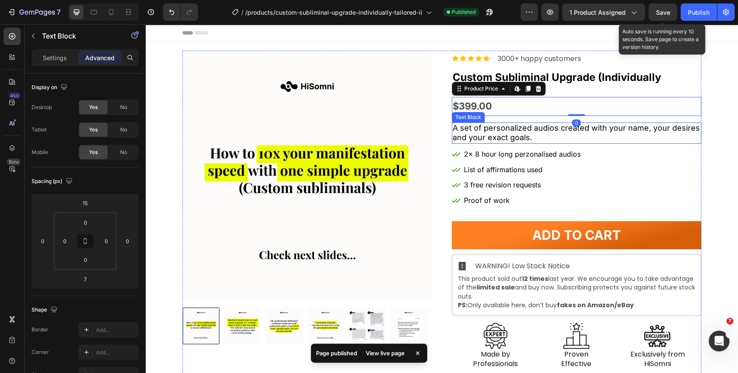
click at [543, 129] on span "A set of personalized audios created with your name, your desires and your exac…" at bounding box center [576, 132] width 247 height 19
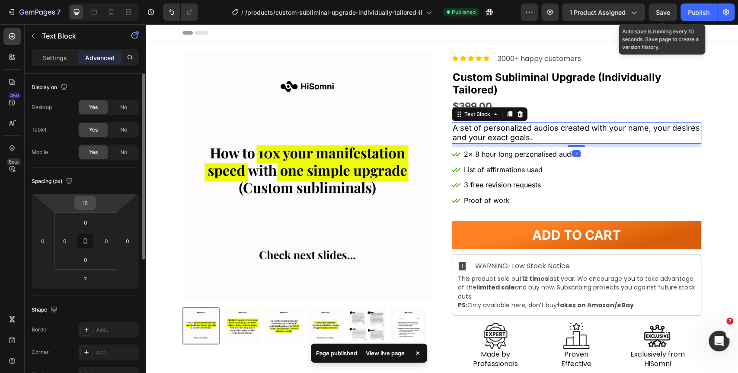
click at [89, 201] on input "15" at bounding box center [85, 202] width 17 height 13
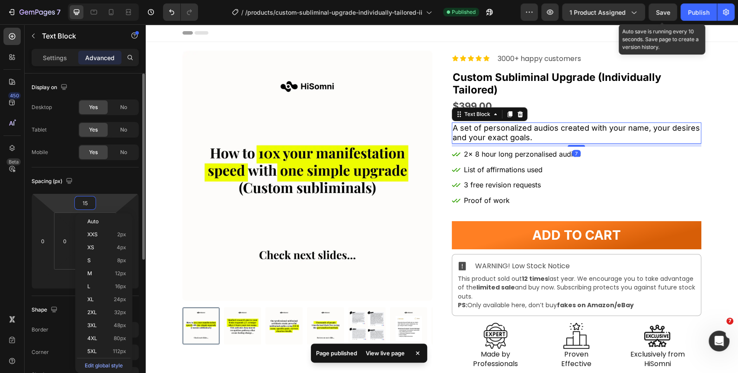
type input "0"
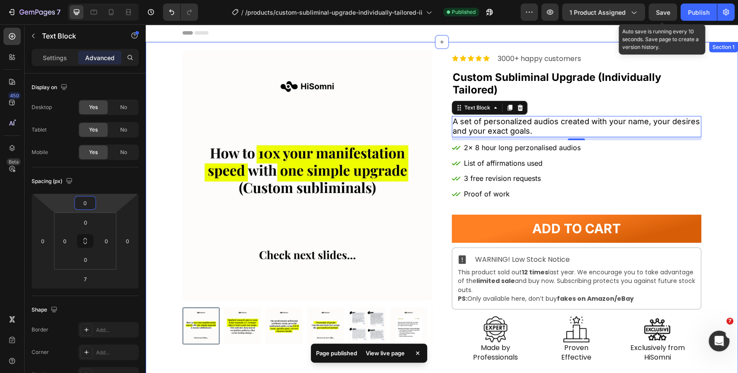
click at [710, 160] on div "Product Images Row Icon Icon Icon Icon Icon Icon List 3000+ happy customers Tex…" at bounding box center [442, 210] width 592 height 319
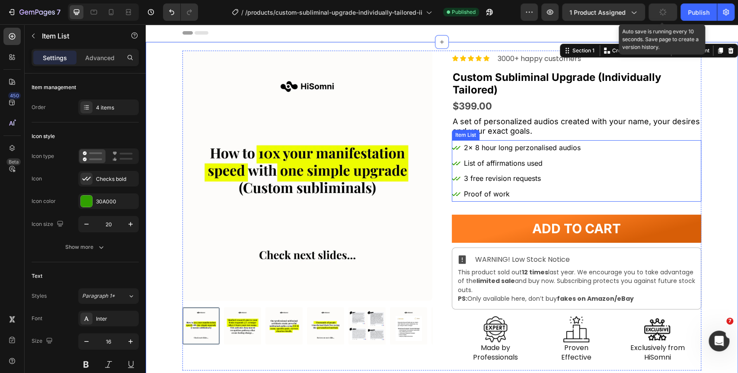
click at [599, 200] on div "2x 8 hour long perzonalised audios List of affirmations used 3 free revision re…" at bounding box center [577, 170] width 250 height 61
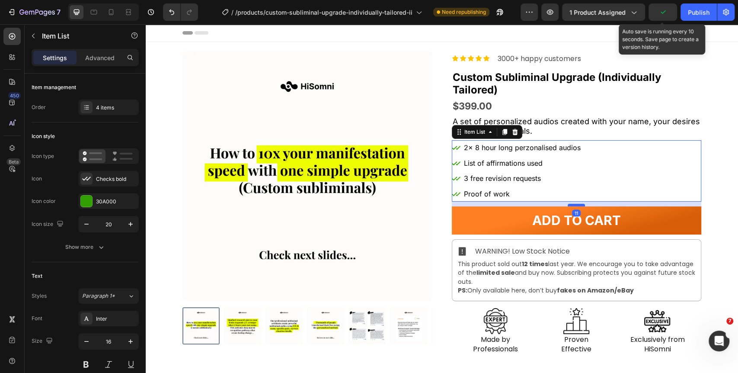
drag, startPoint x: 576, startPoint y: 213, endPoint x: 579, endPoint y: 205, distance: 8.8
click at [579, 205] on div at bounding box center [576, 205] width 17 height 3
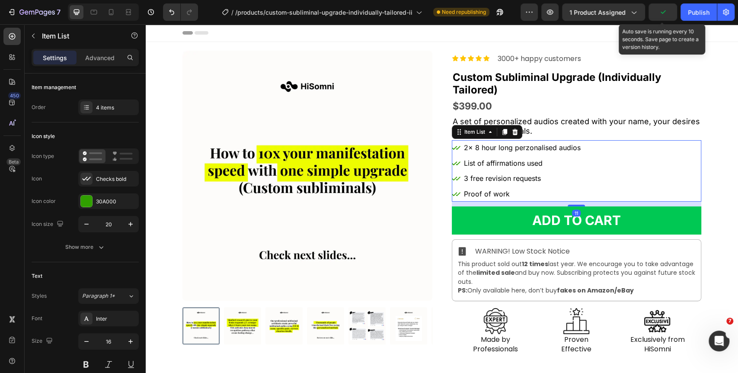
type input "100%"
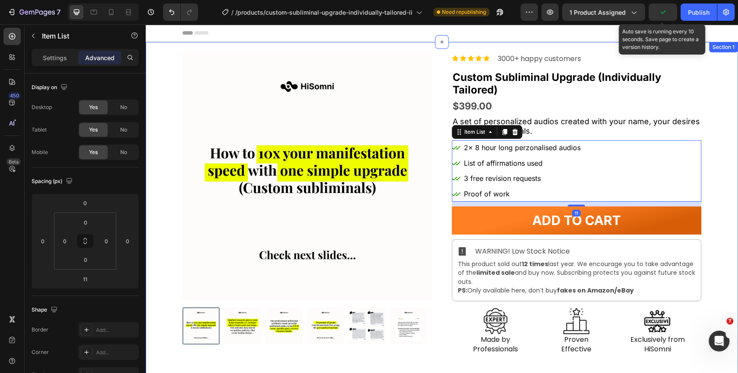
click at [702, 222] on div "Product Images Row Icon Icon Icon Icon Icon Icon List 3000+ happy customers Tex…" at bounding box center [442, 206] width 592 height 311
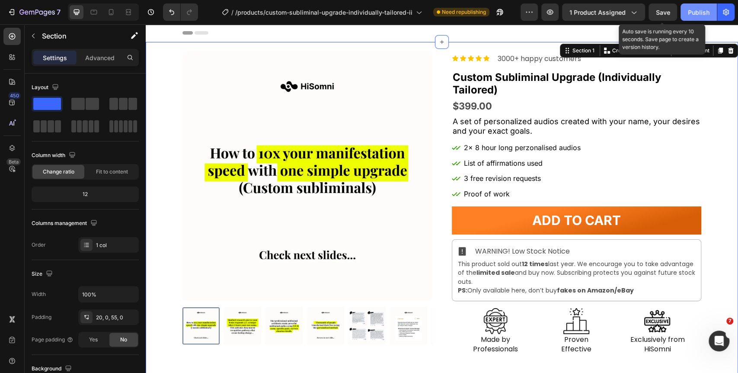
click at [696, 12] on div "Publish" at bounding box center [699, 12] width 22 height 9
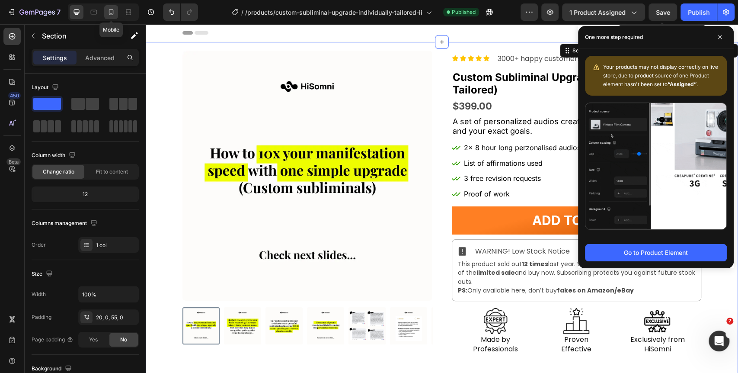
click at [117, 11] on div at bounding box center [111, 12] width 14 height 14
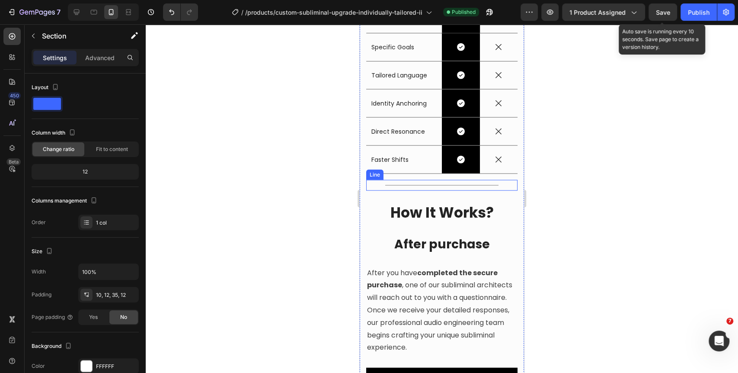
scroll to position [1152, 0]
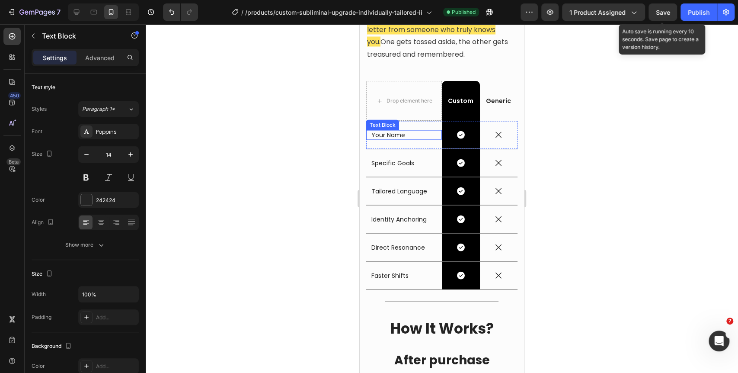
click at [391, 139] on p "Your Name" at bounding box center [403, 135] width 65 height 8
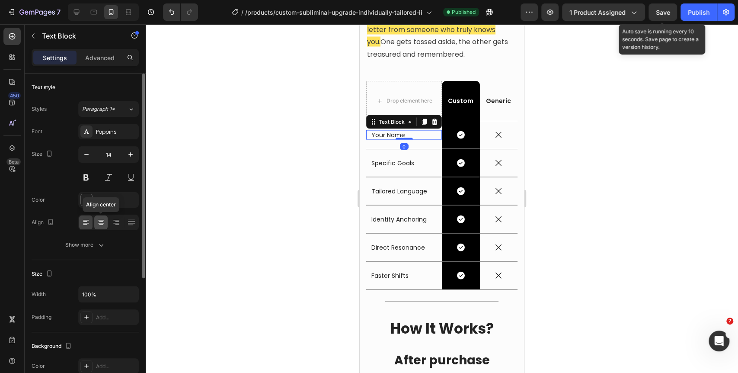
click at [102, 224] on icon at bounding box center [101, 224] width 4 height 1
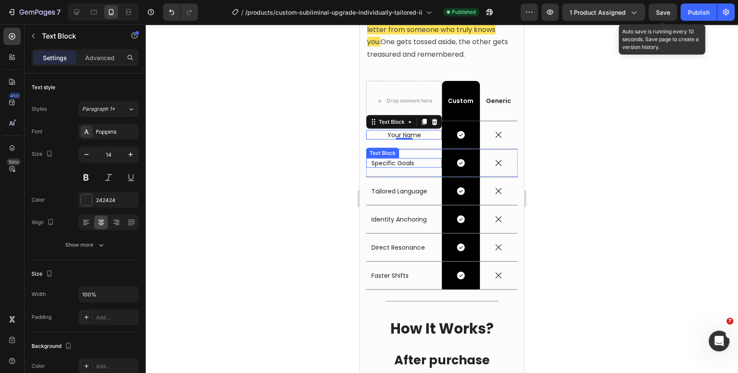
click at [397, 167] on p "Specific Goals" at bounding box center [403, 163] width 65 height 8
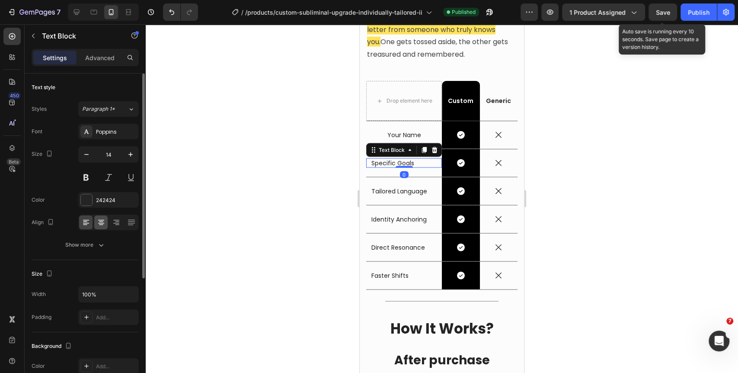
click at [101, 222] on icon at bounding box center [101, 222] width 9 height 9
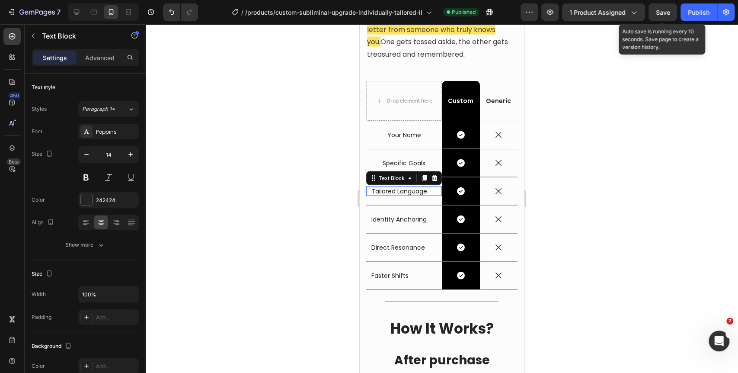
drag, startPoint x: 406, startPoint y: 241, endPoint x: 682, endPoint y: 267, distance: 277.0
click at [406, 195] on p "Tailored Language" at bounding box center [403, 191] width 65 height 8
click at [103, 223] on icon at bounding box center [101, 223] width 6 height 1
click at [415, 223] on p "Identity Anchoring" at bounding box center [403, 219] width 65 height 8
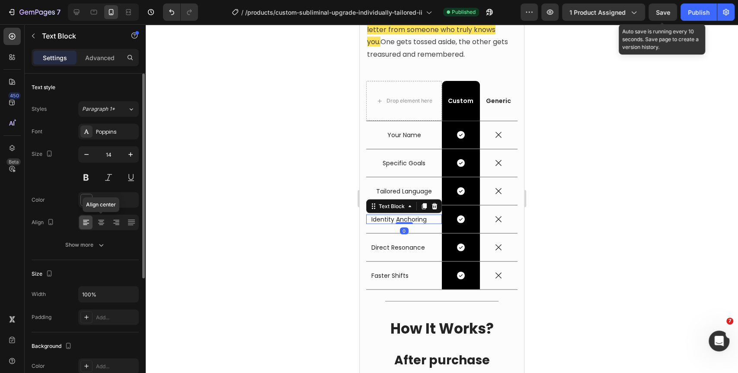
drag, startPoint x: 102, startPoint y: 223, endPoint x: 174, endPoint y: 246, distance: 74.8
click at [103, 223] on icon at bounding box center [101, 222] width 9 height 9
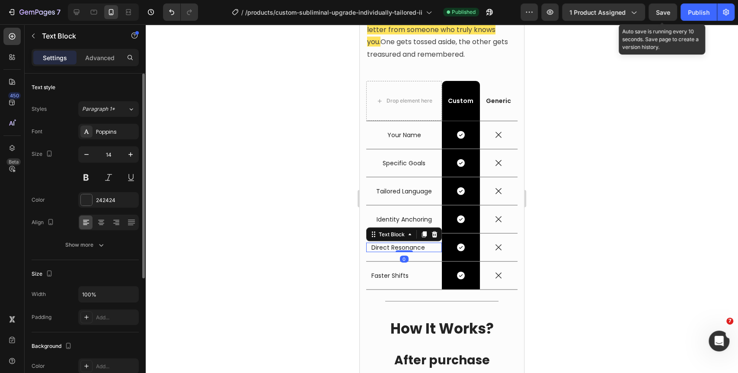
drag, startPoint x: 402, startPoint y: 295, endPoint x: 628, endPoint y: 290, distance: 226.1
click at [402, 251] on p "Direct Resonance" at bounding box center [403, 247] width 65 height 8
click at [103, 223] on icon at bounding box center [101, 222] width 9 height 9
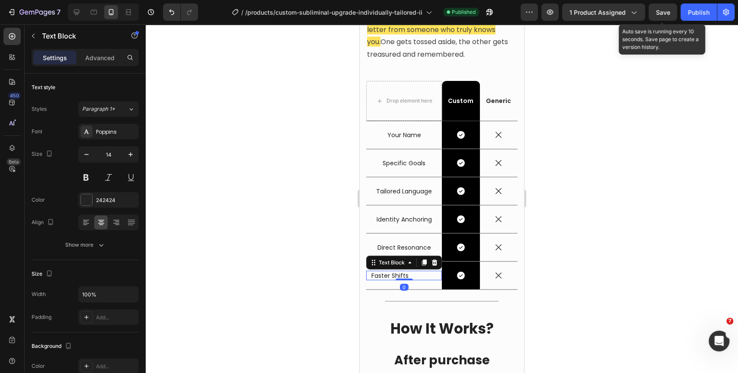
click at [399, 279] on p "Faster Shifts" at bounding box center [403, 275] width 65 height 8
click at [99, 223] on icon at bounding box center [101, 223] width 6 height 1
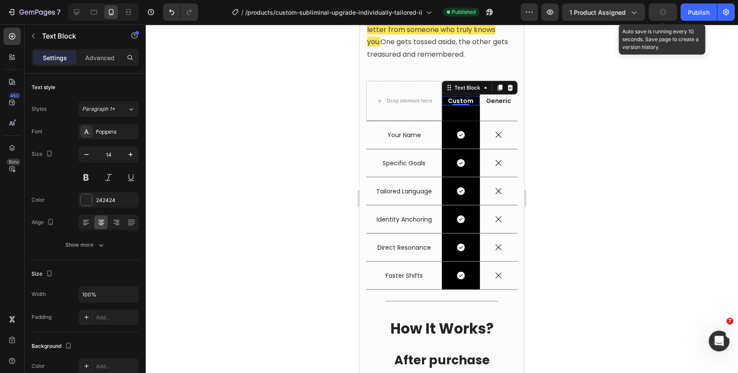
click at [461, 105] on span "Custom" at bounding box center [461, 100] width 26 height 9
click at [130, 153] on icon "button" at bounding box center [130, 154] width 9 height 9
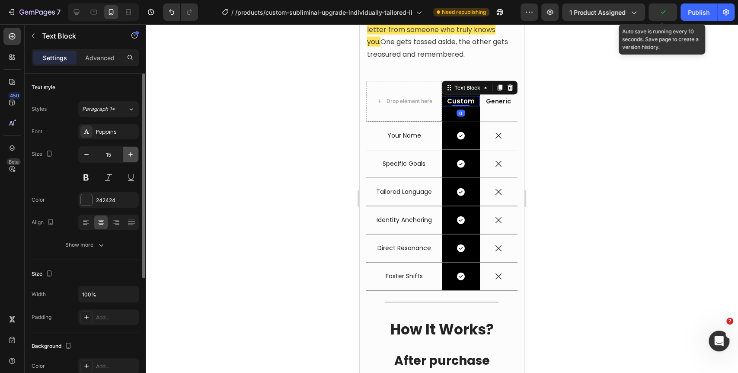
click at [130, 153] on icon "button" at bounding box center [130, 154] width 9 height 9
click at [88, 157] on icon "button" at bounding box center [86, 154] width 9 height 9
click at [132, 156] on icon "button" at bounding box center [130, 154] width 9 height 9
type input "17"
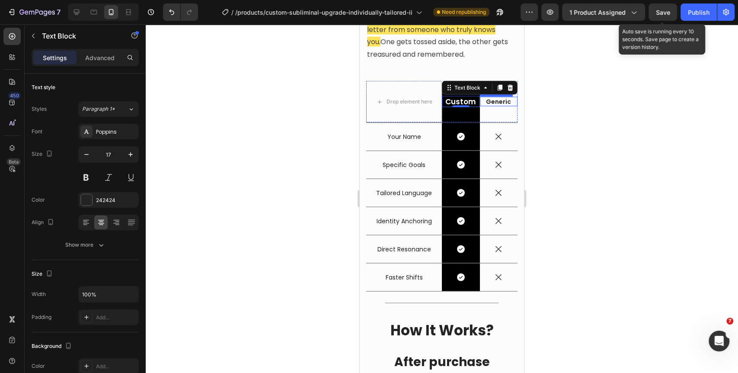
click at [497, 105] on p "Generic" at bounding box center [499, 102] width 36 height 8
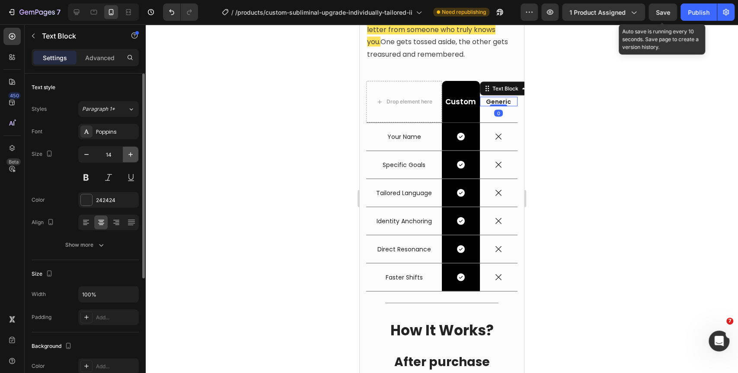
click at [131, 155] on icon "button" at bounding box center [130, 154] width 9 height 9
type input "15"
click at [601, 249] on div at bounding box center [442, 198] width 592 height 348
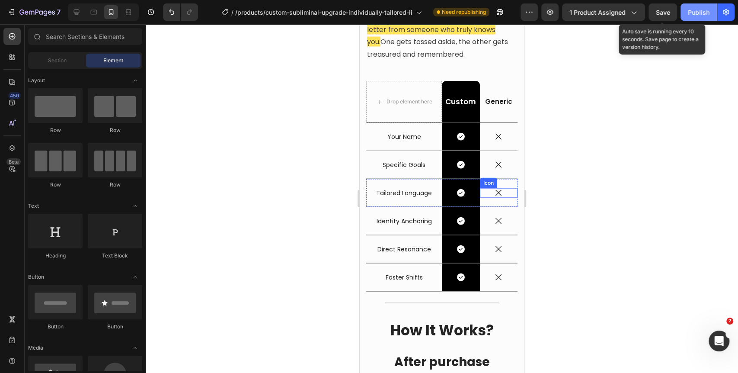
click at [702, 11] on div "Publish" at bounding box center [699, 12] width 22 height 9
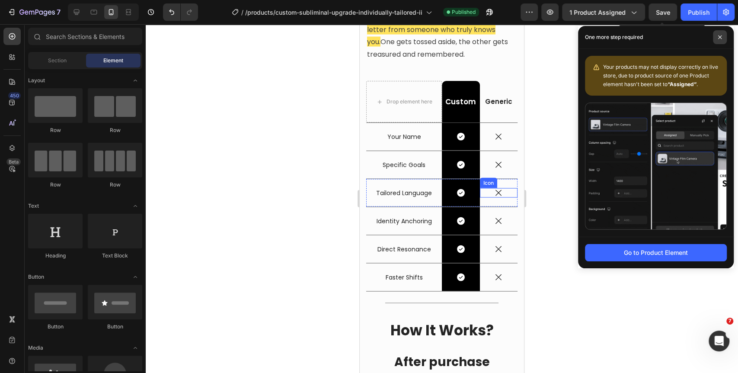
click at [722, 37] on span at bounding box center [720, 37] width 14 height 14
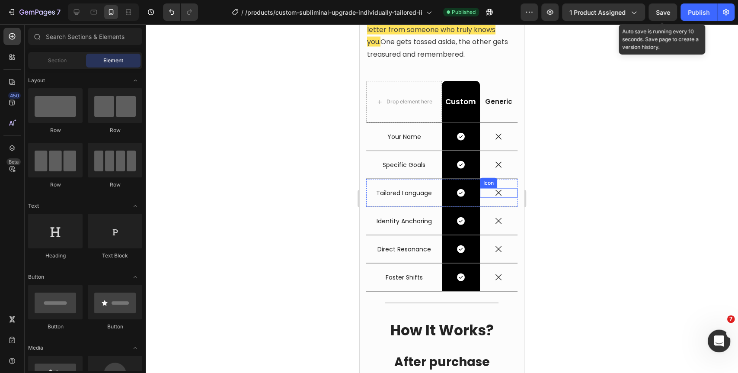
click at [720, 345] on div "Open Intercom Messenger" at bounding box center [717, 339] width 29 height 29
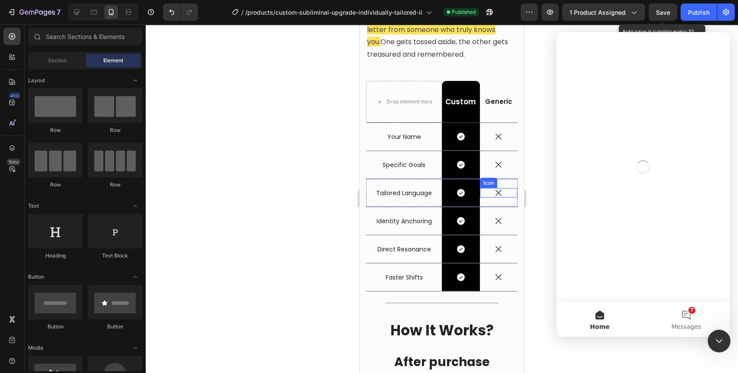
scroll to position [0, 0]
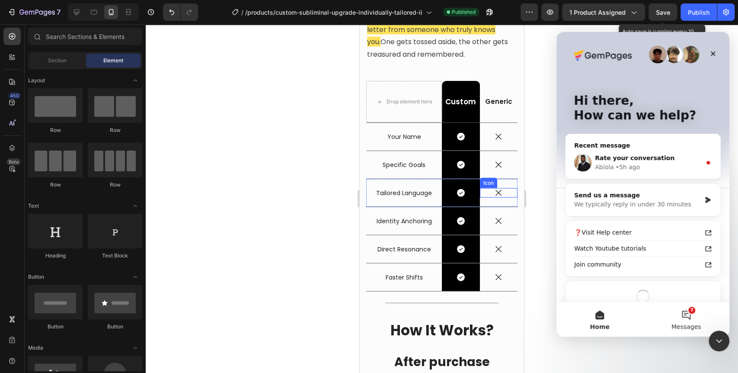
click at [690, 318] on button "7 Messages" at bounding box center [686, 319] width 86 height 35
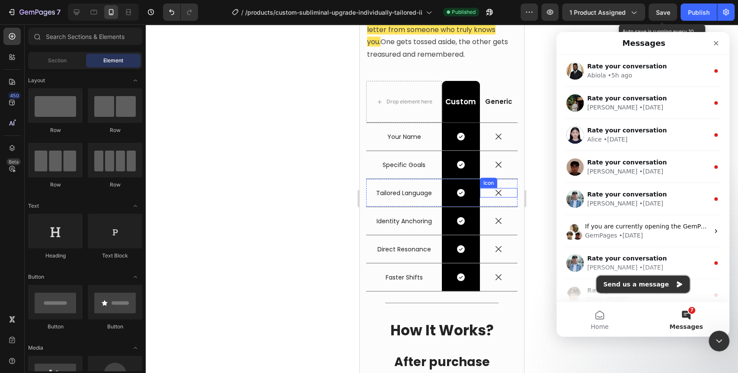
click at [651, 286] on button "Send us a message" at bounding box center [642, 283] width 93 height 17
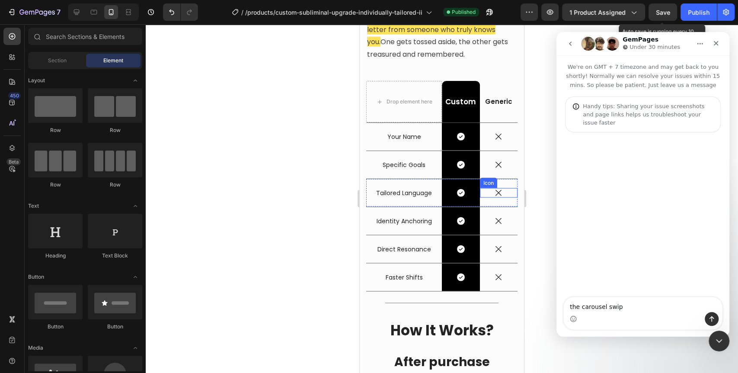
type textarea "the carousel swipe"
type textarea "when i"
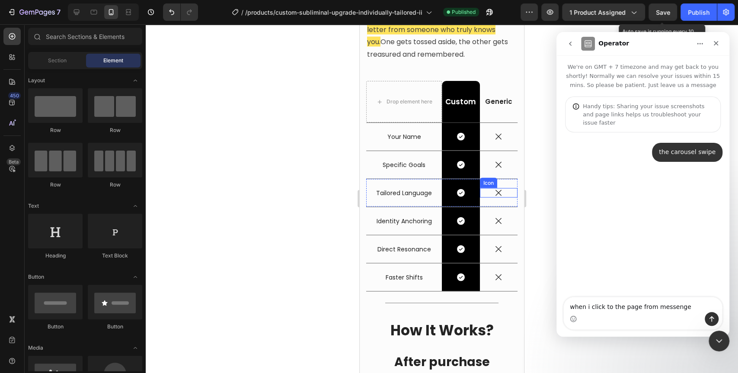
type textarea "when i click to the page from messenger"
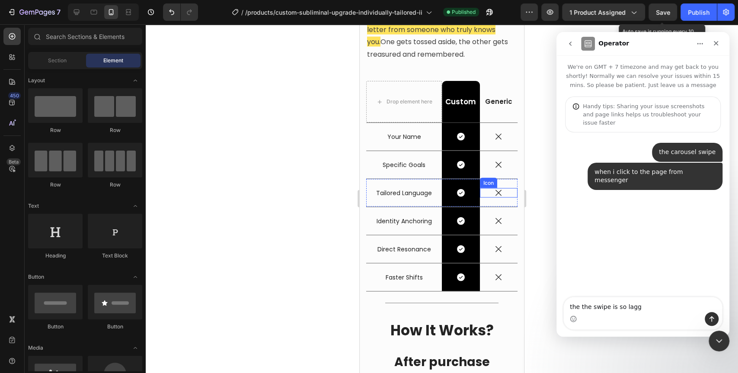
type textarea "the the swipe is so laggy"
type textarea "please check on your end too"
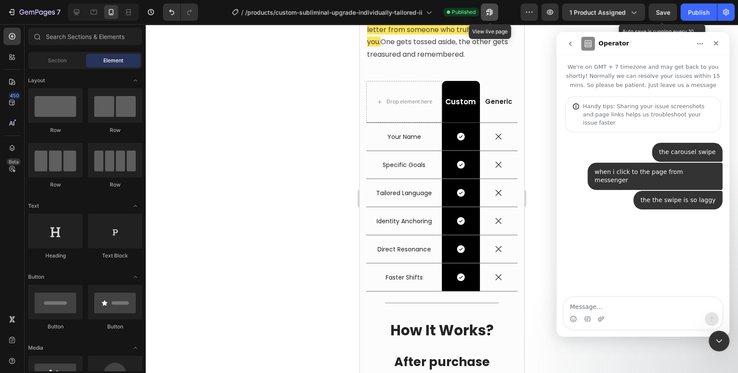
click at [494, 15] on icon "button" at bounding box center [489, 12] width 9 height 9
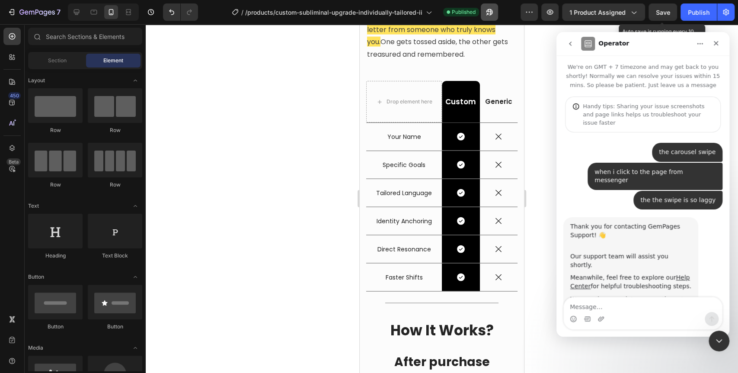
scroll to position [3, 0]
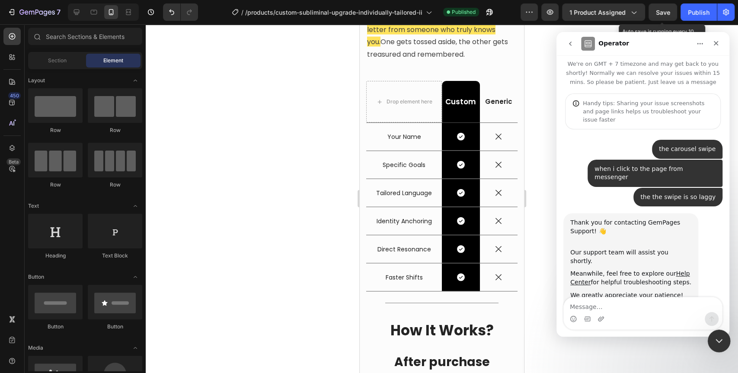
click at [712, 335] on div "Close Intercom Messenger" at bounding box center [717, 339] width 21 height 21
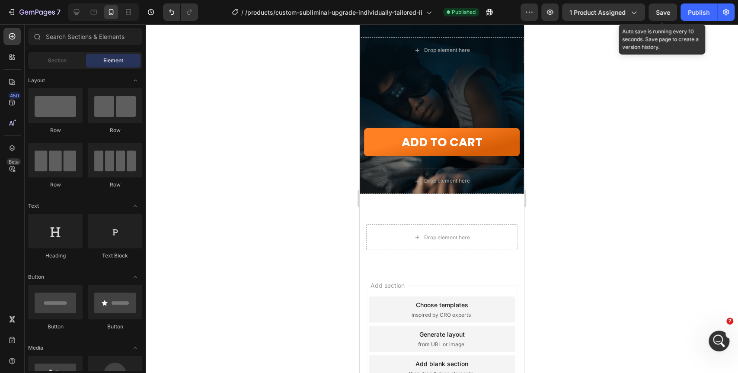
scroll to position [3198, 0]
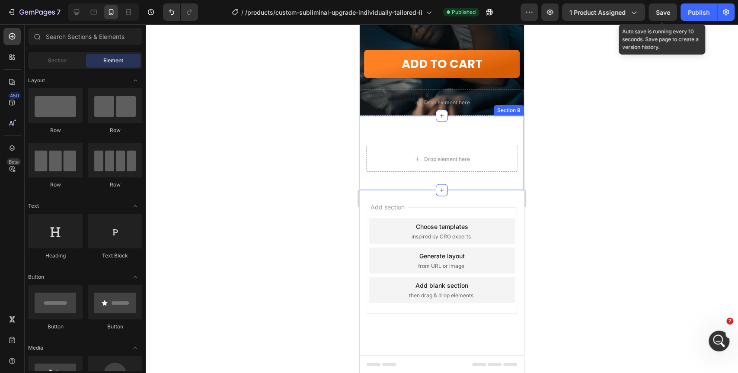
click at [370, 123] on div "Drop element here Section 9" at bounding box center [442, 152] width 164 height 74
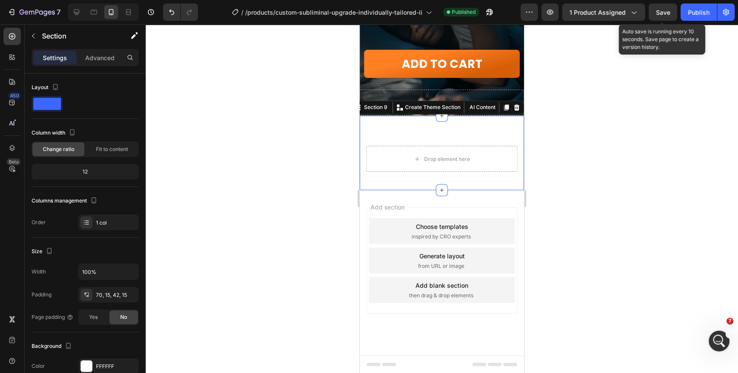
click at [511, 111] on div at bounding box center [516, 107] width 10 height 10
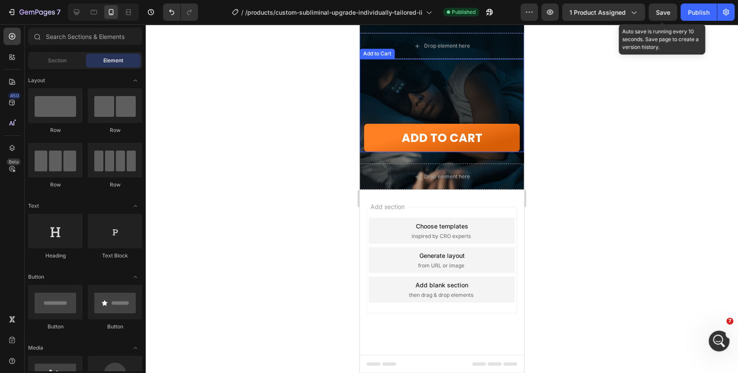
scroll to position [3123, 0]
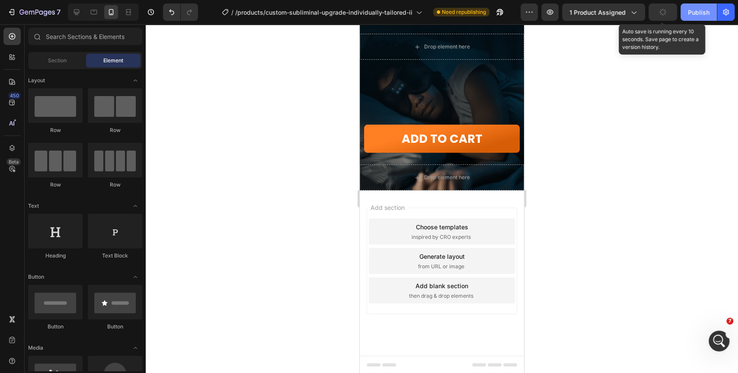
click at [708, 12] on div "Publish" at bounding box center [699, 12] width 22 height 9
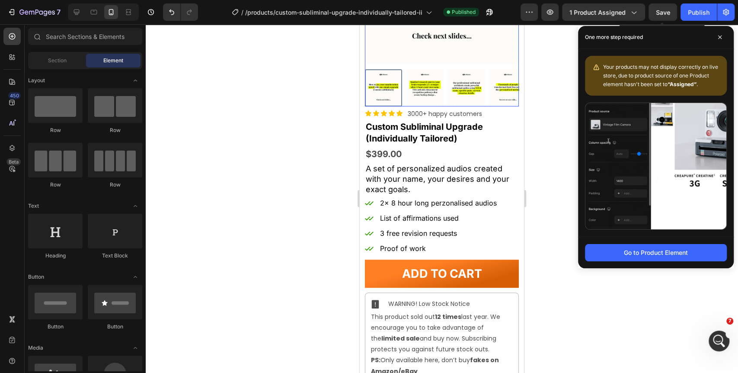
scroll to position [144, 0]
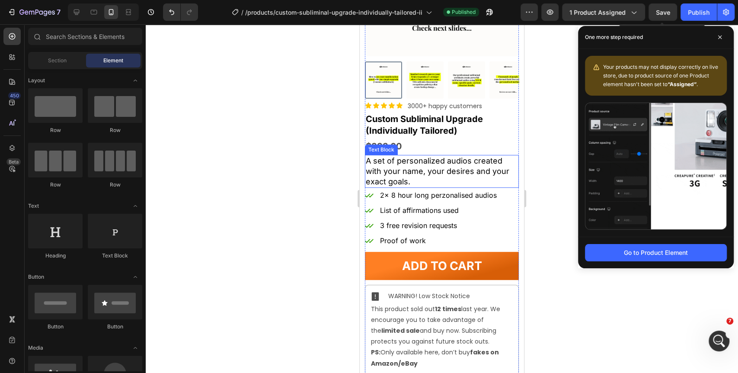
click at [438, 165] on span "A set of personalized audios created with your name, your desires and your exac…" at bounding box center [438, 171] width 144 height 30
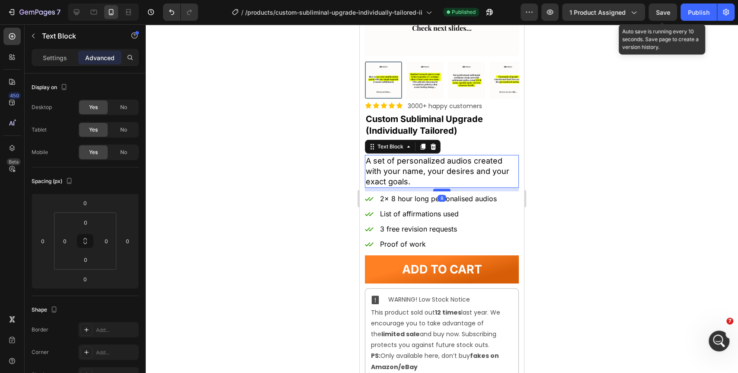
click at [440, 188] on div at bounding box center [441, 189] width 17 height 3
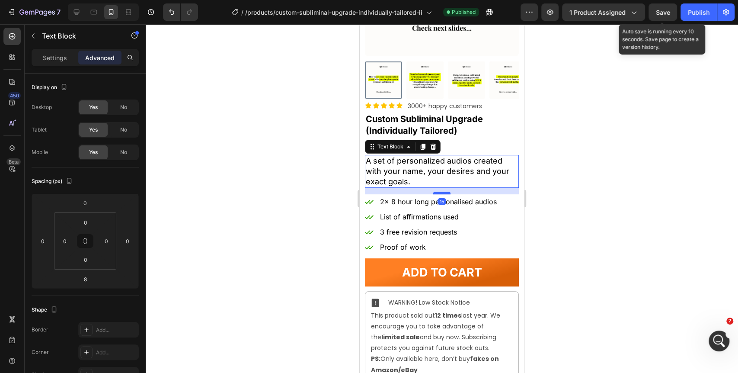
click at [441, 191] on div at bounding box center [441, 192] width 17 height 3
type input "15"
click at [558, 170] on div at bounding box center [442, 198] width 592 height 348
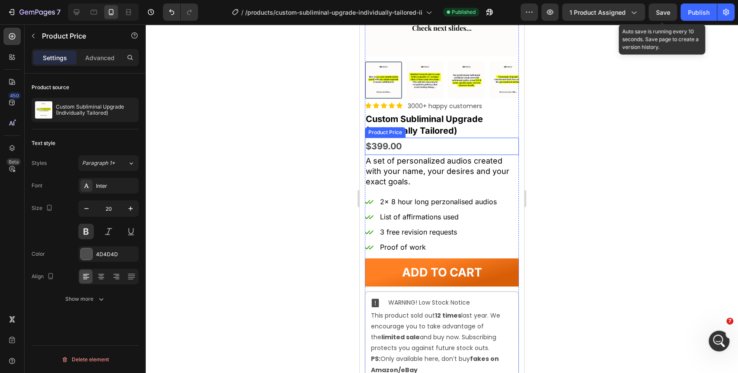
click at [407, 137] on div "$399.00" at bounding box center [442, 145] width 154 height 17
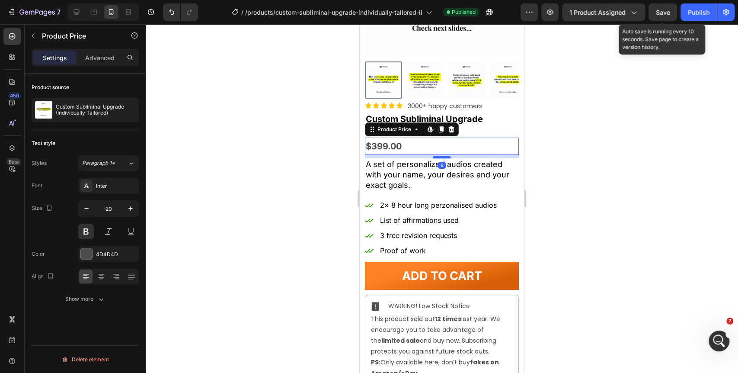
drag, startPoint x: 440, startPoint y: 146, endPoint x: 958, endPoint y: 130, distance: 518.1
click at [440, 156] on div at bounding box center [441, 157] width 17 height 3
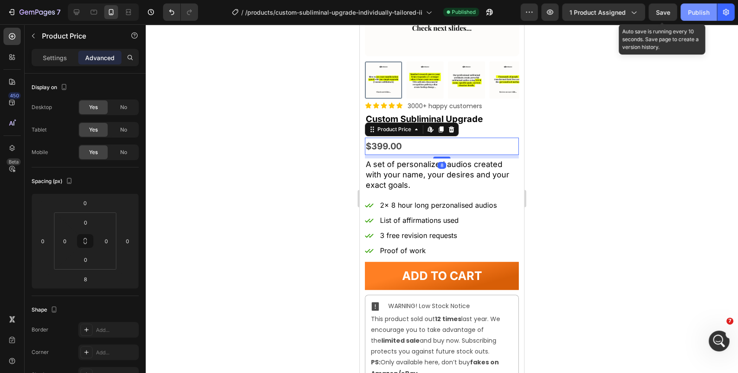
click at [706, 11] on div "Publish" at bounding box center [699, 12] width 22 height 9
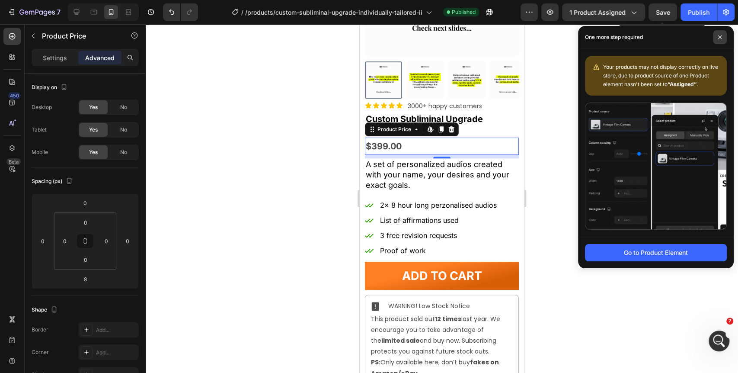
click at [721, 38] on icon at bounding box center [719, 36] width 3 height 3
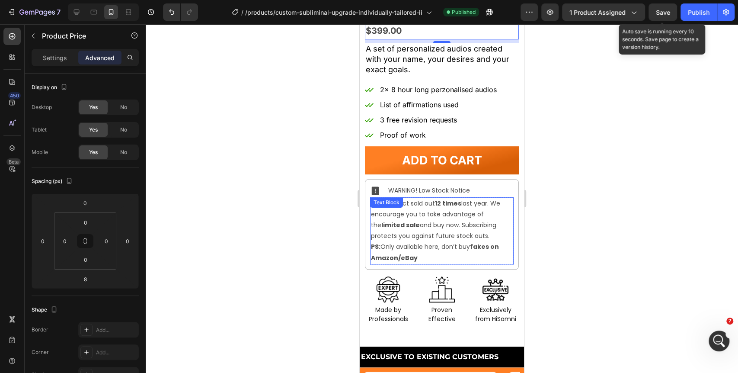
scroll to position [288, 0]
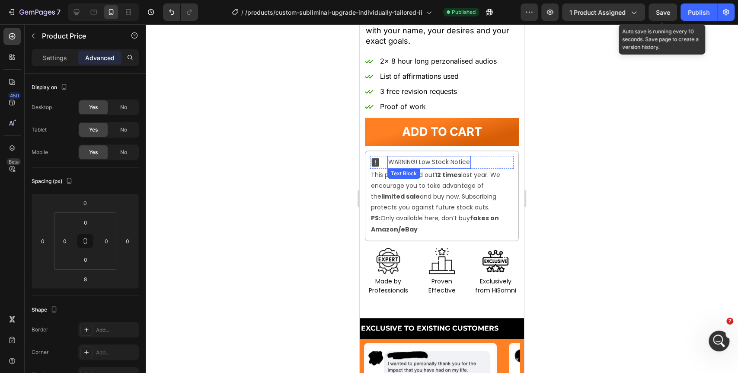
click at [431, 156] on p "WARNING! Low Stock Notice" at bounding box center [429, 161] width 82 height 11
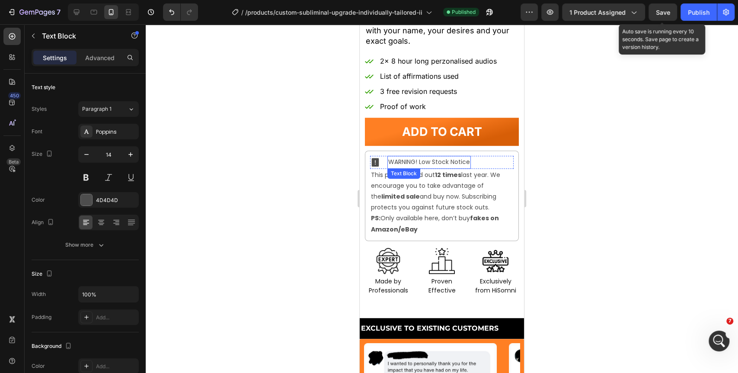
click at [431, 156] on p "WARNING! Low Stock Notice" at bounding box center [429, 161] width 82 height 11
click at [626, 187] on div at bounding box center [442, 198] width 592 height 348
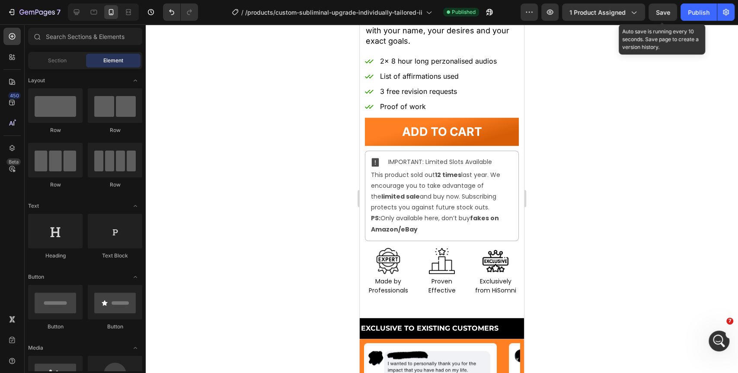
click at [444, 186] on span "This product sold out 12 times last year. We encourage you to take advantage of…" at bounding box center [435, 190] width 129 height 41
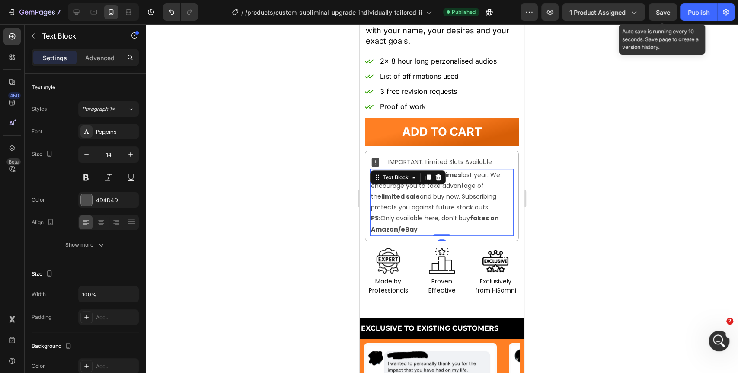
click at [444, 214] on span "PS: Only available here, don’t buy" at bounding box center [420, 218] width 99 height 9
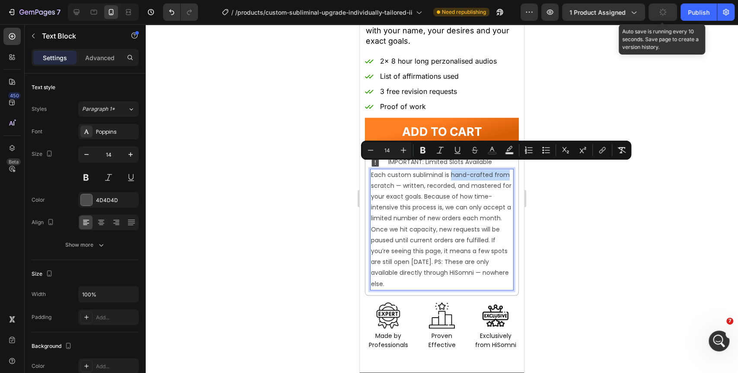
drag, startPoint x: 451, startPoint y: 167, endPoint x: 385, endPoint y: 179, distance: 66.9
click at [385, 179] on span "Each custom subliminal is hand-crafted from scratch — written, recorded, and ma…" at bounding box center [441, 229] width 140 height 118
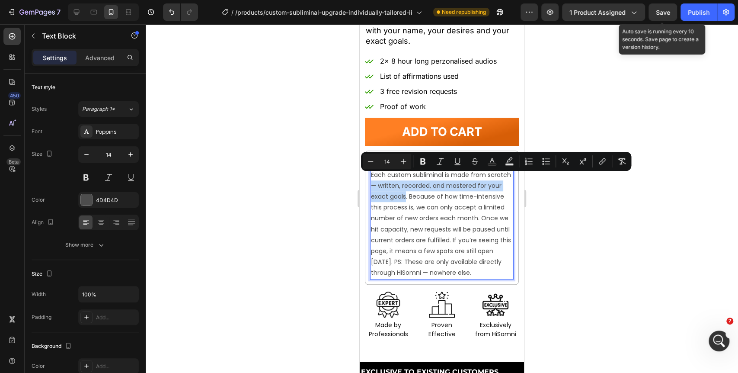
drag, startPoint x: 395, startPoint y: 179, endPoint x: 430, endPoint y: 193, distance: 38.2
click at [430, 193] on span "Each custom subliminal is made from scratch — written, recorded, and mastered f…" at bounding box center [441, 223] width 140 height 107
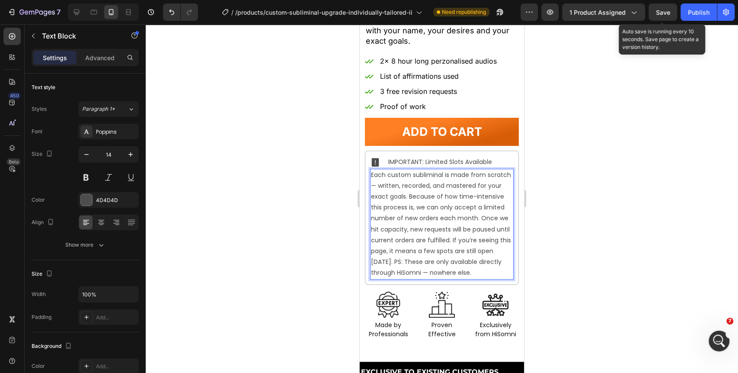
click at [434, 191] on span "Each custom subliminal is made from scratch — written, recorded, and mastered f…" at bounding box center [441, 223] width 140 height 107
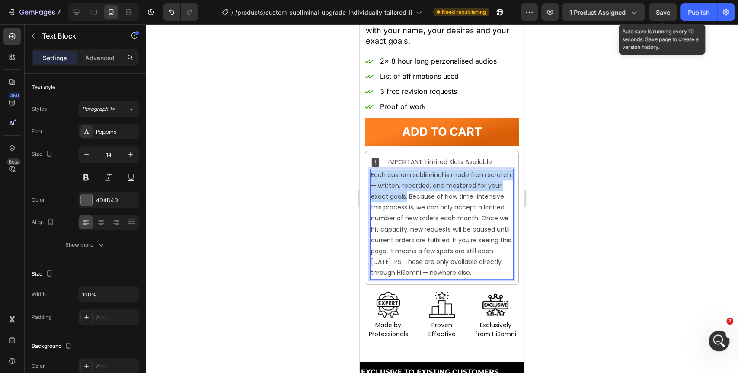
drag, startPoint x: 432, startPoint y: 190, endPoint x: 370, endPoint y: 165, distance: 66.1
click at [371, 170] on span "Each custom subliminal is made from scratch — written, recorded, and mastered f…" at bounding box center [441, 223] width 140 height 107
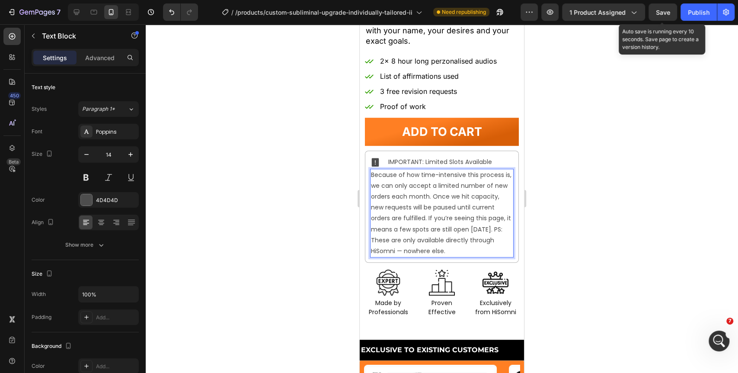
click at [472, 170] on span "Because of how time-intensive this process is, we can only accept a limited num…" at bounding box center [441, 212] width 140 height 85
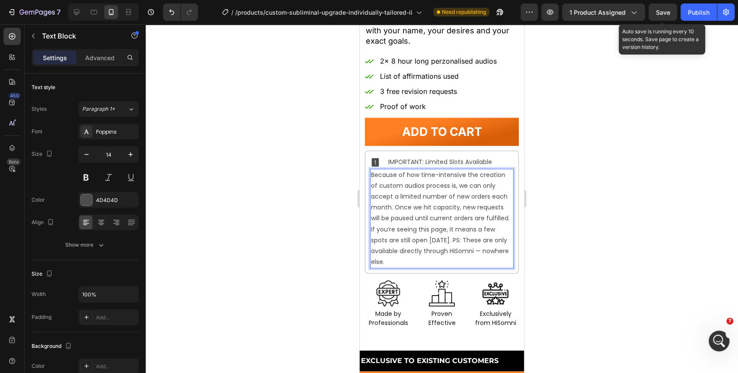
click at [436, 179] on span "Because of how time-intensive the creation of custom audios process is, we can …" at bounding box center [440, 218] width 139 height 96
click at [438, 201] on span "Because of how time-intensive the creation of custom audios is, we can only acc…" at bounding box center [440, 218] width 138 height 96
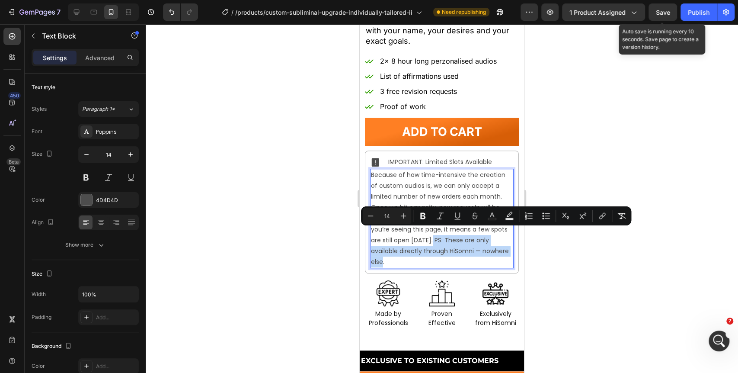
drag, startPoint x: 450, startPoint y: 233, endPoint x: 479, endPoint y: 253, distance: 35.1
click at [479, 253] on p "Because of how time-intensive the creation of custom audios is, we can only acc…" at bounding box center [442, 218] width 142 height 98
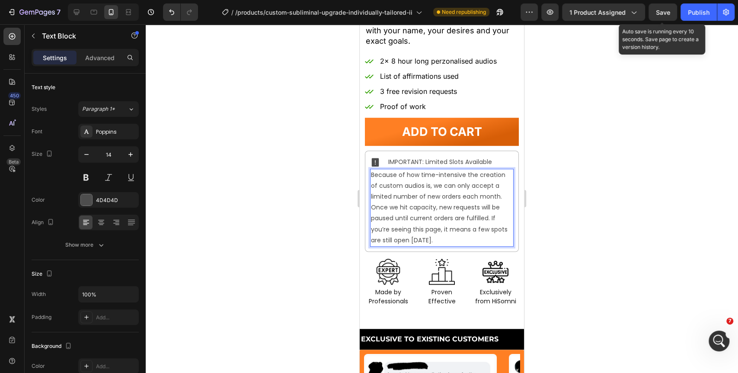
click at [431, 170] on span "Because of how time-intensive the creation of custom audios is, we can only acc…" at bounding box center [439, 207] width 137 height 74
click at [467, 231] on p "Because of how time-intensive the creation of custom audios is, we can only acc…" at bounding box center [442, 207] width 142 height 76
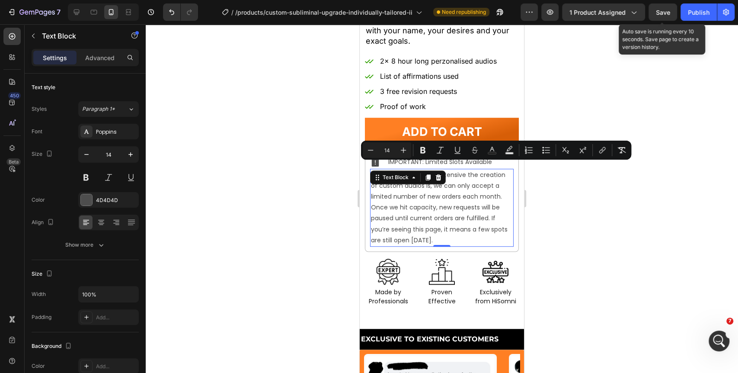
click at [575, 144] on div "Minus 14 Plus Bold Italic Underline Strikethrough Text Color Text Background Co…" at bounding box center [496, 150] width 267 height 16
click at [705, 182] on div at bounding box center [442, 198] width 592 height 348
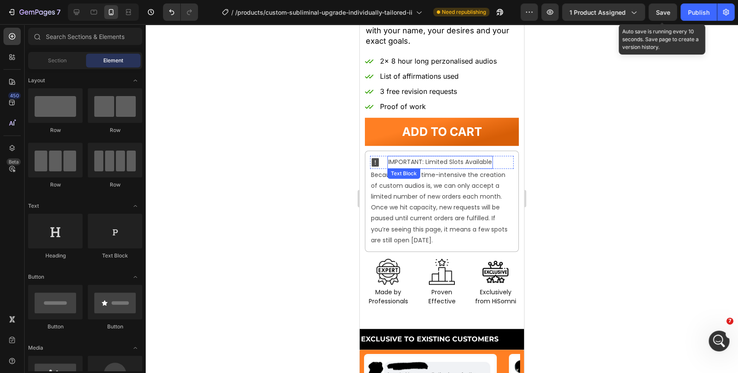
click at [443, 156] on p "IMPORTANT: Limited Slots Available" at bounding box center [440, 161] width 104 height 11
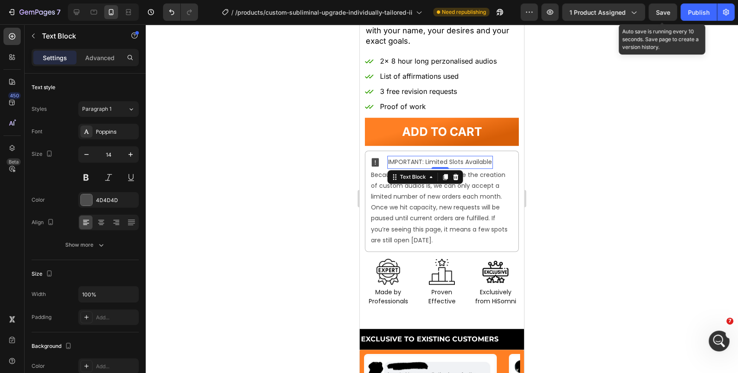
click at [443, 156] on p "IMPORTANT: Limited Slots Available" at bounding box center [440, 161] width 104 height 11
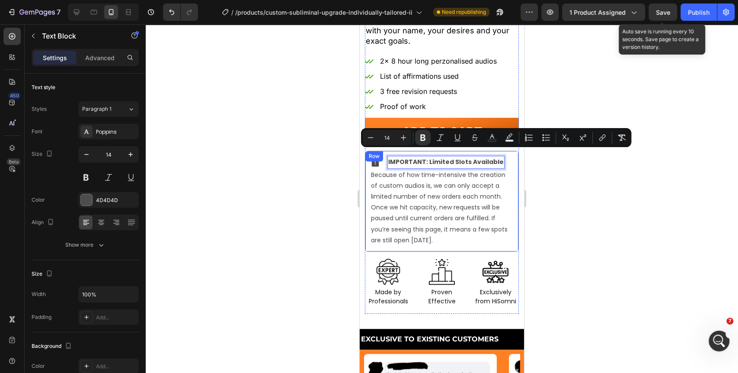
click at [654, 204] on div at bounding box center [442, 198] width 592 height 348
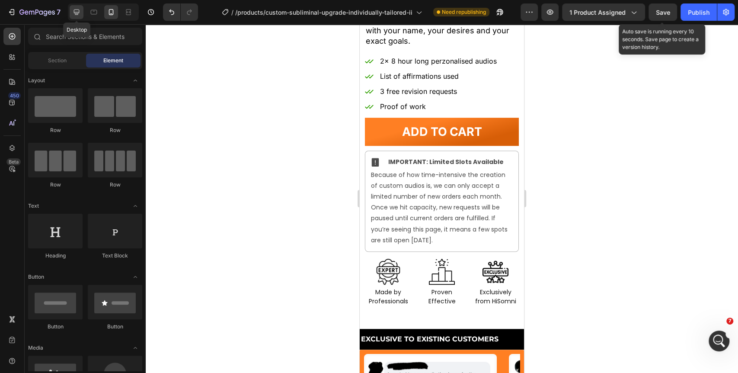
click at [73, 12] on icon at bounding box center [76, 12] width 9 height 9
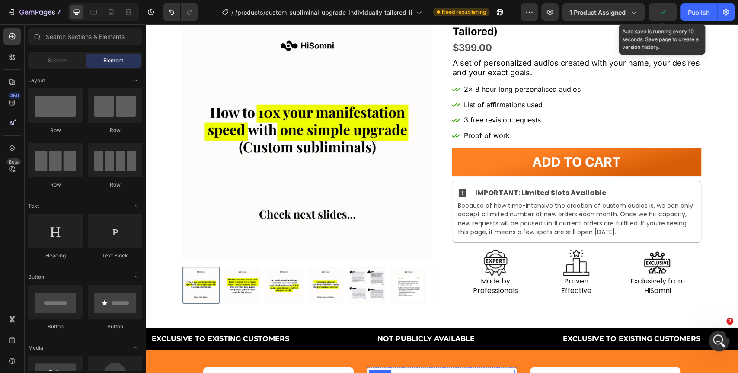
scroll to position [48, 0]
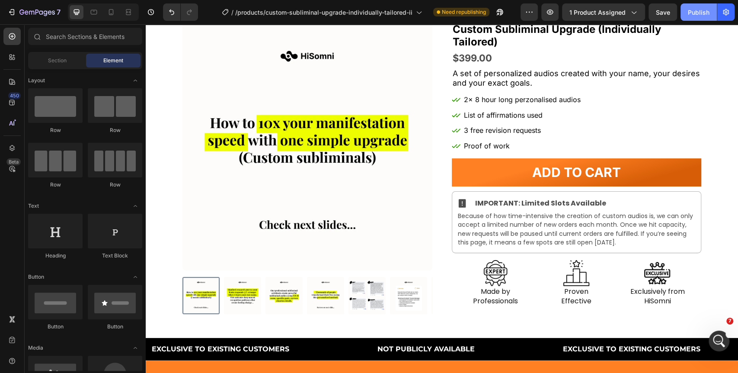
click at [702, 12] on div "Publish" at bounding box center [699, 12] width 22 height 9
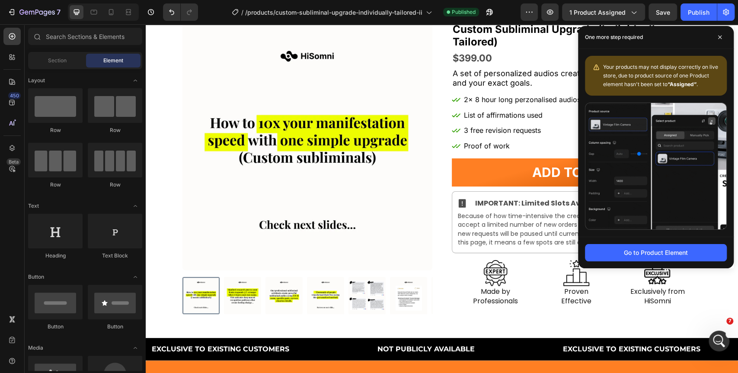
drag, startPoint x: 720, startPoint y: 36, endPoint x: 634, endPoint y: 95, distance: 104.2
click at [719, 36] on icon at bounding box center [720, 37] width 4 height 4
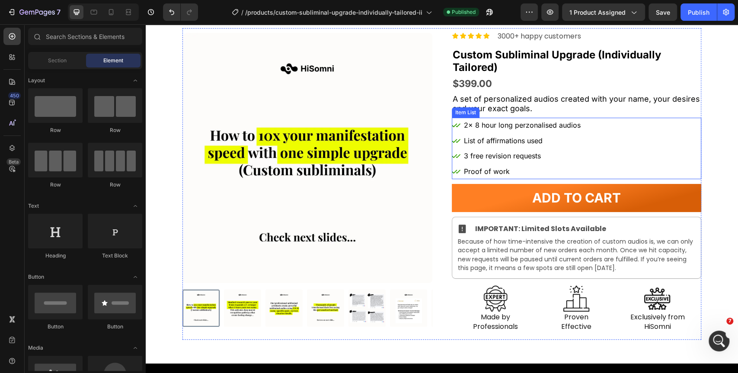
scroll to position [0, 0]
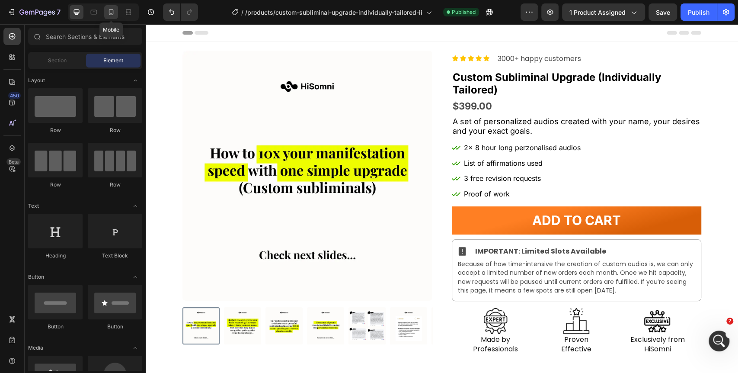
click at [108, 13] on icon at bounding box center [111, 12] width 9 height 9
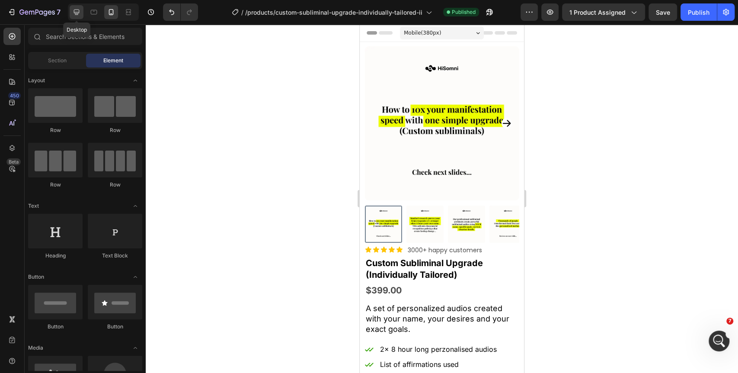
click at [81, 11] on div at bounding box center [77, 12] width 14 height 14
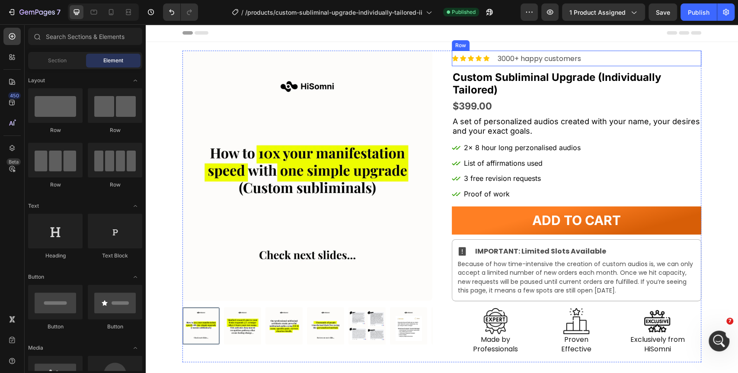
click at [635, 56] on div "Icon Icon Icon Icon Icon Icon List 3000+ happy customers Text Block Row" at bounding box center [577, 59] width 250 height 16
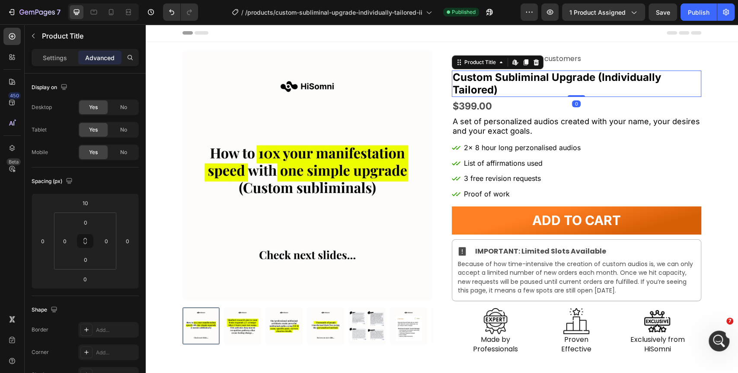
click at [603, 73] on h1 "Custom Subliminal Upgrade (Individually Tailored)" at bounding box center [577, 83] width 250 height 27
click at [88, 204] on input "10" at bounding box center [85, 202] width 17 height 13
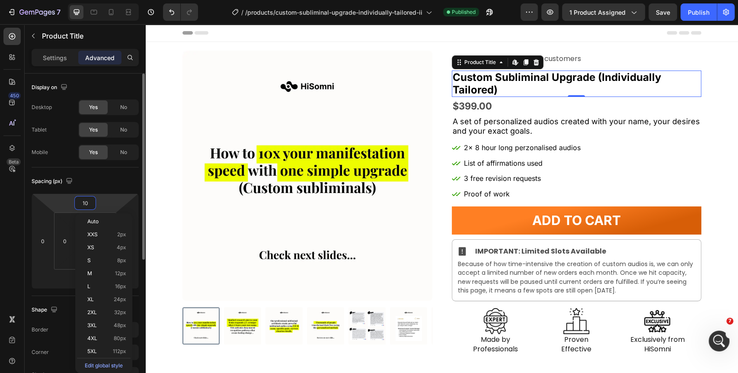
type input "0"
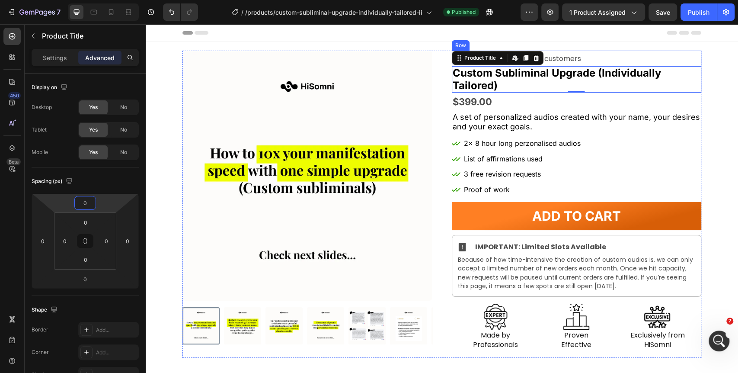
click at [657, 58] on div "Icon Icon Icon Icon Icon Icon List 3000+ happy customers Text Block Row" at bounding box center [577, 59] width 250 height 16
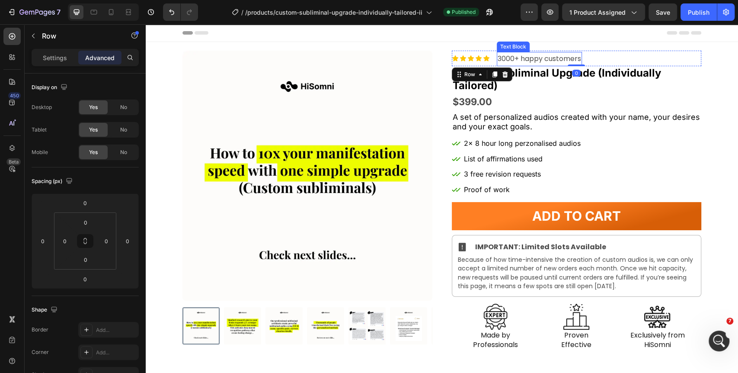
click at [533, 57] on p "3000+ happy customers" at bounding box center [539, 59] width 83 height 13
click at [486, 57] on div "Icon Icon Icon Icon Icon Icon List 3000+ happy customers Text Block Row 0" at bounding box center [577, 59] width 250 height 16
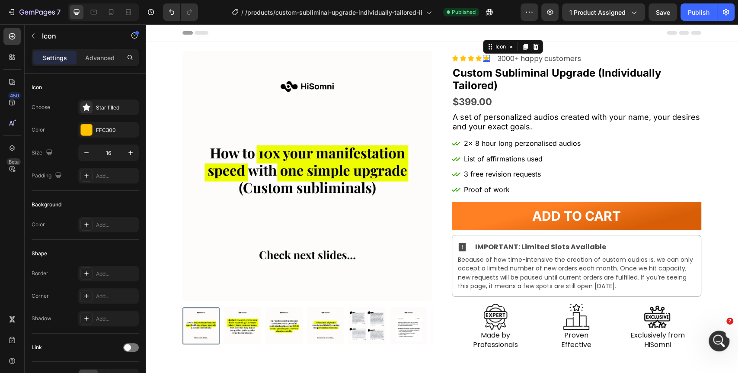
click at [483, 59] on div "Icon 0" at bounding box center [486, 58] width 7 height 7
click at [491, 51] on div "Icon" at bounding box center [500, 46] width 31 height 10
click at [494, 61] on div "Icon List" at bounding box center [499, 62] width 24 height 5
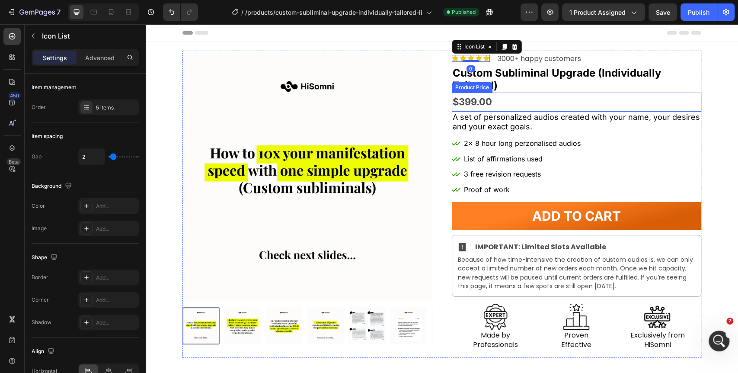
click at [691, 111] on div "$399.00" at bounding box center [577, 102] width 250 height 19
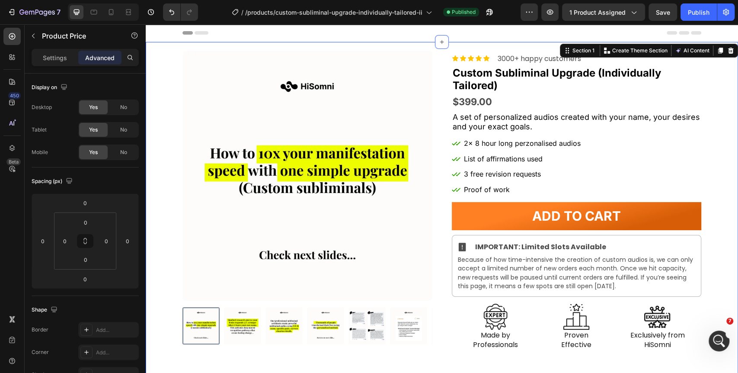
click at [720, 101] on div "Product Images Row Icon Icon Icon Icon Icon Icon List 3000+ happy customers Tex…" at bounding box center [442, 204] width 592 height 307
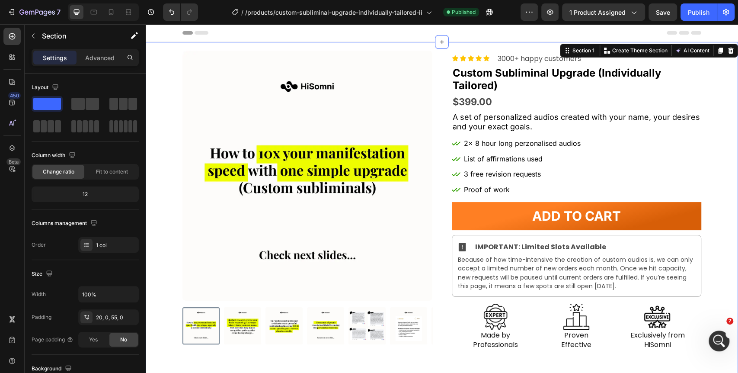
click at [714, 136] on div "Product Images Row Icon Icon Icon Icon Icon Icon List 3000+ happy customers Tex…" at bounding box center [442, 204] width 592 height 307
click at [701, 11] on div "Publish" at bounding box center [699, 12] width 22 height 9
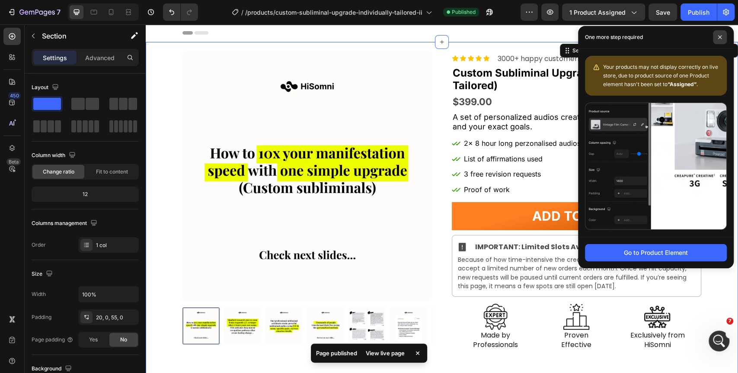
click at [722, 34] on span at bounding box center [720, 37] width 14 height 14
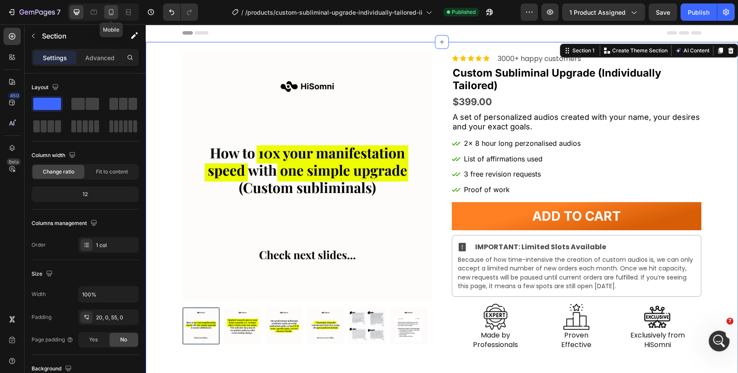
click at [111, 17] on div at bounding box center [111, 12] width 14 height 14
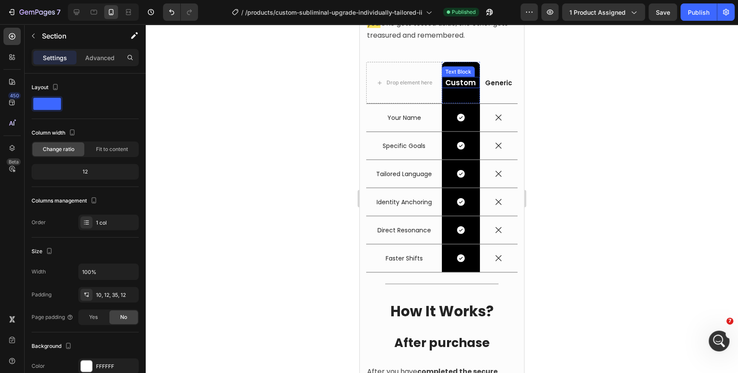
scroll to position [1200, 0]
